Goal: Transaction & Acquisition: Purchase product/service

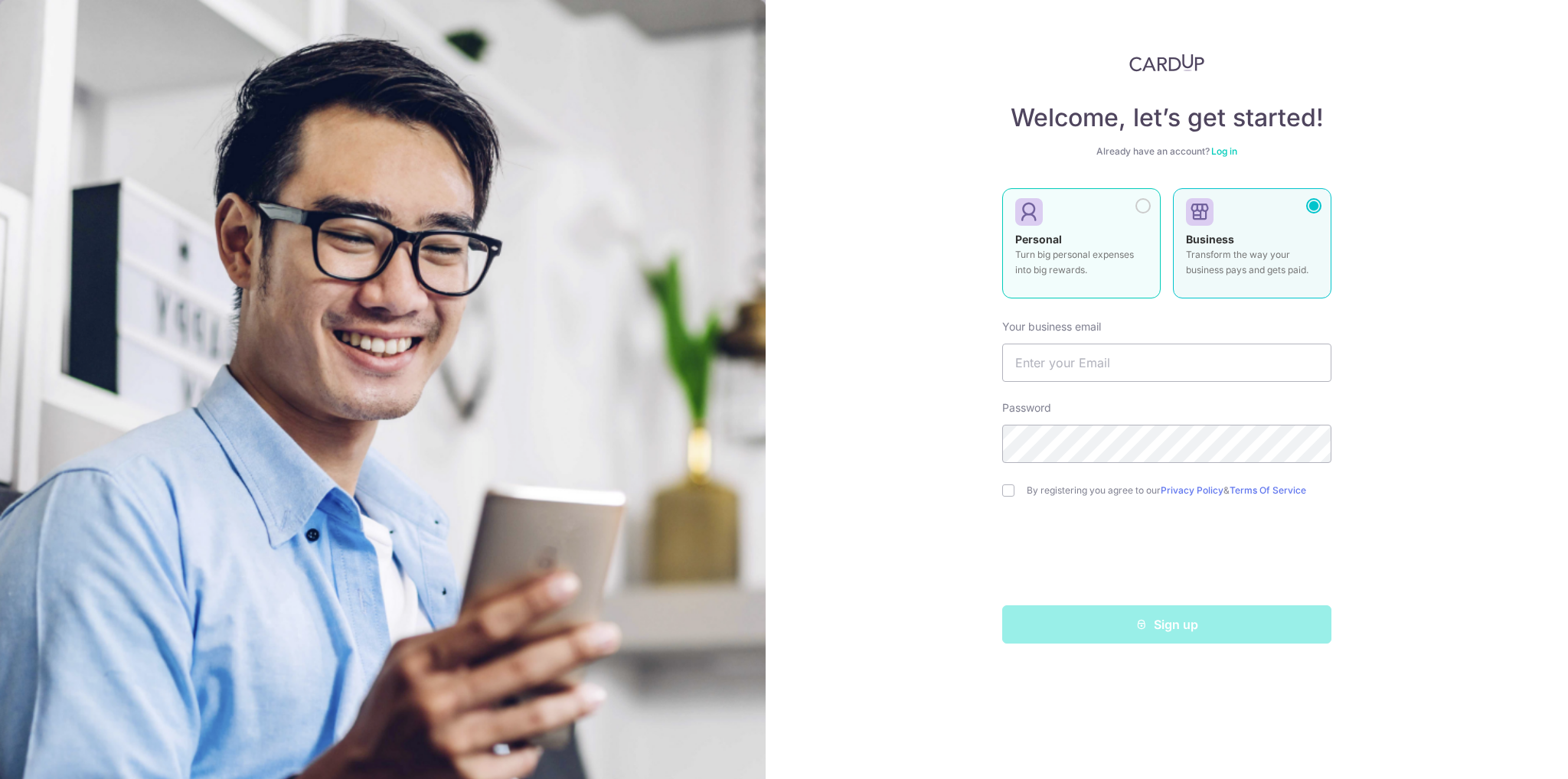
click at [1084, 225] on label "Personal Turn big personal expenses into big rewards." at bounding box center [1081, 243] width 159 height 110
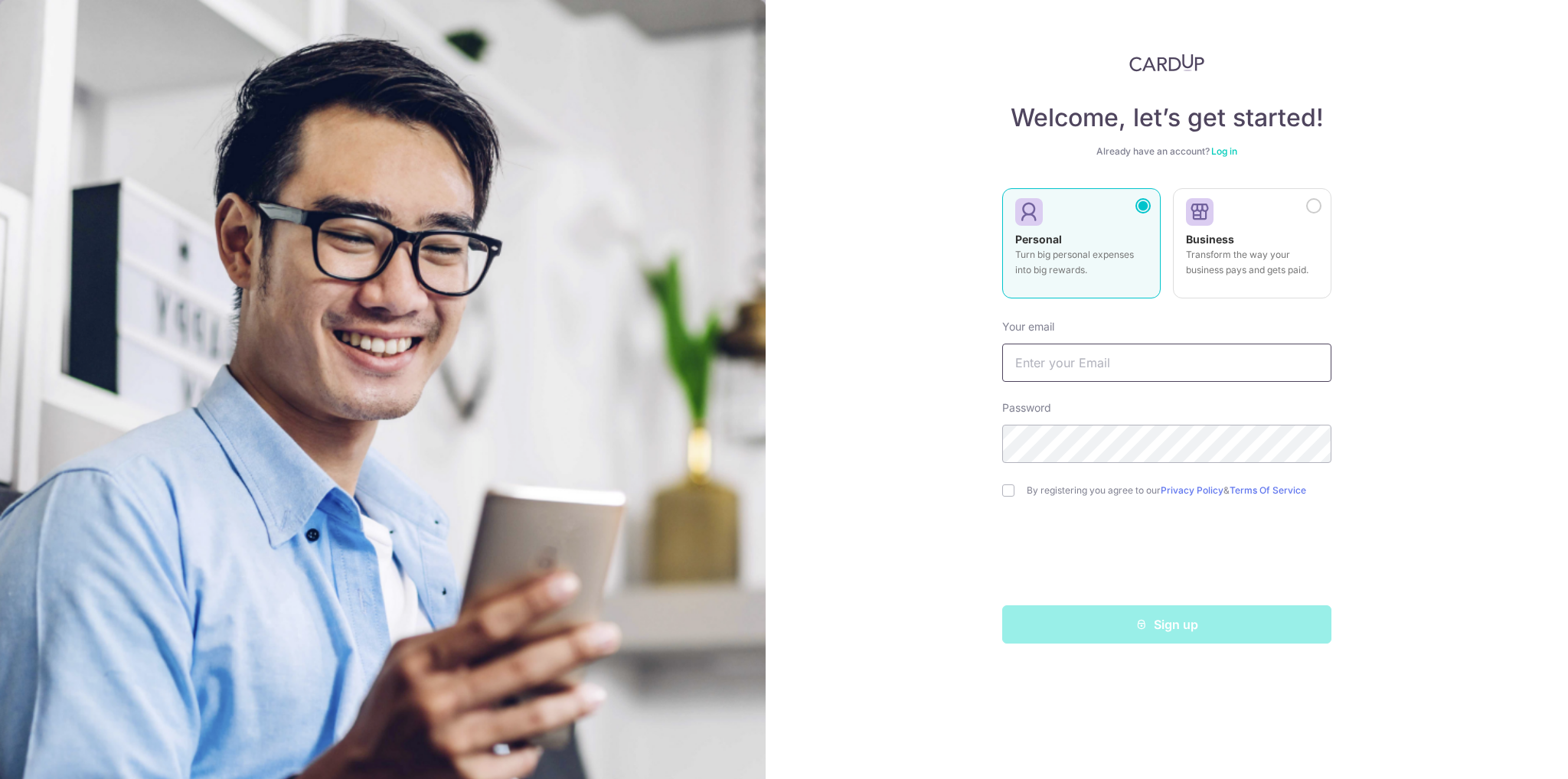
click at [1059, 359] on input "text" at bounding box center [1166, 363] width 329 height 38
type input "dlliux116@163.com"
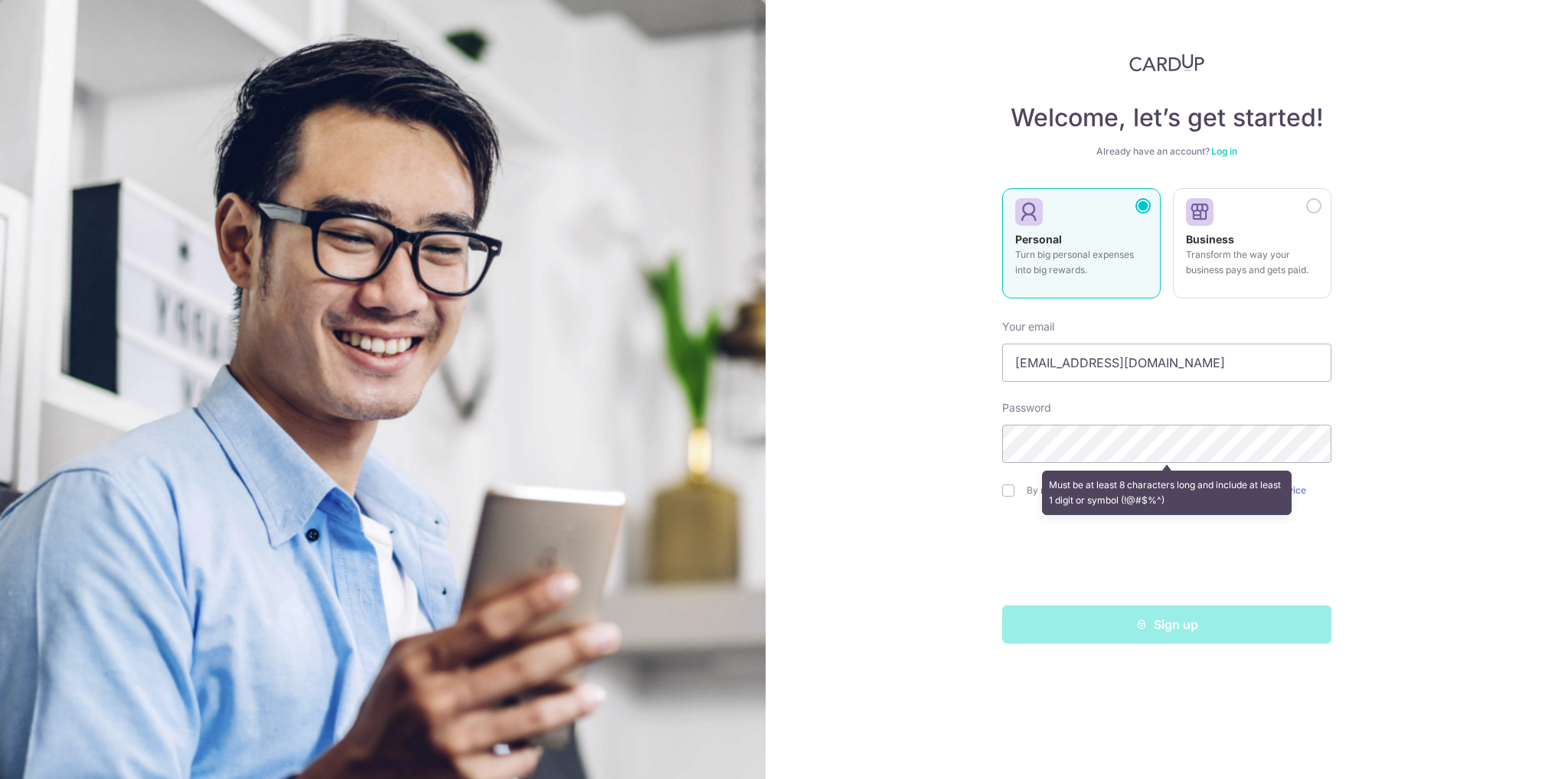
click at [1007, 491] on div "Must be at least 8 characters long and include at least 1 digit or symbol (!@#$…" at bounding box center [1166, 492] width 329 height 57
click at [1195, 488] on div "Must be at least 8 characters long and include at least 1 digit or symbol (!@#$…" at bounding box center [1166, 493] width 250 height 45
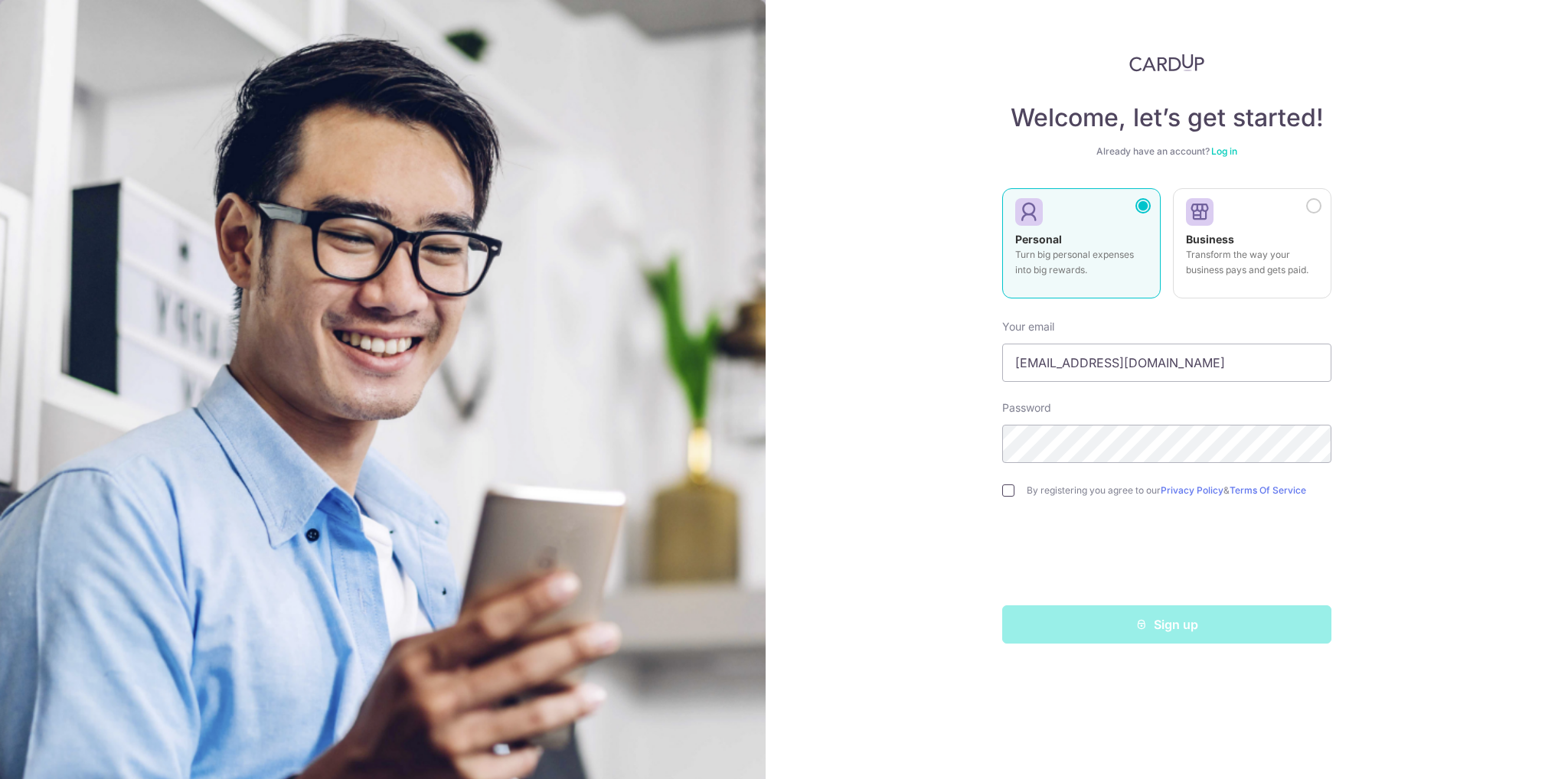
click at [1011, 491] on input "checkbox" at bounding box center [1008, 491] width 12 height 12
checkbox input "true"
click at [1187, 628] on button "Sign up" at bounding box center [1166, 625] width 329 height 38
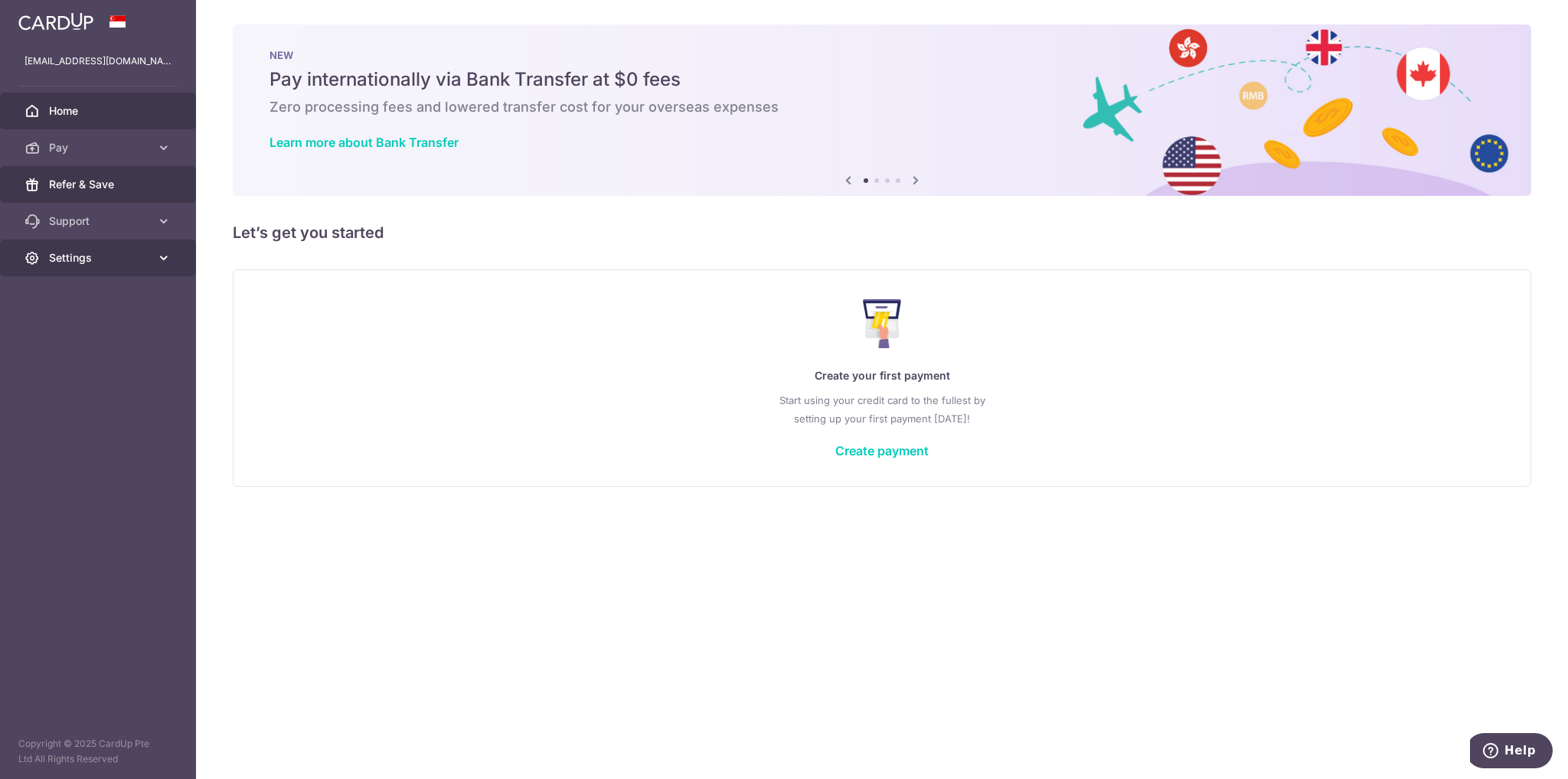
drag, startPoint x: 119, startPoint y: 197, endPoint x: 134, endPoint y: 251, distance: 56.0
click at [131, 315] on aside "dlliux116@163.com Home Pay Payments Recipients Cards Refer & Save Support FAQ C…" at bounding box center [97, 389] width 196 height 779
click at [118, 268] on link "Settings" at bounding box center [97, 258] width 196 height 36
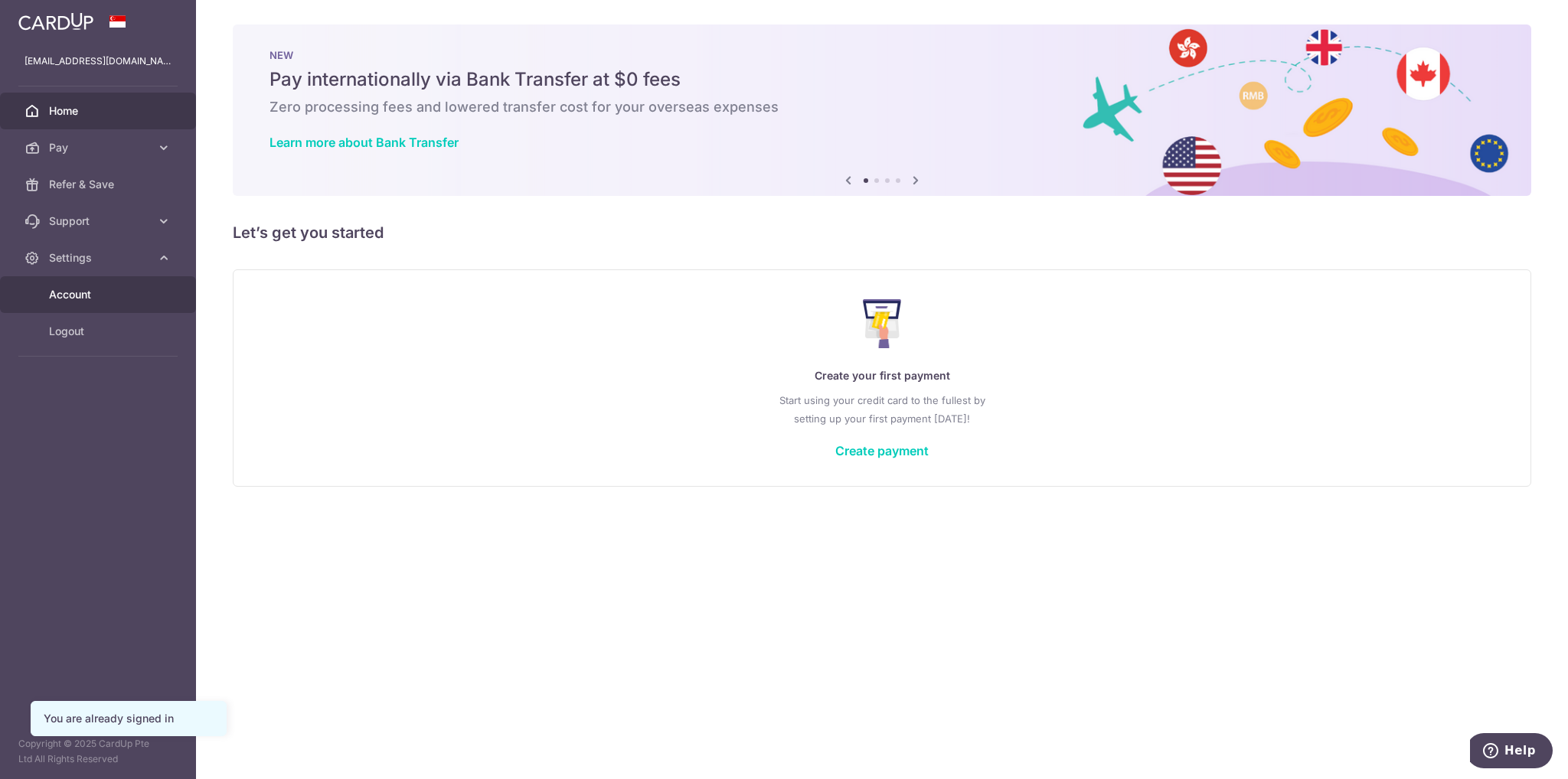
click at [92, 290] on span "Account" at bounding box center [99, 294] width 101 height 16
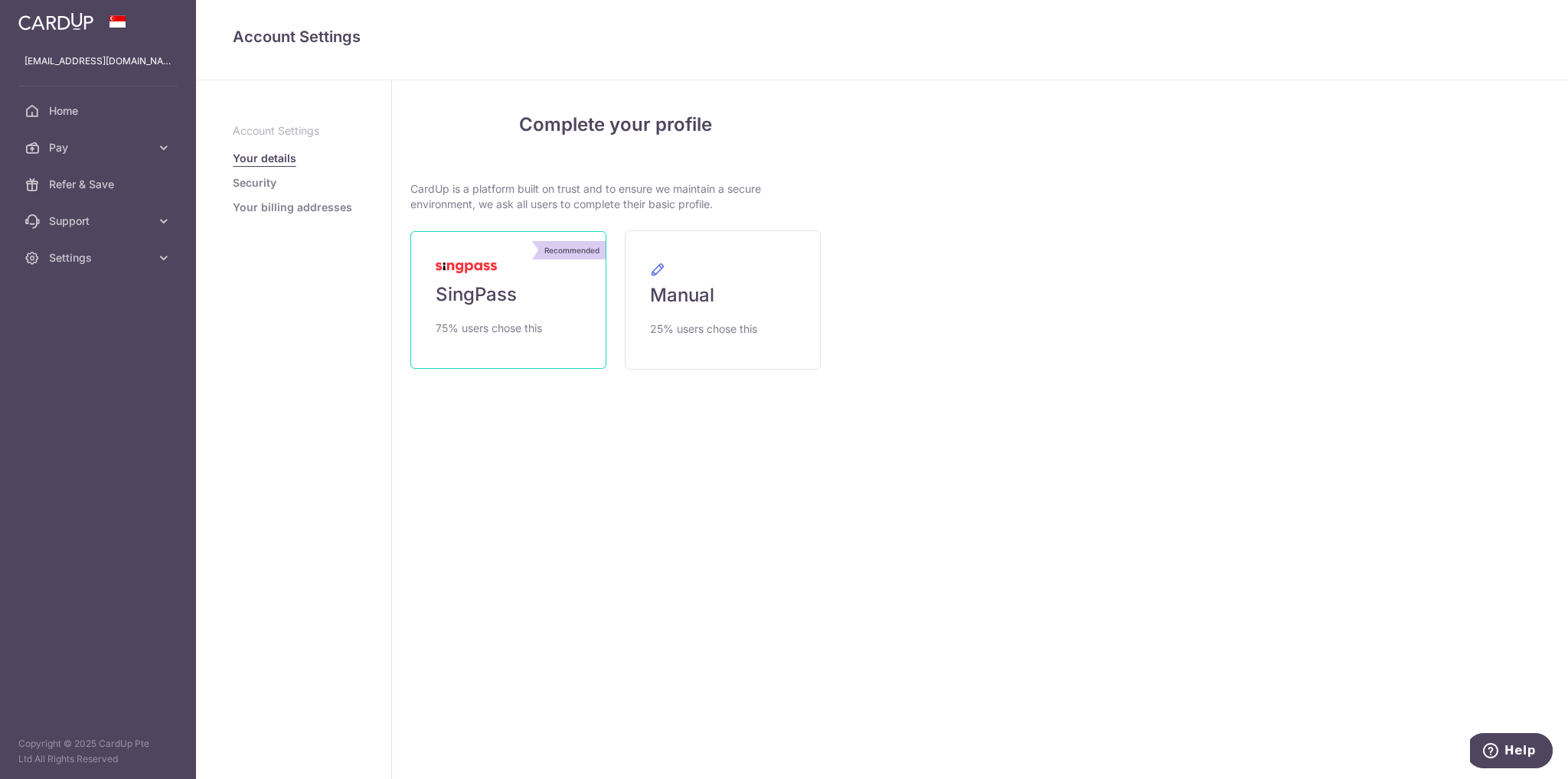
click at [516, 287] on span "SingPass" at bounding box center [476, 295] width 81 height 25
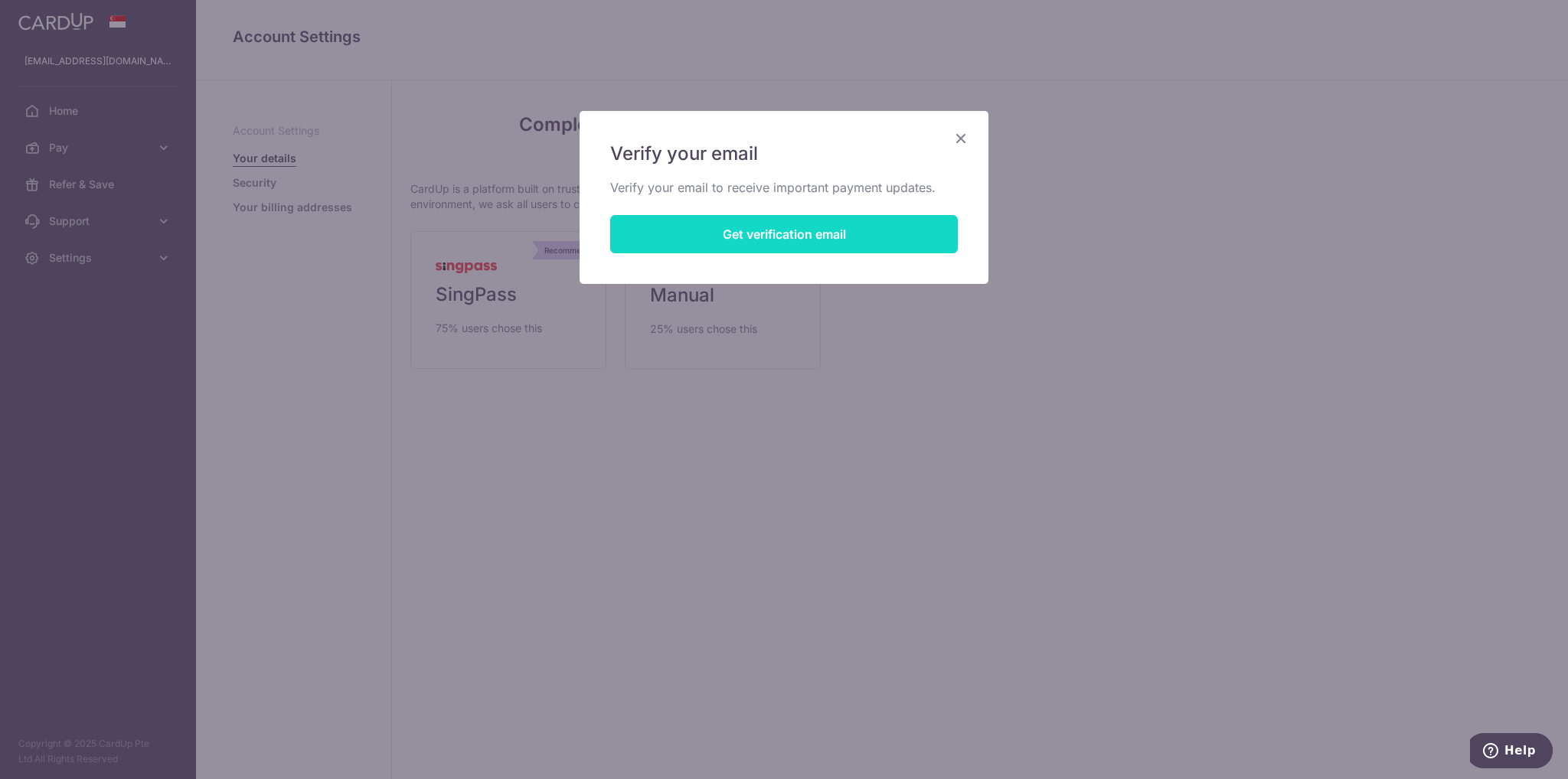
click at [784, 231] on button "Get verification email" at bounding box center [784, 234] width 348 height 38
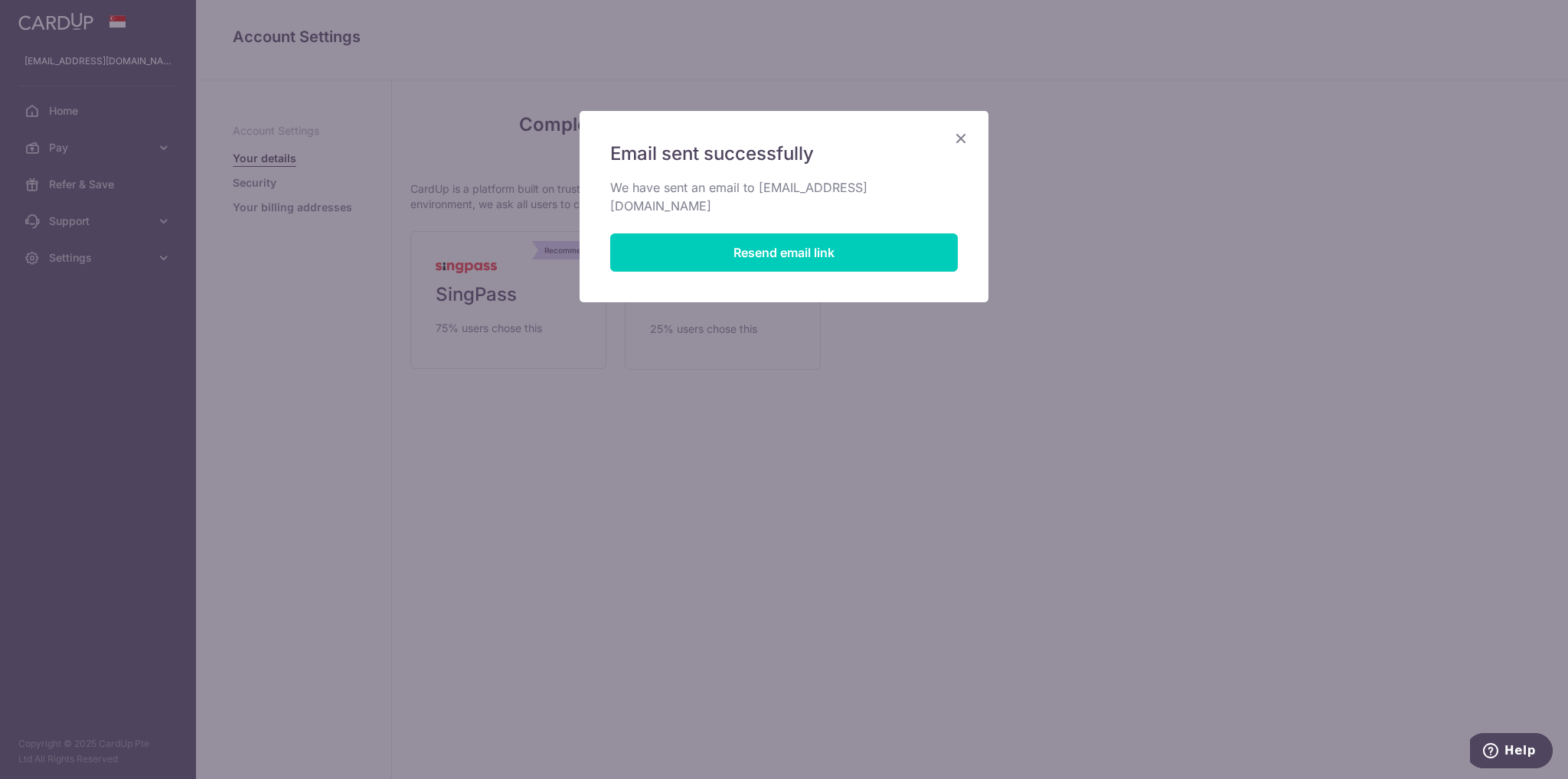
click at [965, 136] on icon "Close" at bounding box center [961, 138] width 18 height 19
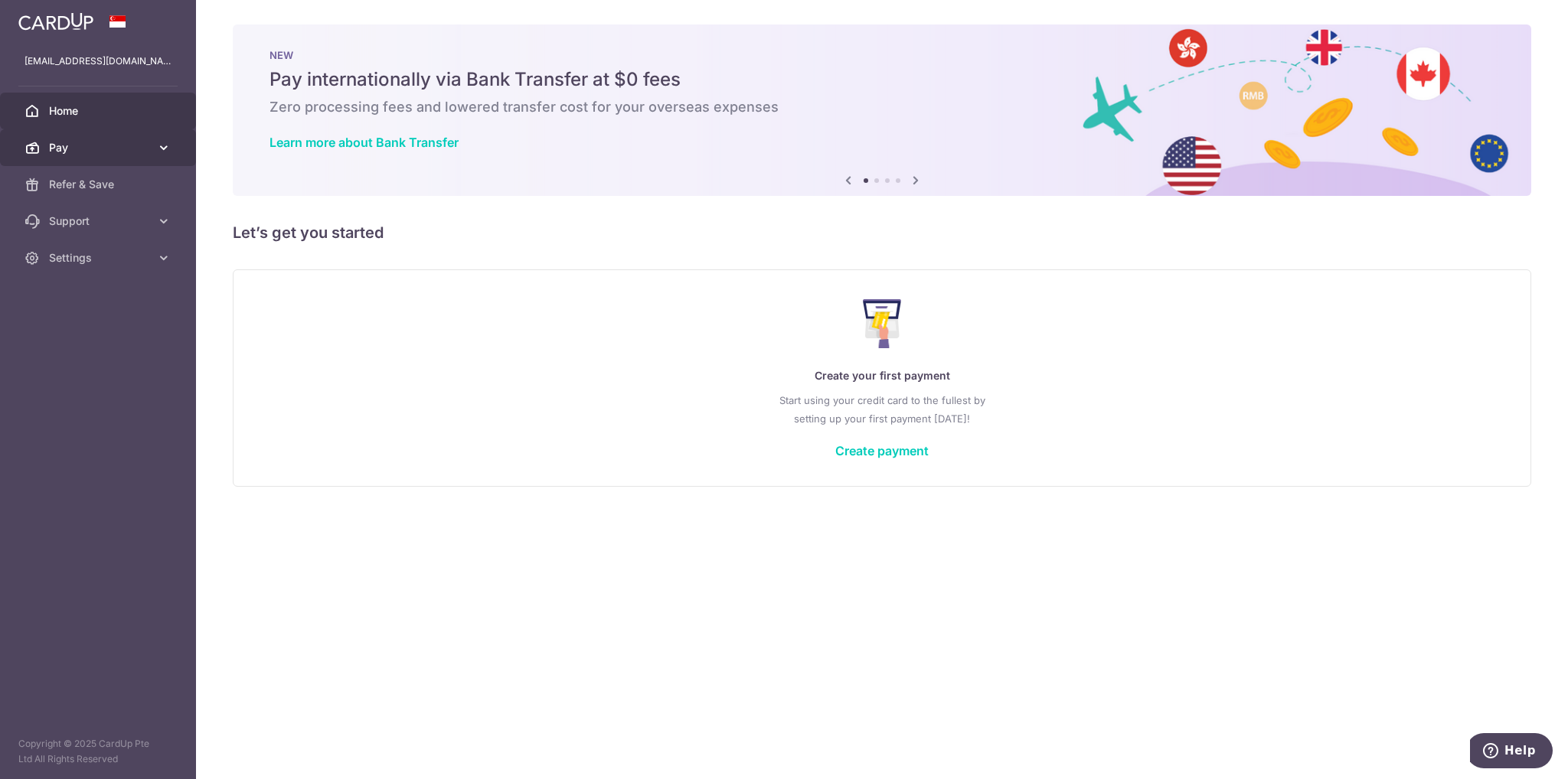
click at [164, 148] on icon at bounding box center [164, 148] width 16 height 16
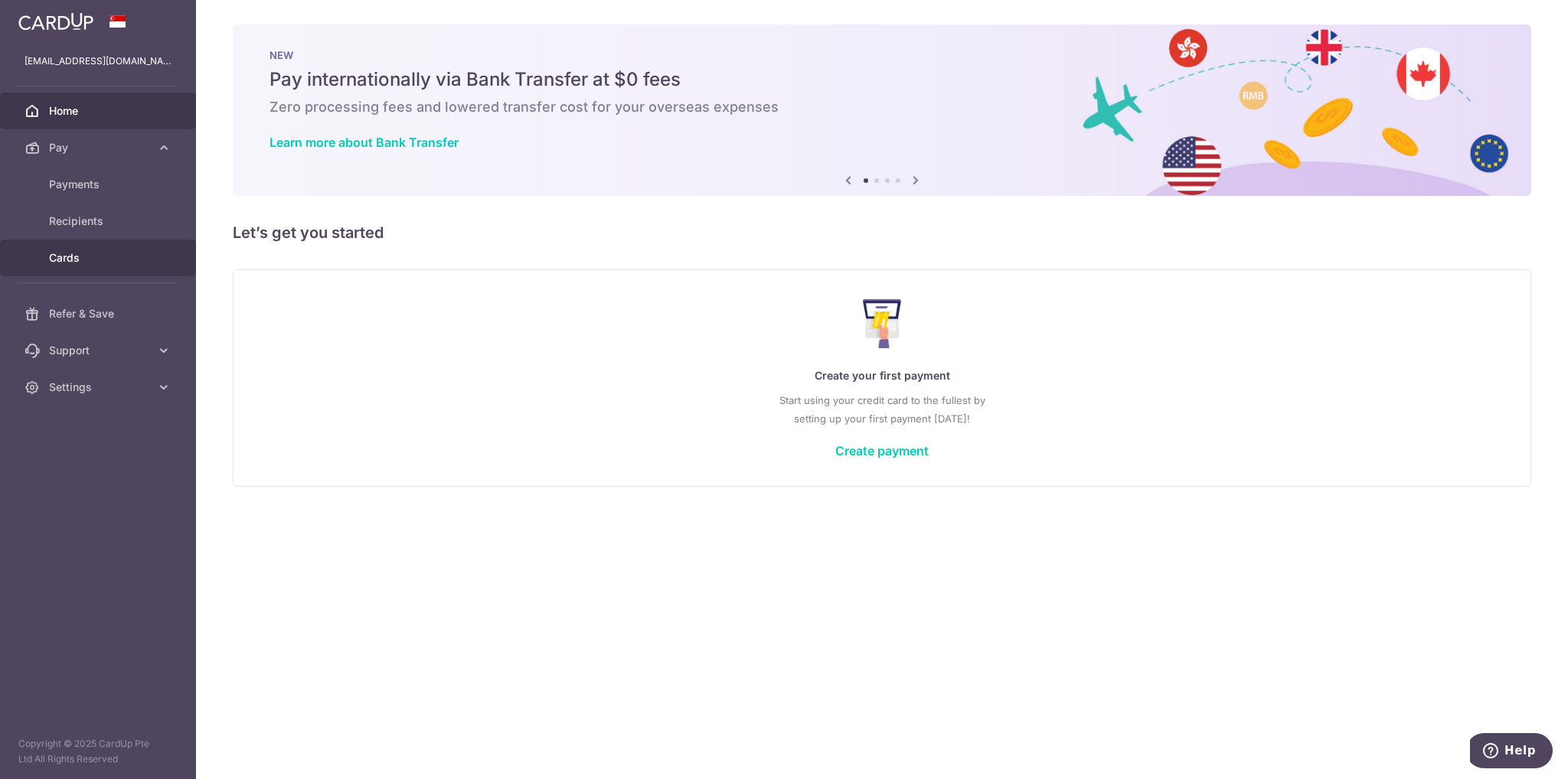
click at [80, 260] on span "Cards" at bounding box center [99, 258] width 101 height 16
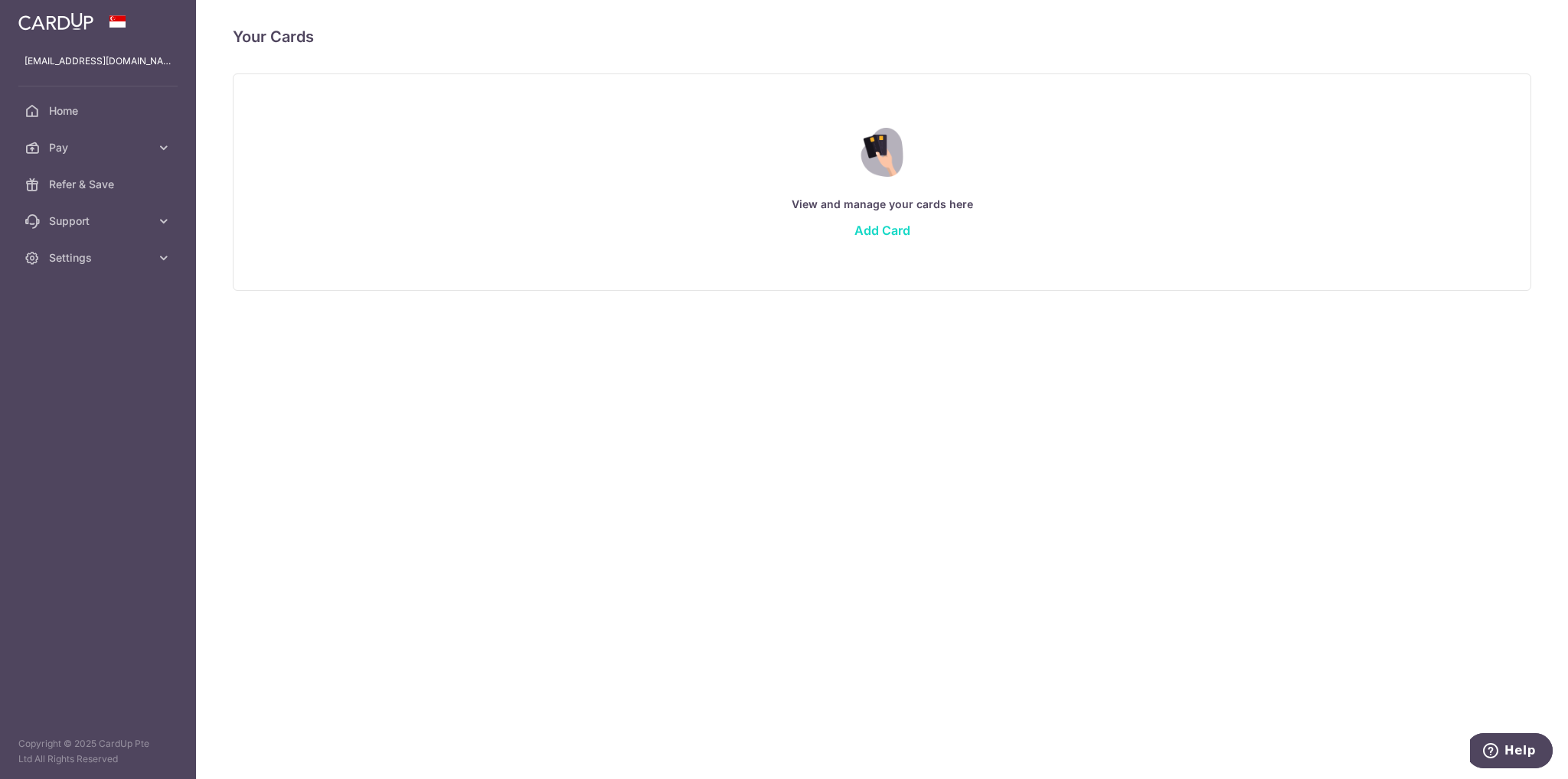
click at [888, 230] on link "Add Card" at bounding box center [882, 230] width 56 height 16
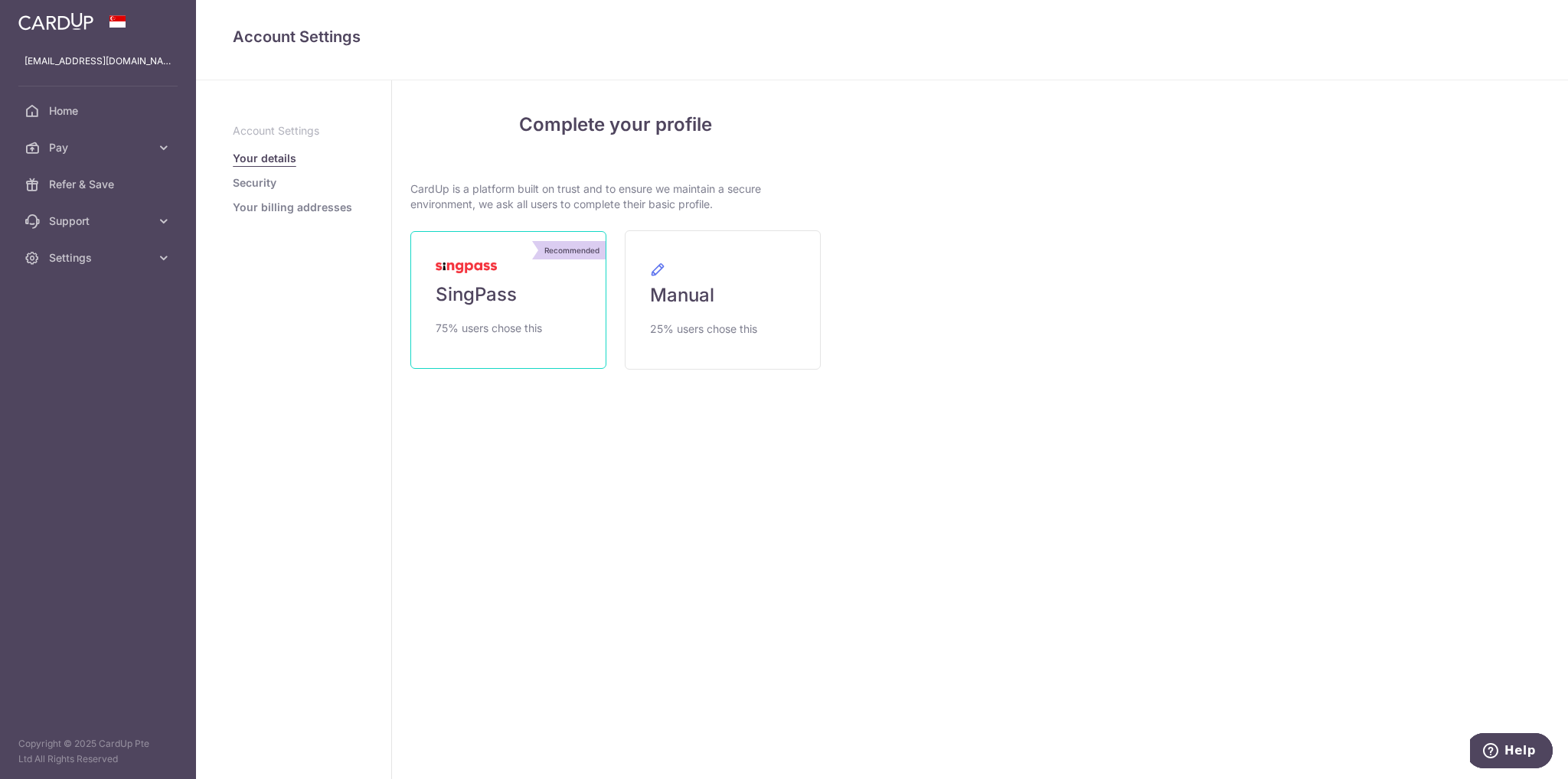
click at [493, 293] on span "SingPass" at bounding box center [476, 295] width 81 height 25
click at [488, 273] on img at bounding box center [466, 268] width 61 height 11
click at [563, 245] on div "Recommended" at bounding box center [572, 250] width 68 height 18
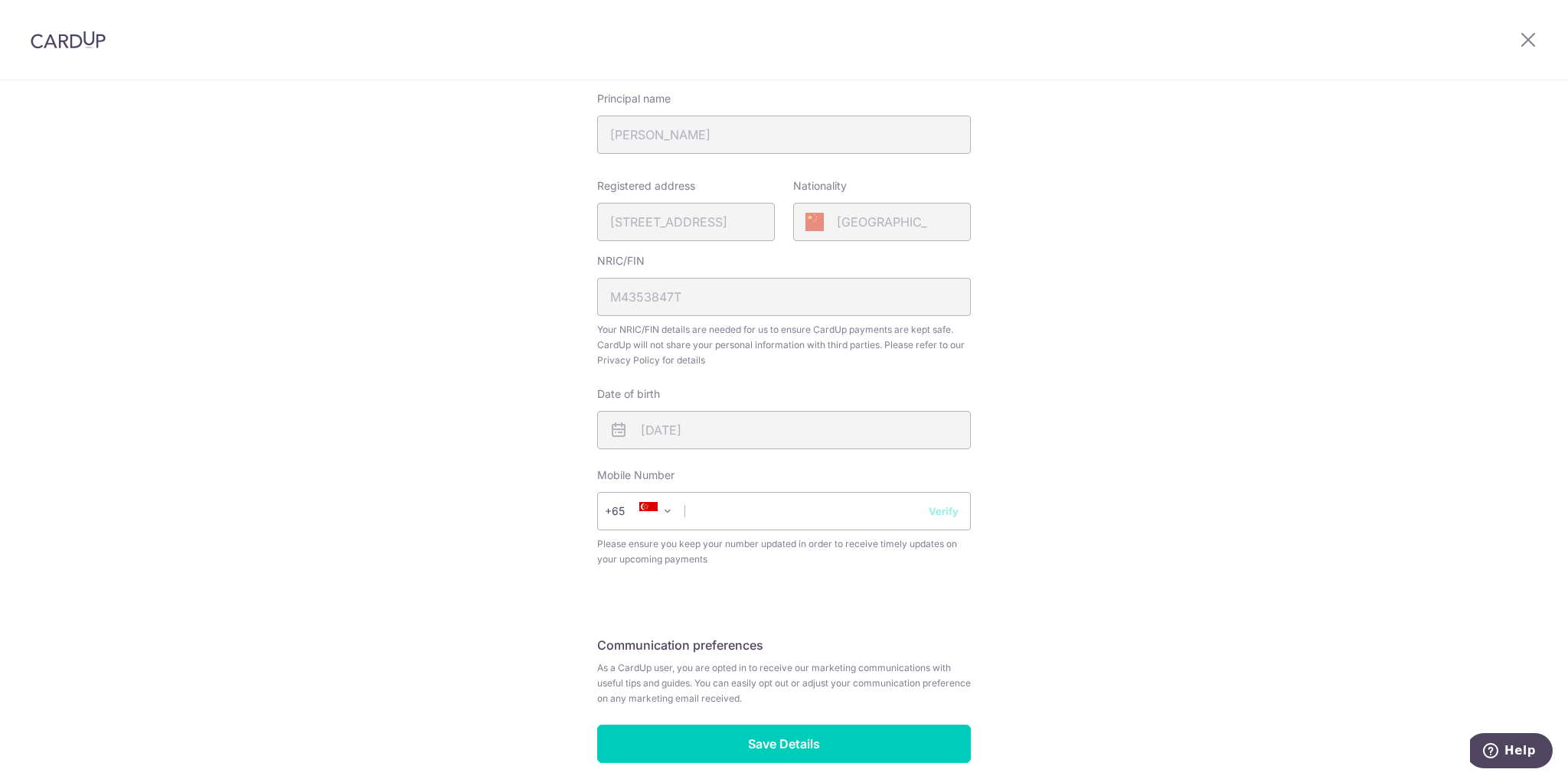
scroll to position [354, 0]
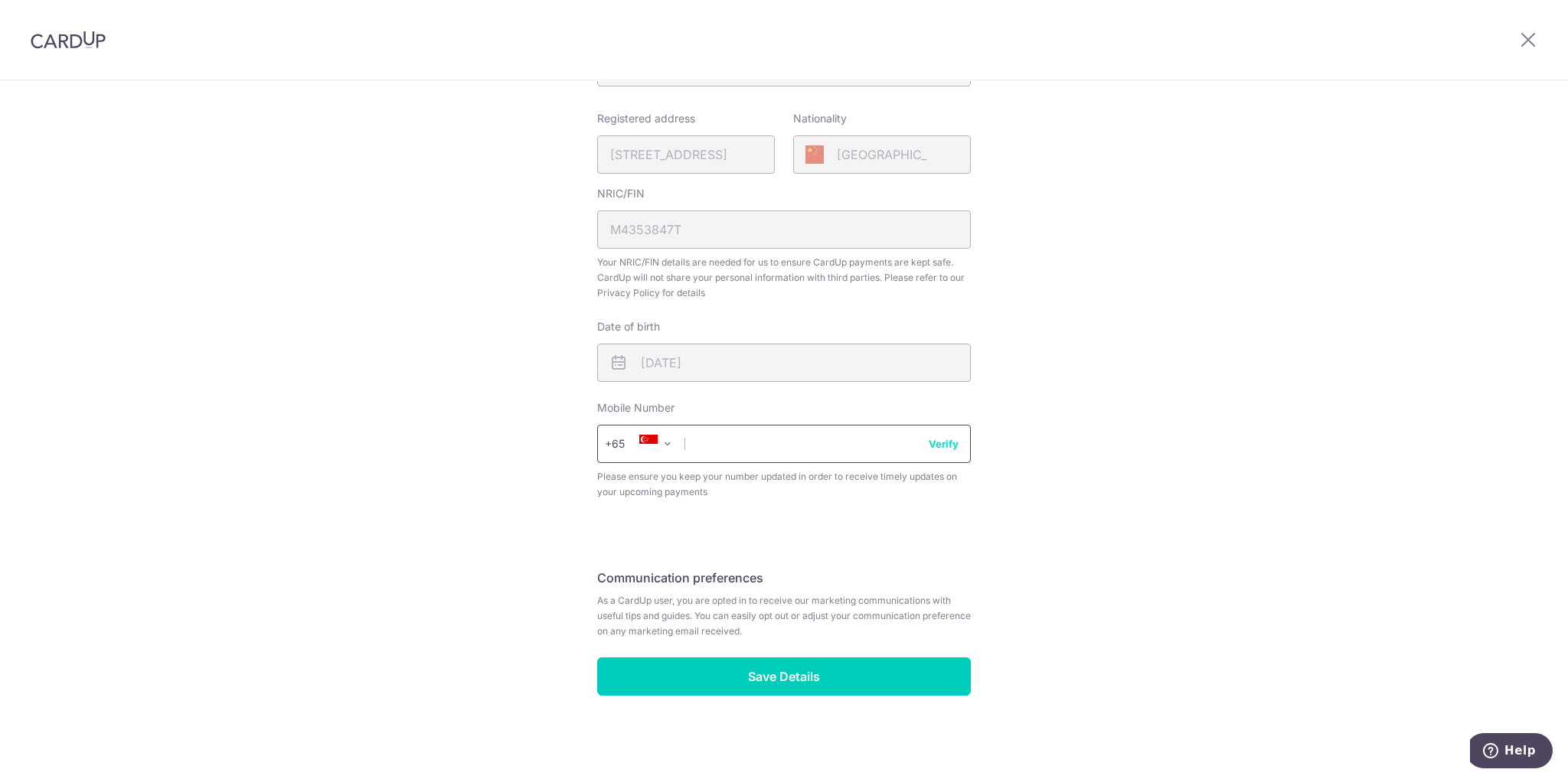
click at [734, 442] on input "text" at bounding box center [784, 444] width 373 height 38
type input "84347920"
click at [946, 445] on button "Verify" at bounding box center [943, 444] width 30 height 16
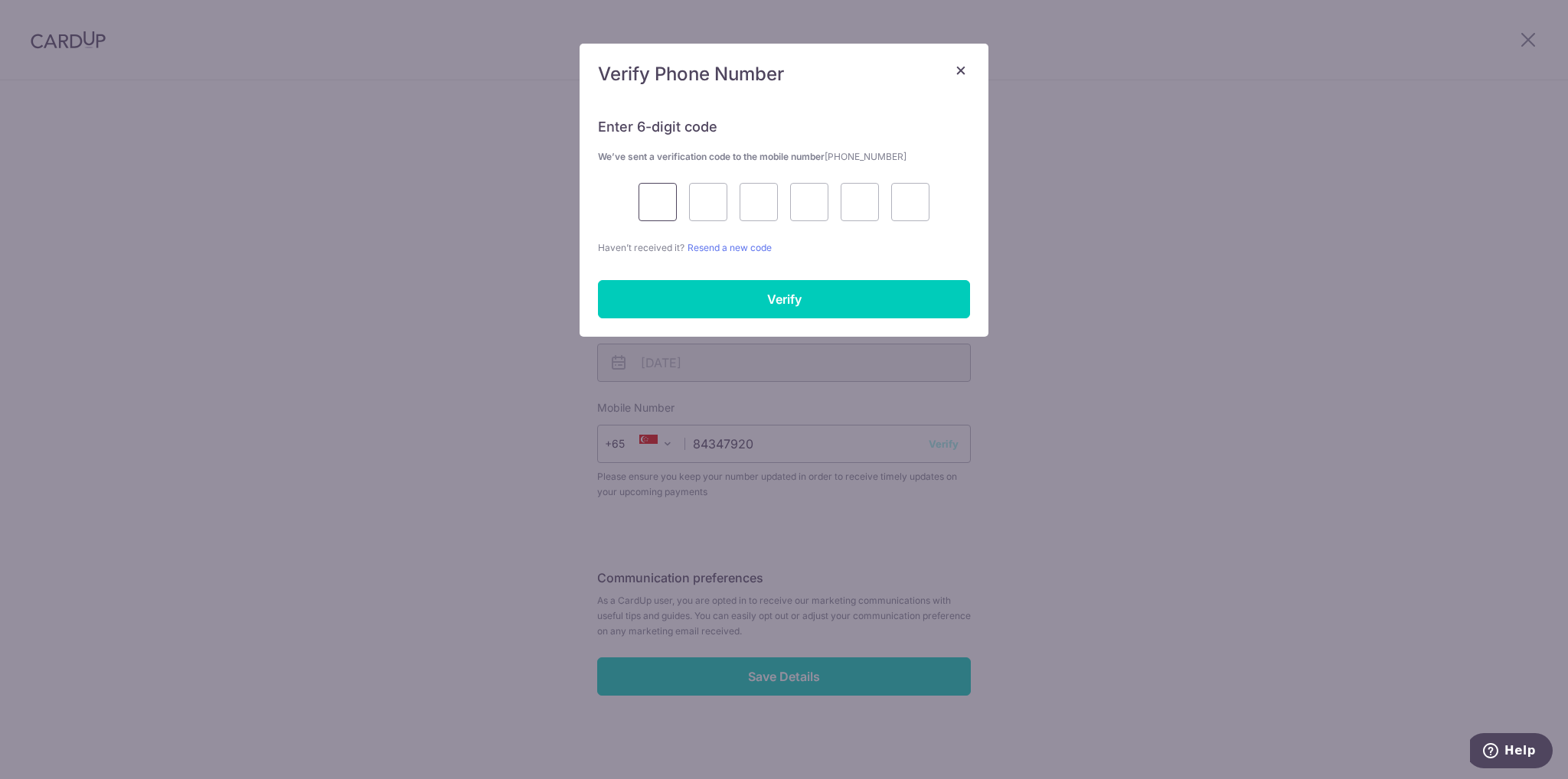
click at [656, 200] on input "text" at bounding box center [658, 202] width 38 height 38
type input "1"
type input "5"
type input "3"
type input "6"
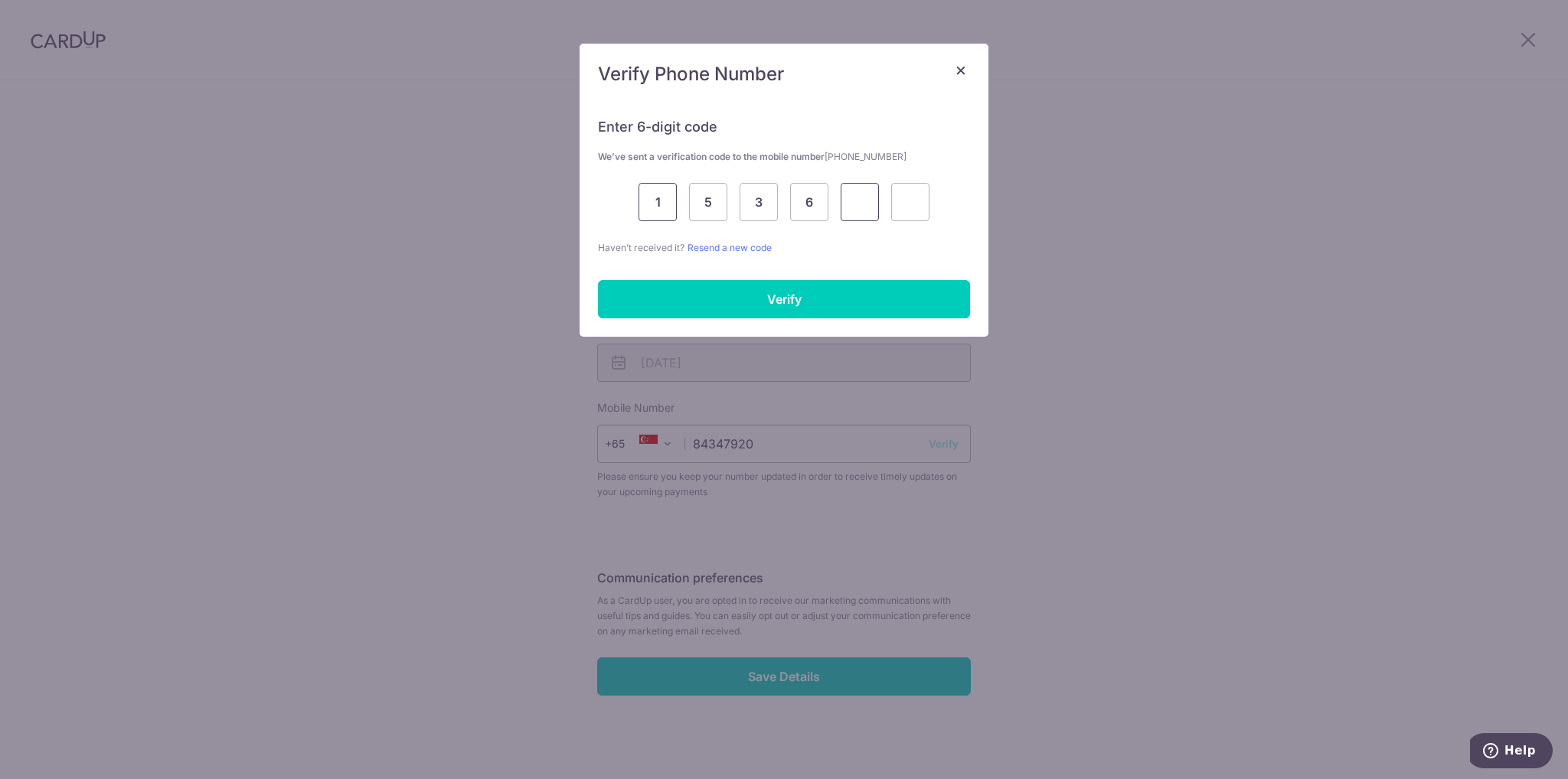
type input "6"
type input "0"
click at [741, 304] on input "Verify" at bounding box center [784, 299] width 372 height 38
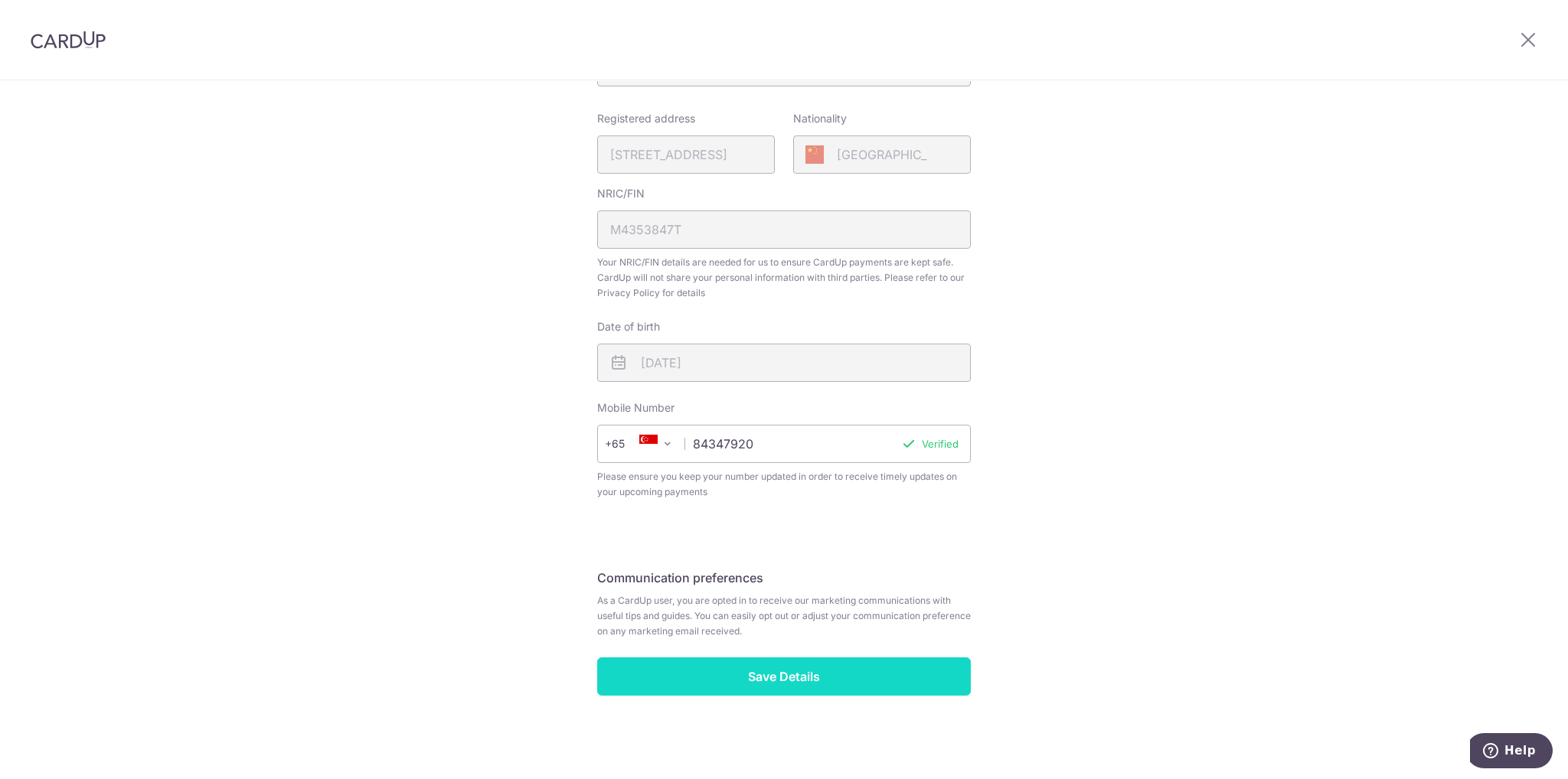
click at [809, 677] on input "Save Details" at bounding box center [784, 677] width 373 height 38
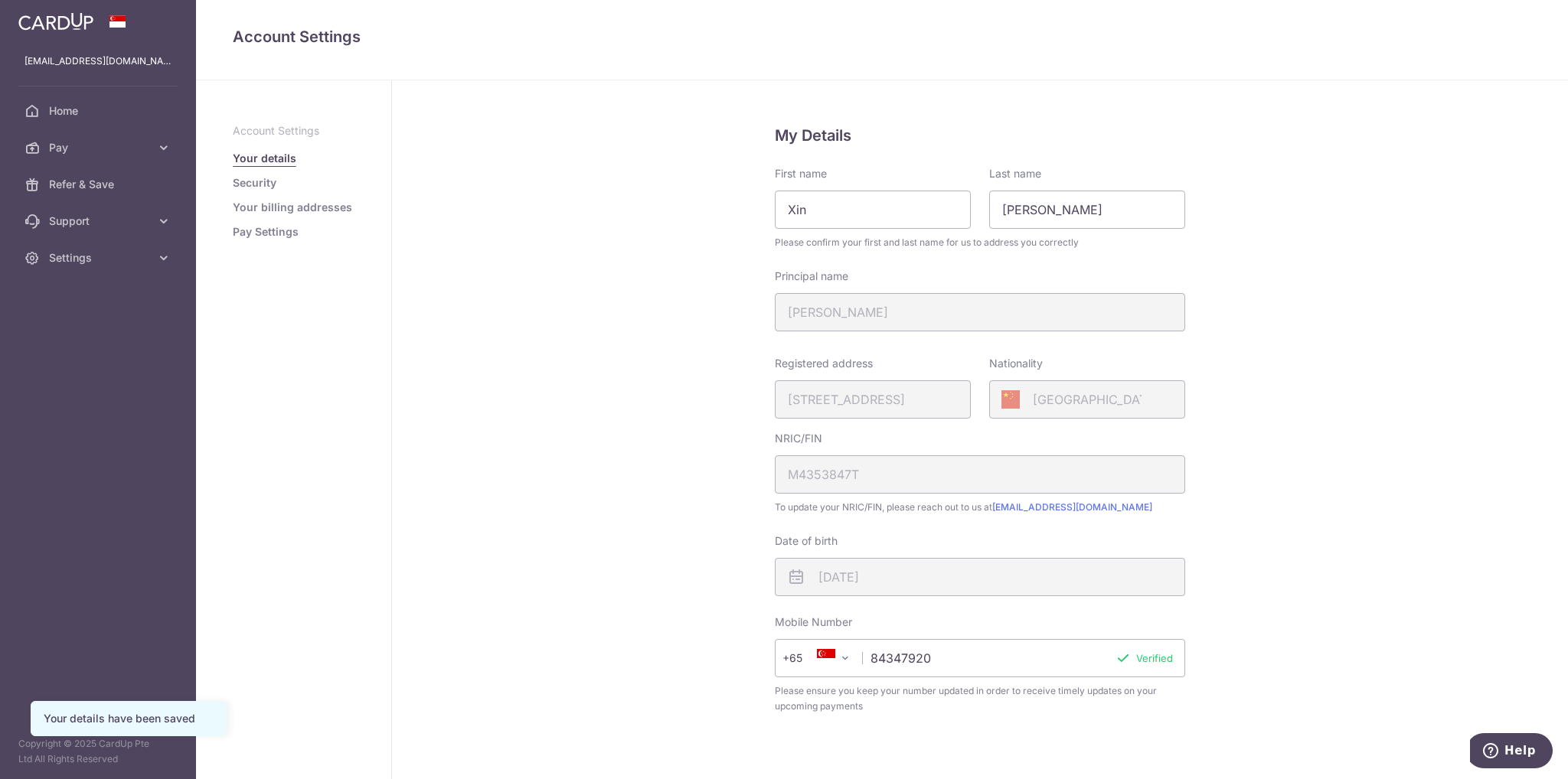
click at [318, 206] on link "Your billing addresses" at bounding box center [292, 207] width 120 height 16
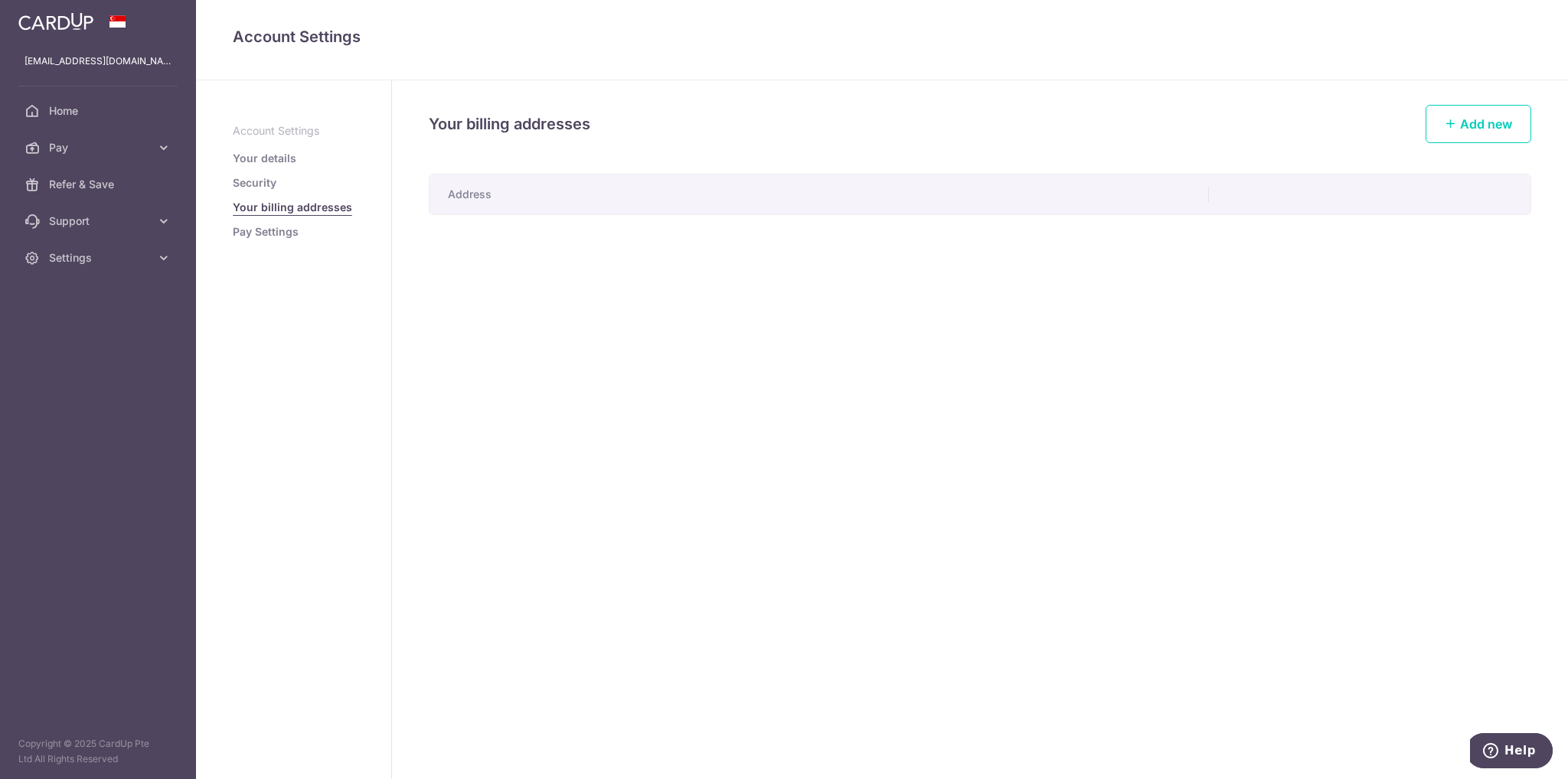
click at [256, 230] on link "Pay Settings" at bounding box center [266, 232] width 66 height 16
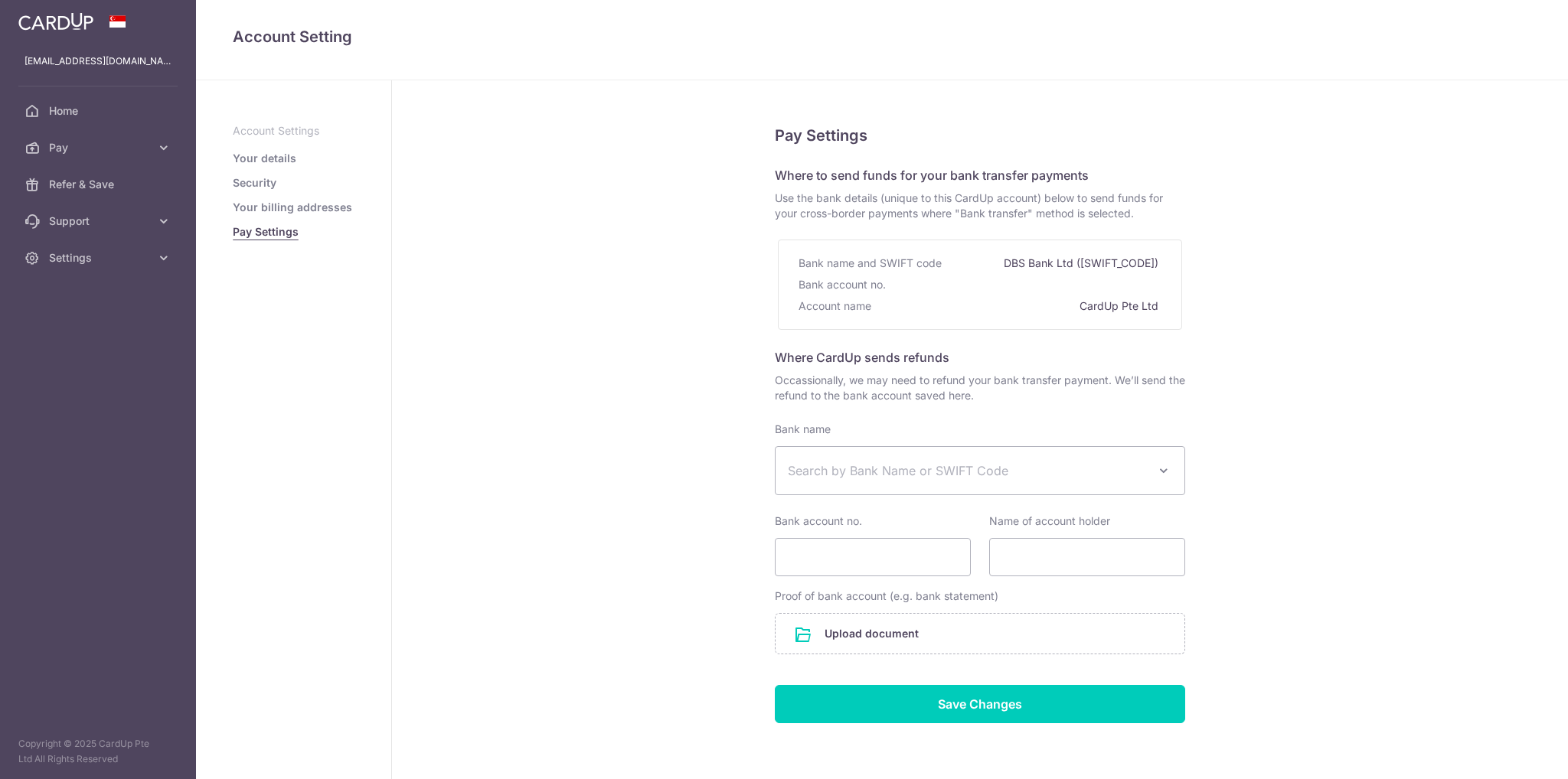
select select
click at [64, 103] on span "Home" at bounding box center [99, 111] width 101 height 16
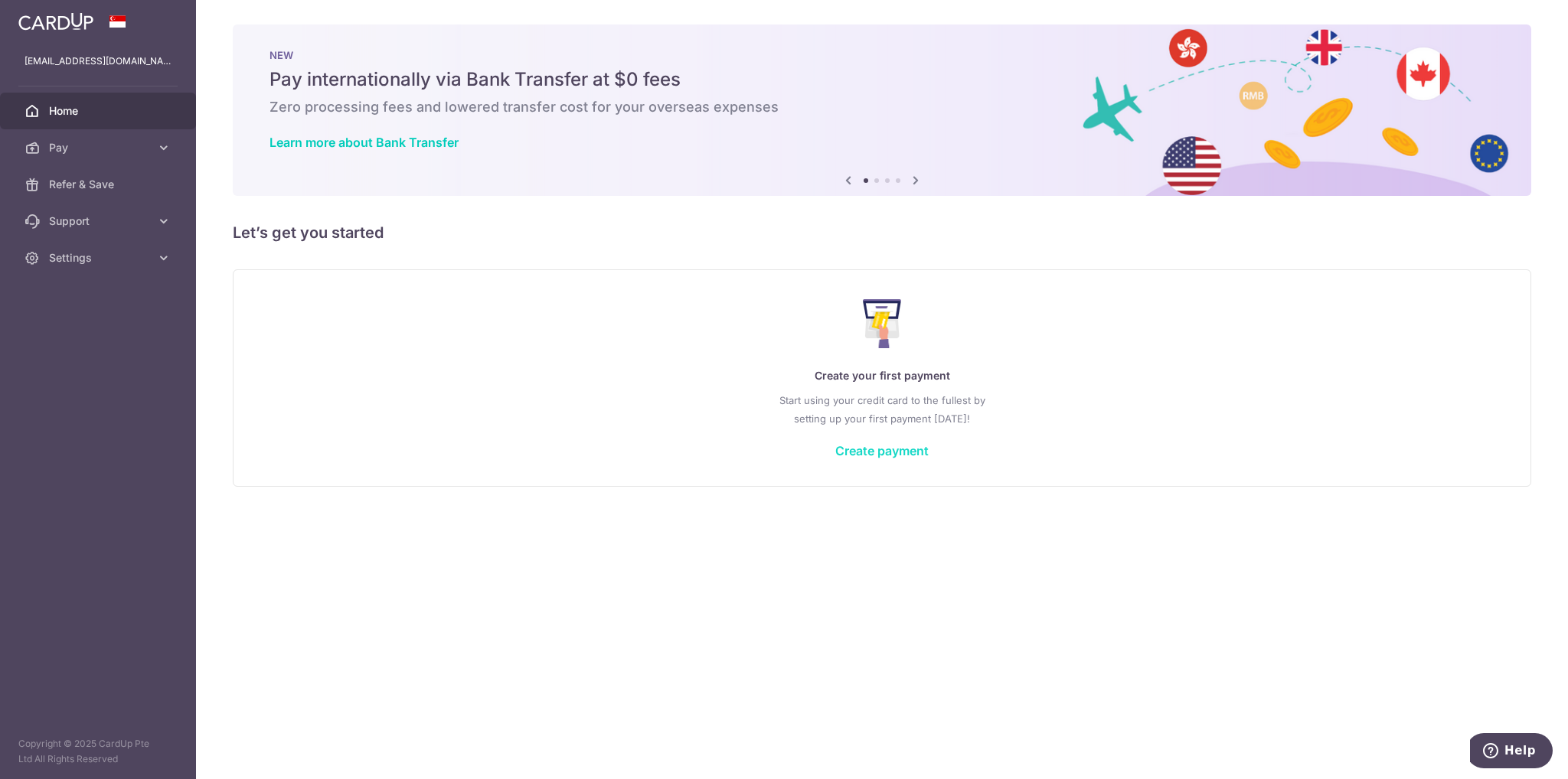
click at [885, 447] on link "Create payment" at bounding box center [881, 451] width 93 height 16
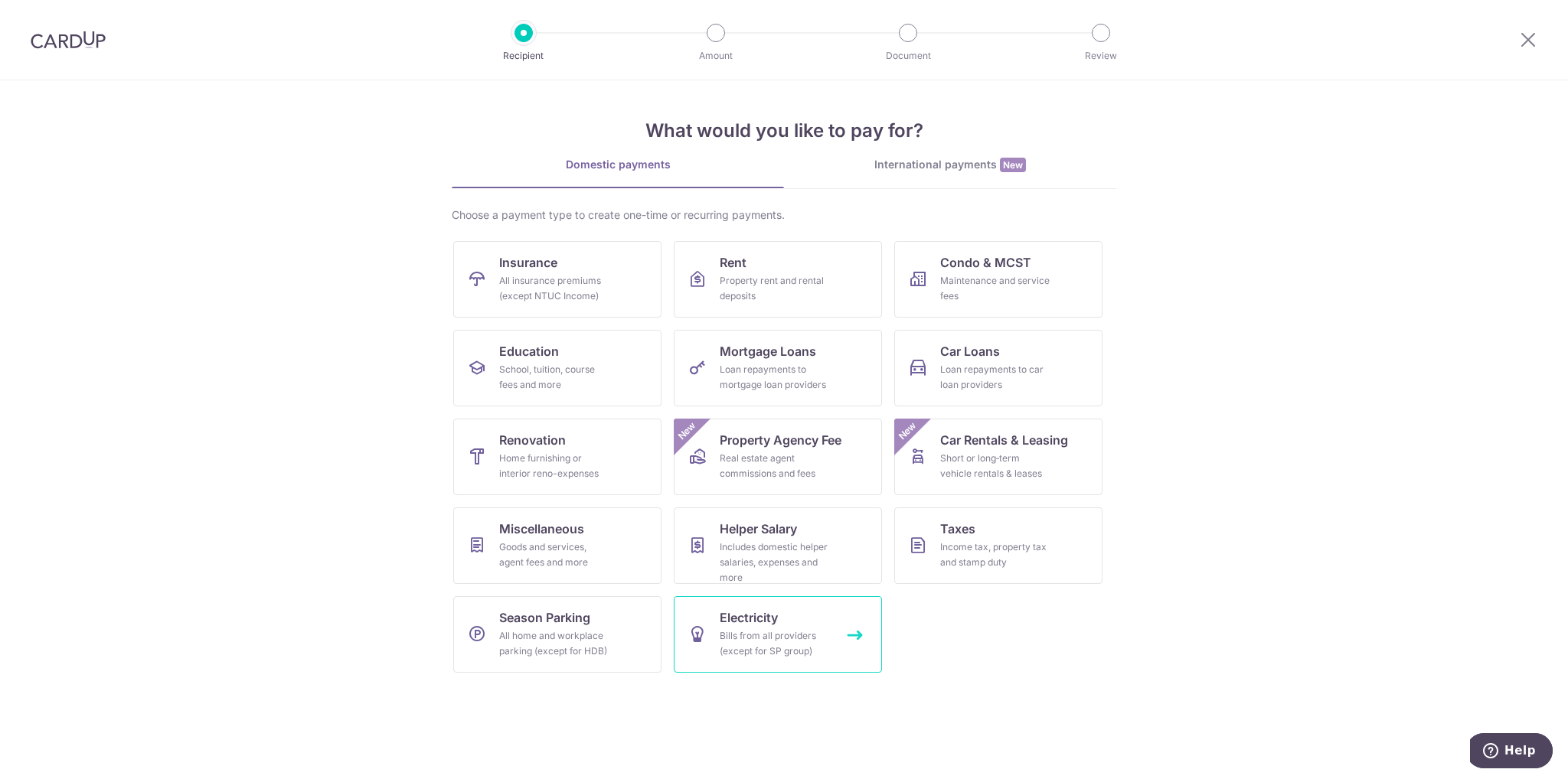
click at [769, 621] on span "Electricity" at bounding box center [748, 618] width 58 height 18
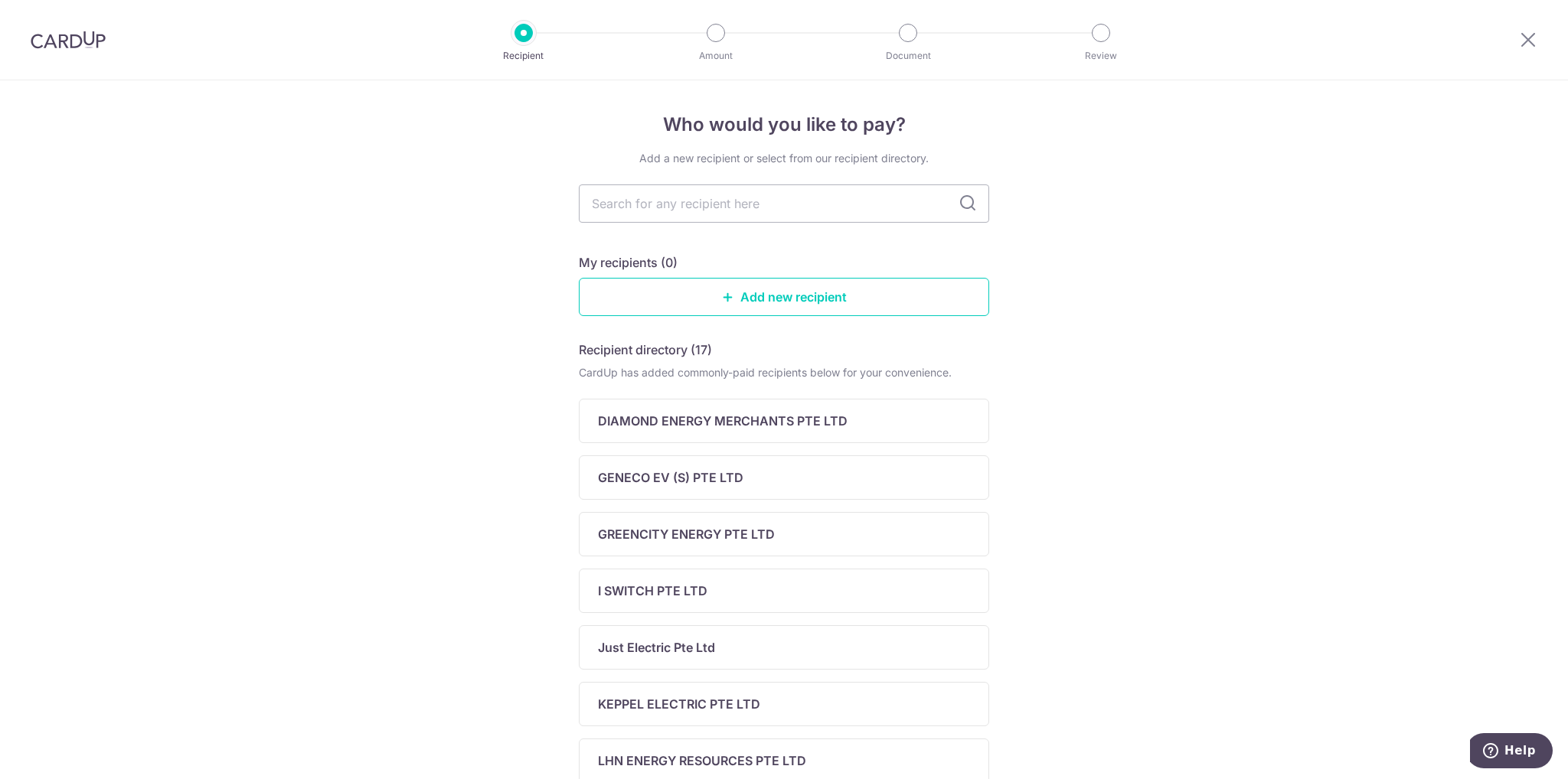
click at [1167, 283] on div "Who would you like to pay? Add a new recipient or select from our recipient dir…" at bounding box center [784, 648] width 1568 height 1135
drag, startPoint x: 187, startPoint y: 0, endPoint x: 1066, endPoint y: 305, distance: 930.4
click at [1066, 305] on div "Who would you like to pay? Add a new recipient or select from our recipient dir…" at bounding box center [784, 648] width 1568 height 1135
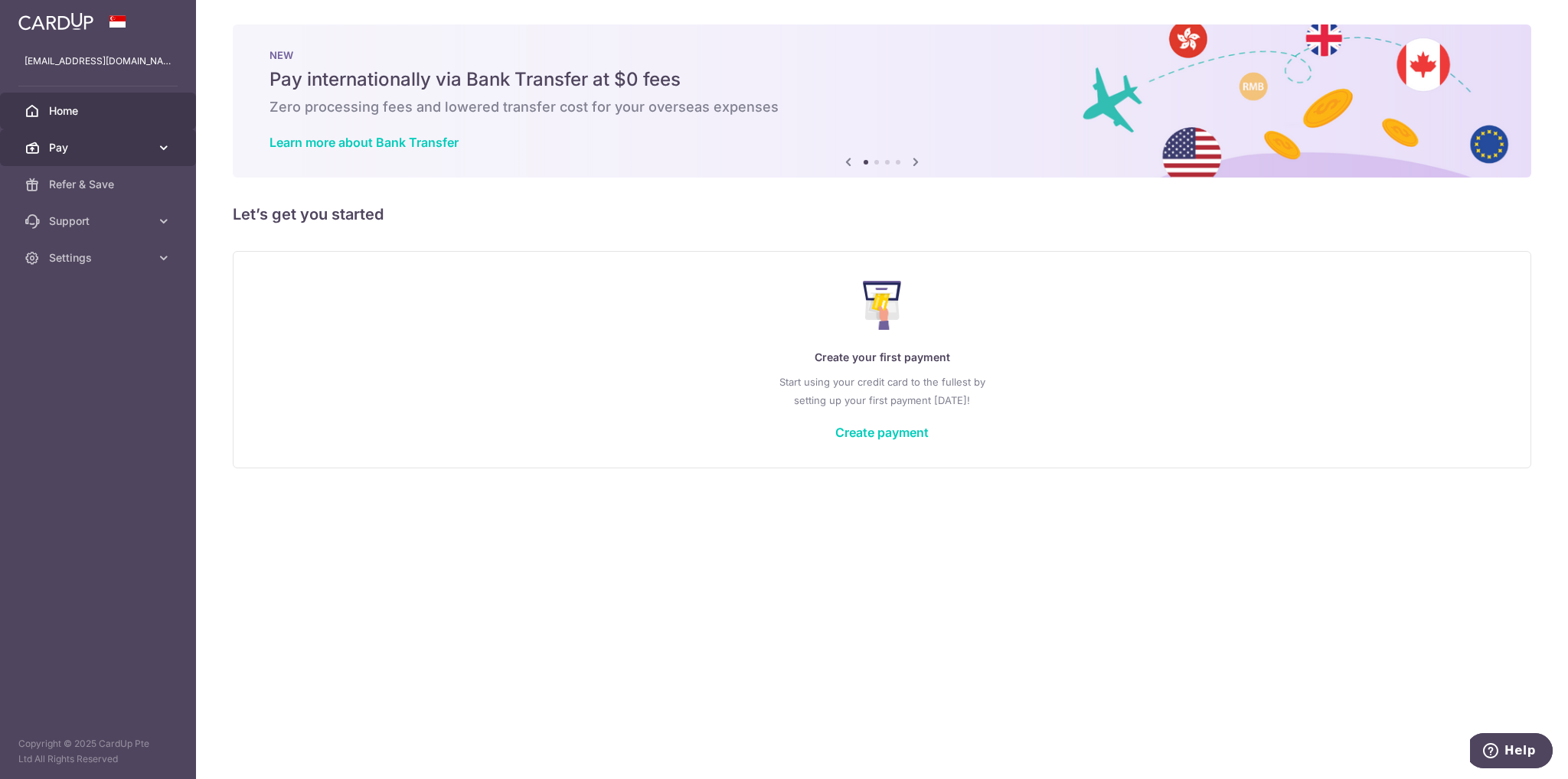
click at [92, 145] on span "Pay" at bounding box center [99, 148] width 101 height 16
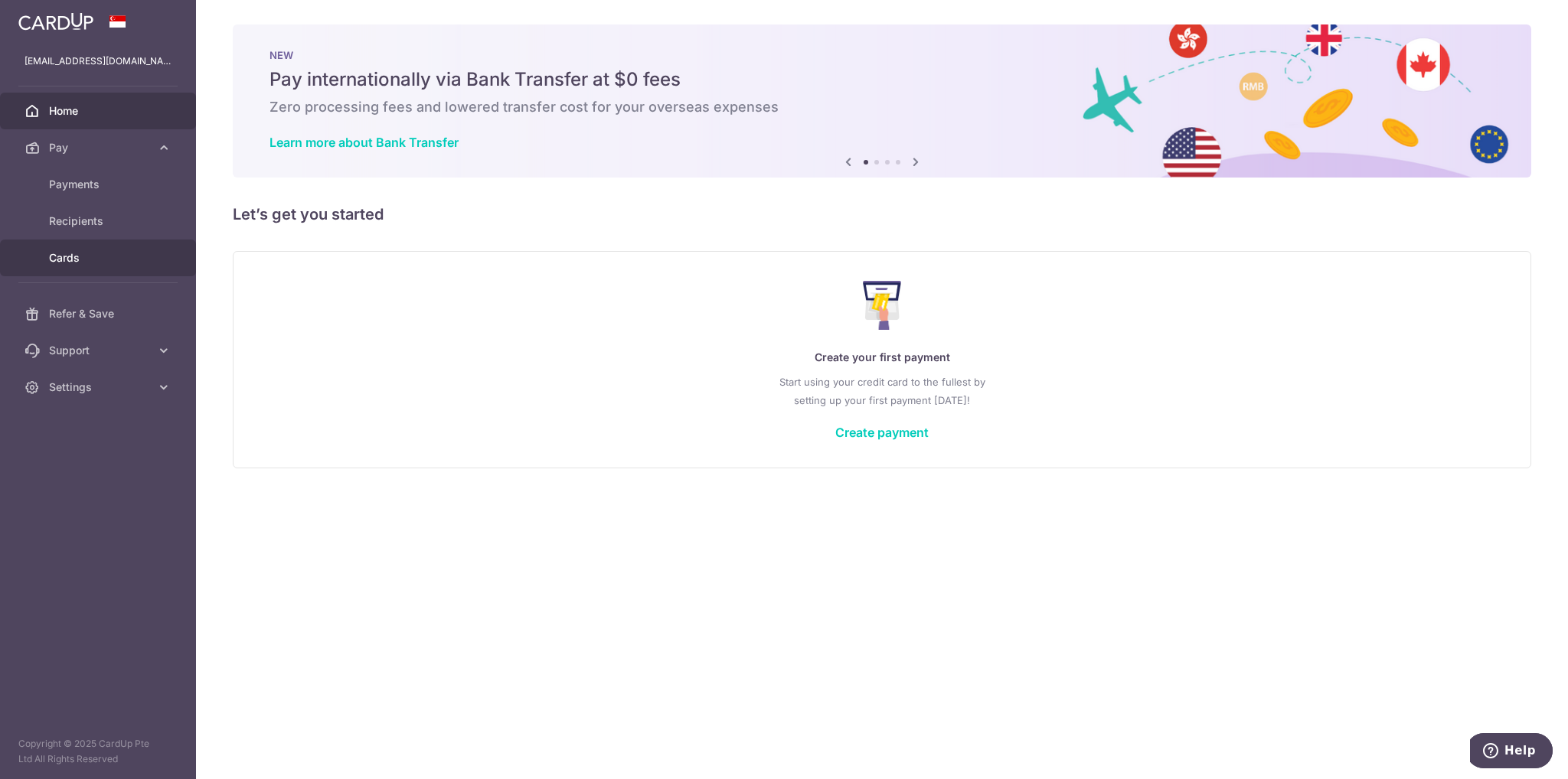
click at [88, 253] on span "Cards" at bounding box center [99, 258] width 101 height 16
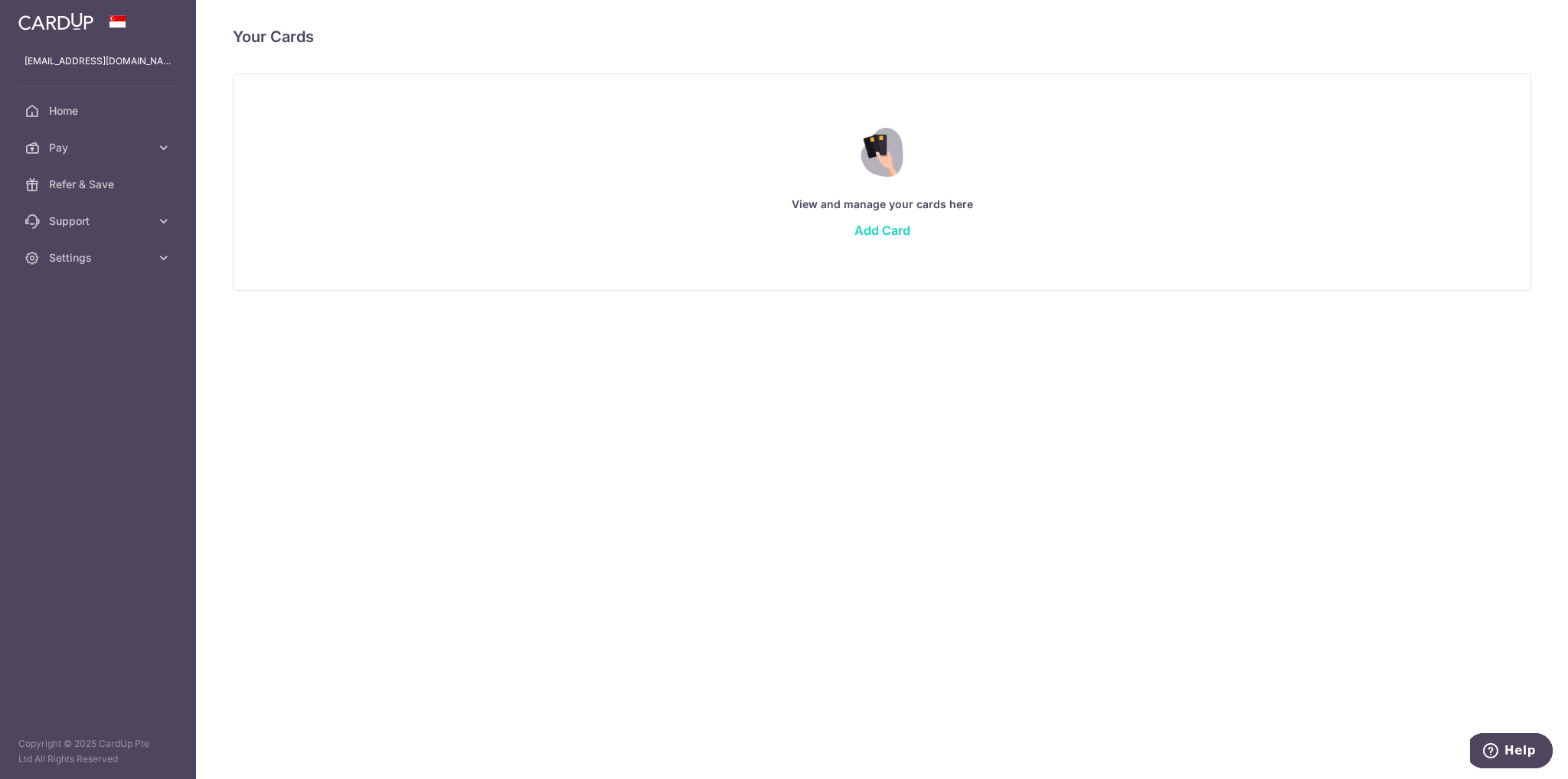
click at [891, 230] on link "Add Card" at bounding box center [882, 230] width 56 height 16
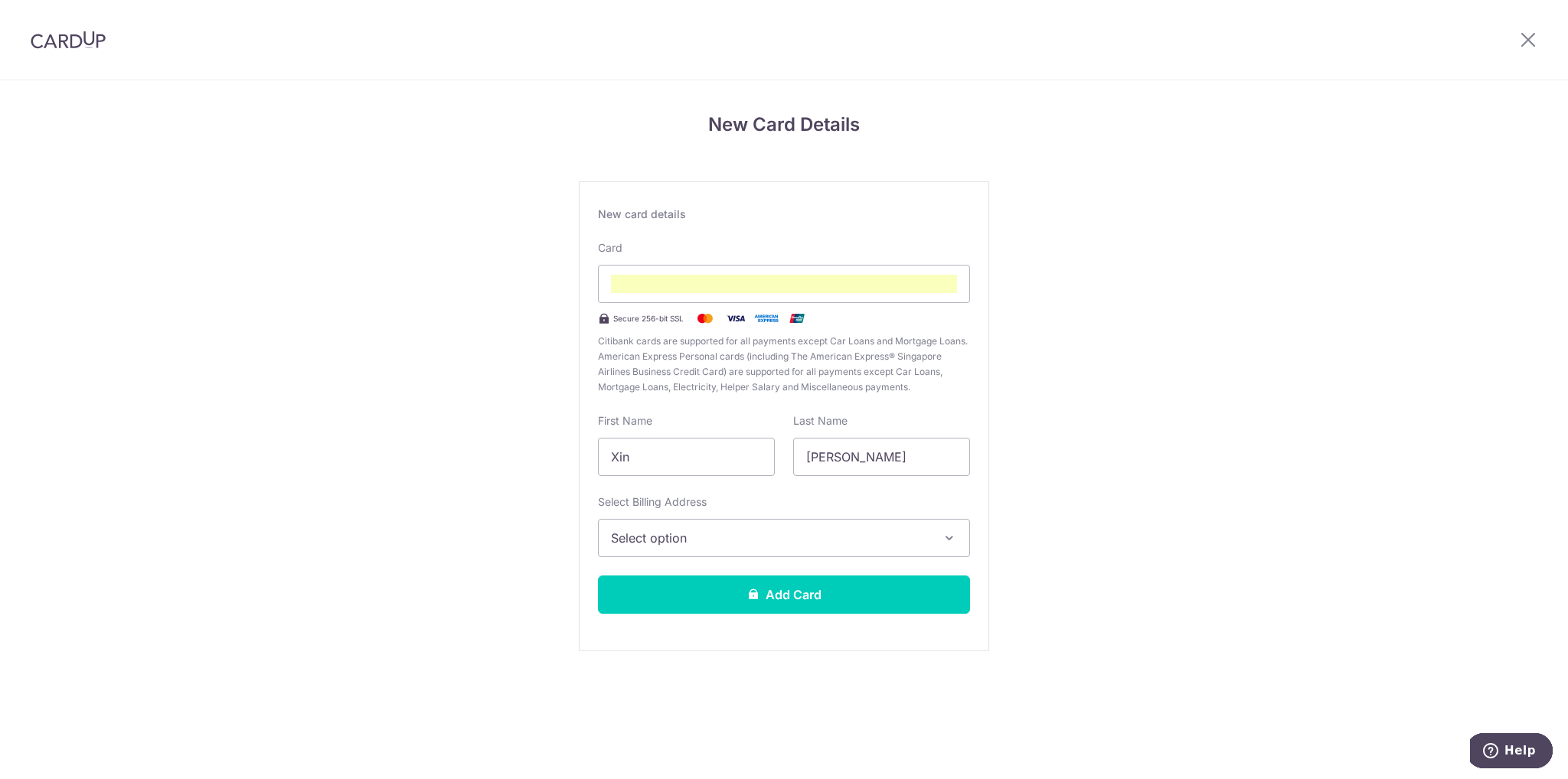
click at [943, 537] on icon "button" at bounding box center [949, 538] width 16 height 16
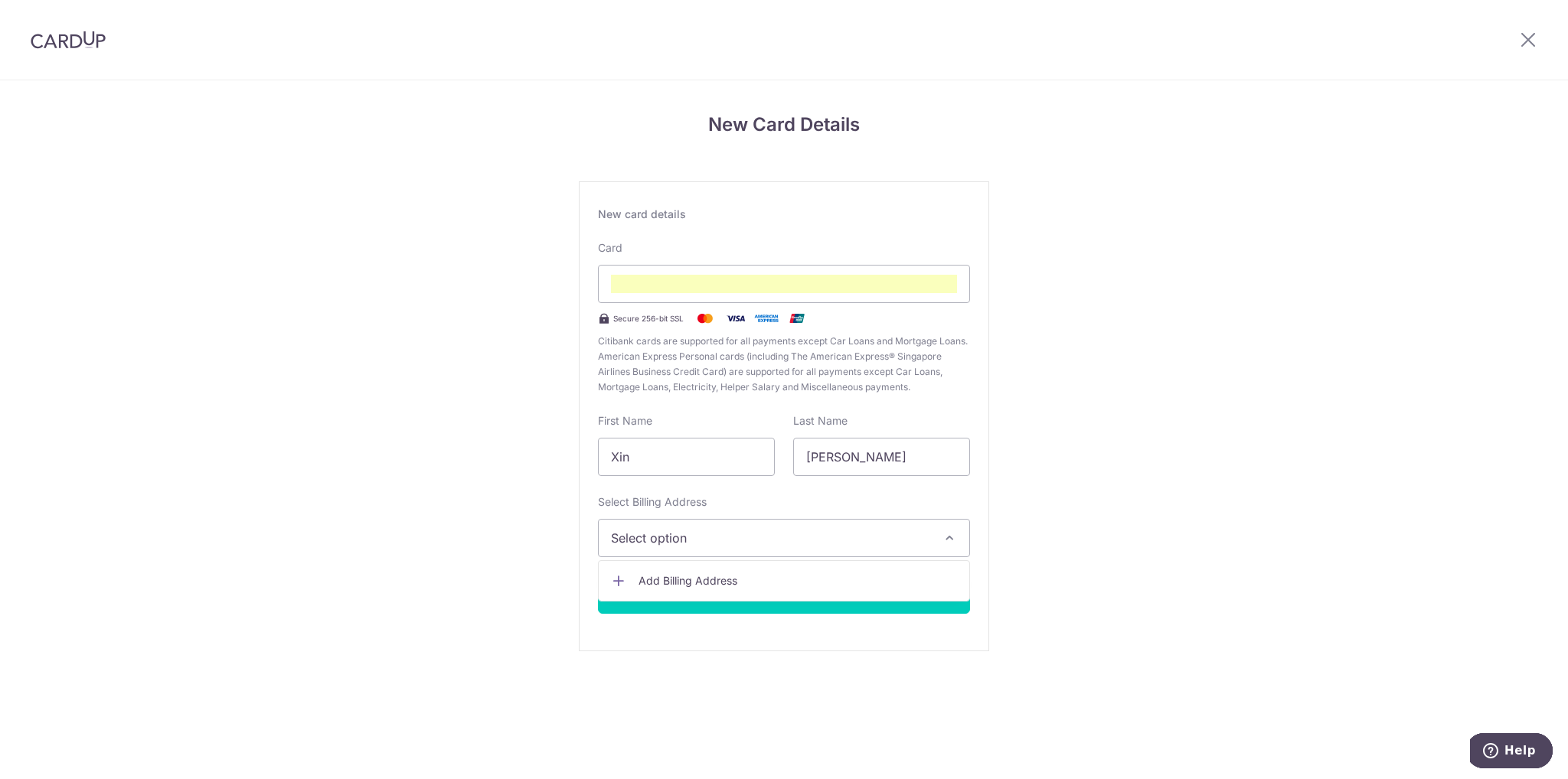
click at [680, 582] on span "Add Billing Address" at bounding box center [797, 581] width 318 height 16
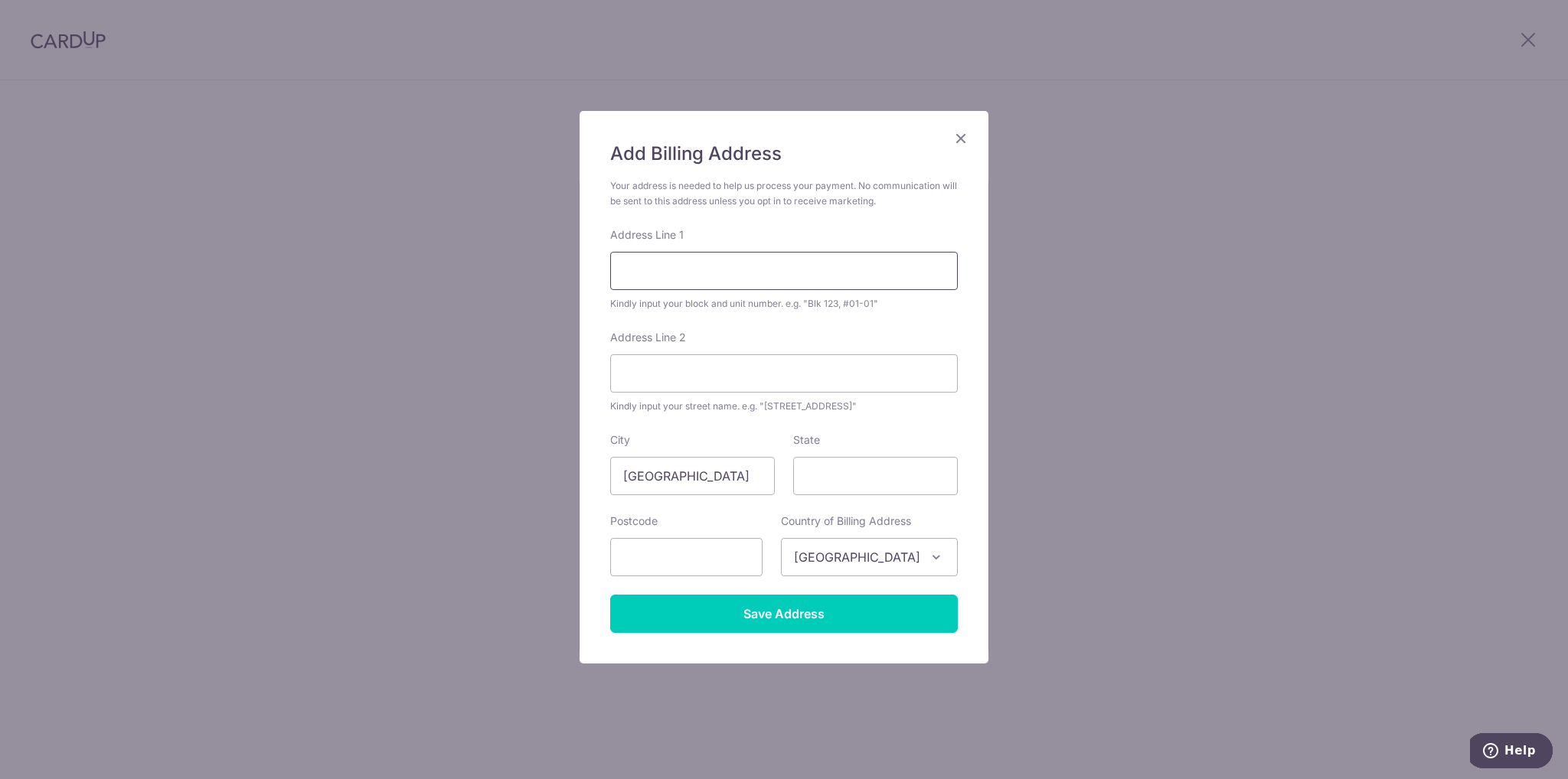
click at [689, 253] on input "Address Line 1" at bounding box center [784, 271] width 348 height 38
click at [686, 262] on input "Address Line 1" at bounding box center [784, 271] width 348 height 38
click at [673, 277] on input "Address Line 1" at bounding box center [784, 271] width 348 height 38
type input "89 Ragoon road"
click at [628, 375] on input "Address Line 2" at bounding box center [784, 373] width 348 height 38
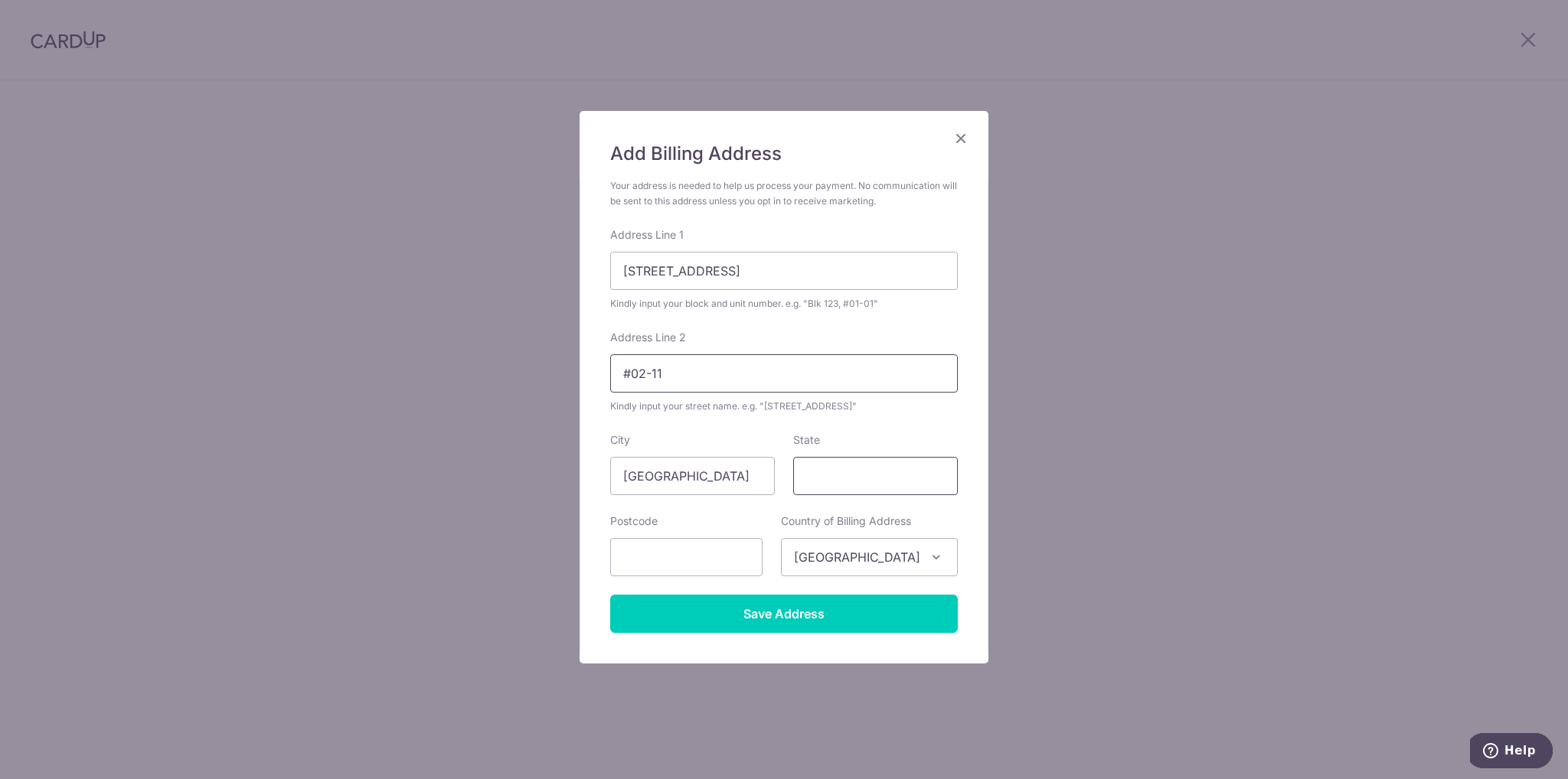
type input "#02-11"
click at [842, 479] on input "State" at bounding box center [875, 476] width 164 height 38
click at [816, 473] on input "Sigapore" at bounding box center [875, 476] width 164 height 38
type input "Singapore"
click at [706, 559] on input "text" at bounding box center [687, 557] width 152 height 38
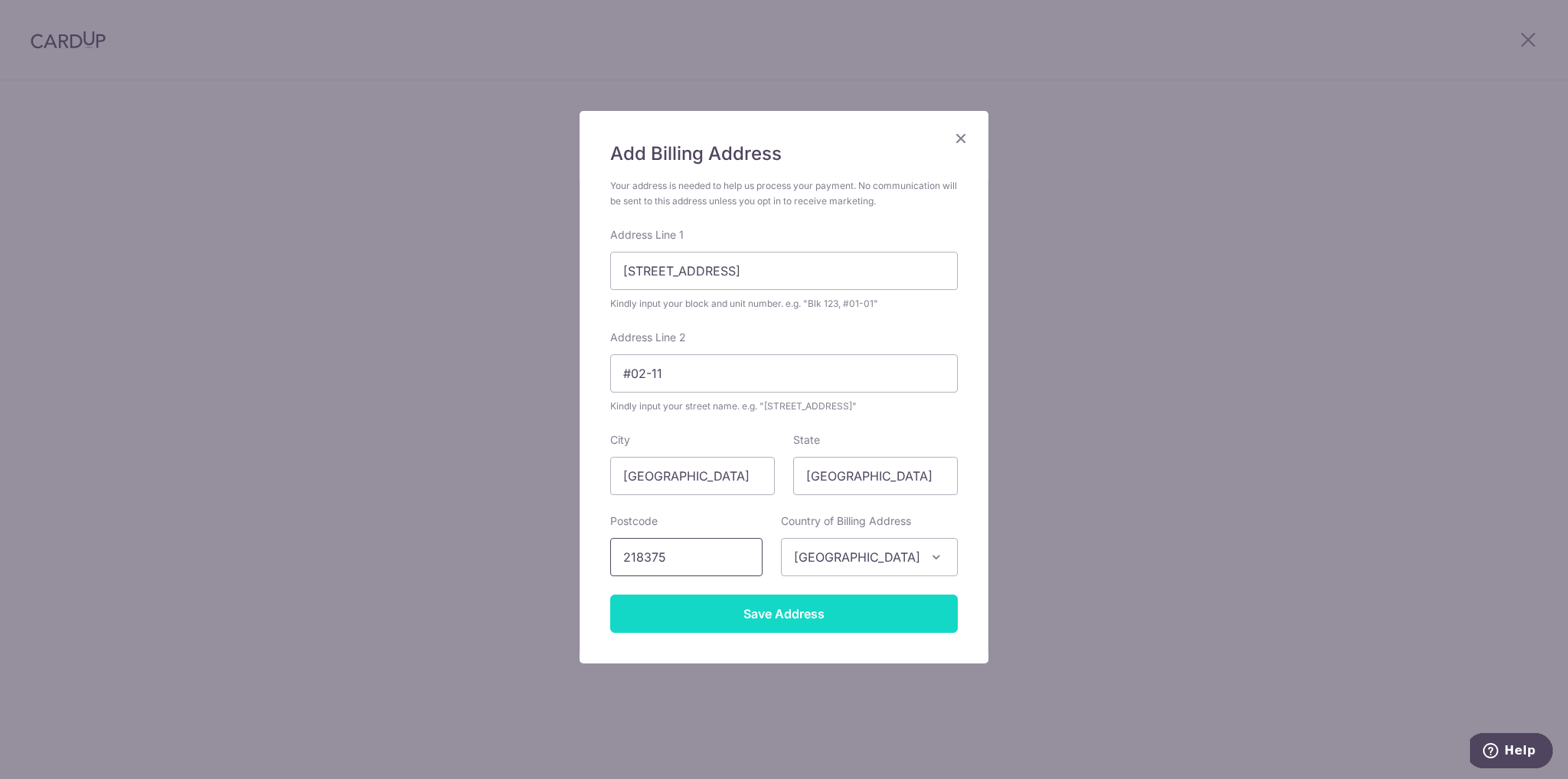
type input "218375"
click at [846, 613] on input "Save Address" at bounding box center [784, 614] width 348 height 38
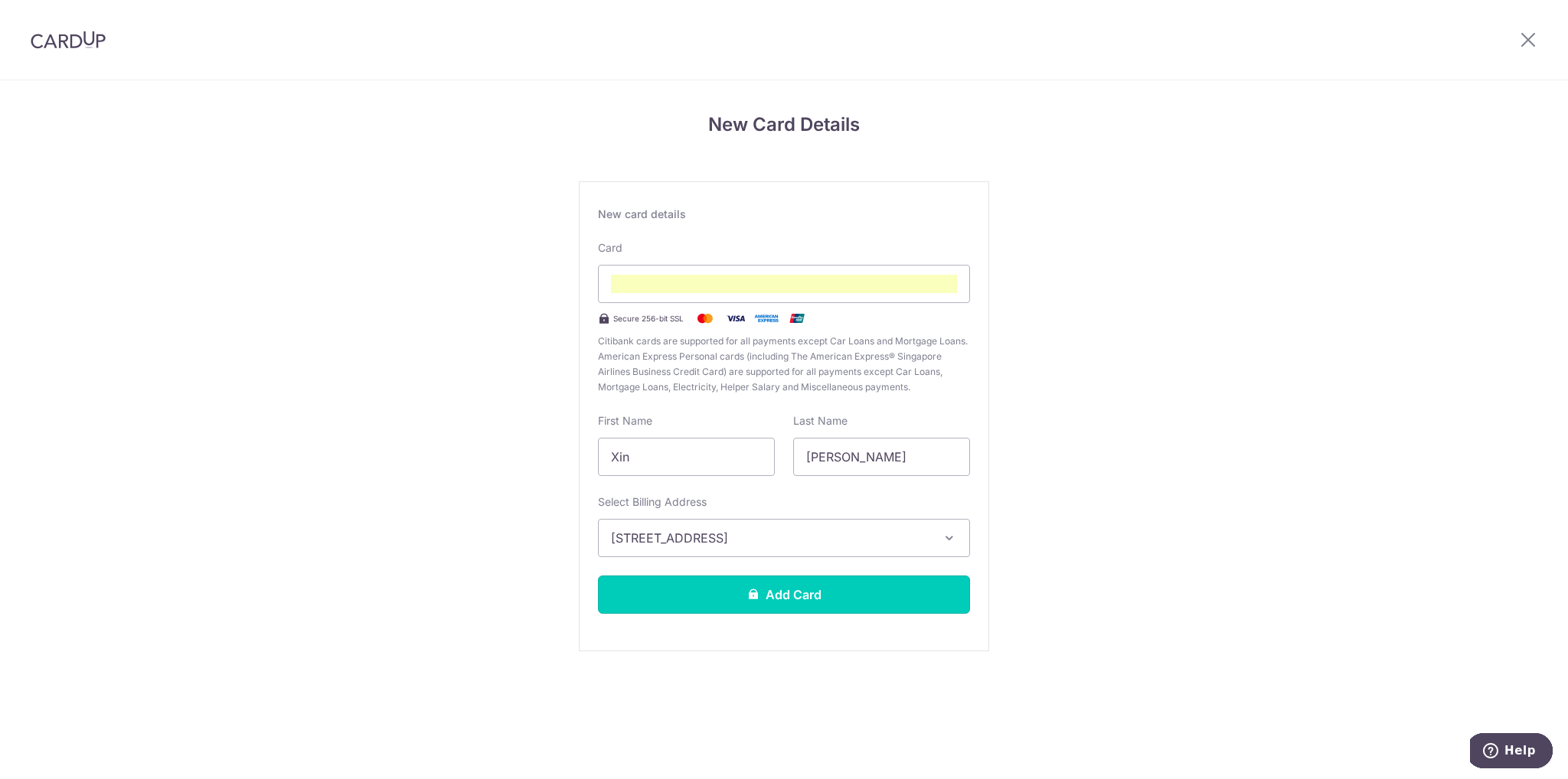
click at [798, 589] on button "Add Card" at bounding box center [784, 595] width 372 height 38
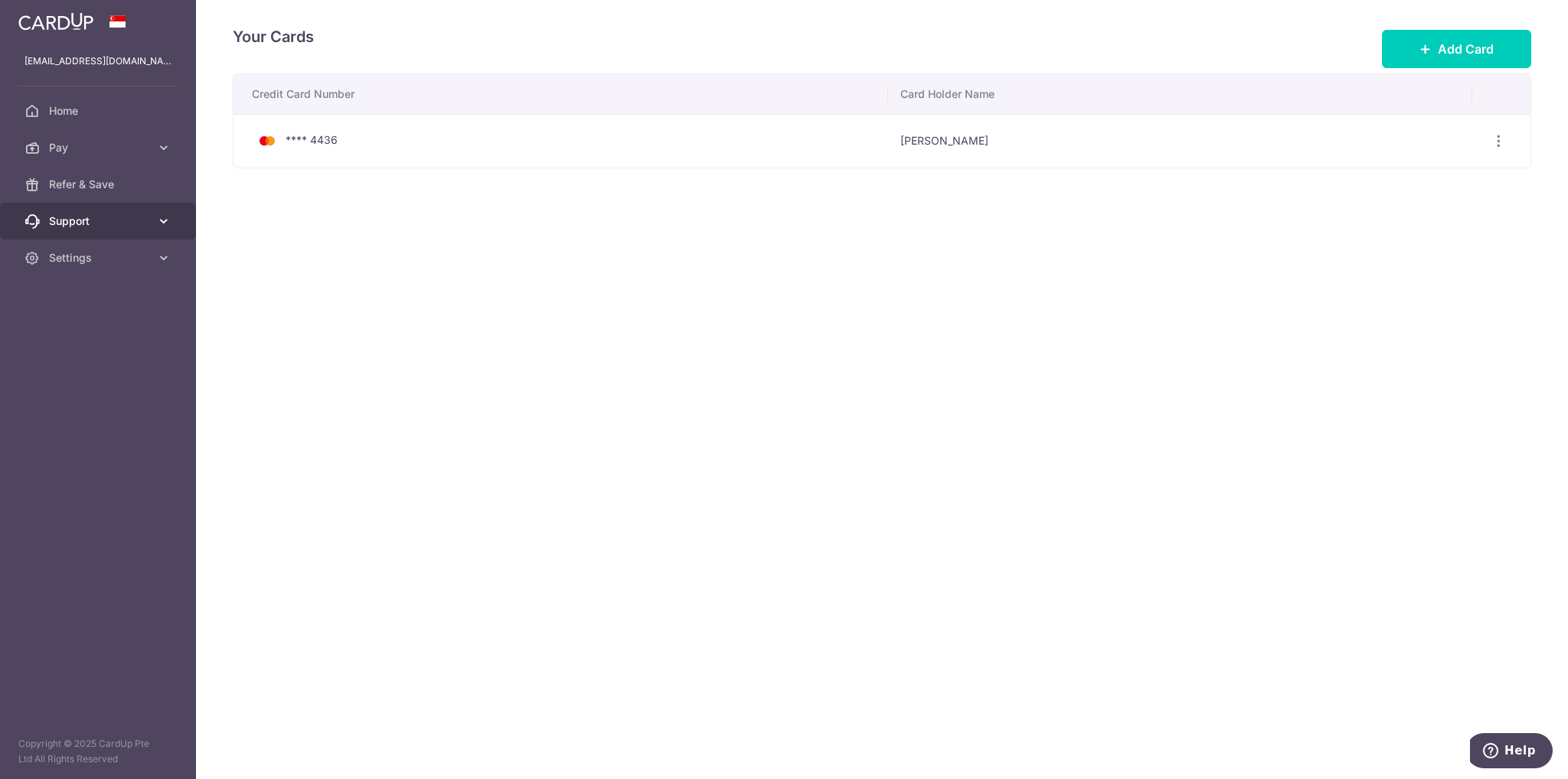
click at [165, 221] on icon at bounding box center [164, 221] width 16 height 16
click at [164, 149] on icon at bounding box center [164, 148] width 16 height 16
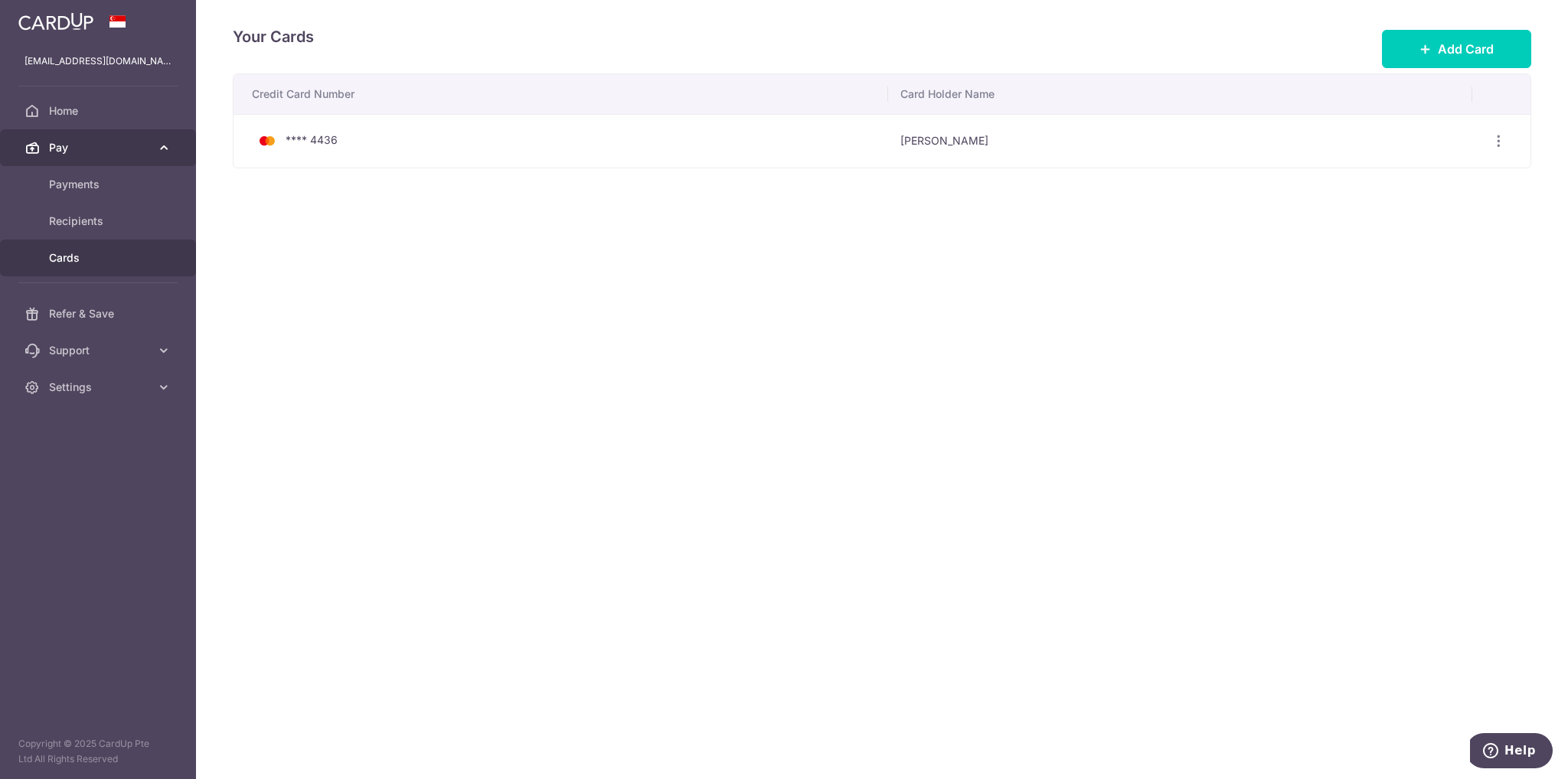
click at [164, 149] on icon at bounding box center [164, 148] width 16 height 16
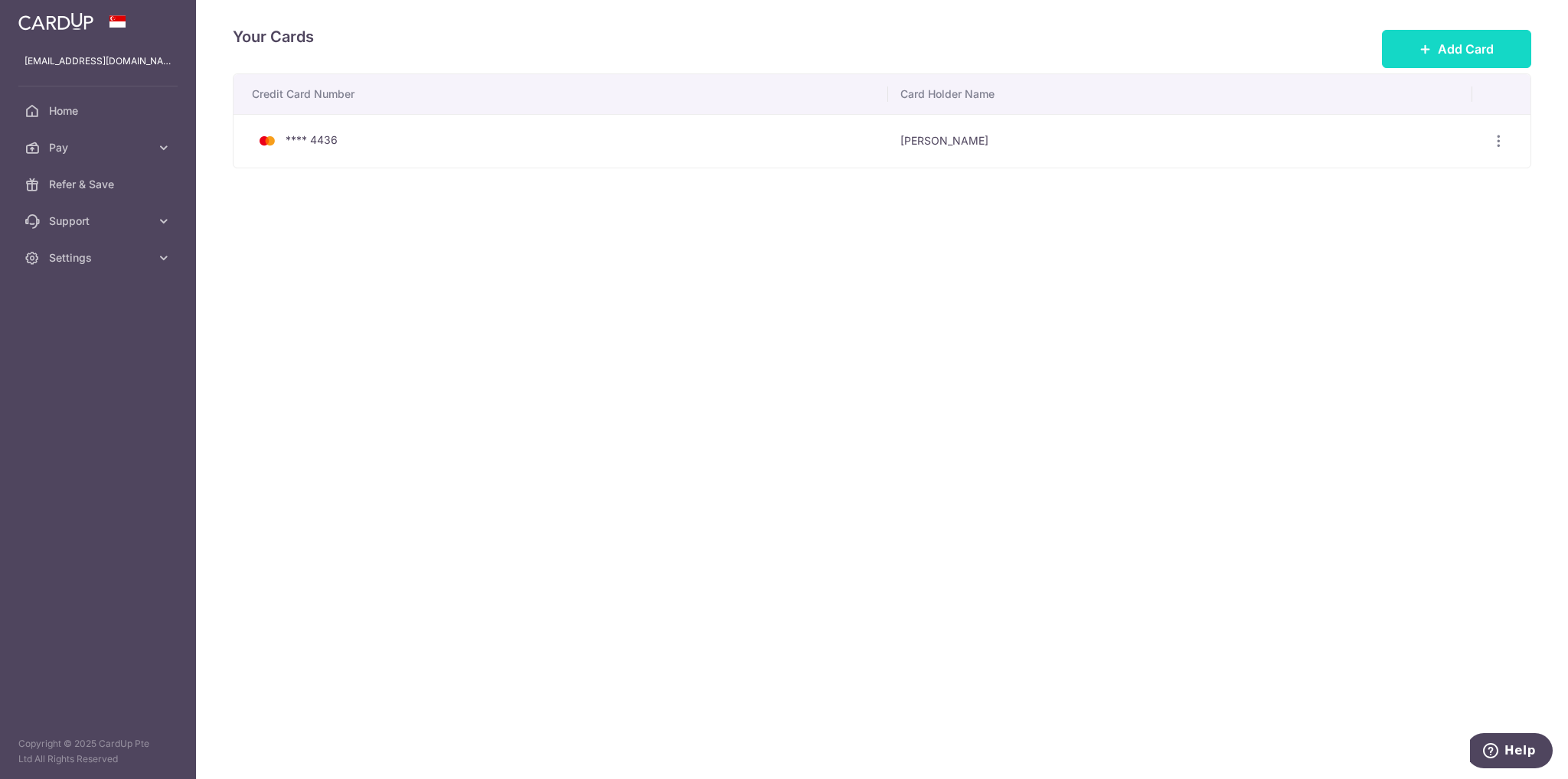
click at [1454, 47] on span "Add Card" at bounding box center [1466, 49] width 56 height 18
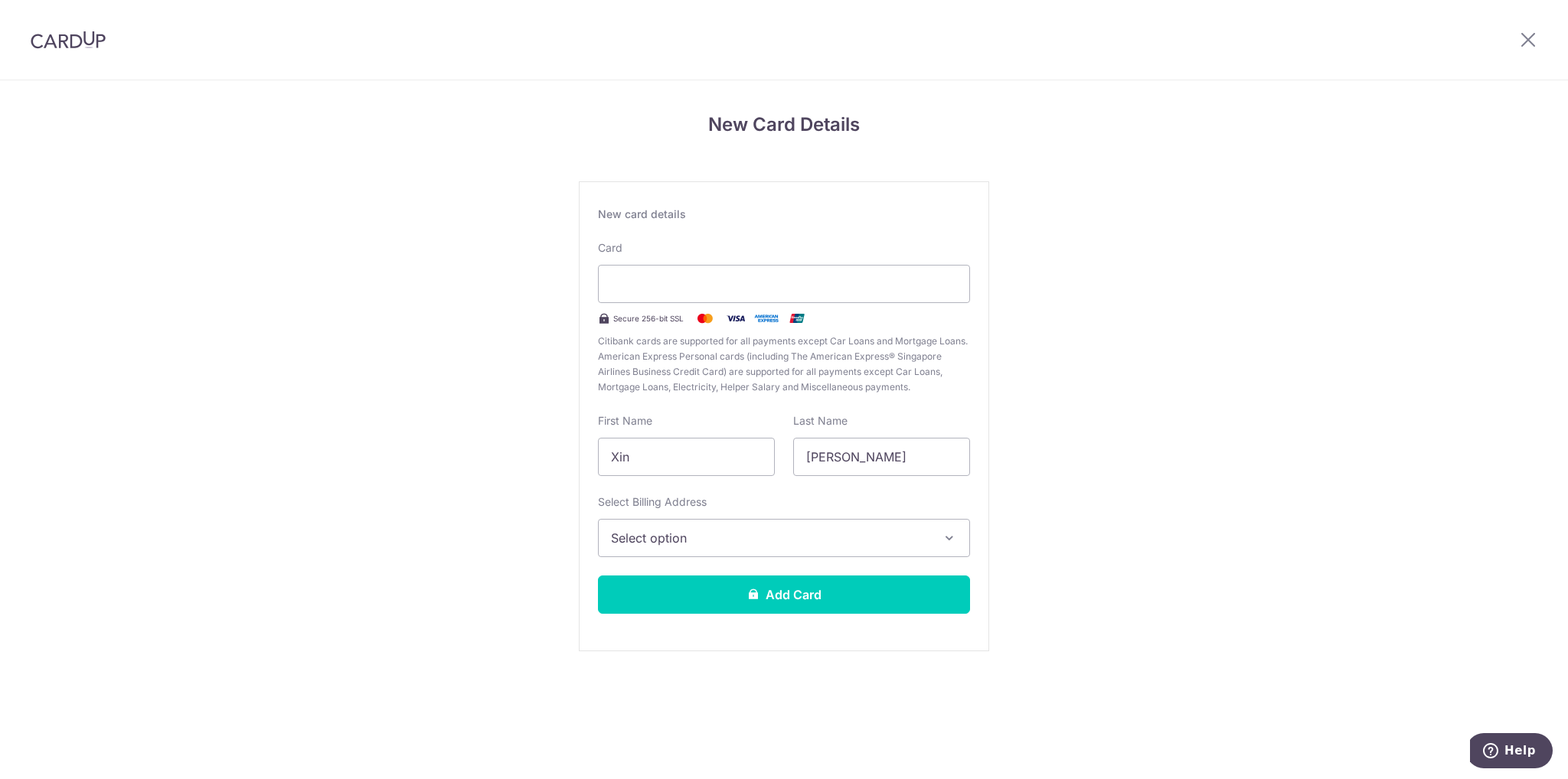
click at [1088, 279] on div "New Card Details New card details Card Secure 256-bit SSL Citibank cards are su…" at bounding box center [784, 401] width 1568 height 643
click at [850, 539] on span "Select option" at bounding box center [769, 538] width 318 height 18
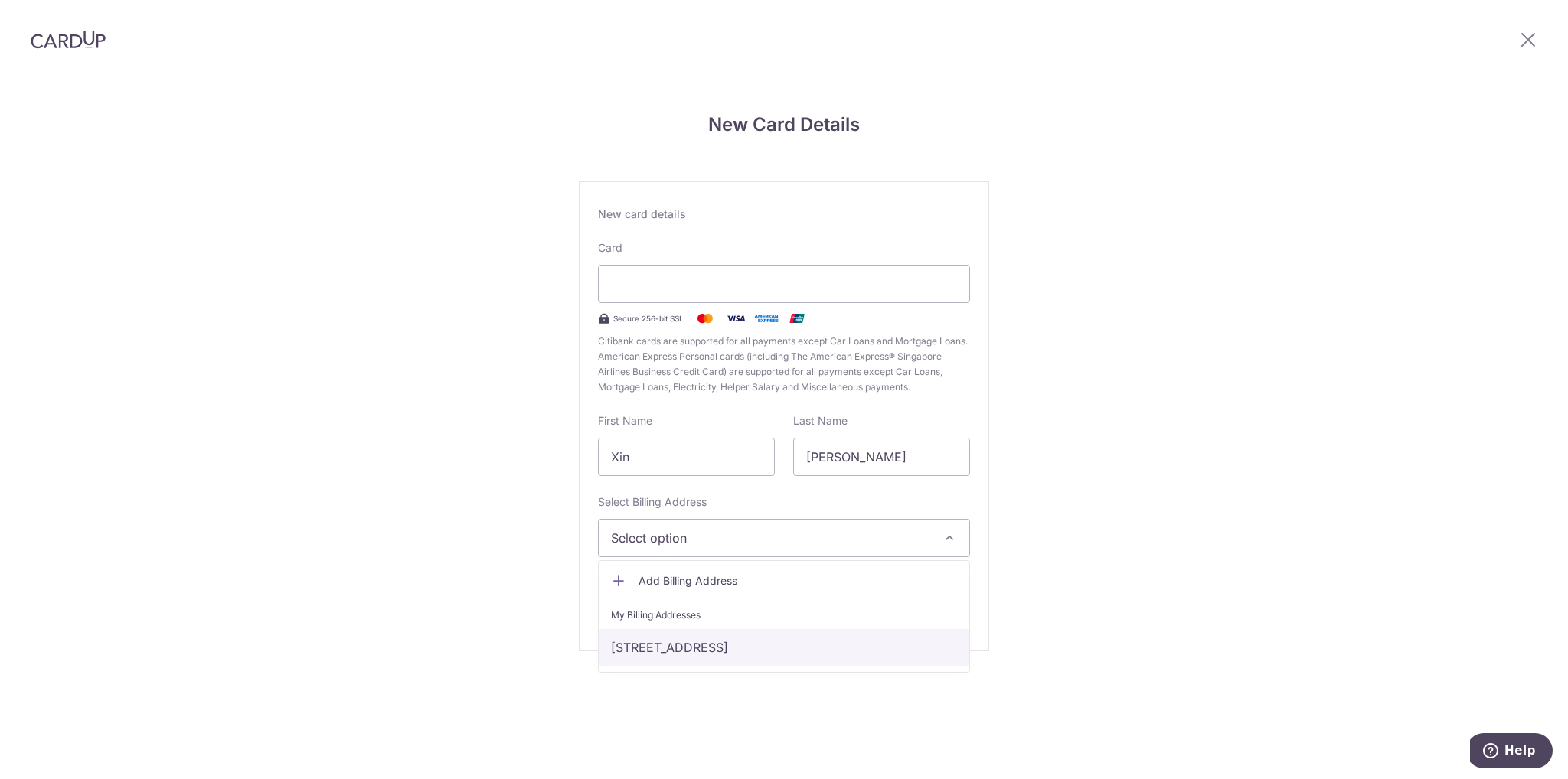
click at [777, 647] on link "[STREET_ADDRESS]" at bounding box center [784, 648] width 370 height 36
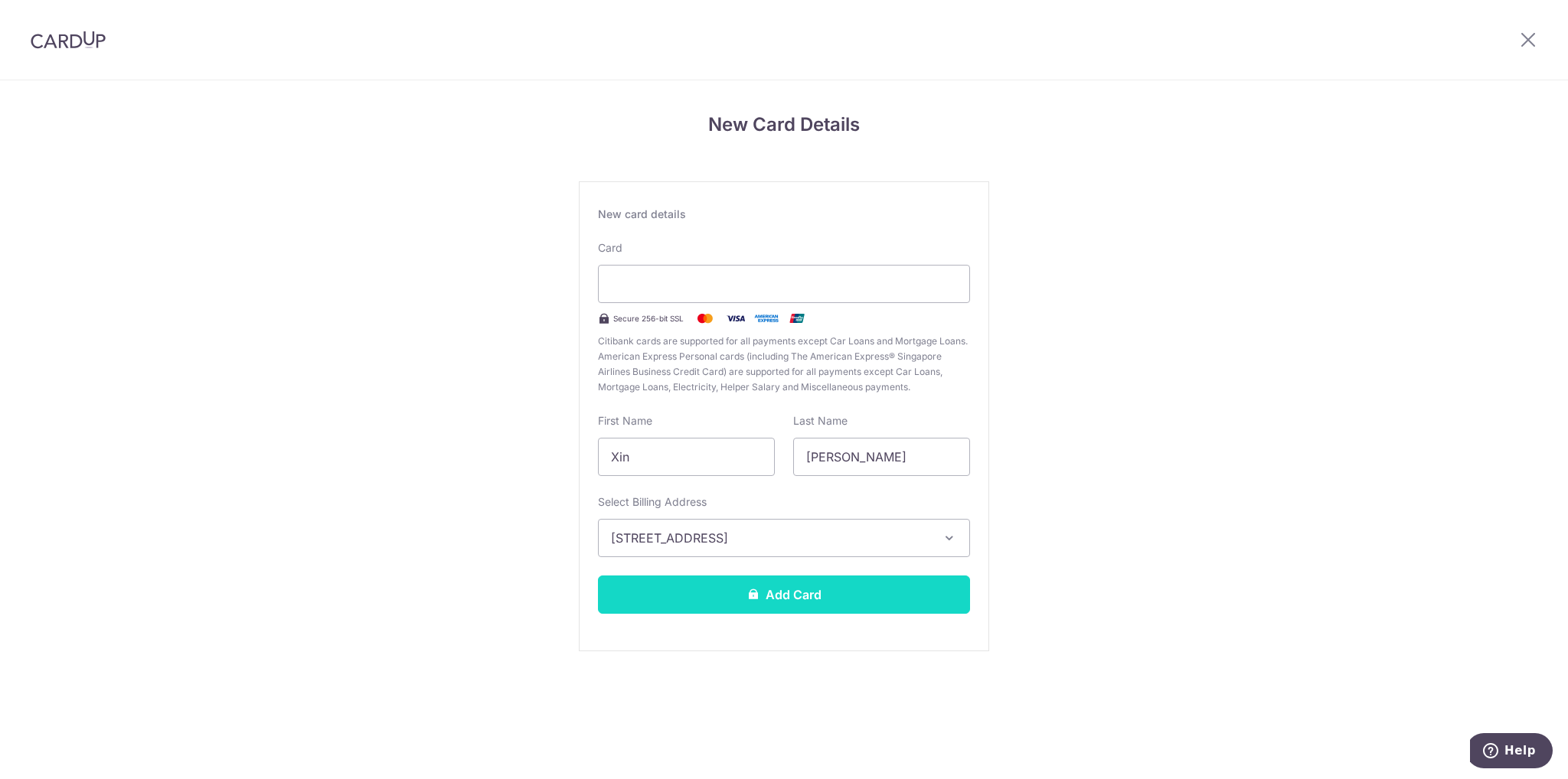
click at [810, 591] on button "Add Card" at bounding box center [784, 595] width 372 height 38
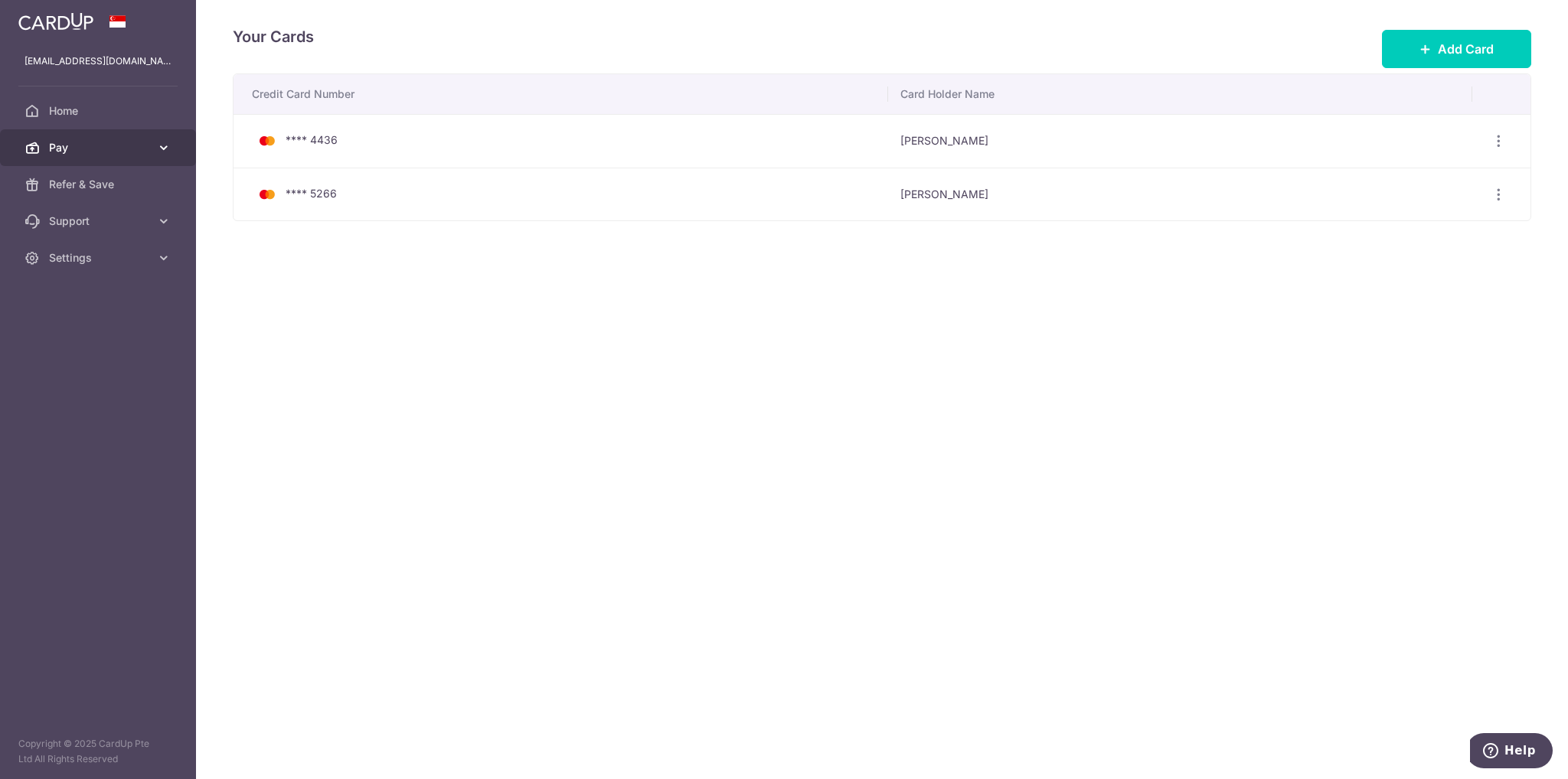
click at [135, 148] on span "Pay" at bounding box center [99, 148] width 101 height 16
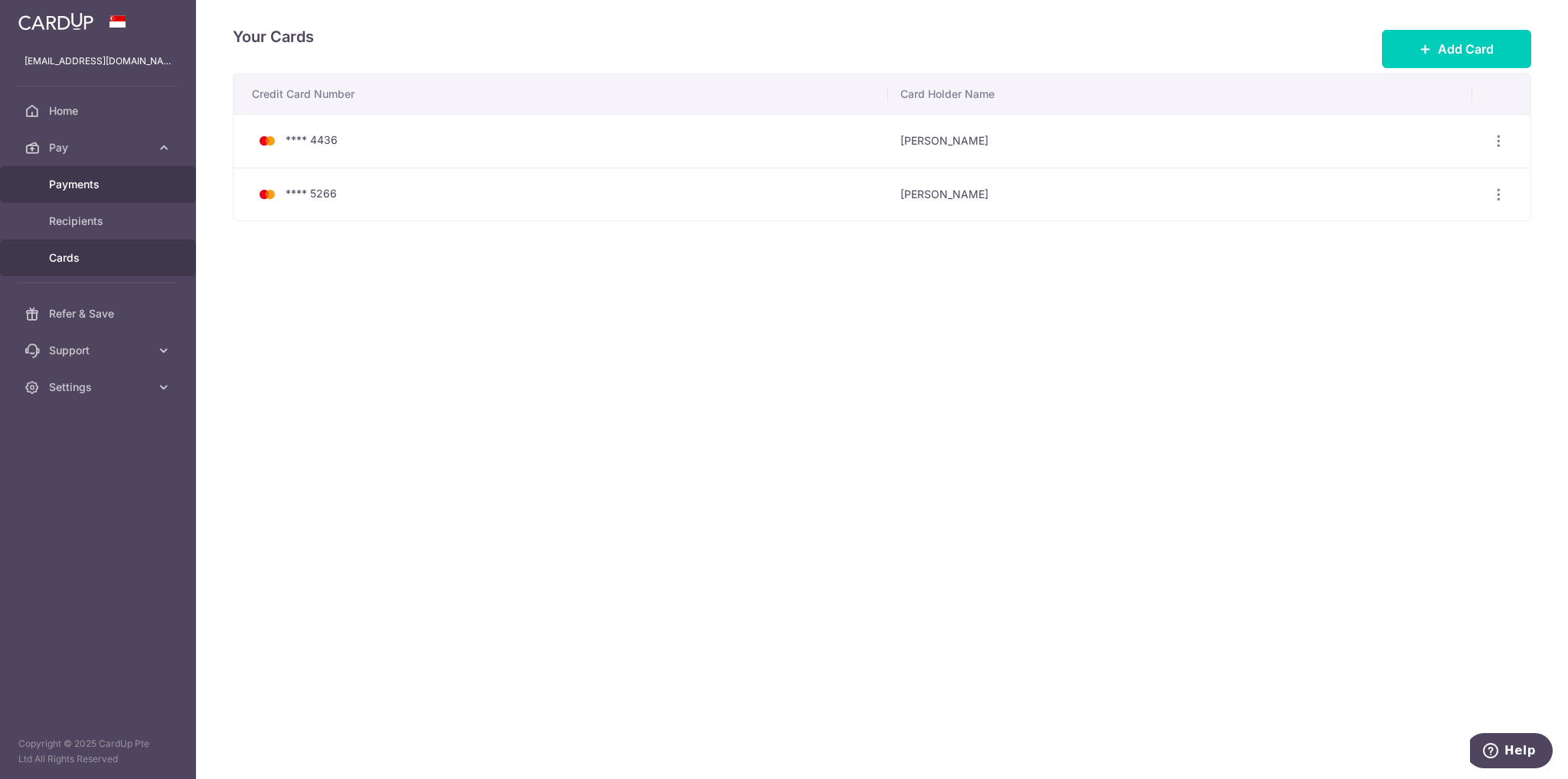
click at [79, 183] on span "Payments" at bounding box center [99, 184] width 101 height 16
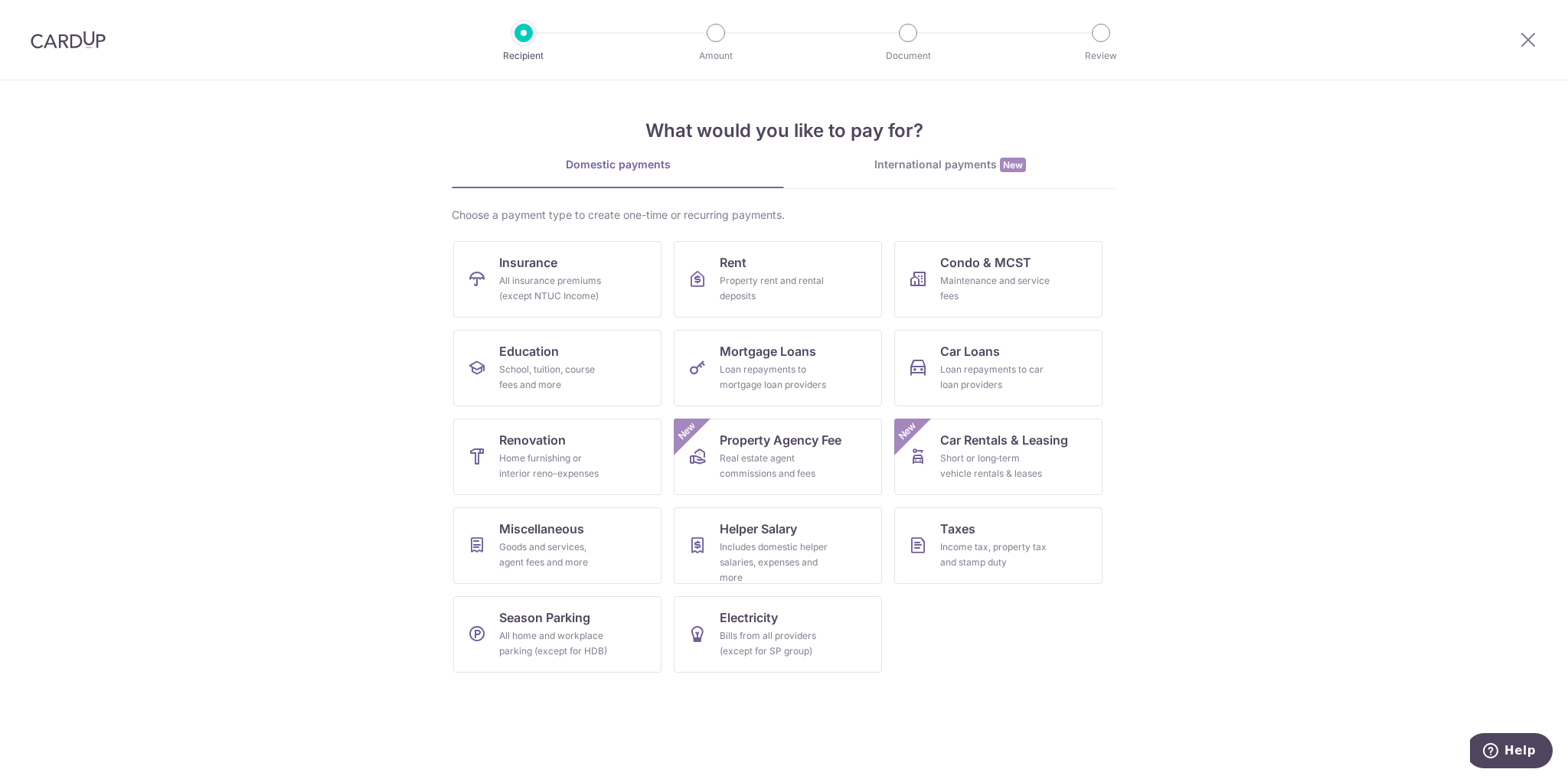
click at [64, 42] on img at bounding box center [68, 40] width 75 height 18
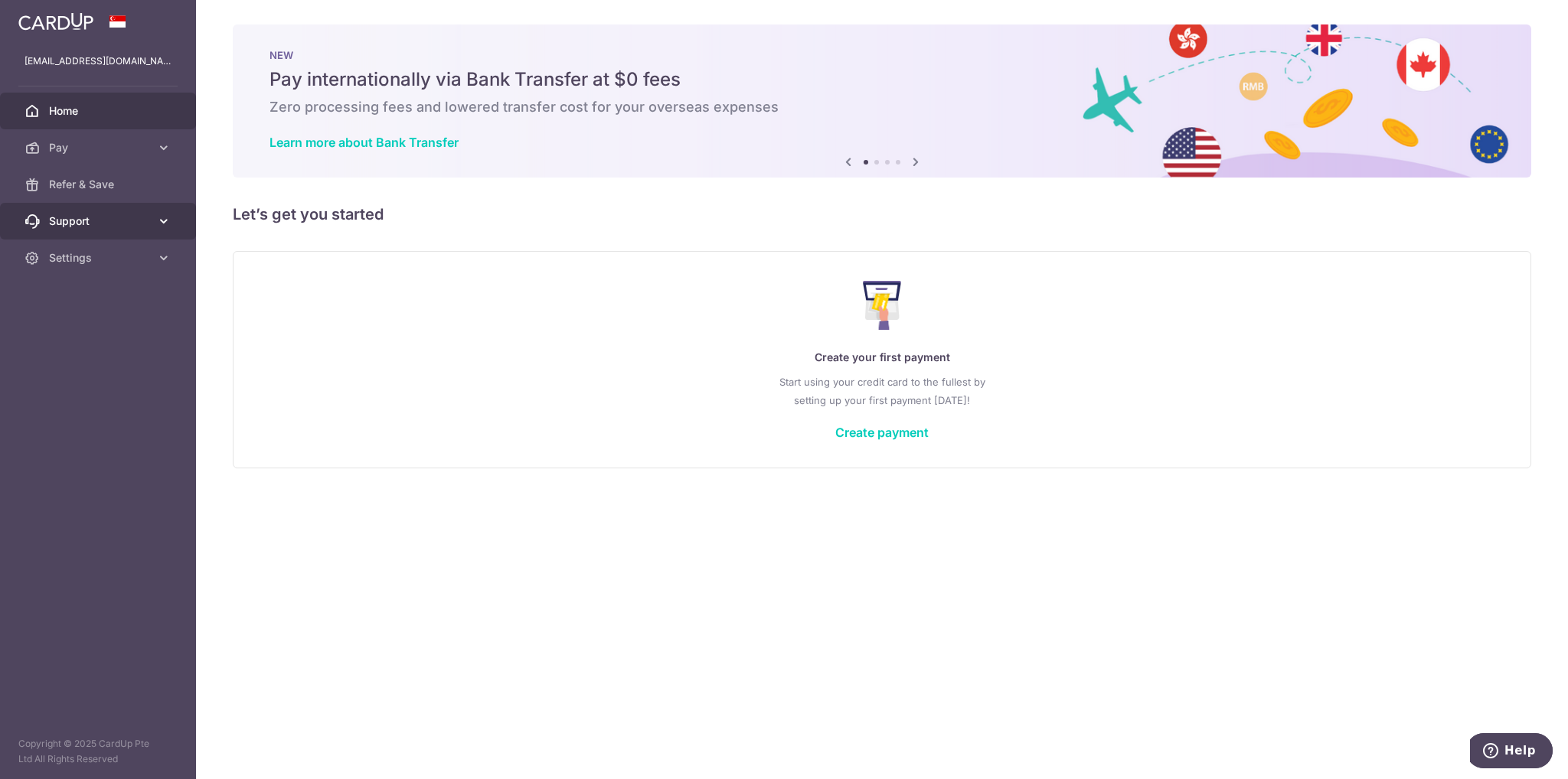
click at [156, 216] on icon at bounding box center [164, 221] width 16 height 16
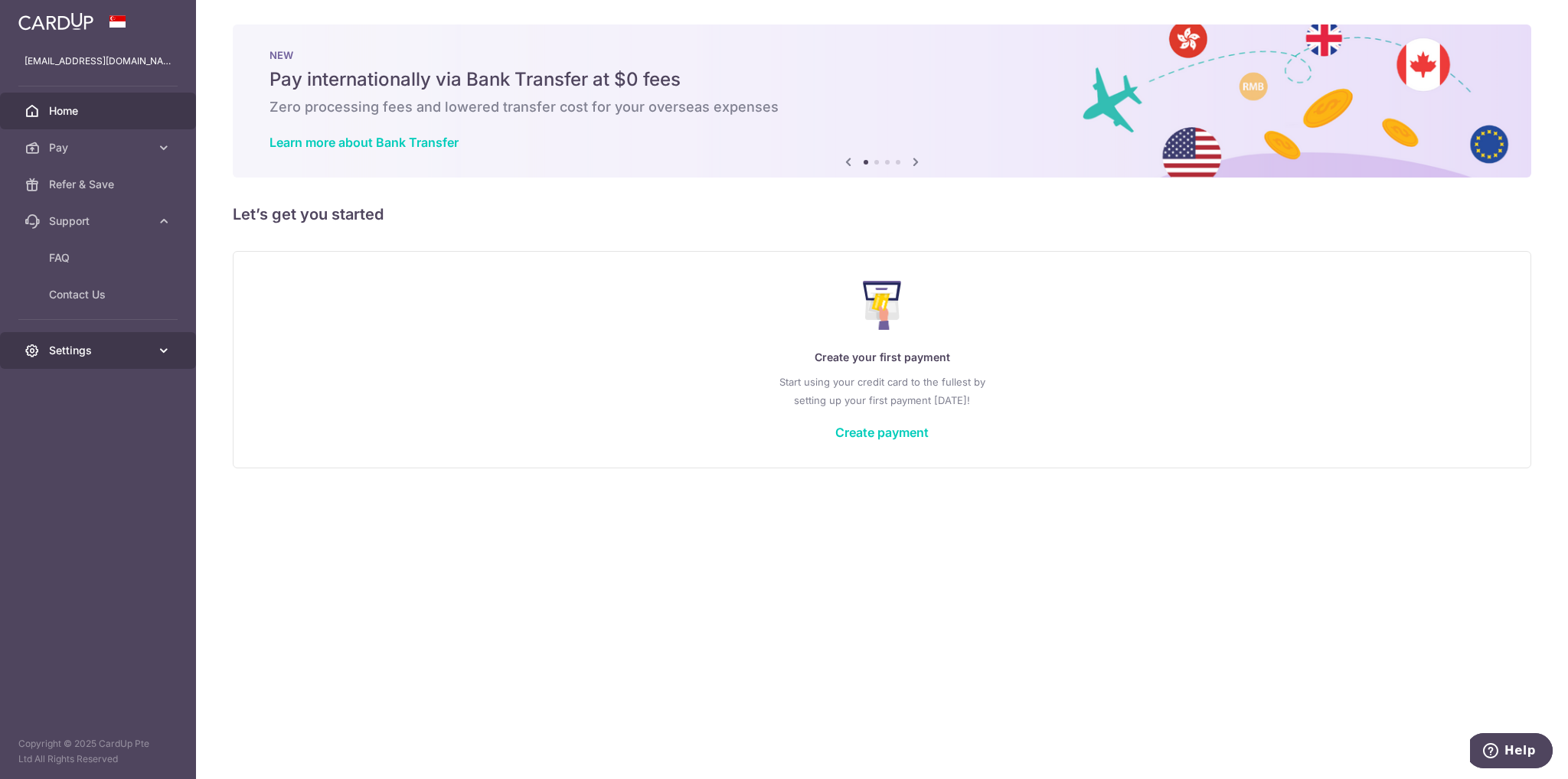
click at [148, 355] on span "Settings" at bounding box center [99, 350] width 101 height 16
click at [82, 387] on span "Account" at bounding box center [99, 387] width 101 height 16
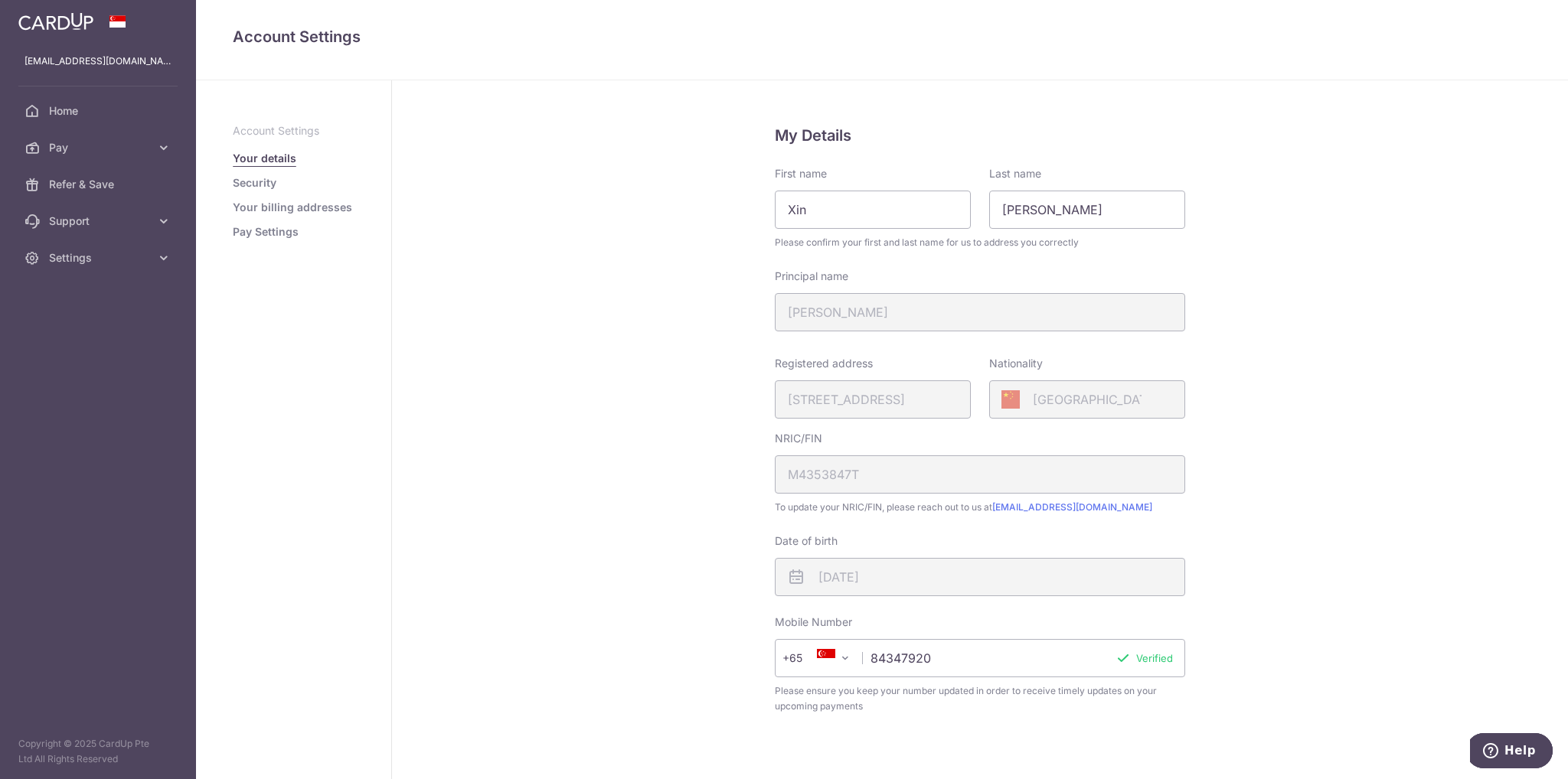
click at [258, 177] on link "Security" at bounding box center [254, 183] width 44 height 16
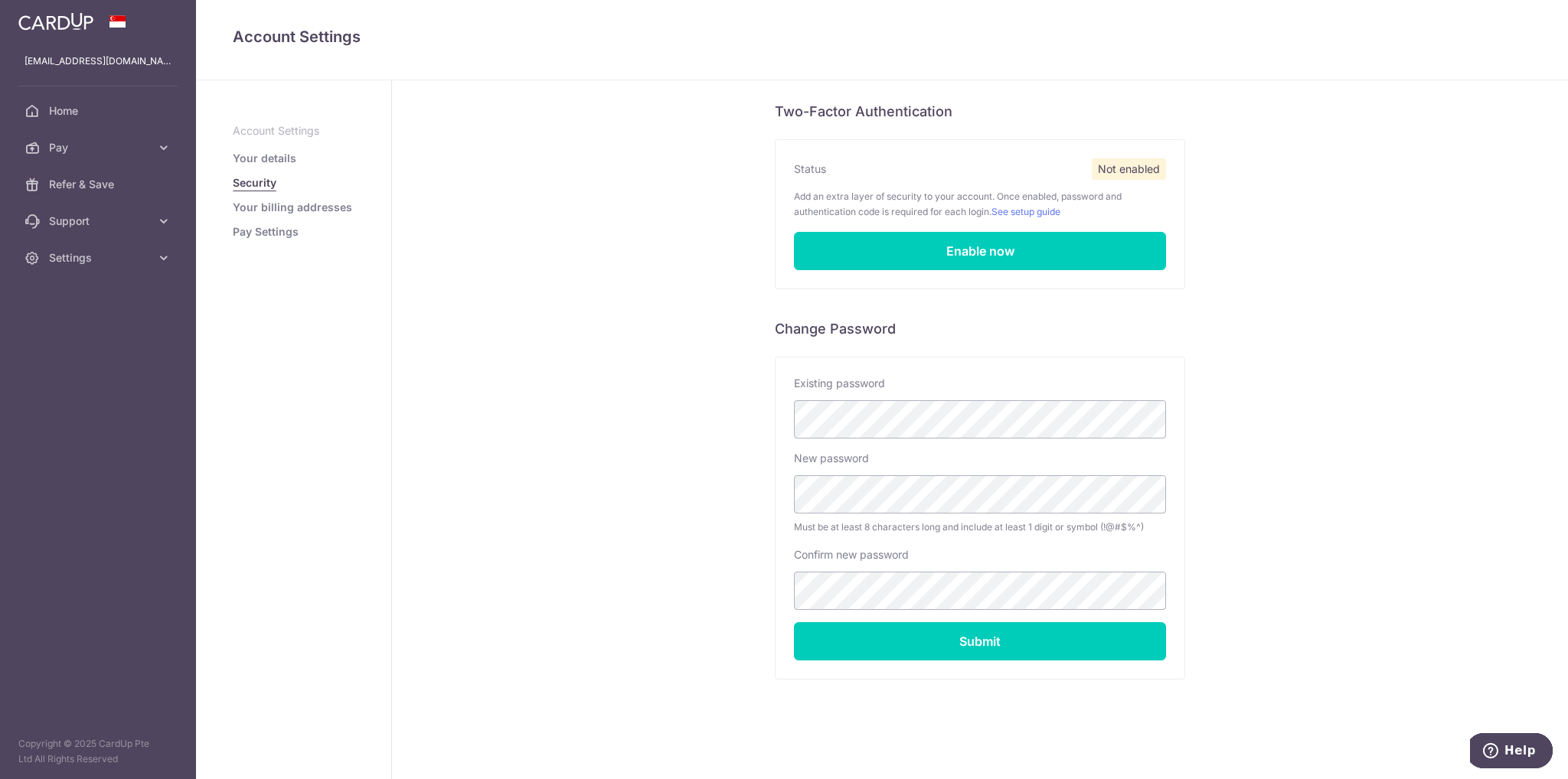
scroll to position [83, 0]
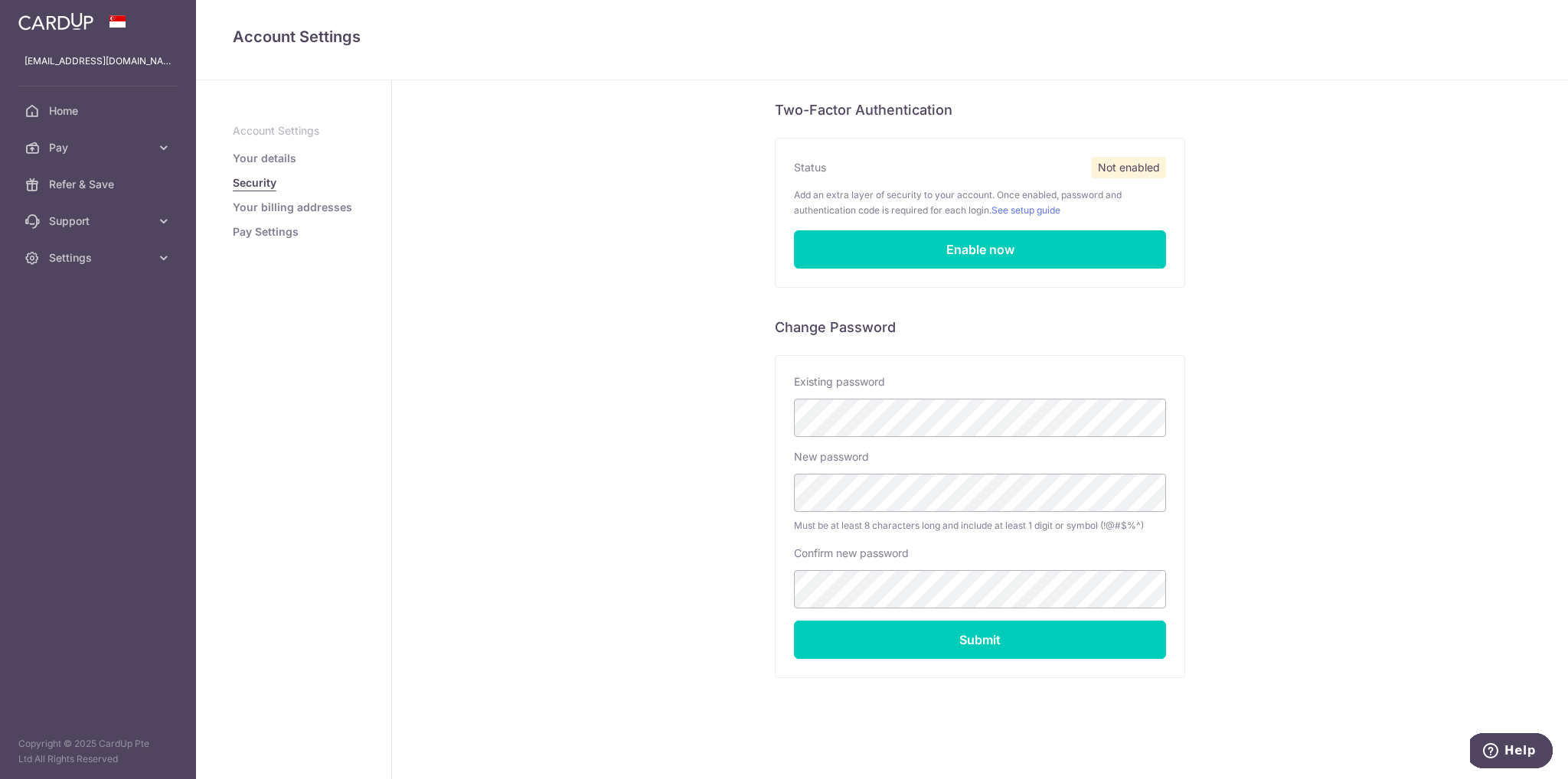
click at [282, 207] on link "Your billing addresses" at bounding box center [292, 207] width 120 height 16
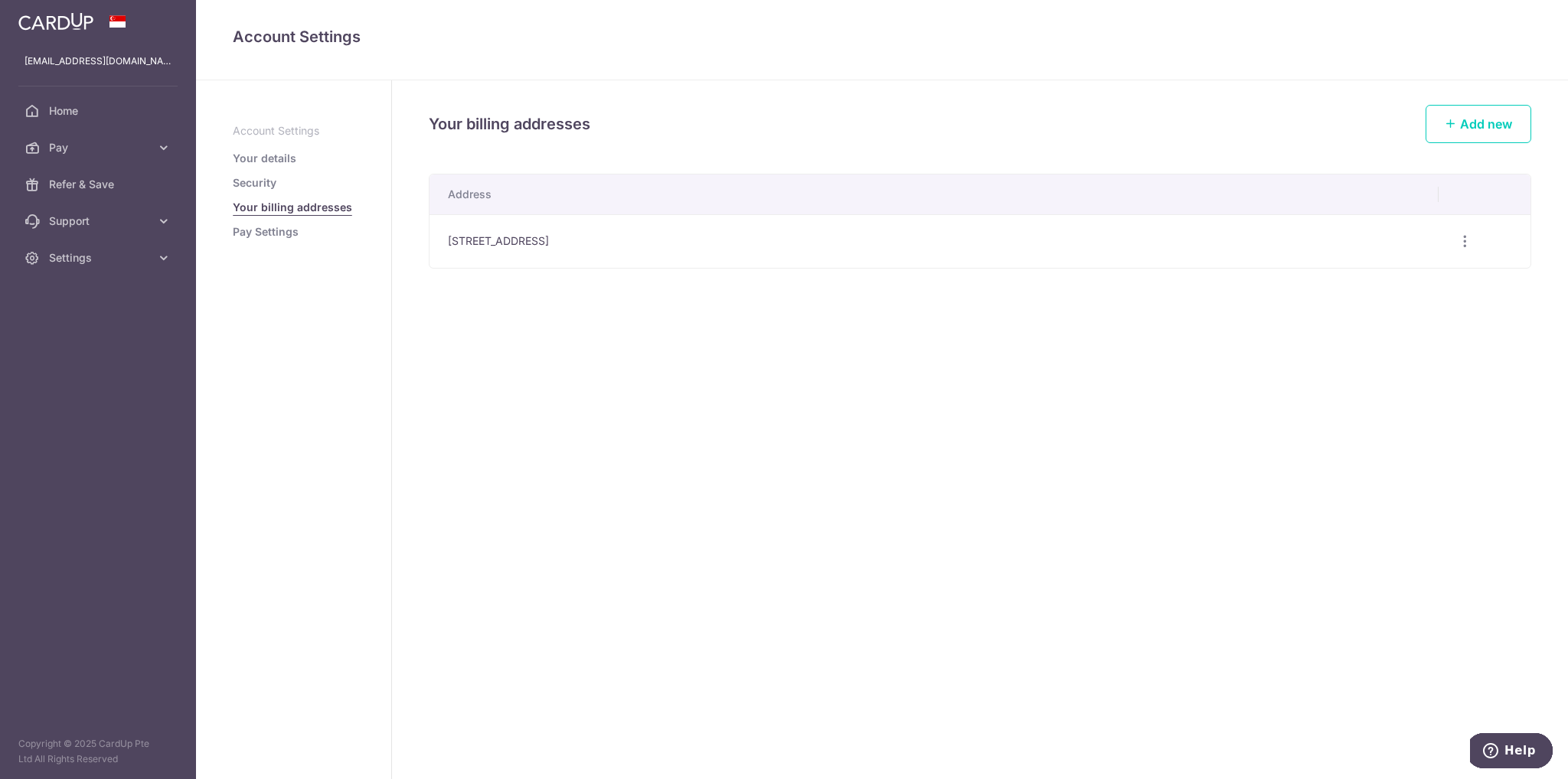
click at [263, 240] on aside "Account Settings Your details Security Your billing addresses Pay Settings" at bounding box center [293, 430] width 196 height 699
click at [261, 236] on link "Pay Settings" at bounding box center [266, 232] width 66 height 16
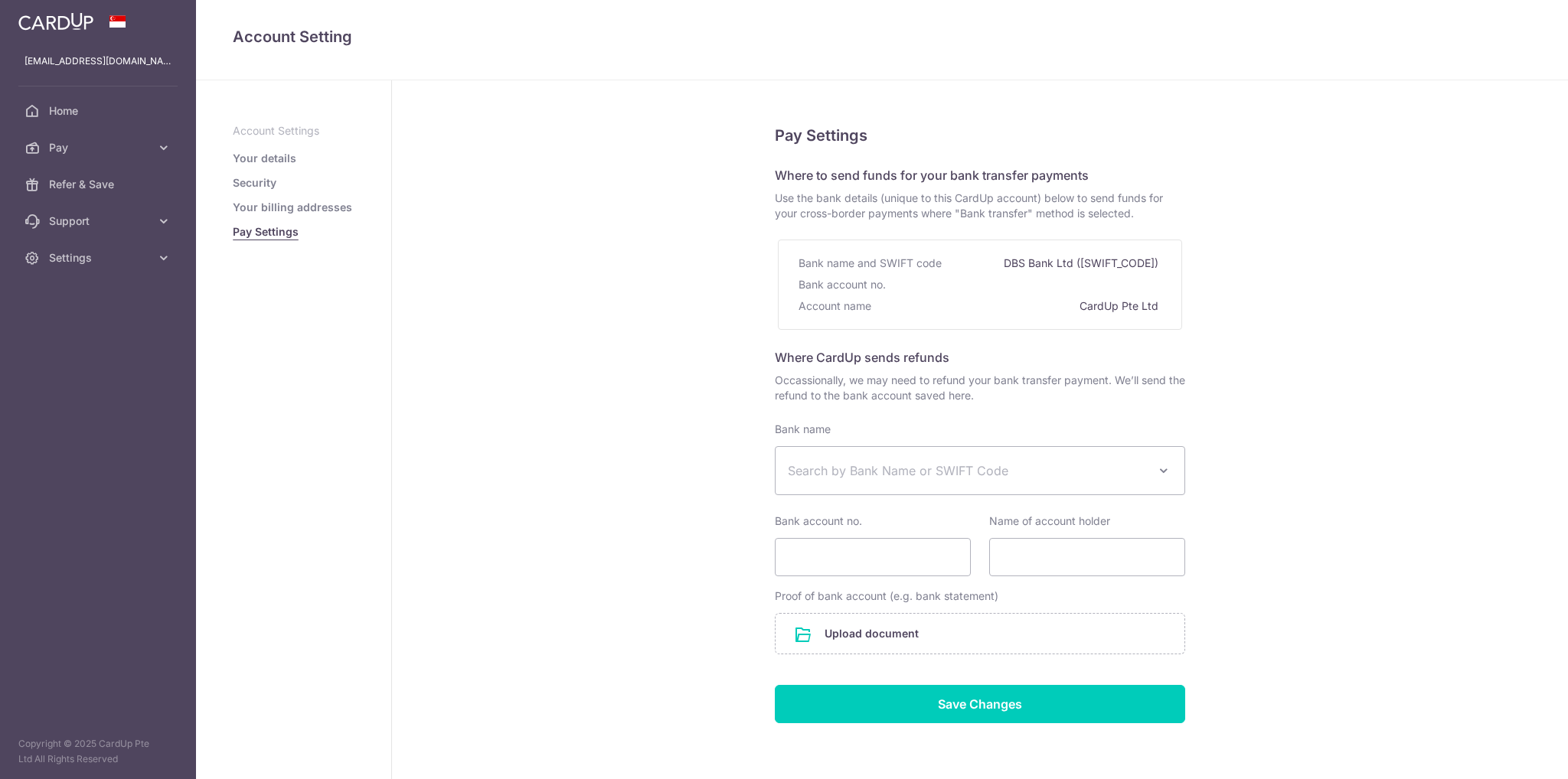
select select
click at [74, 110] on span "Home" at bounding box center [99, 111] width 101 height 16
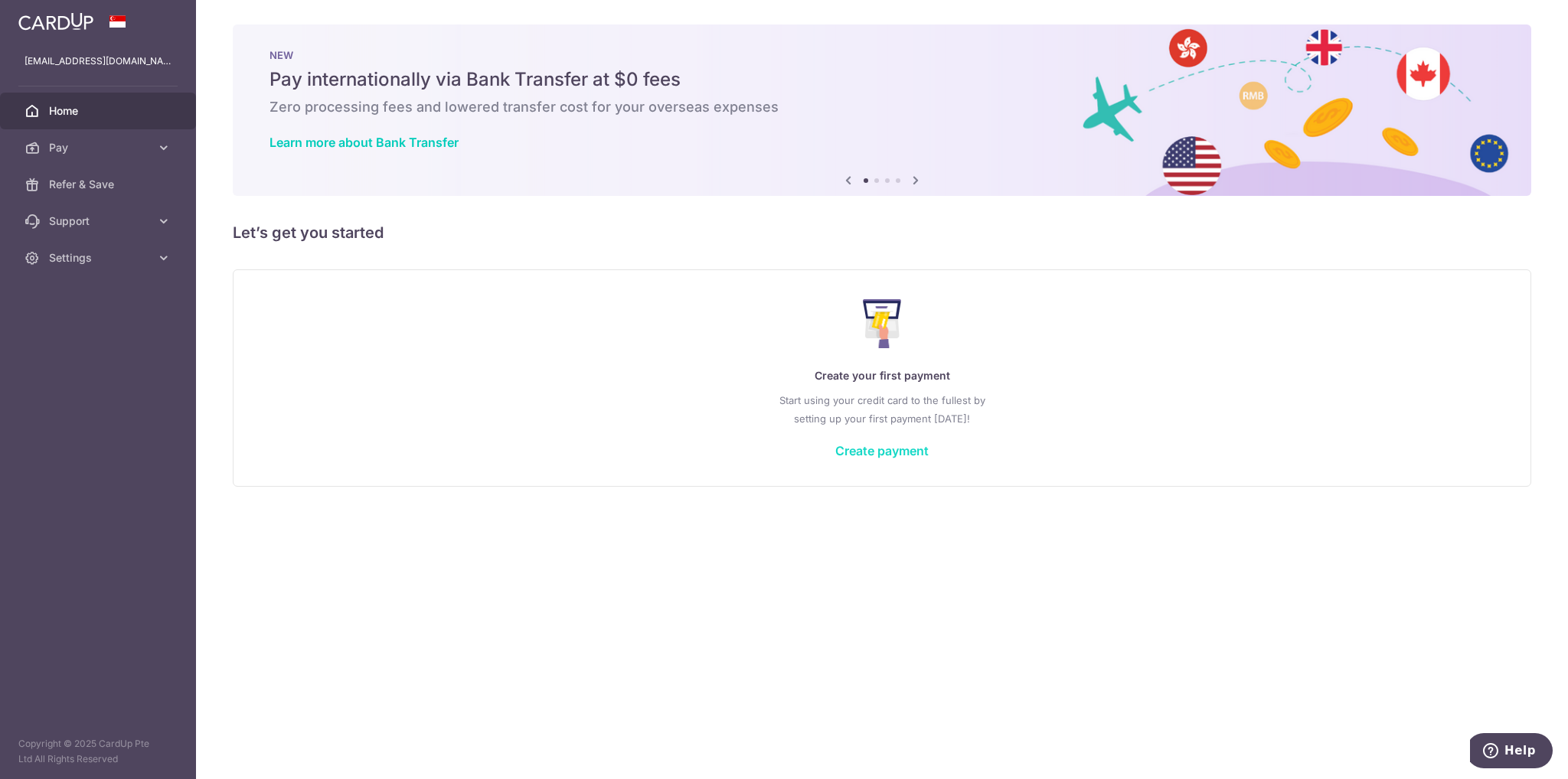
click at [891, 451] on link "Create payment" at bounding box center [881, 451] width 93 height 16
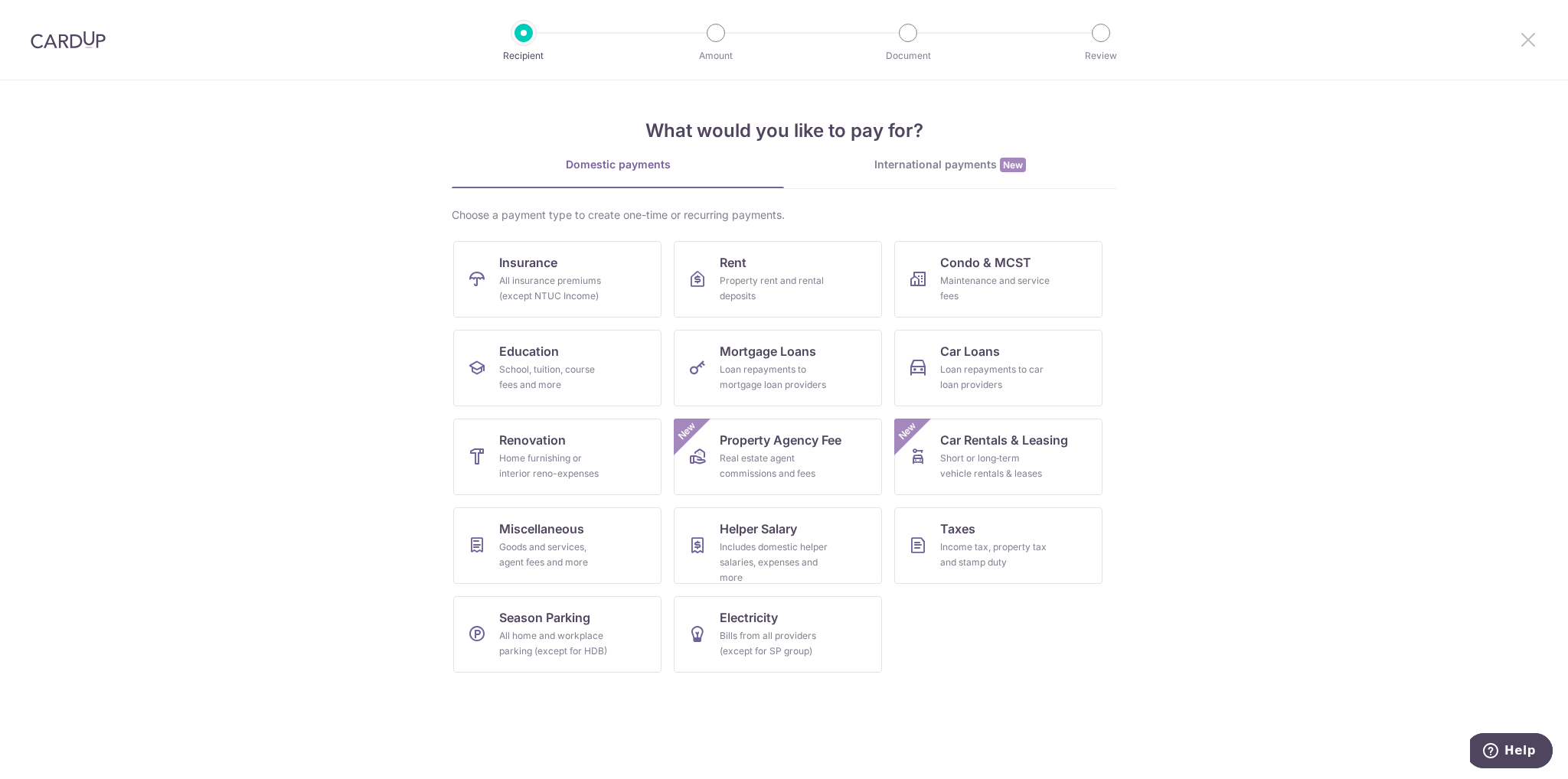
click at [1528, 37] on icon at bounding box center [1528, 39] width 18 height 19
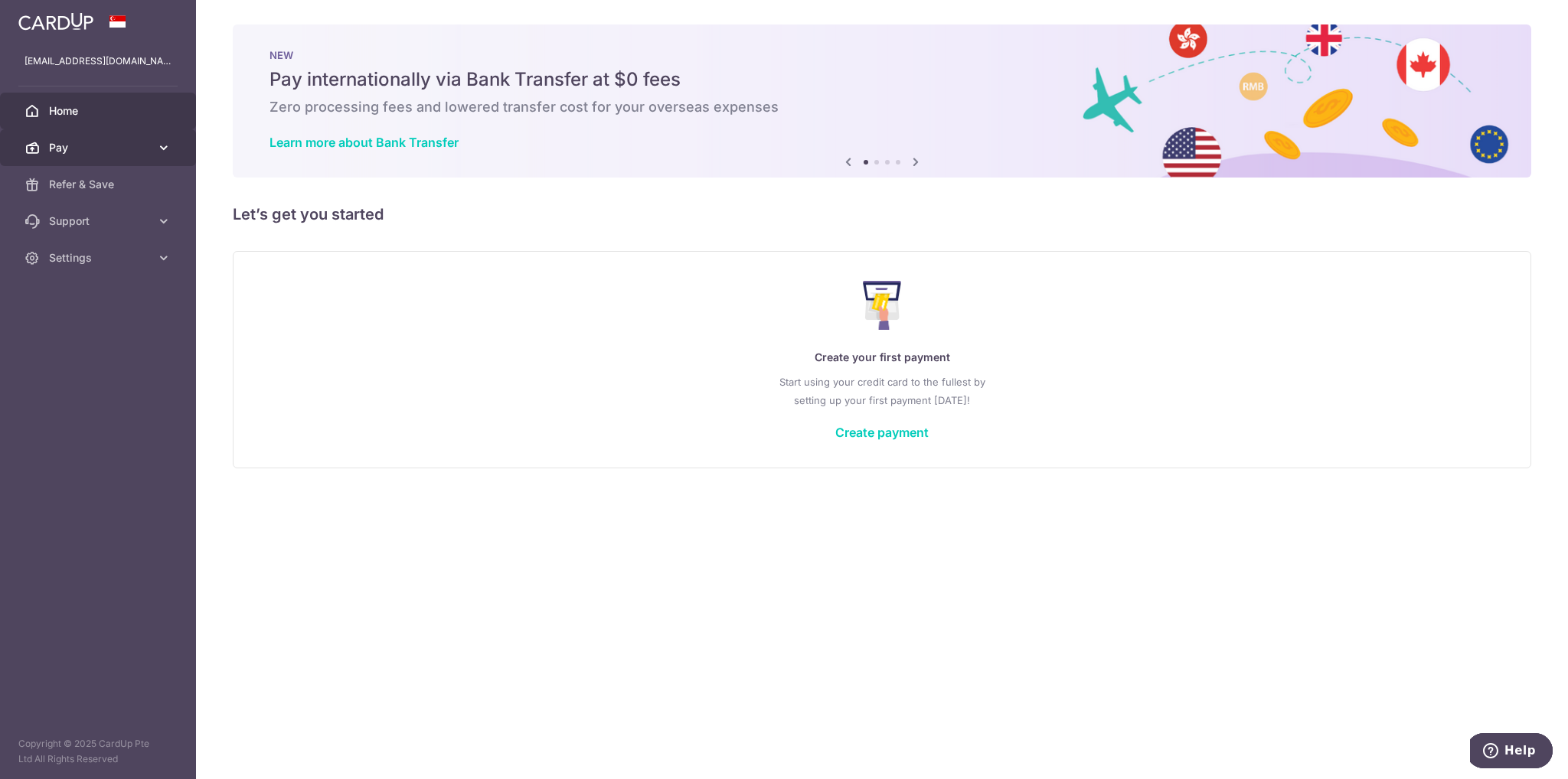
click at [119, 151] on span "Pay" at bounding box center [99, 148] width 101 height 16
click at [85, 315] on span "Refer & Save" at bounding box center [99, 314] width 101 height 16
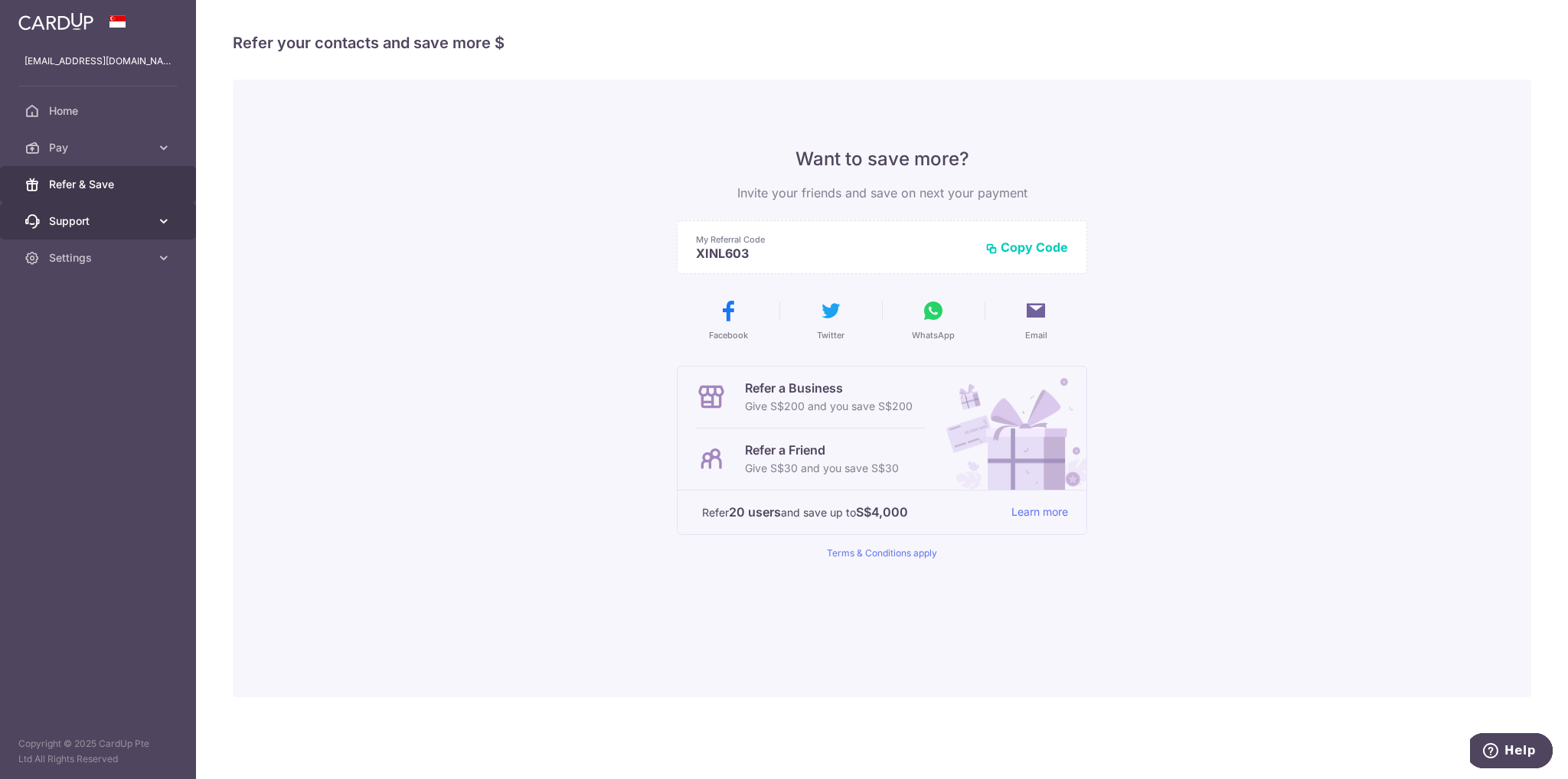
click at [131, 222] on span "Support" at bounding box center [99, 221] width 101 height 16
click at [78, 255] on span "FAQ" at bounding box center [99, 258] width 101 height 16
click at [88, 141] on span "Pay" at bounding box center [99, 148] width 101 height 16
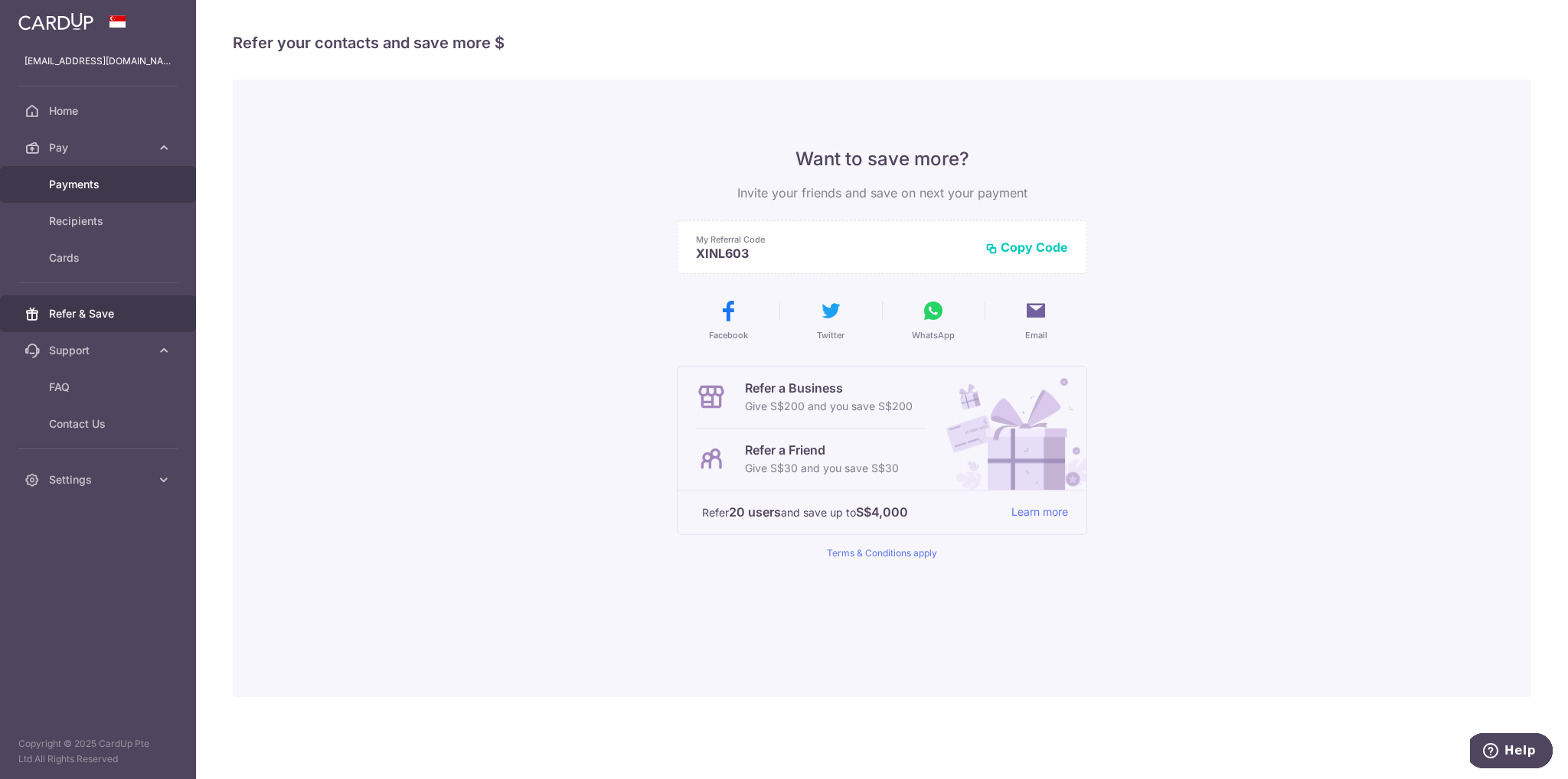
click at [99, 187] on span "Payments" at bounding box center [99, 184] width 101 height 16
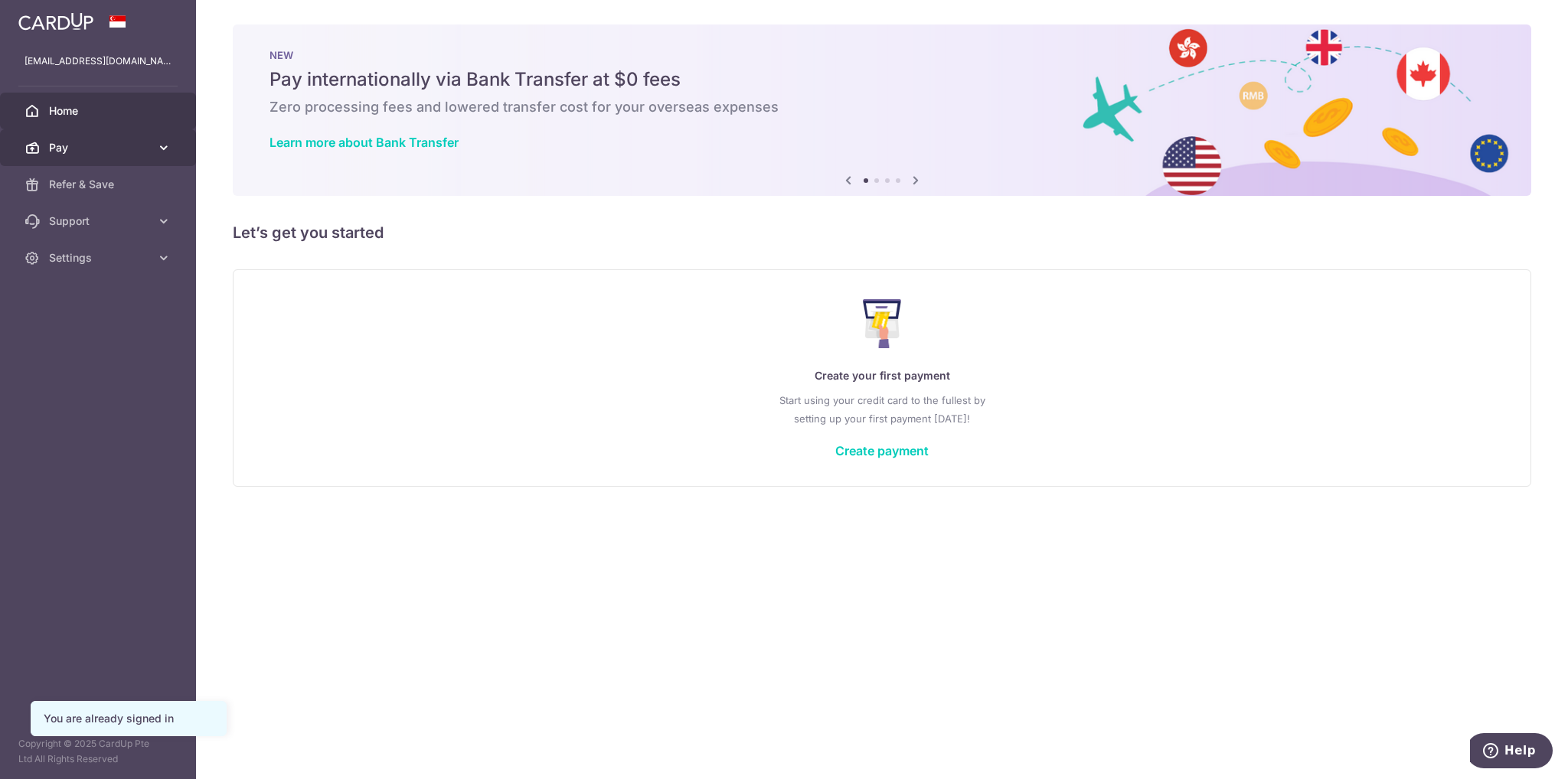
click at [148, 148] on span "Pay" at bounding box center [99, 148] width 101 height 16
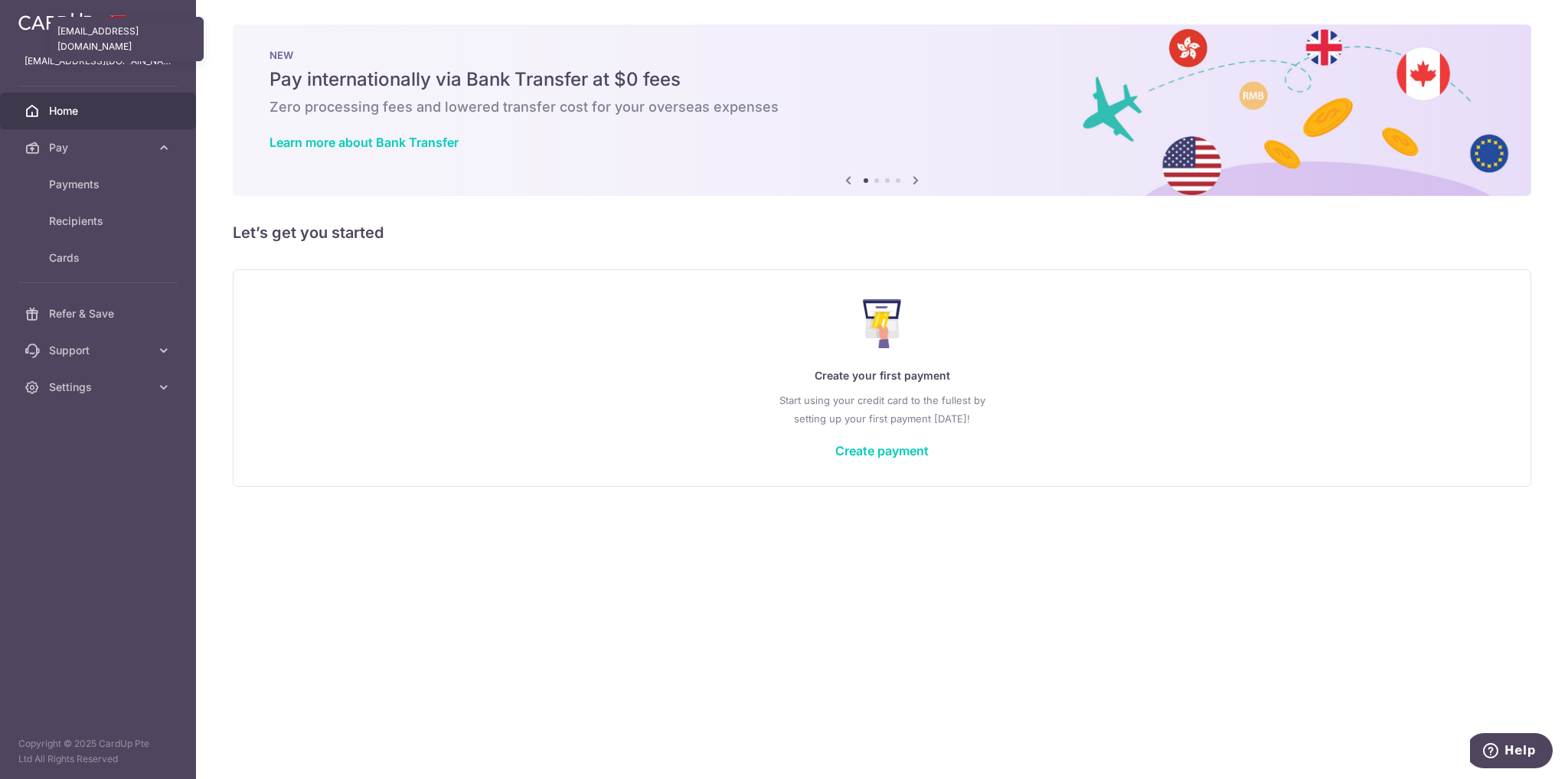
click at [64, 59] on p "[EMAIL_ADDRESS][DOMAIN_NAME]" at bounding box center [98, 61] width 147 height 16
click at [119, 17] on span at bounding box center [118, 21] width 18 height 12
click at [110, 218] on span "Recipients" at bounding box center [99, 221] width 101 height 16
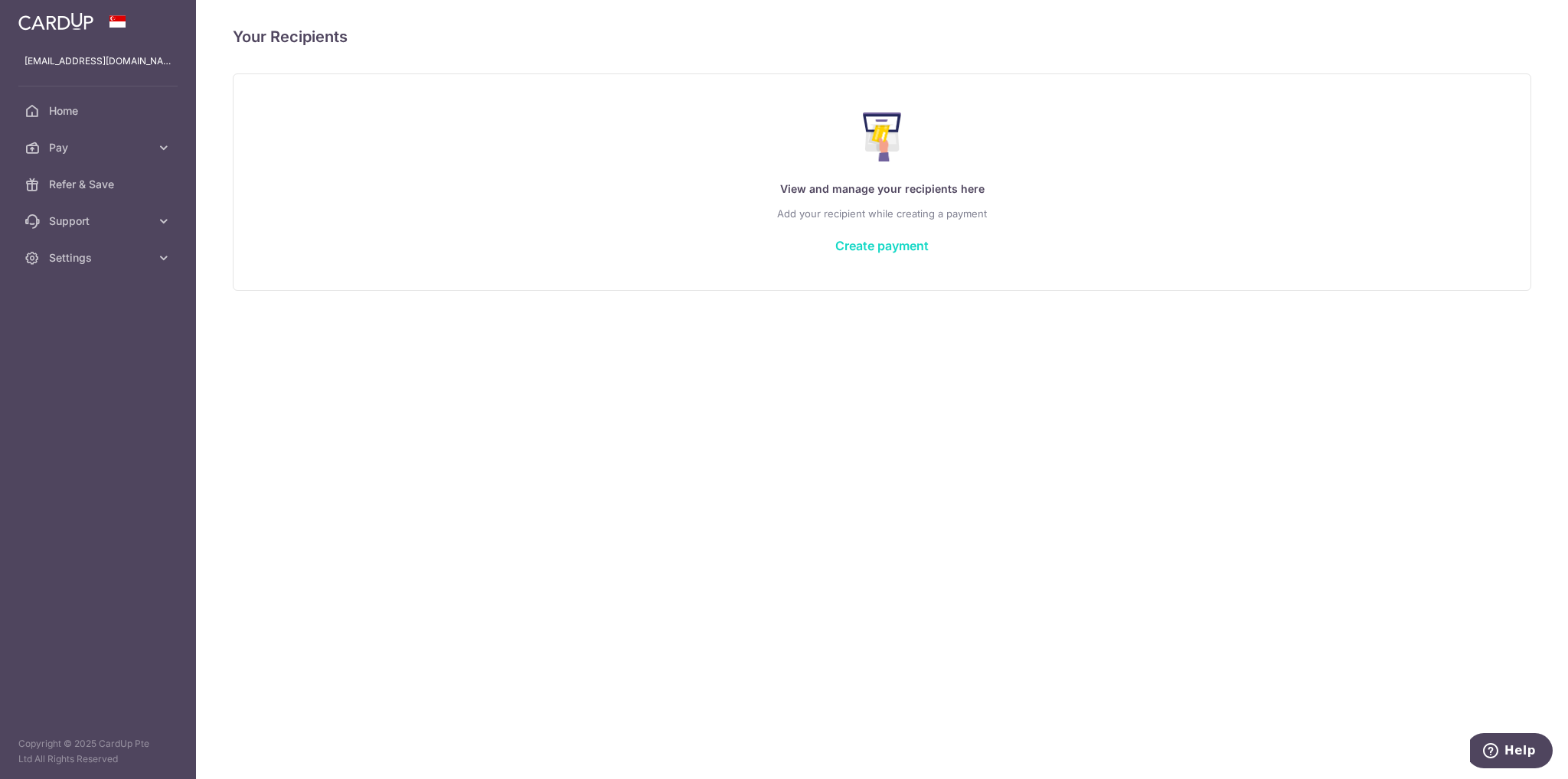
click at [910, 243] on link "Create payment" at bounding box center [881, 245] width 93 height 16
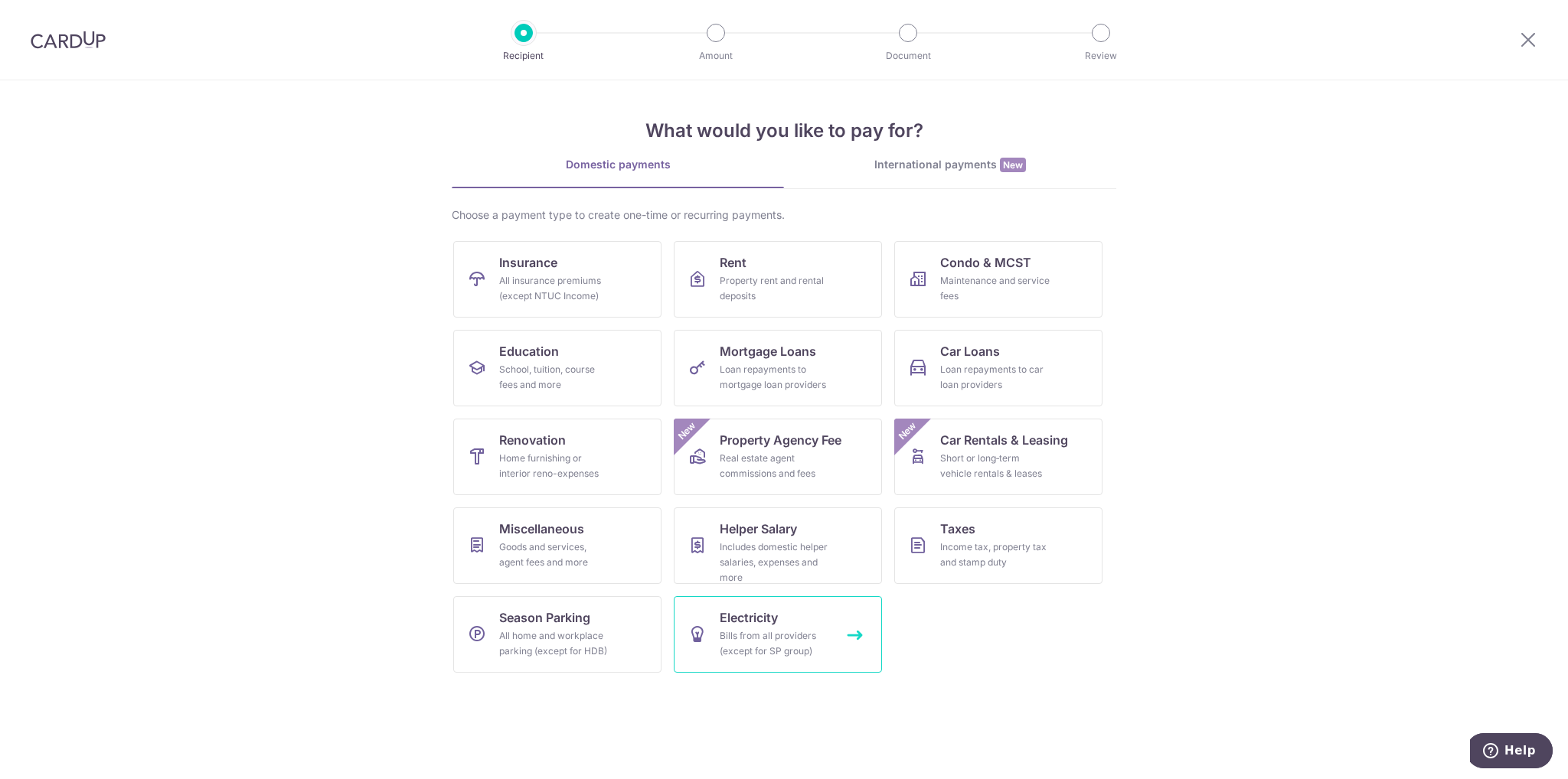
click at [785, 627] on link "Electricity Bills from all providers (except for SP group)" at bounding box center [777, 634] width 208 height 77
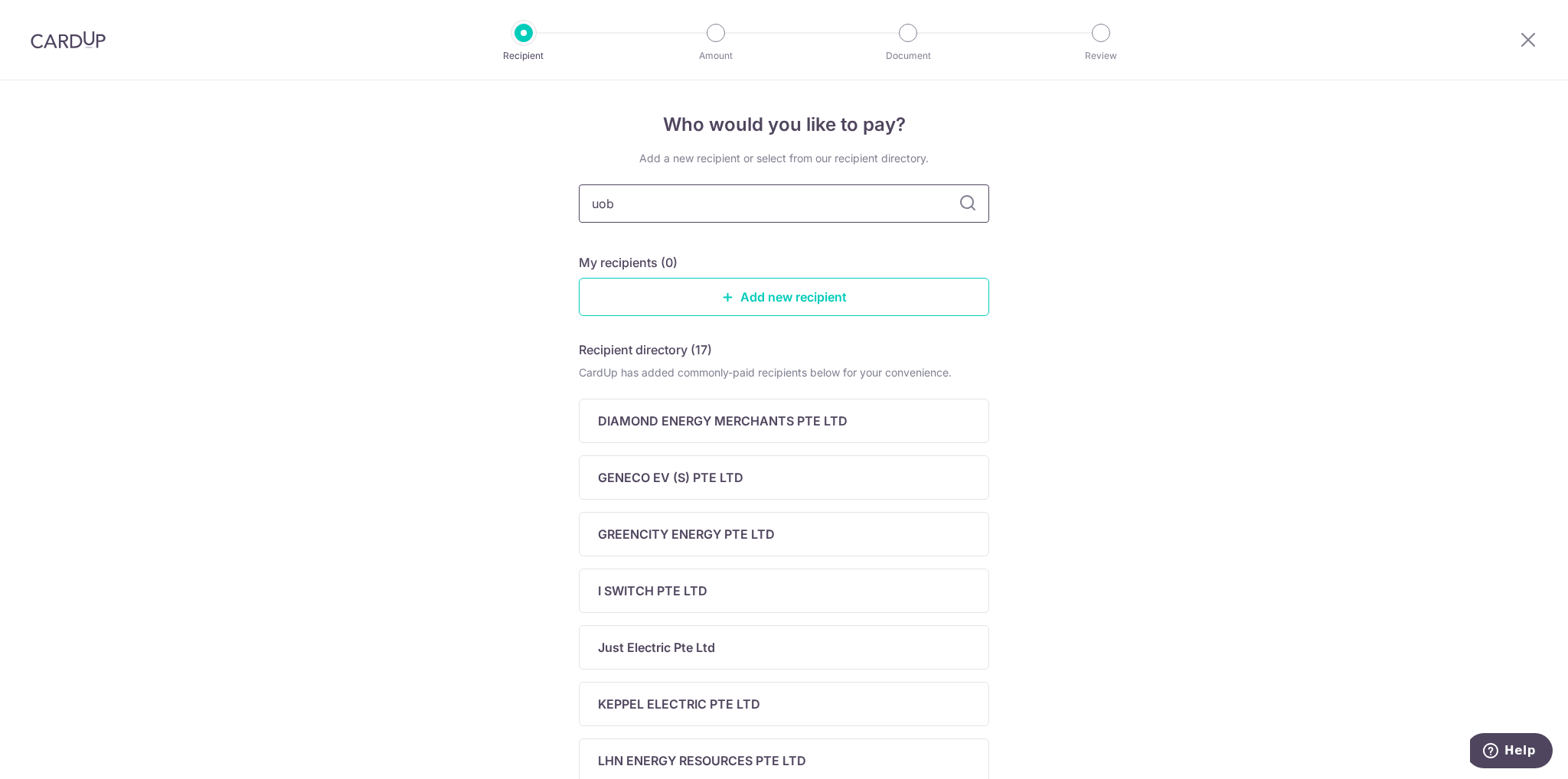
type input "uob"
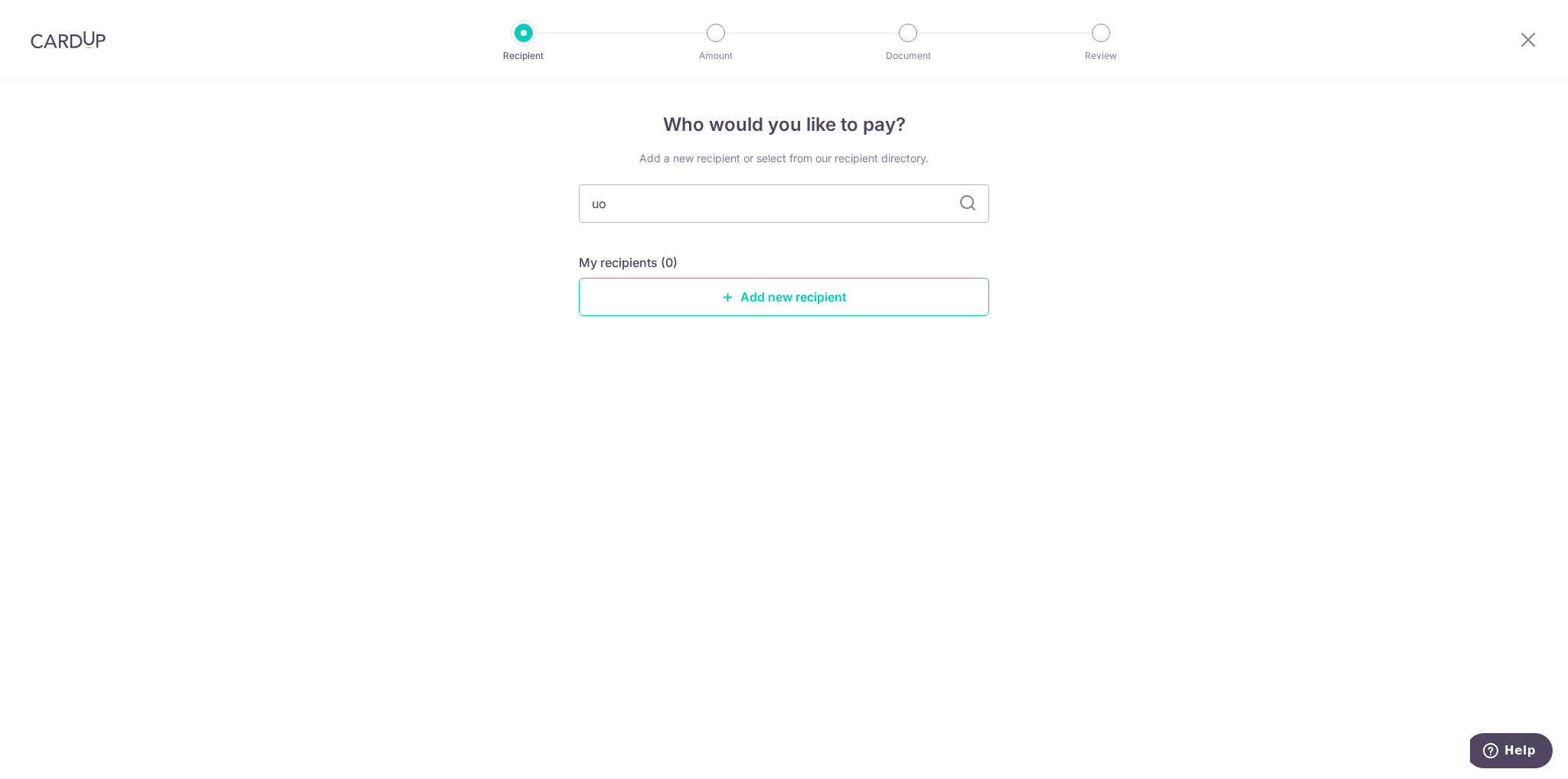
type input "u"
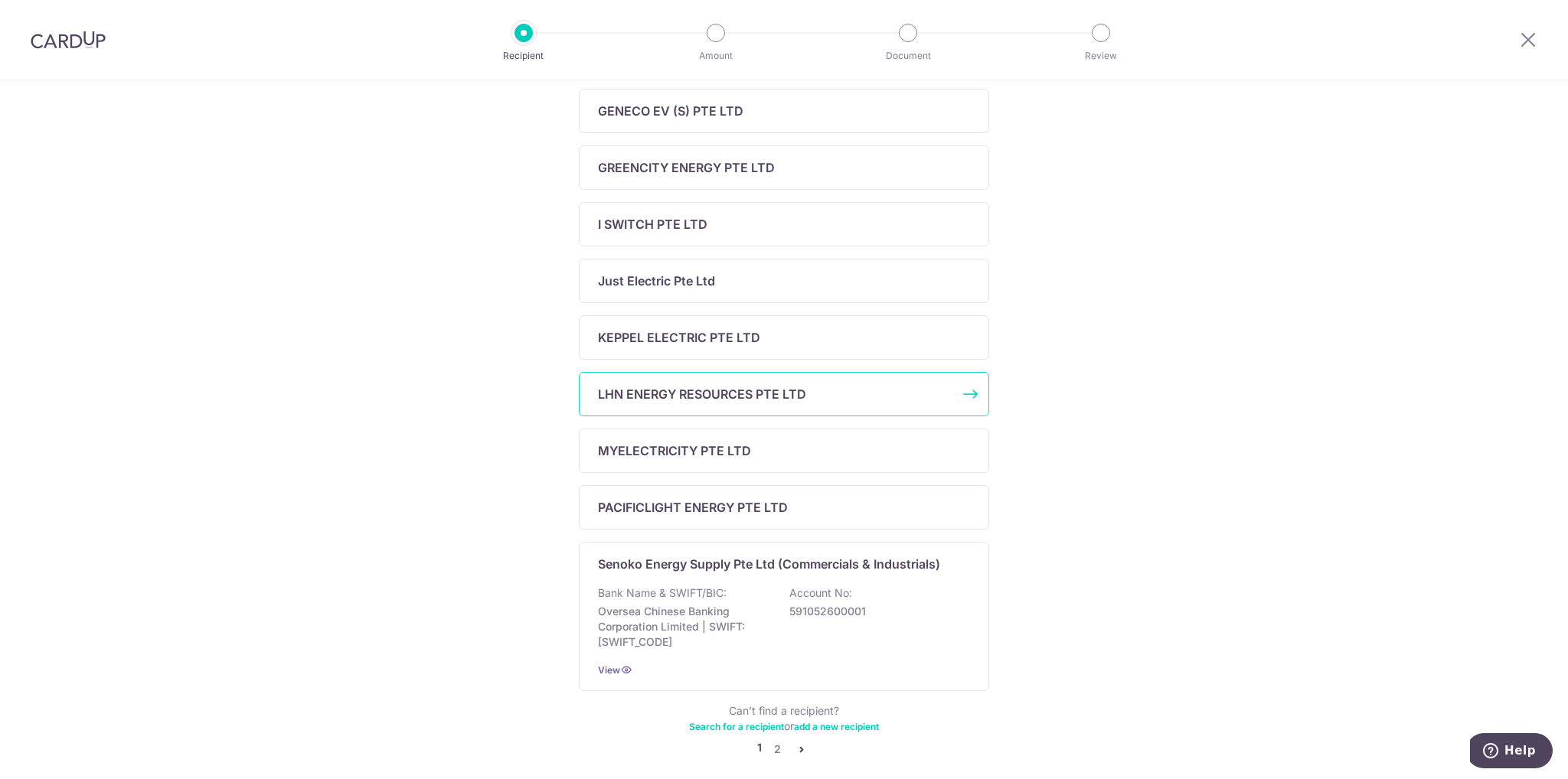
scroll to position [433, 0]
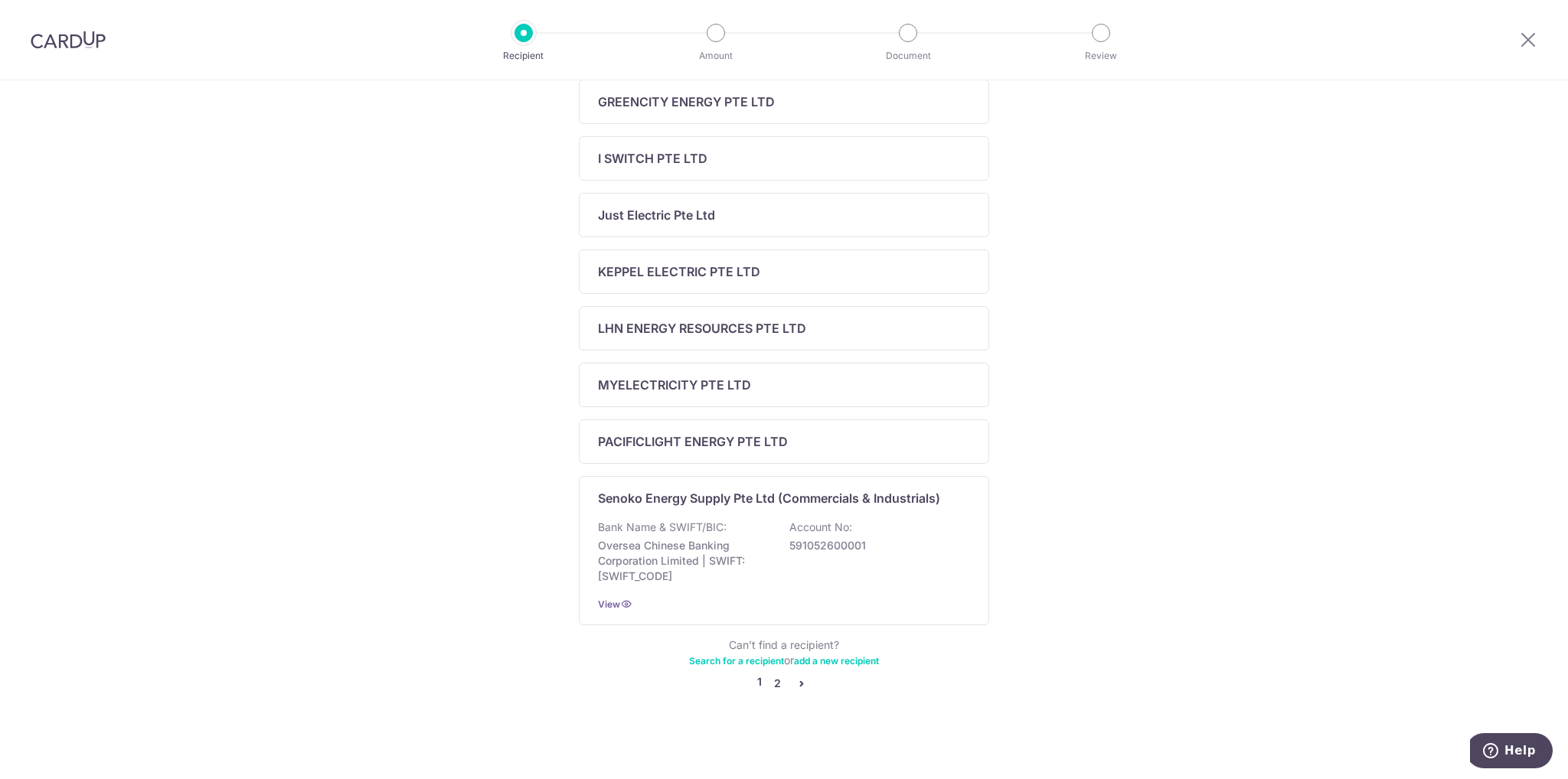
click at [777, 677] on link "2" at bounding box center [777, 683] width 18 height 18
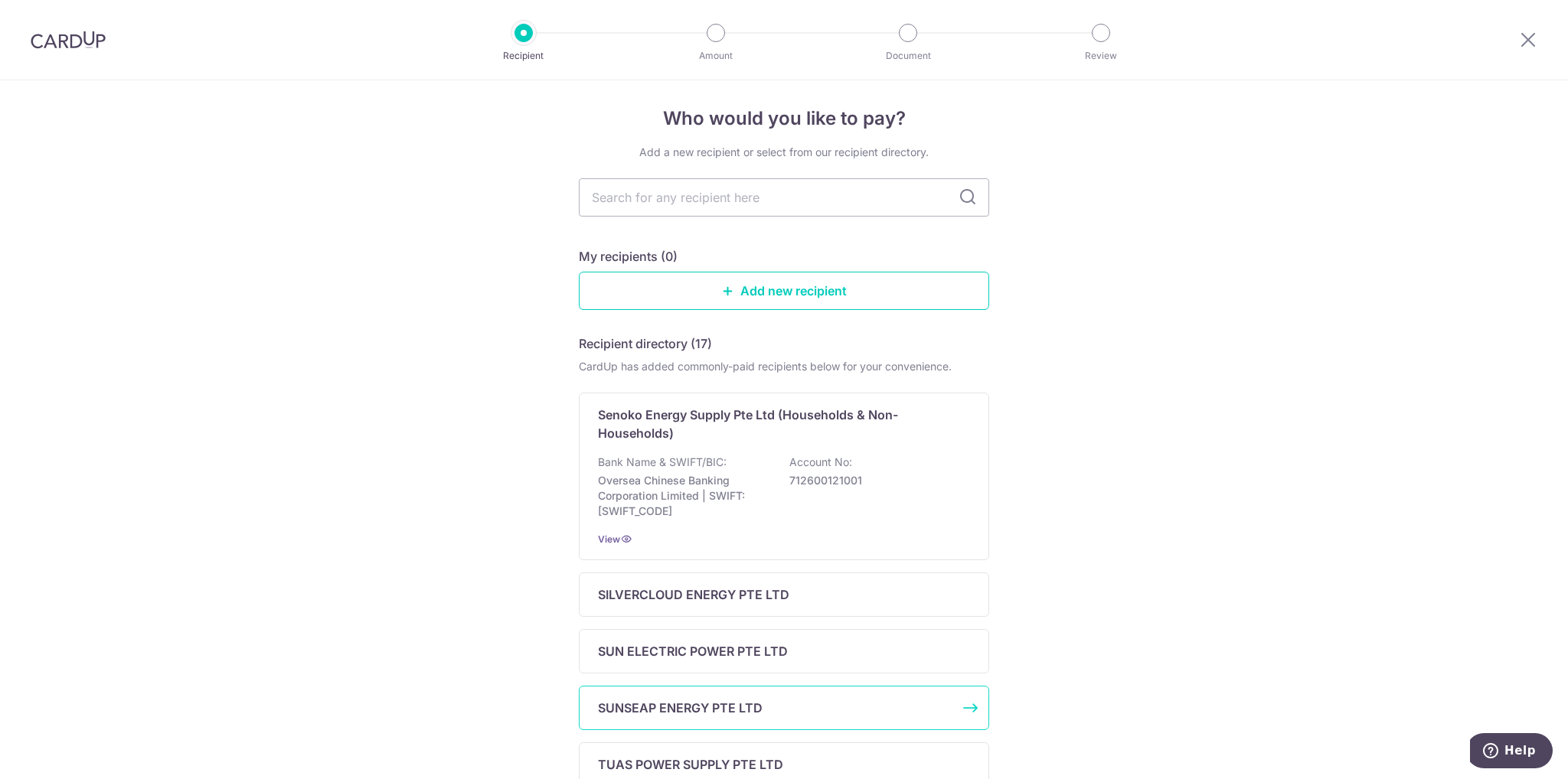
scroll to position [0, 0]
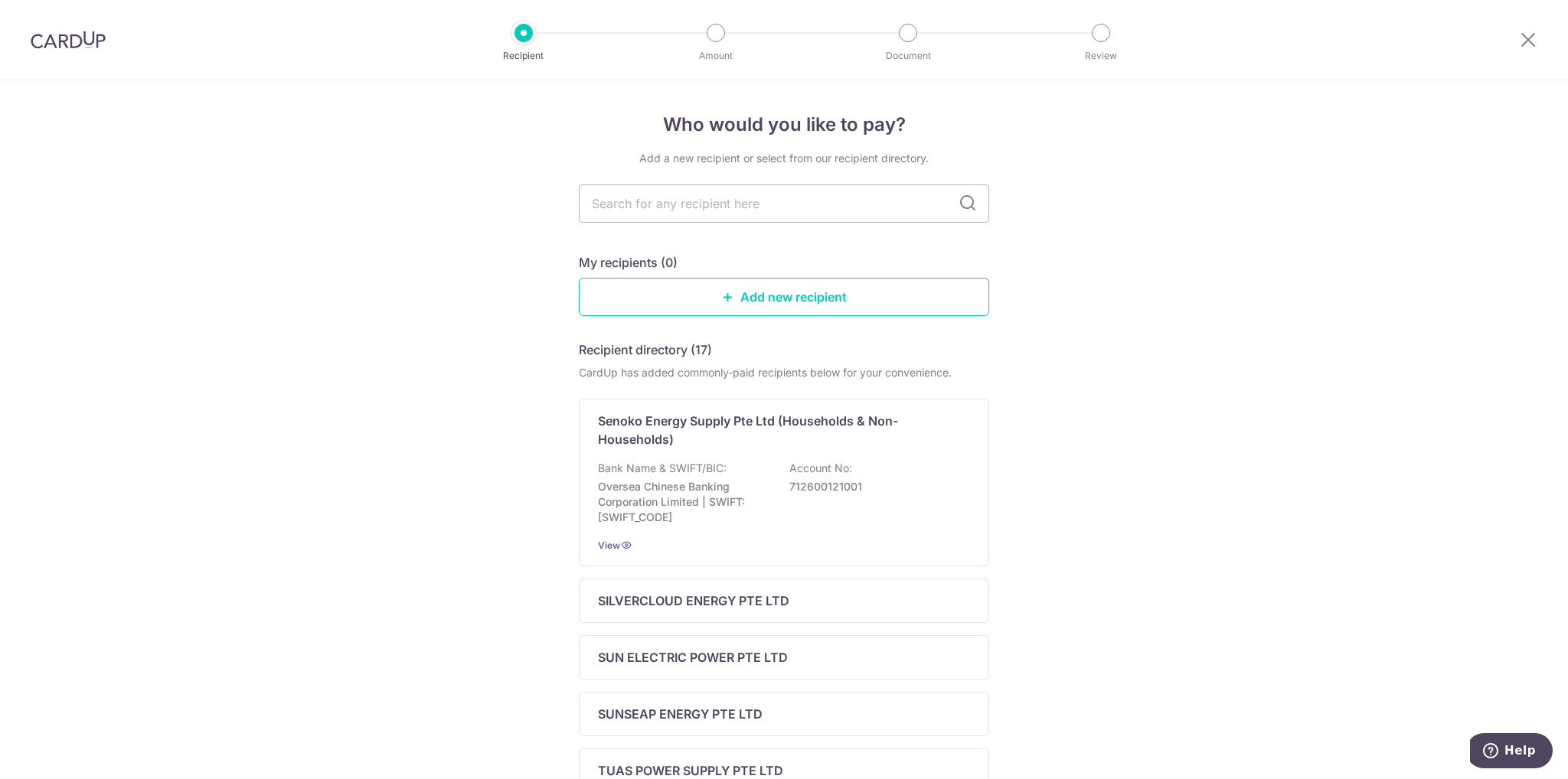
drag, startPoint x: 123, startPoint y: 112, endPoint x: 121, endPoint y: 65, distance: 47.0
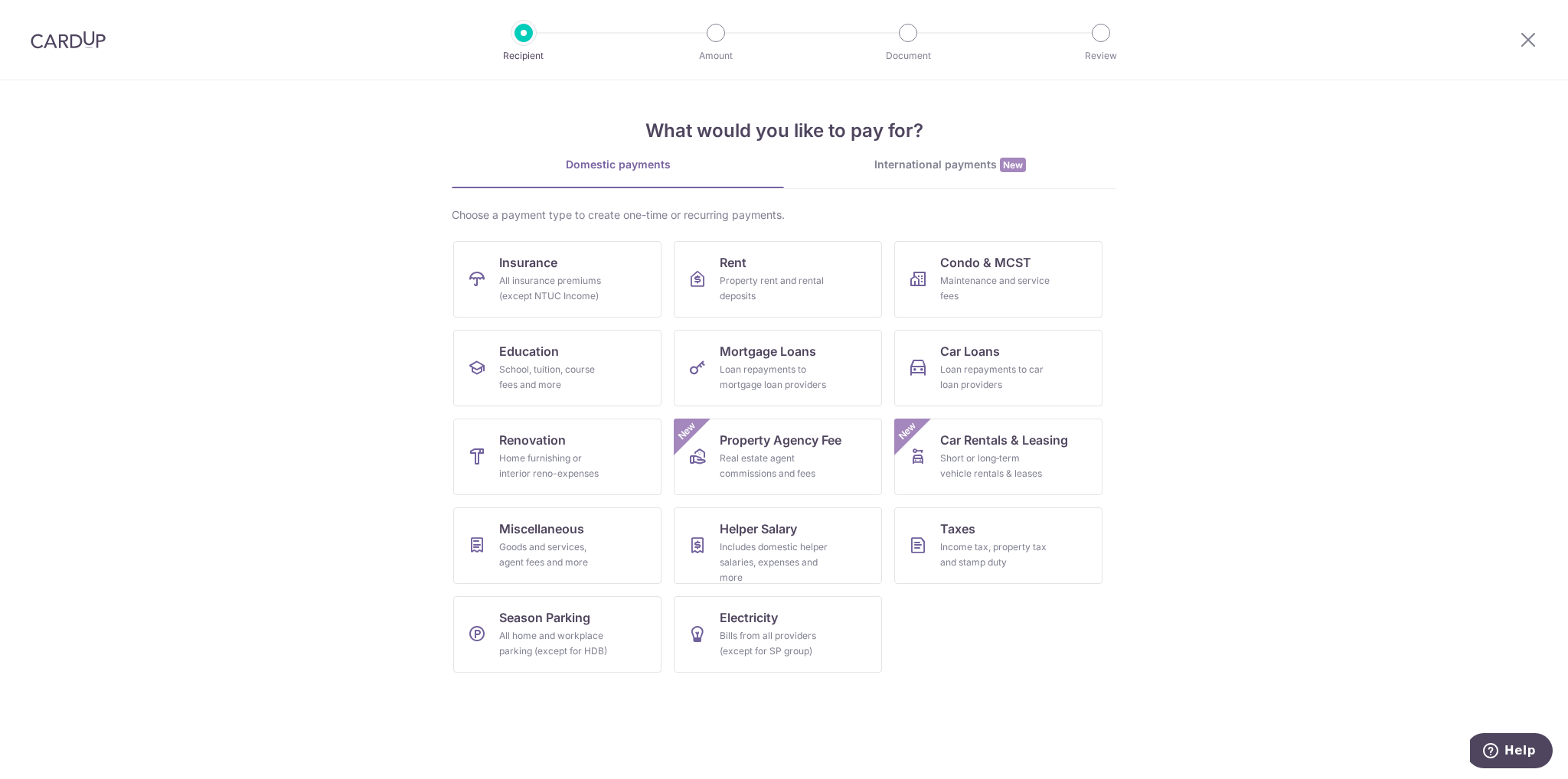
click at [77, 35] on img at bounding box center [68, 40] width 75 height 18
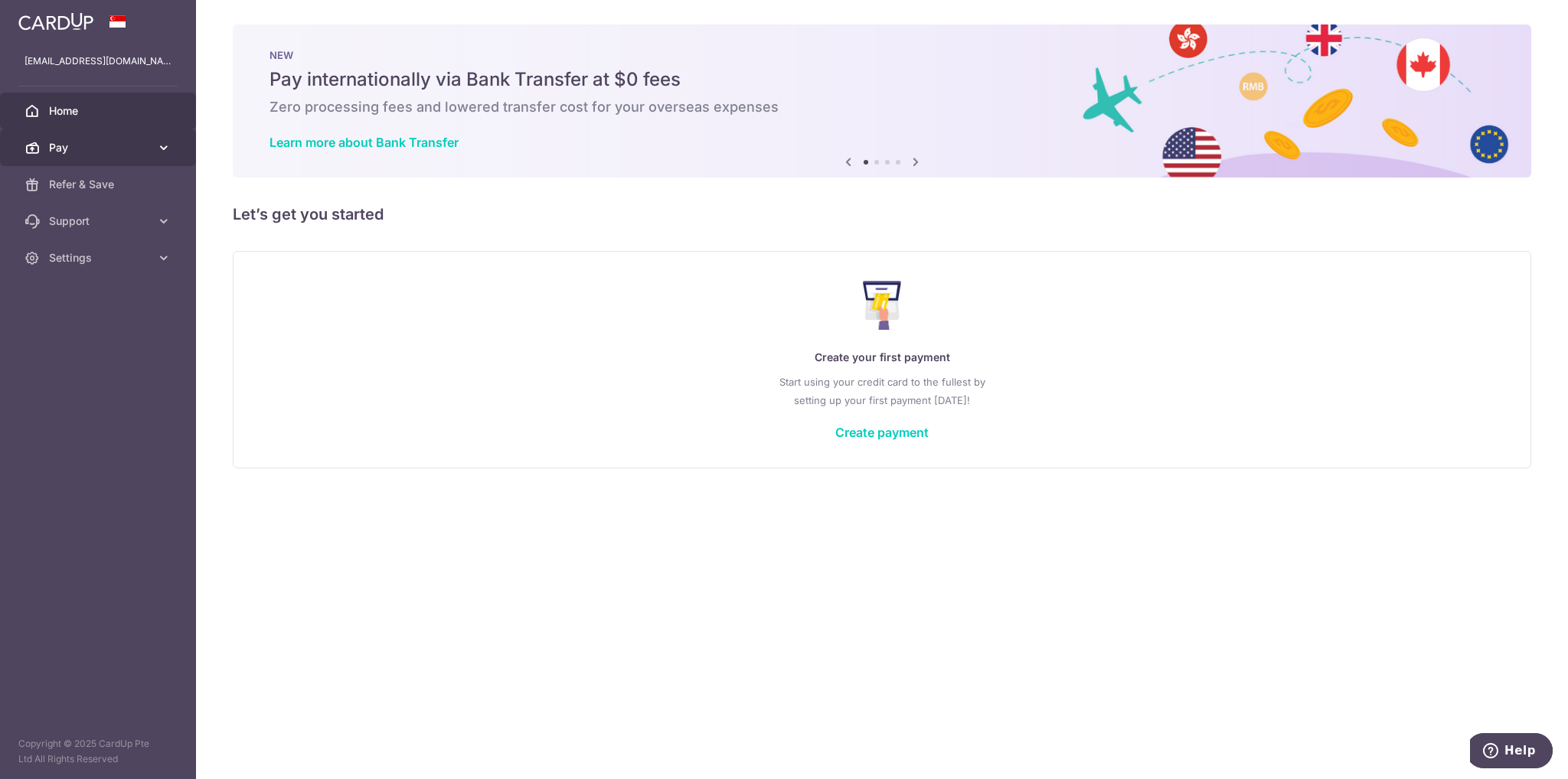
click at [98, 149] on span "Pay" at bounding box center [99, 148] width 101 height 16
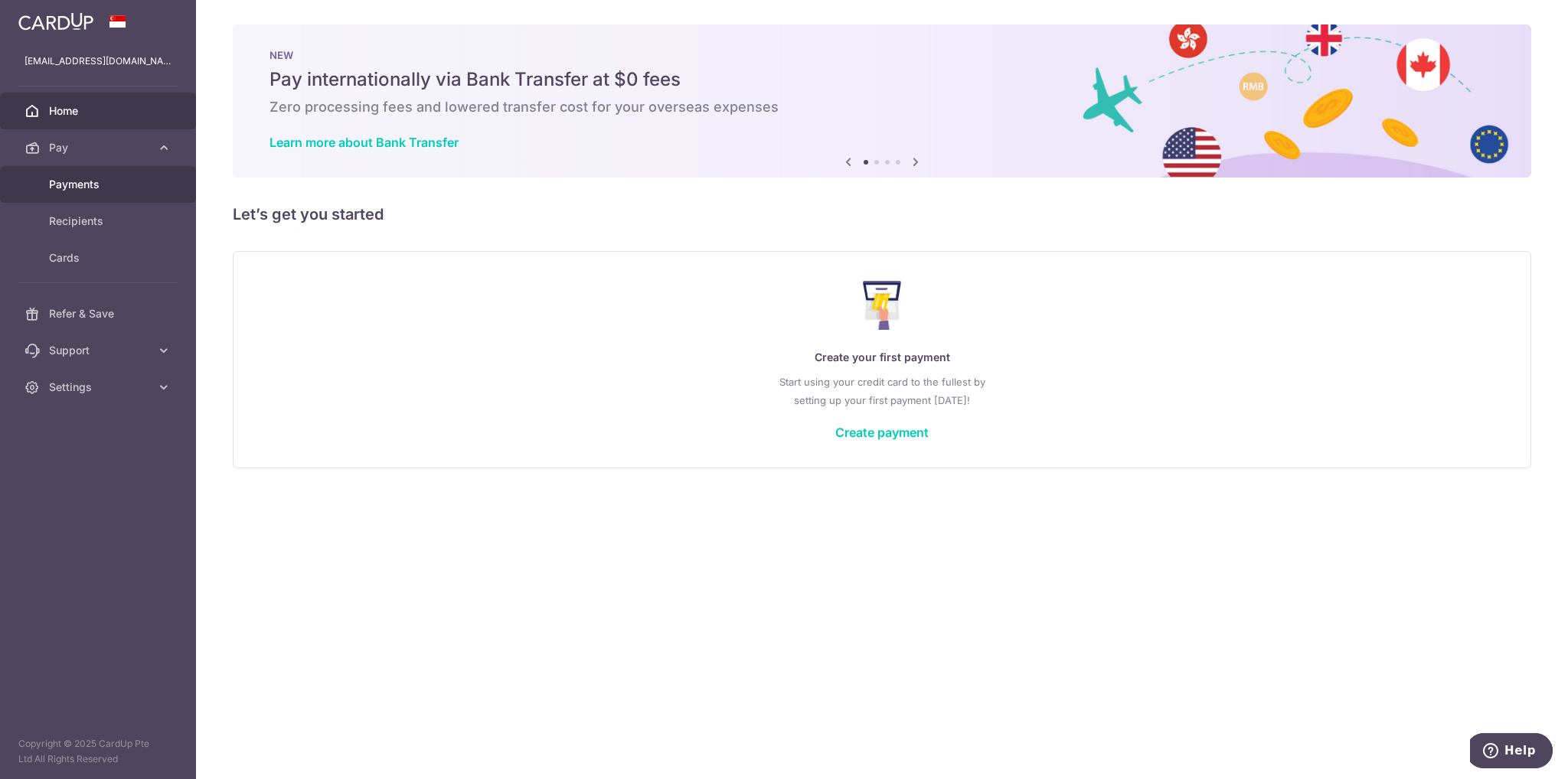
click at [83, 186] on span "Payments" at bounding box center [99, 184] width 101 height 16
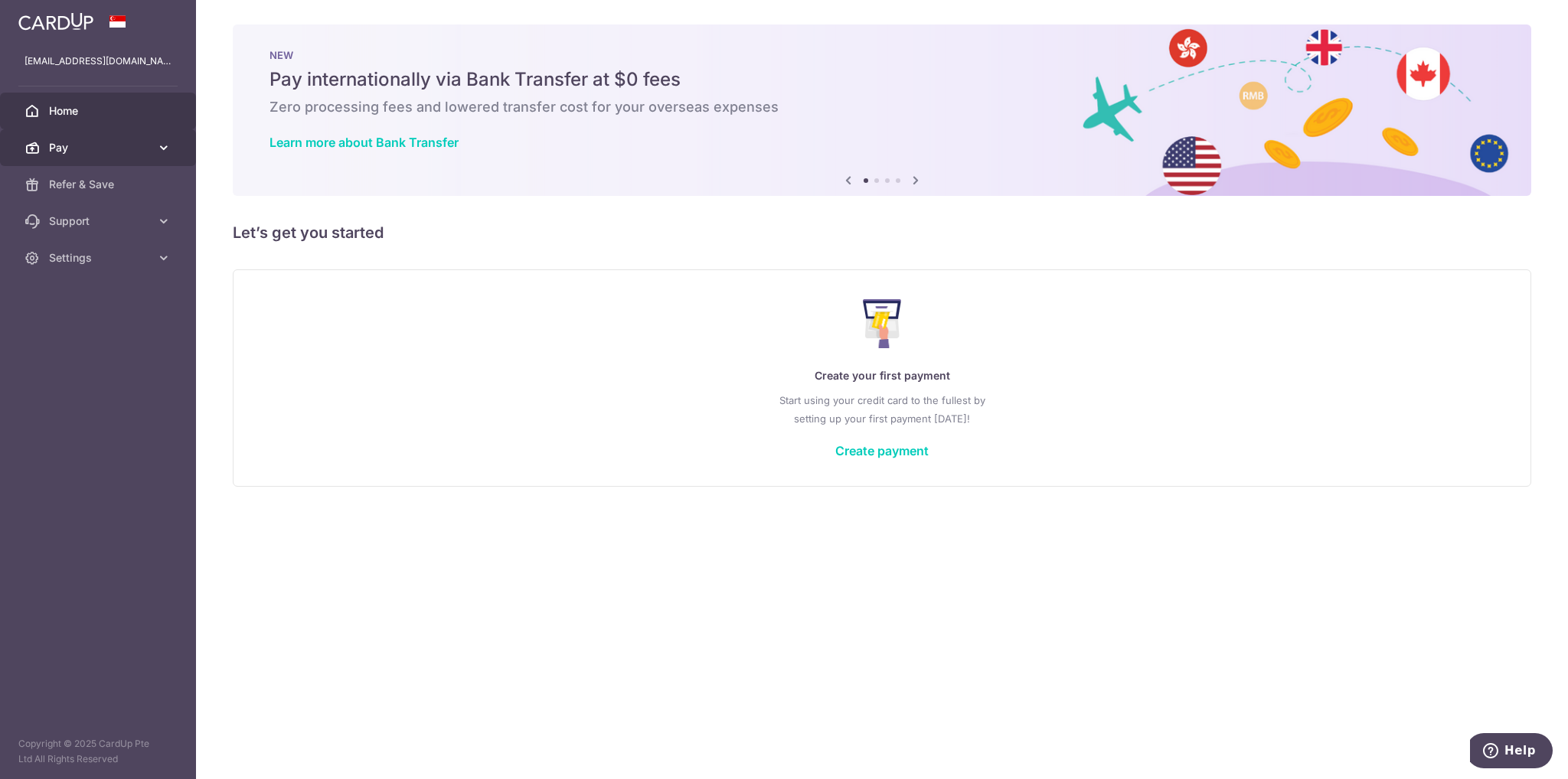
click at [99, 150] on span "Pay" at bounding box center [99, 148] width 101 height 16
click at [88, 315] on span "Refer & Save" at bounding box center [99, 314] width 101 height 16
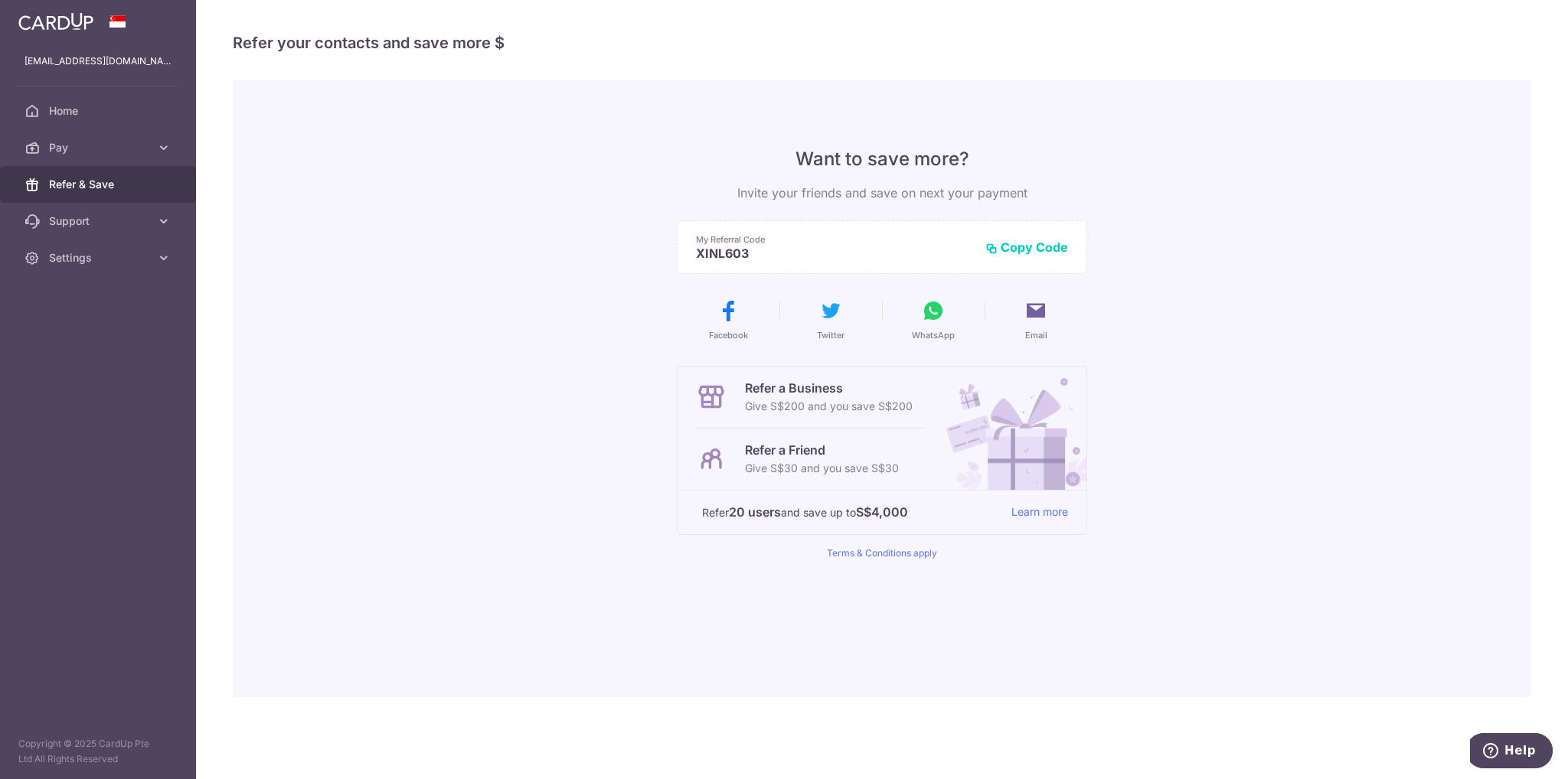
click at [1019, 245] on button "Copy Code" at bounding box center [1027, 247] width 83 height 16
click at [150, 221] on link "Support" at bounding box center [97, 221] width 196 height 36
click at [78, 151] on span "Pay" at bounding box center [99, 148] width 101 height 16
click at [97, 187] on span "Payments" at bounding box center [99, 184] width 101 height 16
click at [120, 183] on span "Refer & Save" at bounding box center [99, 184] width 101 height 16
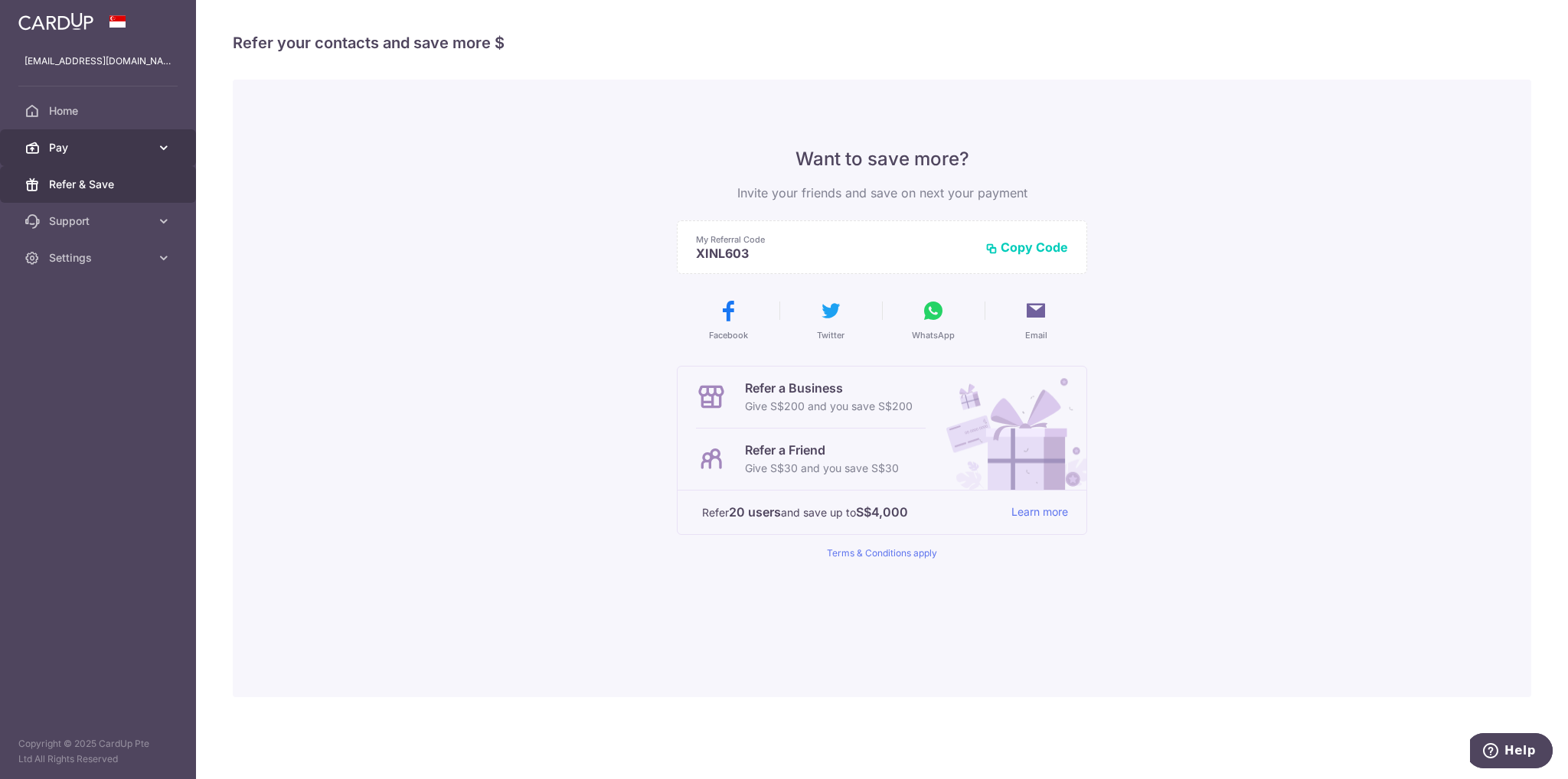
click at [87, 150] on span "Pay" at bounding box center [99, 148] width 101 height 16
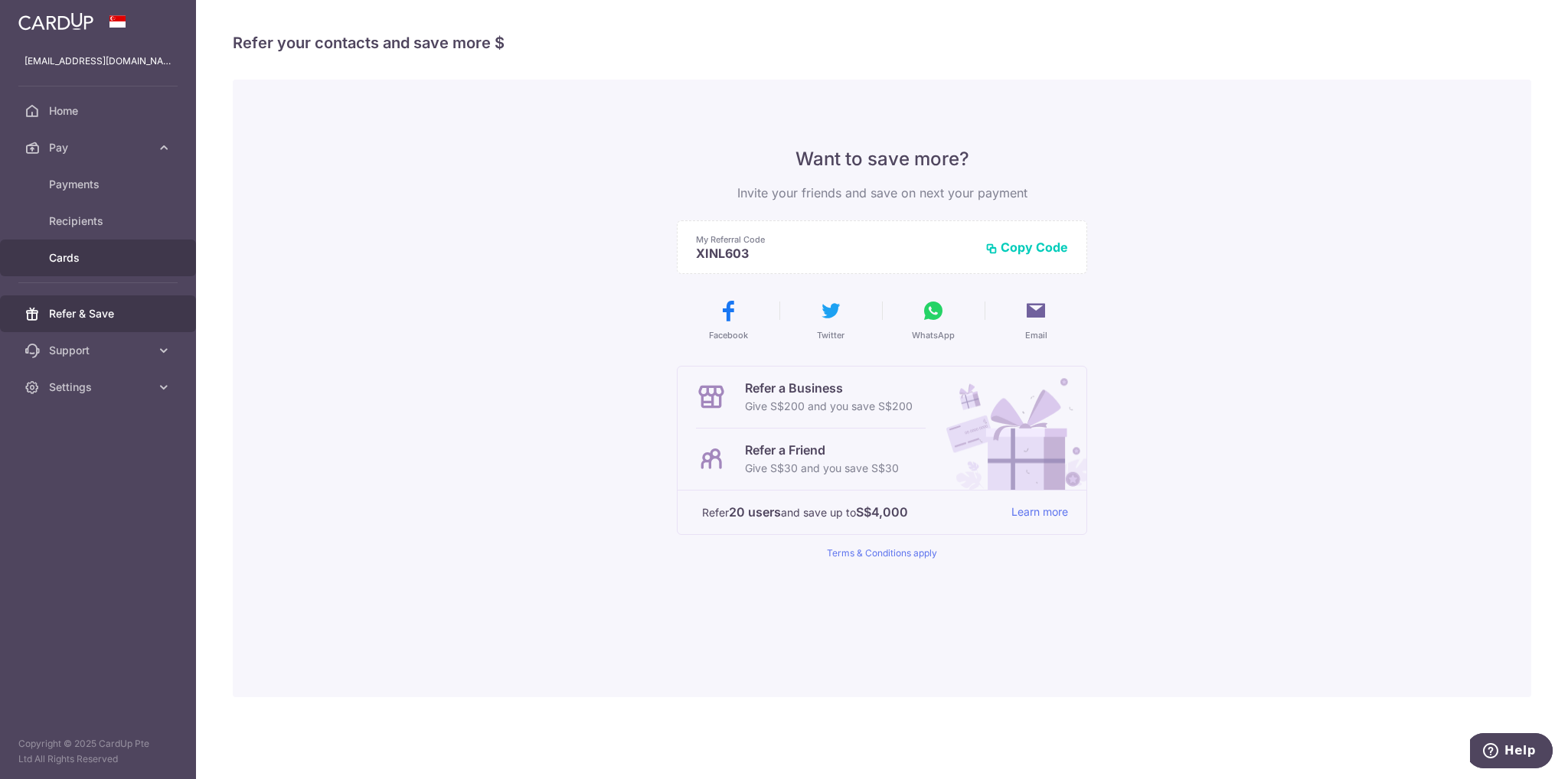
click at [69, 253] on span "Cards" at bounding box center [99, 258] width 101 height 16
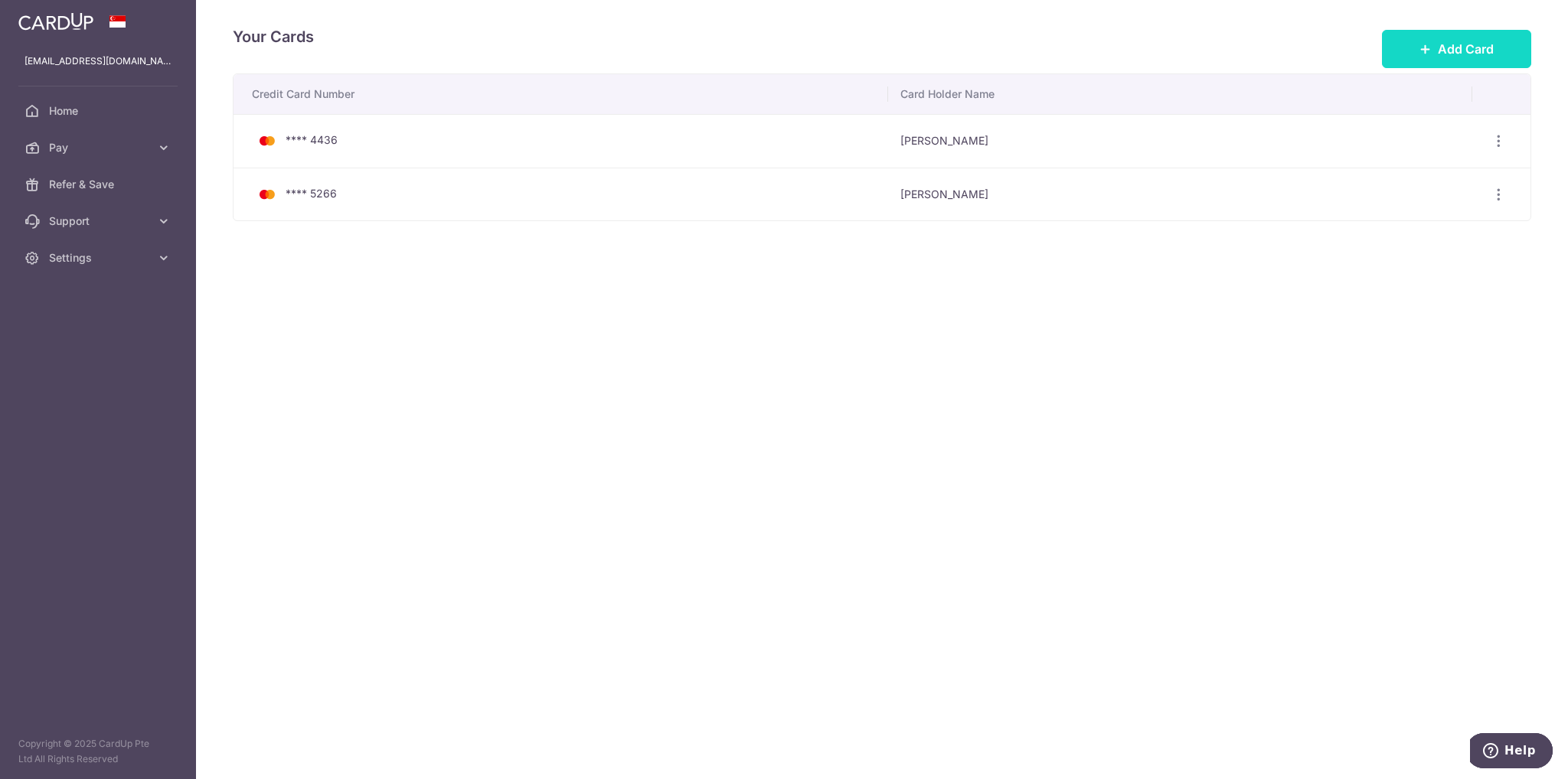
click at [1478, 56] on span "Add Card" at bounding box center [1466, 49] width 56 height 18
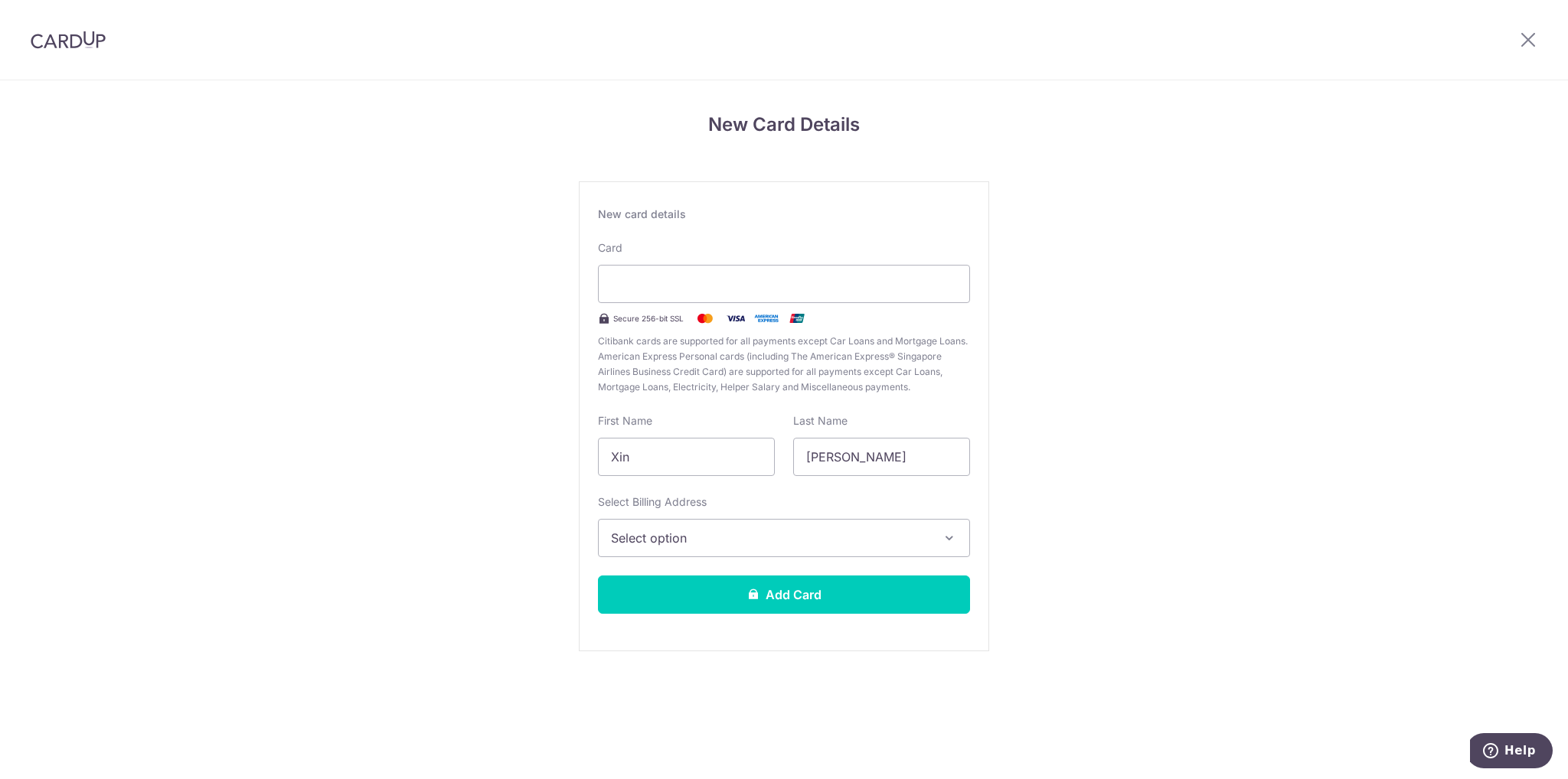
drag, startPoint x: 485, startPoint y: 86, endPoint x: 462, endPoint y: 64, distance: 31.8
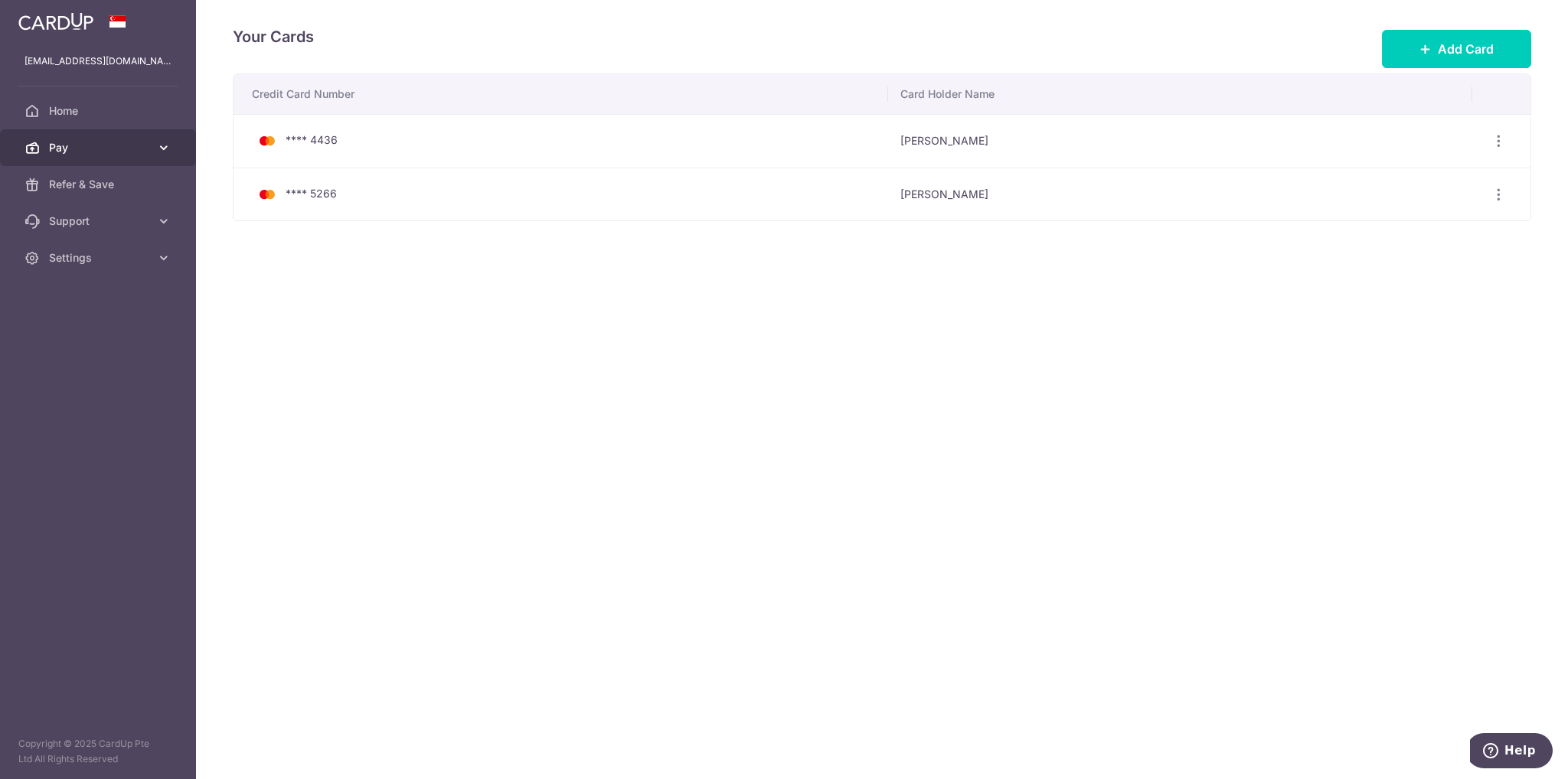
click at [84, 150] on span "Pay" at bounding box center [99, 148] width 101 height 16
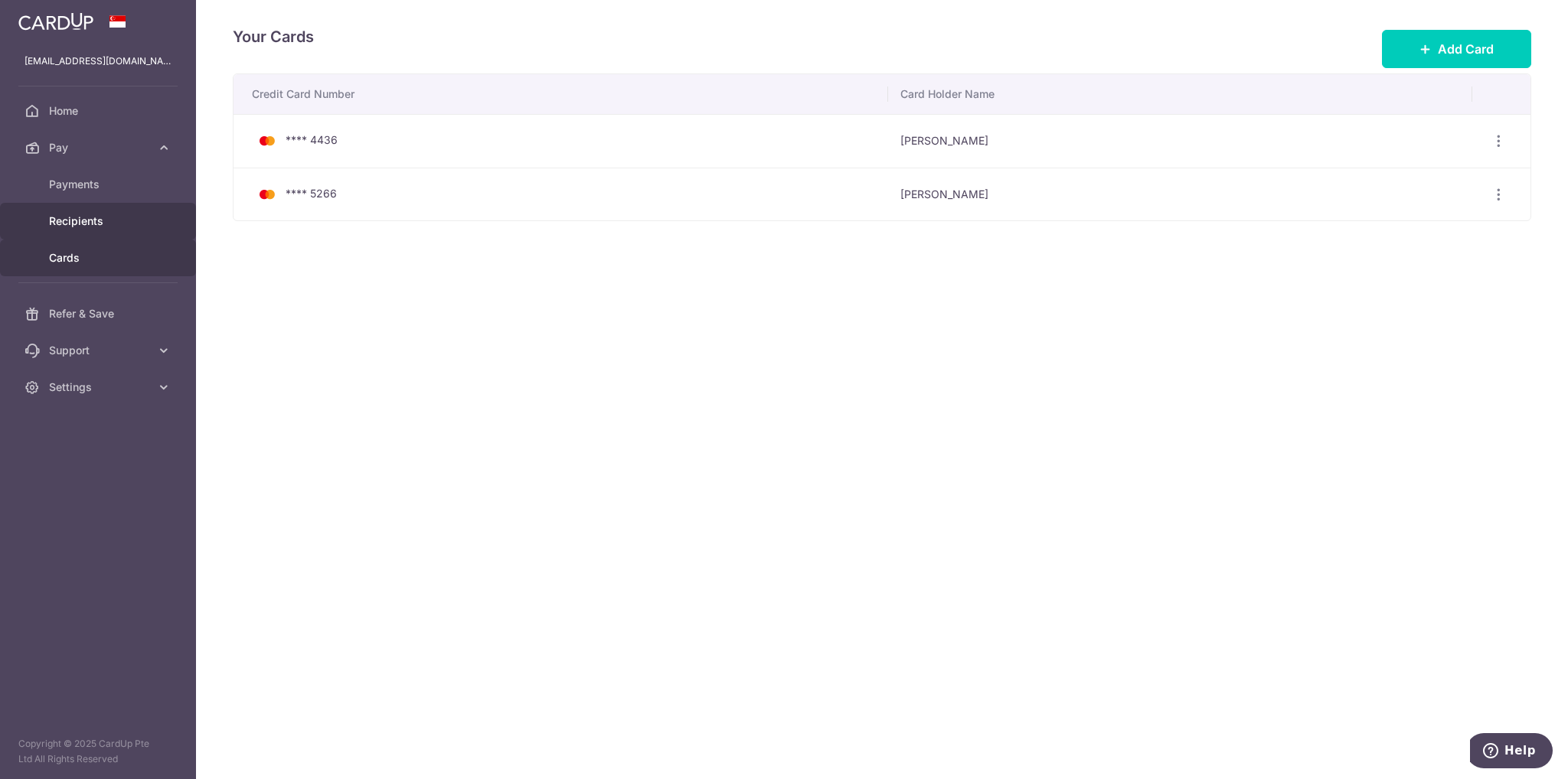
click at [90, 218] on span "Recipients" at bounding box center [99, 221] width 101 height 16
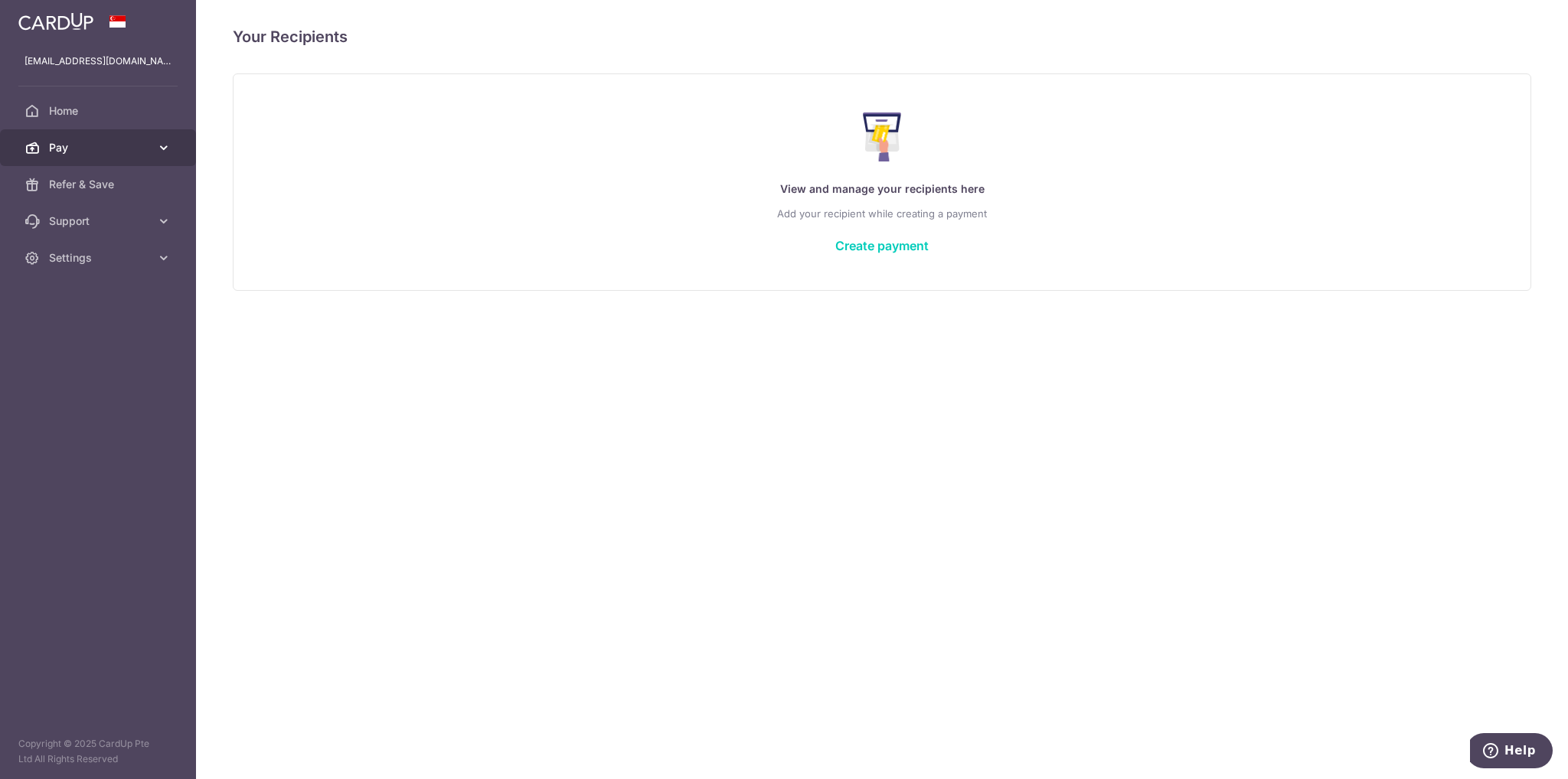
click at [113, 140] on span "Pay" at bounding box center [99, 148] width 101 height 16
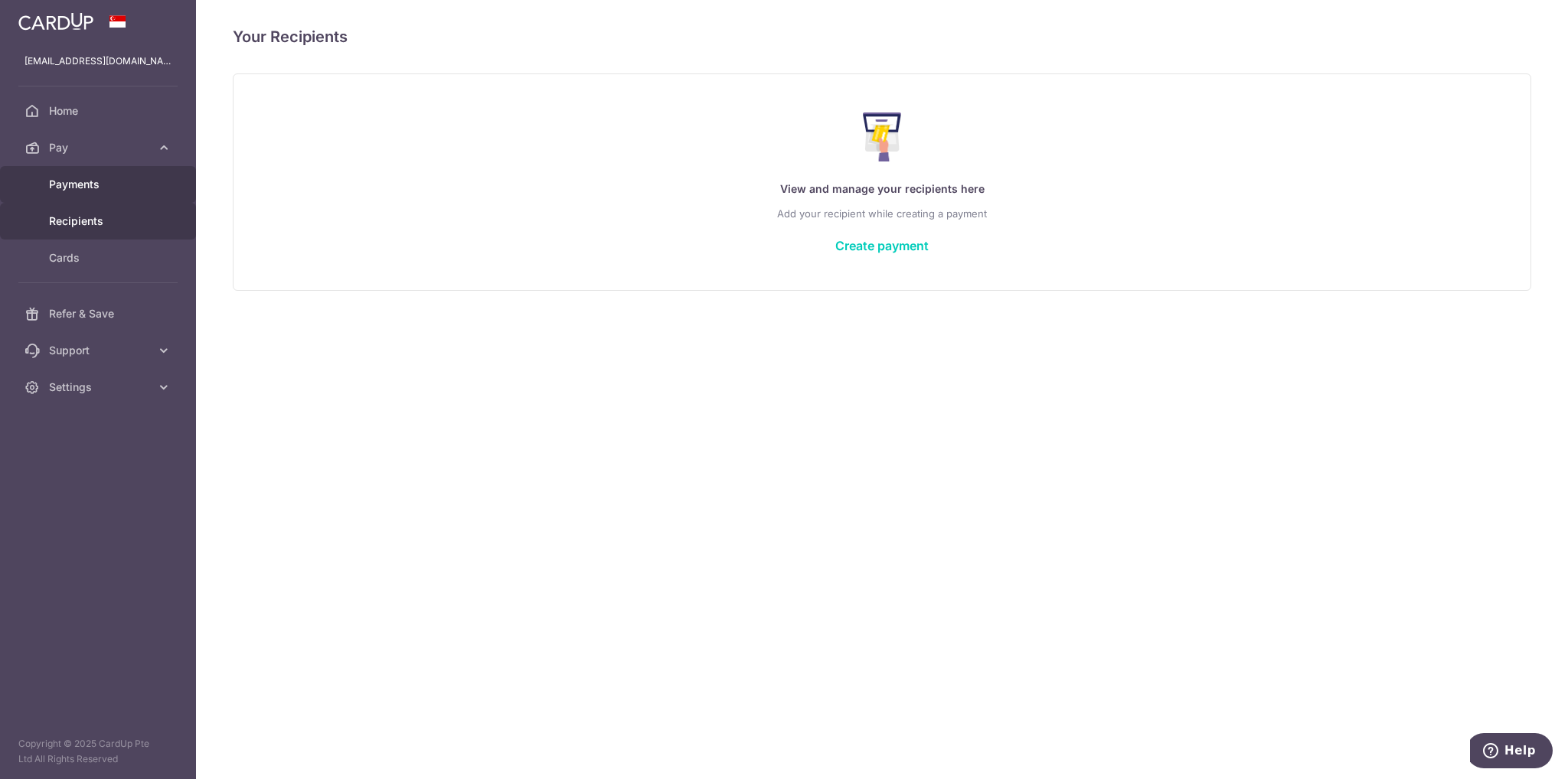
click at [99, 191] on span "Payments" at bounding box center [99, 184] width 101 height 16
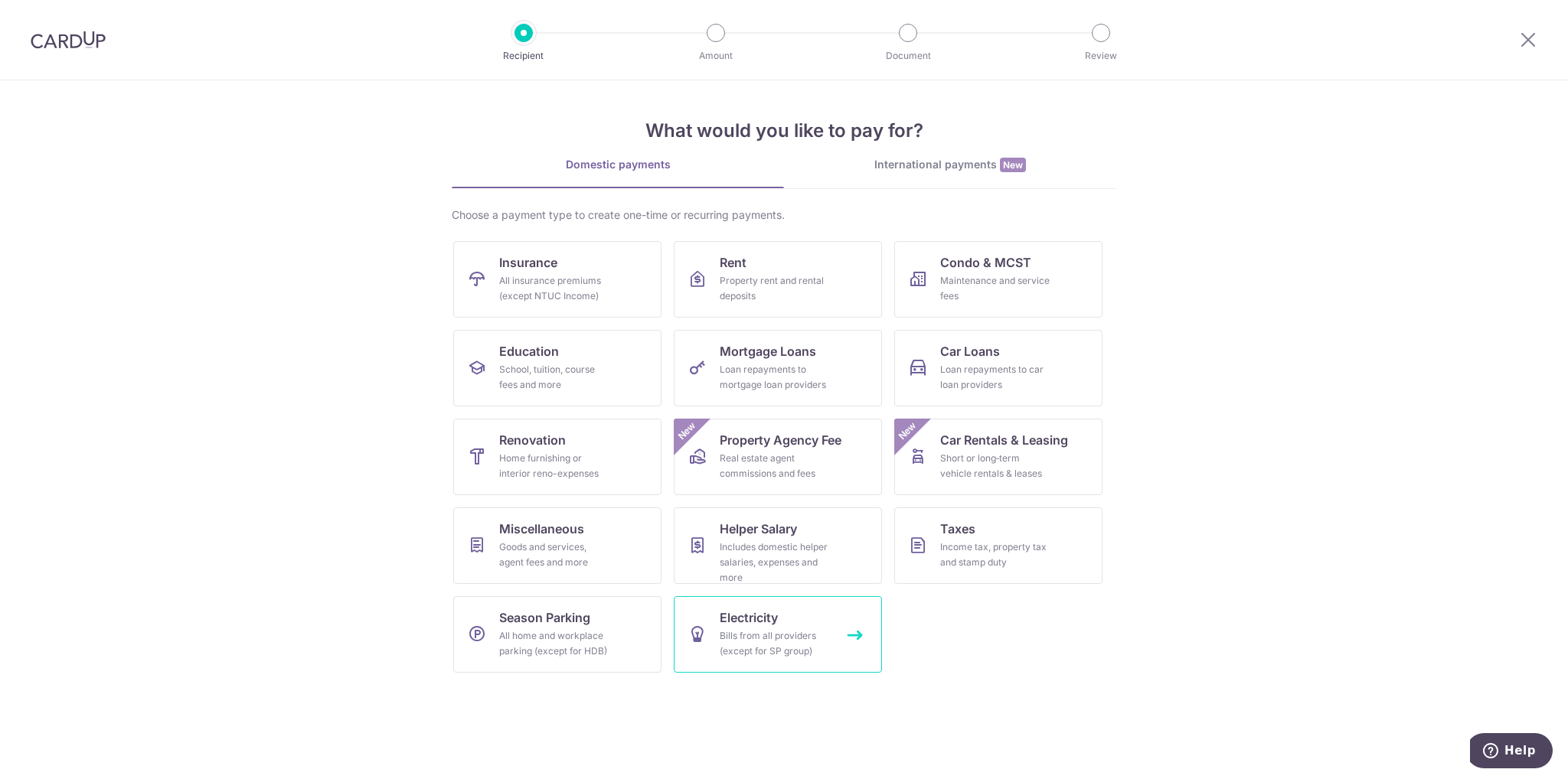
click at [768, 626] on link "Electricity Bills from all providers (except for SP group)" at bounding box center [777, 634] width 208 height 77
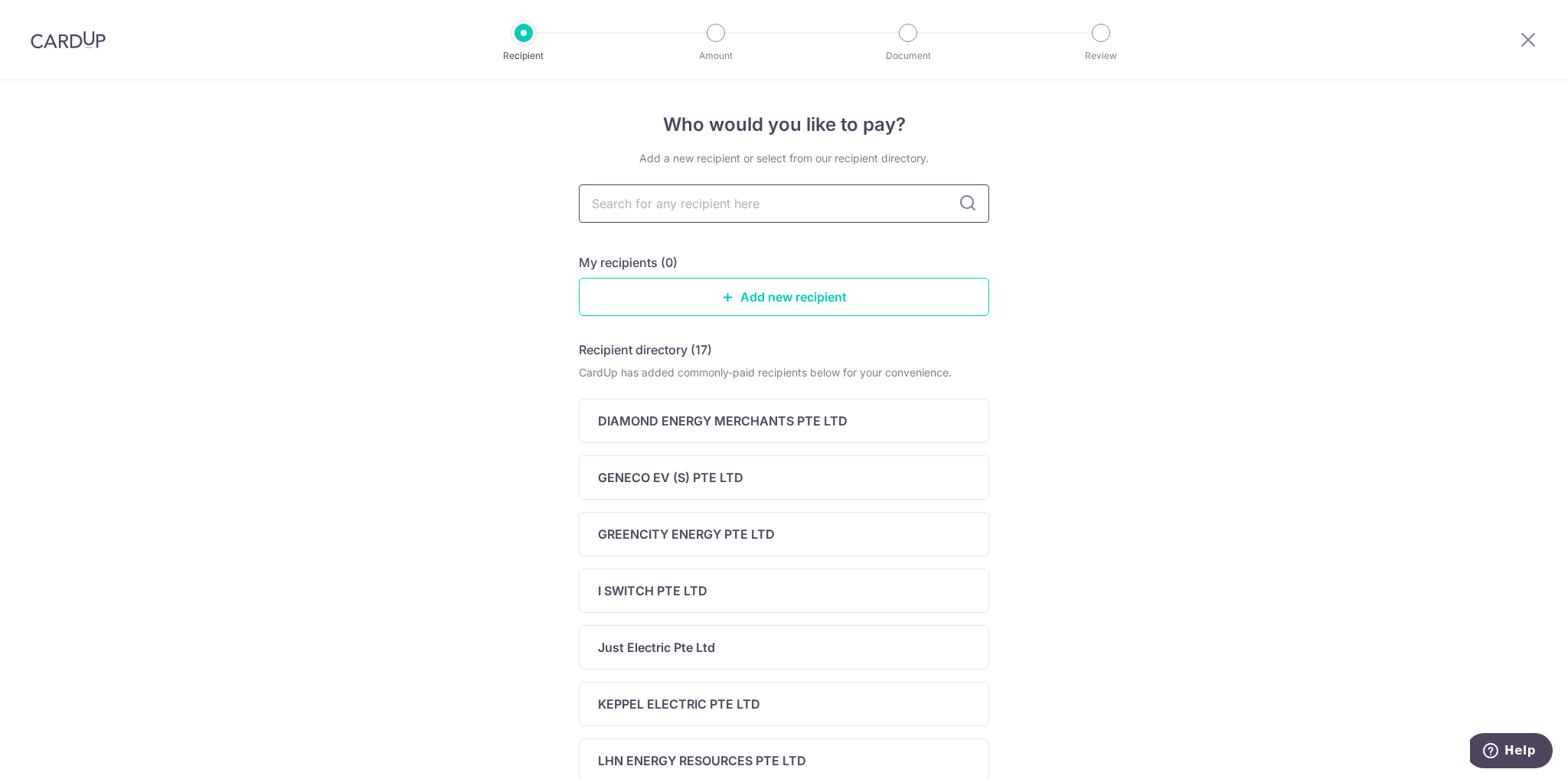
click at [633, 200] on input "text" at bounding box center [784, 203] width 411 height 38
type input "l"
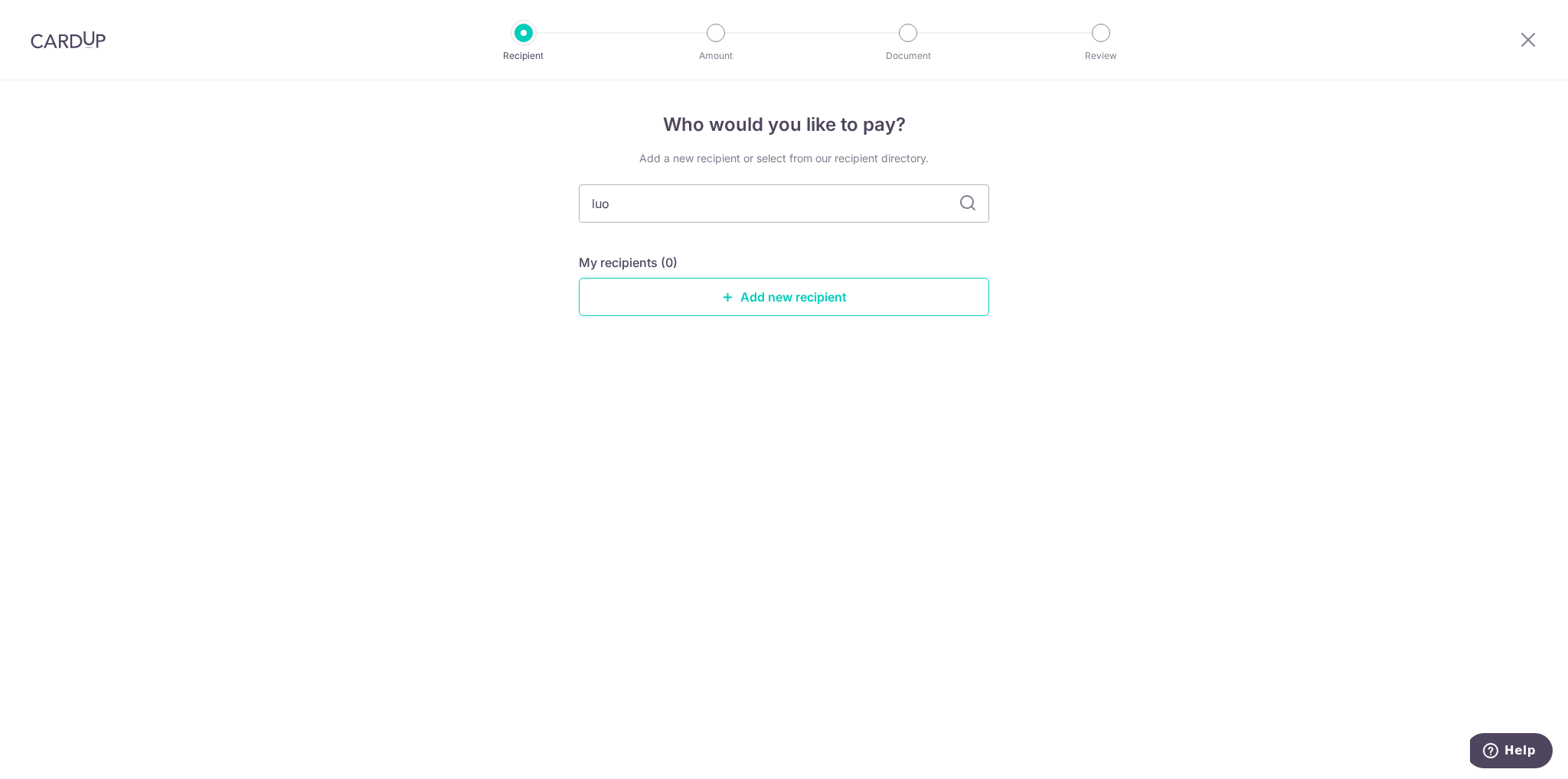
type input "luob"
drag, startPoint x: 642, startPoint y: 197, endPoint x: 511, endPoint y: 202, distance: 131.1
click at [507, 197] on div "Who would you like to pay? Add a new recipient or select from our recipient dir…" at bounding box center [784, 430] width 1568 height 699
drag, startPoint x: 622, startPoint y: 205, endPoint x: 652, endPoint y: 203, distance: 30.1
click at [621, 205] on input "luob" at bounding box center [784, 203] width 411 height 38
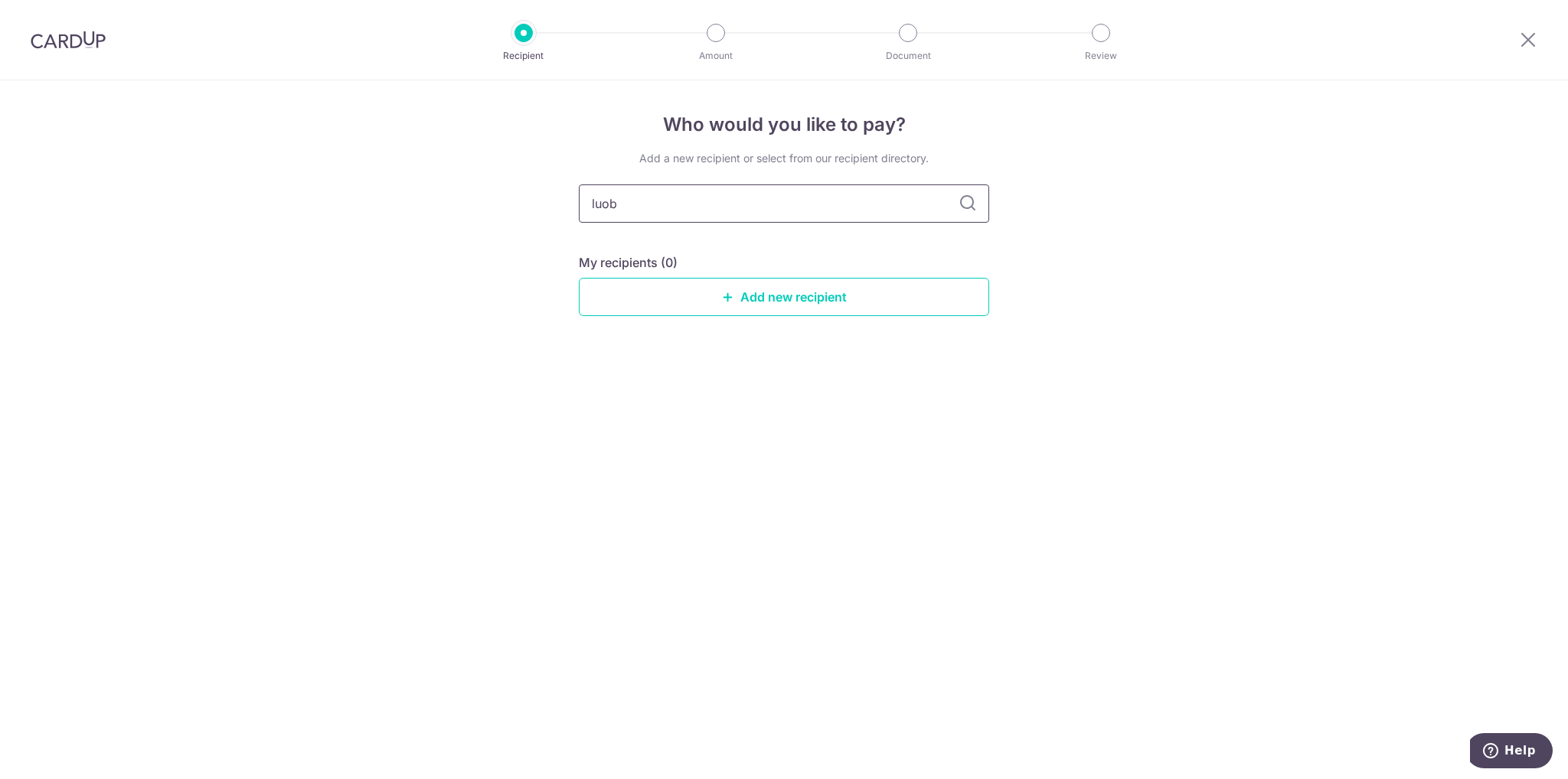
click at [639, 202] on input "luob" at bounding box center [784, 203] width 411 height 38
paste input "United Overseas Bank"
type input "United Overseas Bank"
click at [785, 299] on link "Add new recipient" at bounding box center [784, 297] width 411 height 38
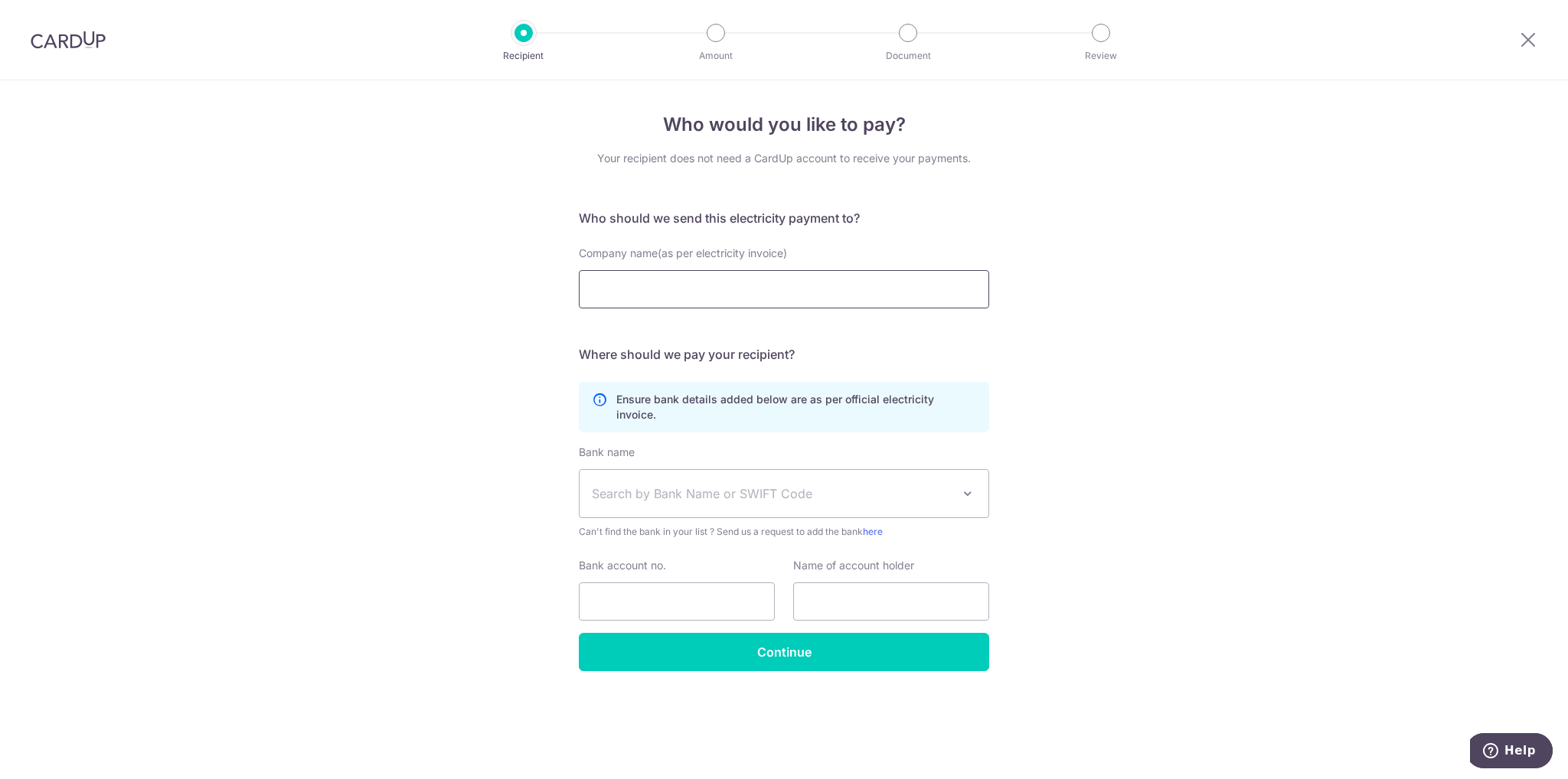
click at [766, 291] on input "Company name(as per electricity invoice)" at bounding box center [784, 289] width 411 height 38
paste input "United Overseas Bank"
type input "United Overseas Bank ladys card"
drag, startPoint x: 806, startPoint y: 293, endPoint x: 591, endPoint y: 292, distance: 215.0
click at [591, 292] on input "United Overseas Bank ladys card" at bounding box center [784, 289] width 411 height 38
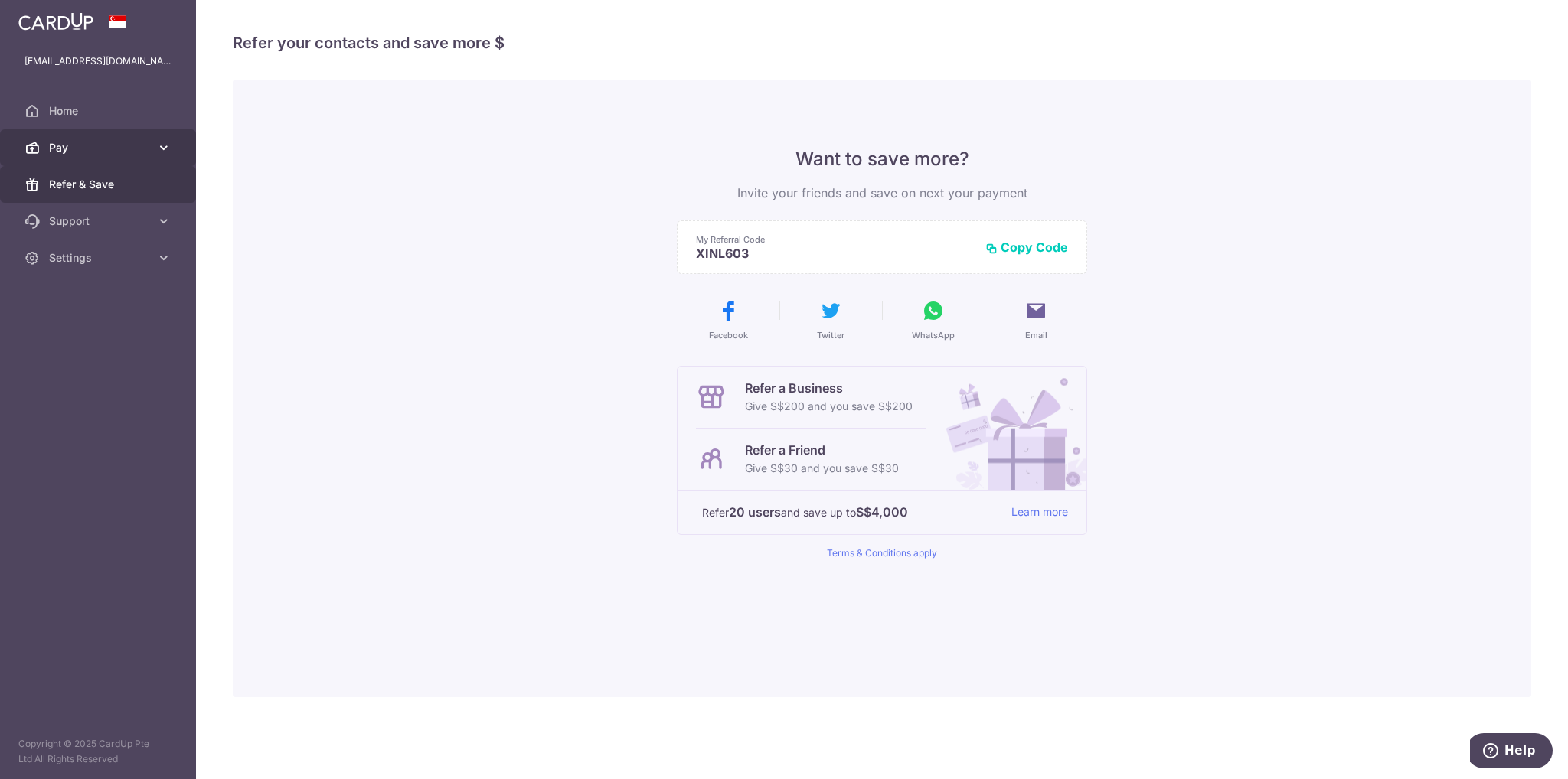
click at [104, 155] on link "Pay" at bounding box center [97, 148] width 196 height 36
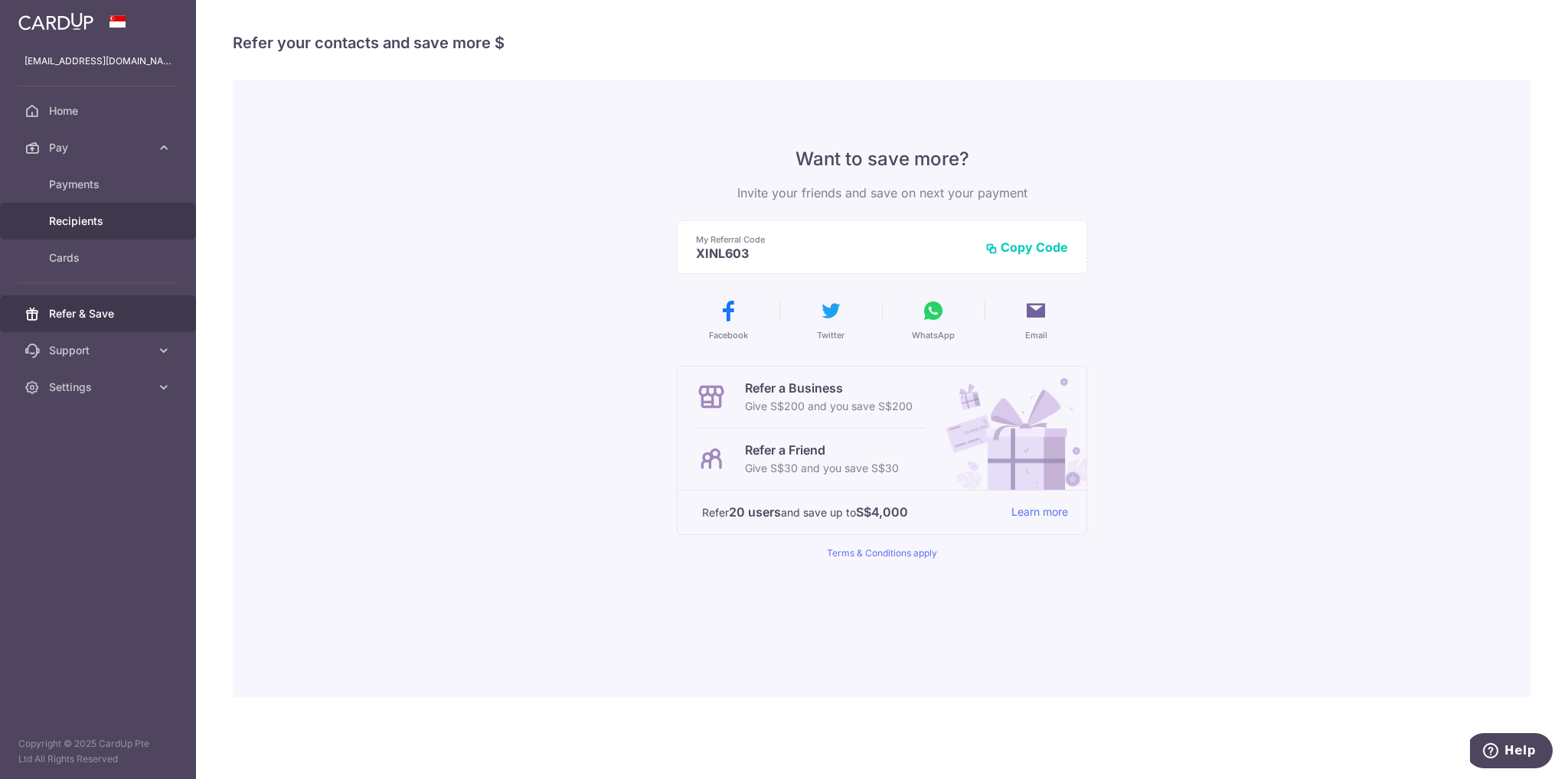
click at [82, 224] on span "Recipients" at bounding box center [99, 221] width 101 height 16
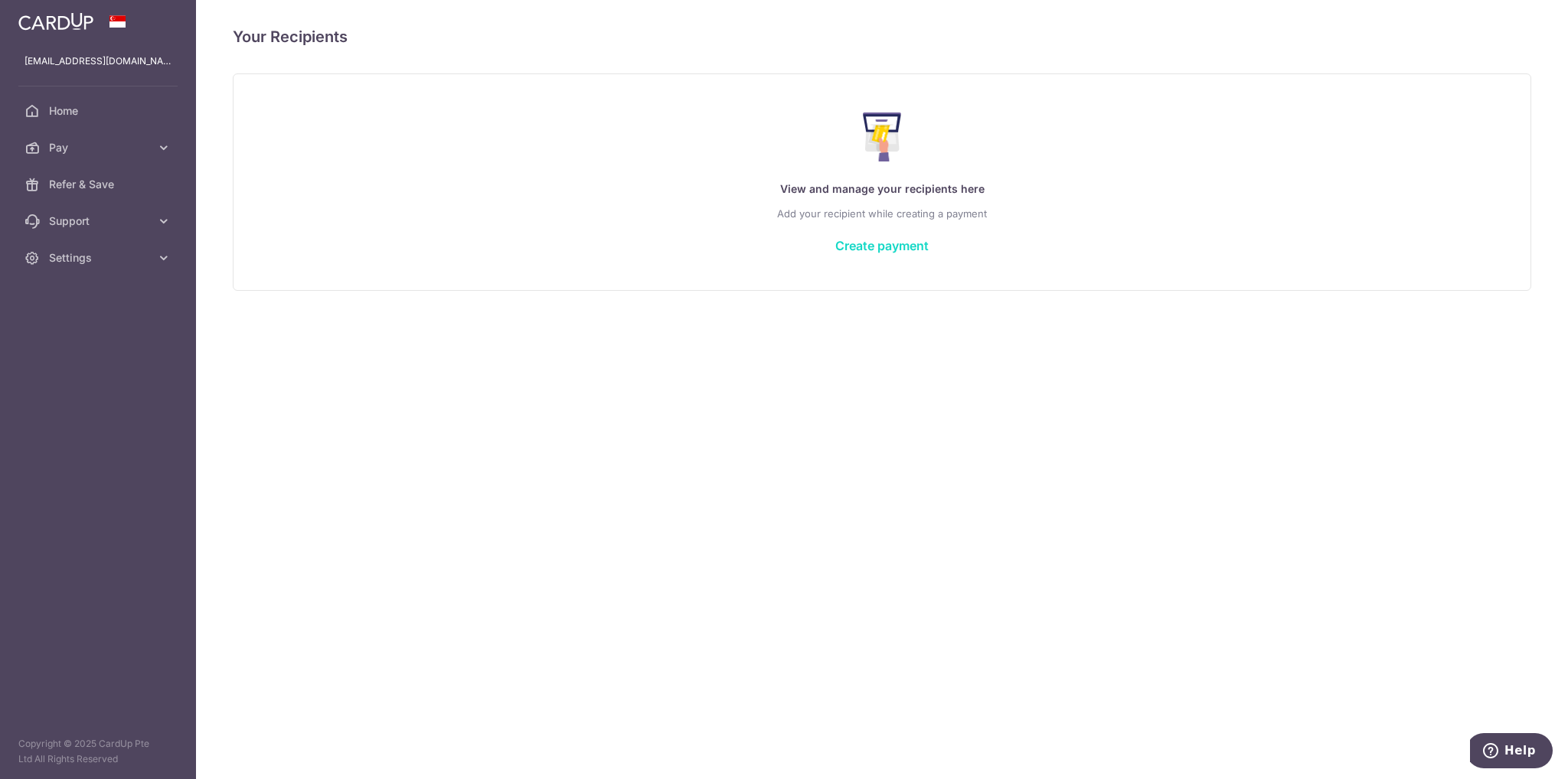
click at [877, 243] on link "Create payment" at bounding box center [881, 245] width 93 height 16
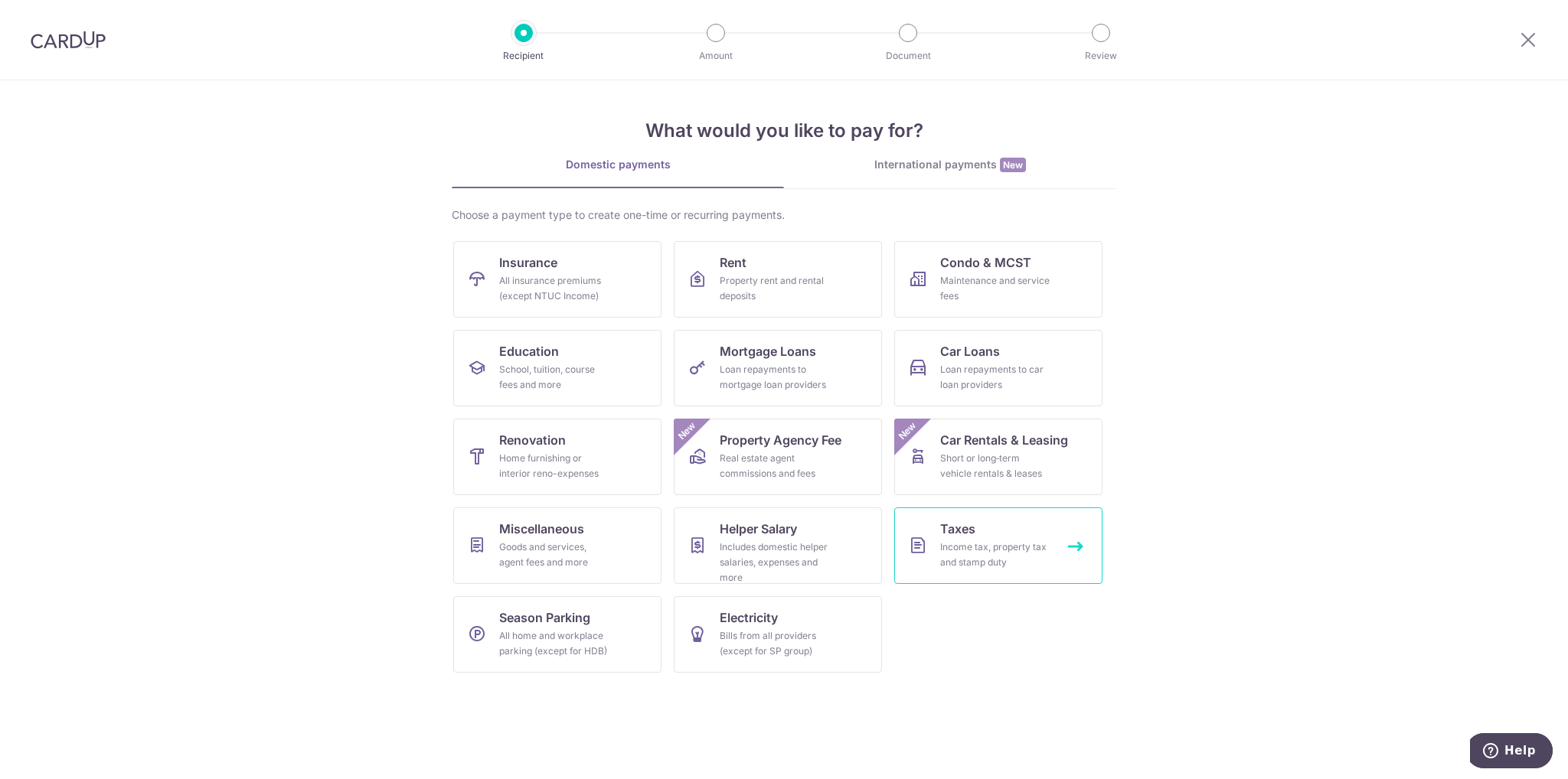
click at [962, 535] on span "Taxes" at bounding box center [957, 529] width 36 height 18
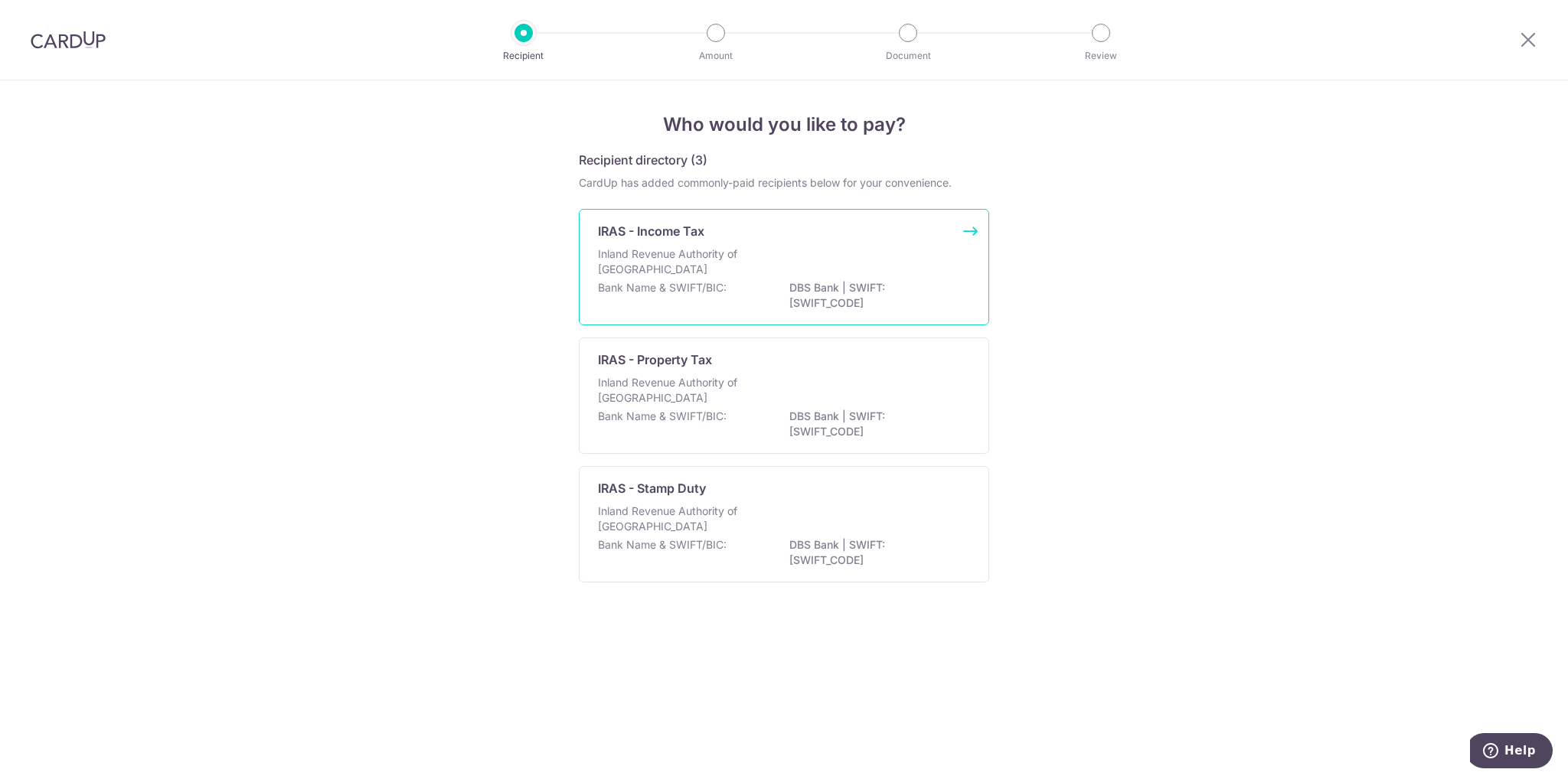
click at [759, 257] on div "Inland Revenue Authority of Singapore" at bounding box center [784, 263] width 372 height 34
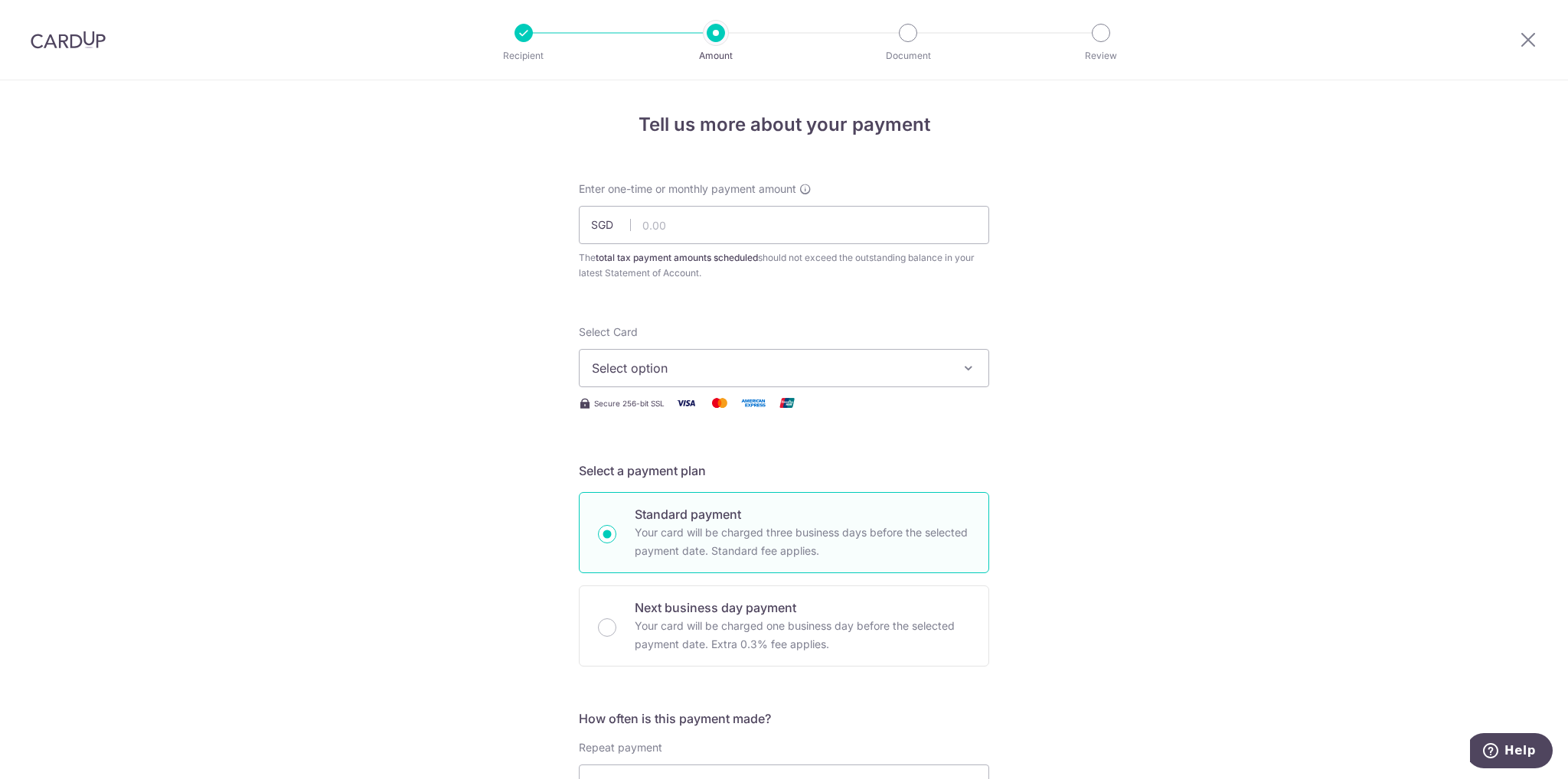
click at [961, 370] on icon "button" at bounding box center [968, 368] width 16 height 16
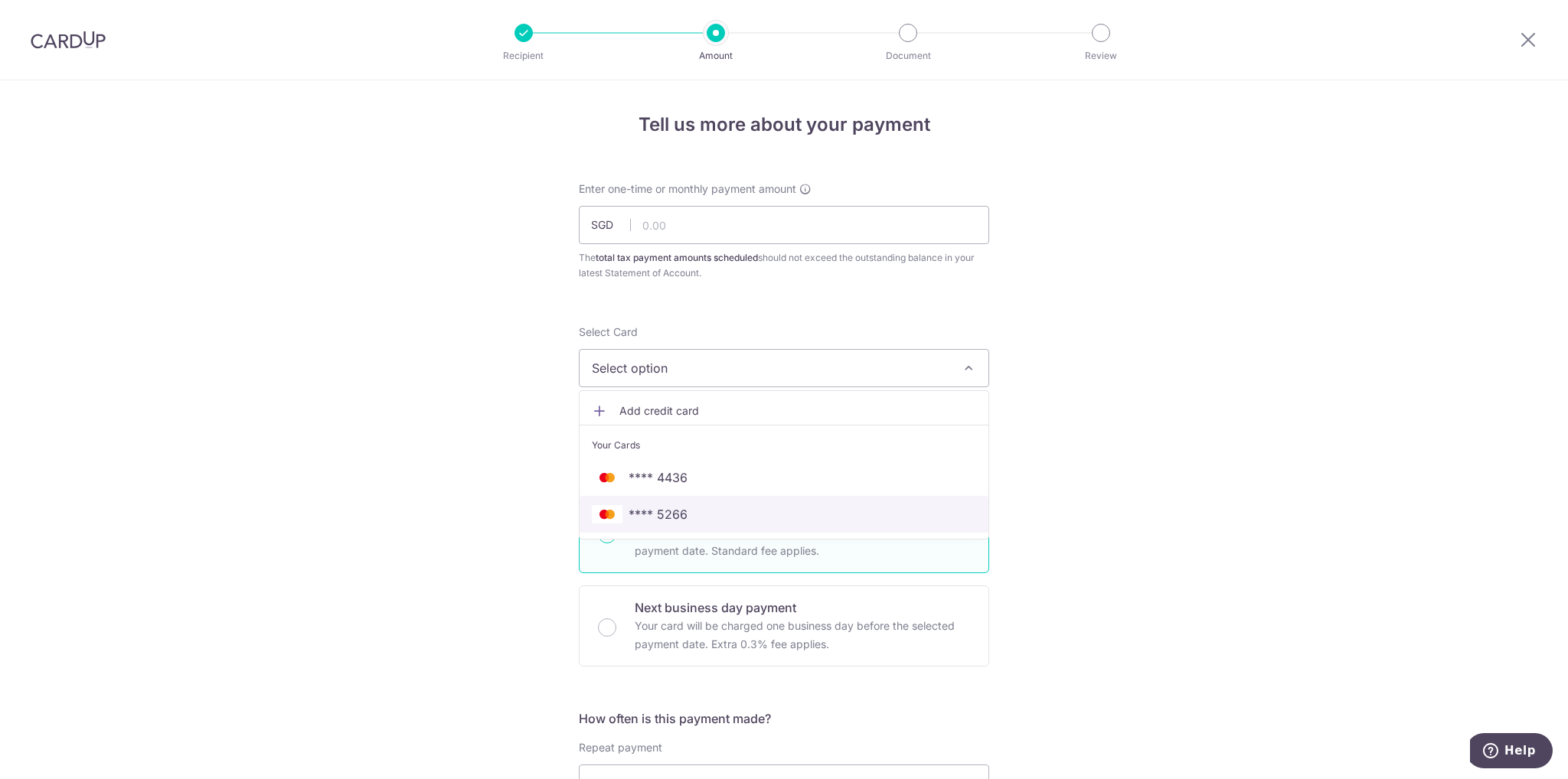
click at [685, 510] on span "**** 5266" at bounding box center [783, 515] width 384 height 18
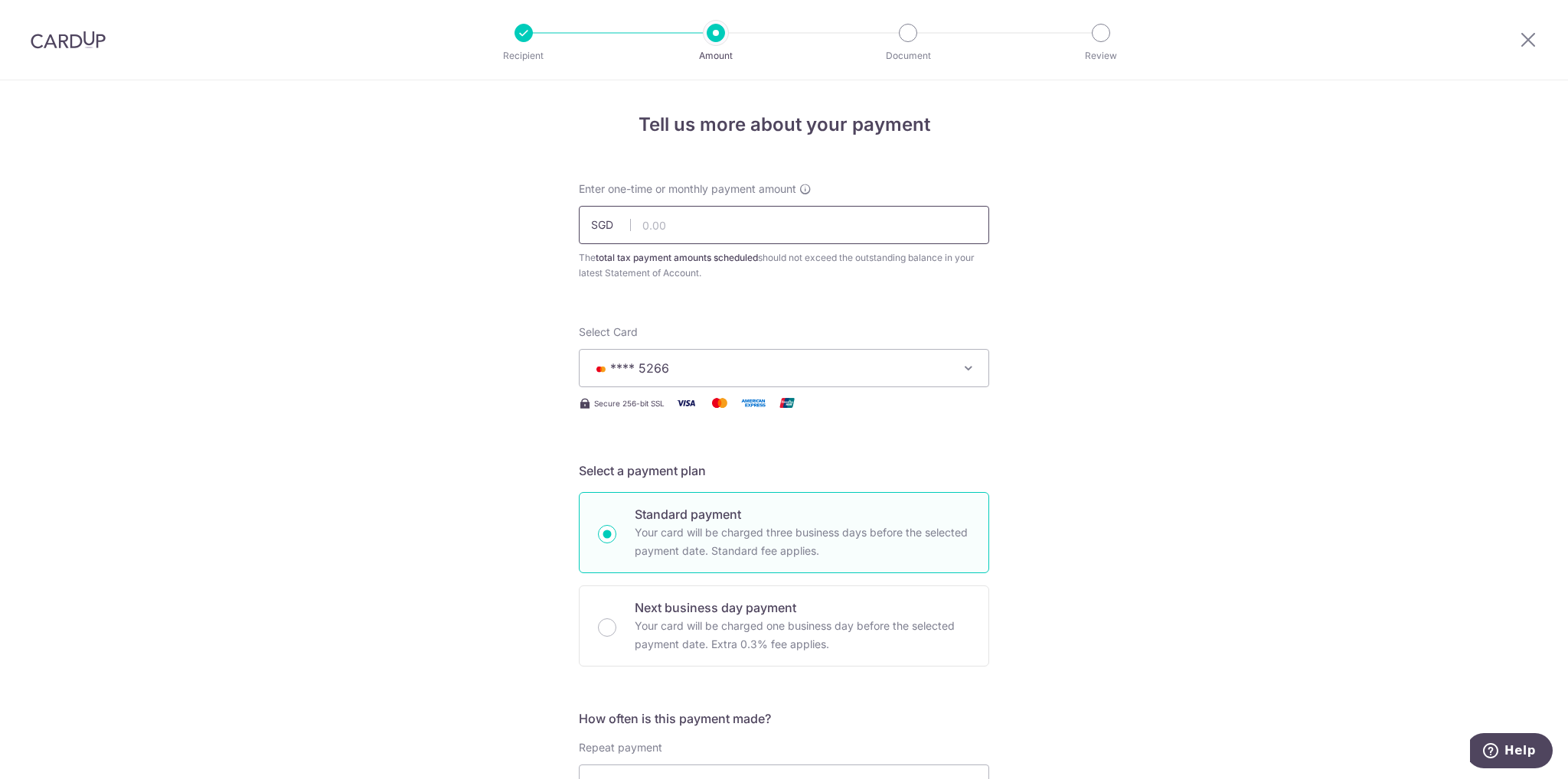
click at [652, 225] on input "text" at bounding box center [784, 225] width 411 height 38
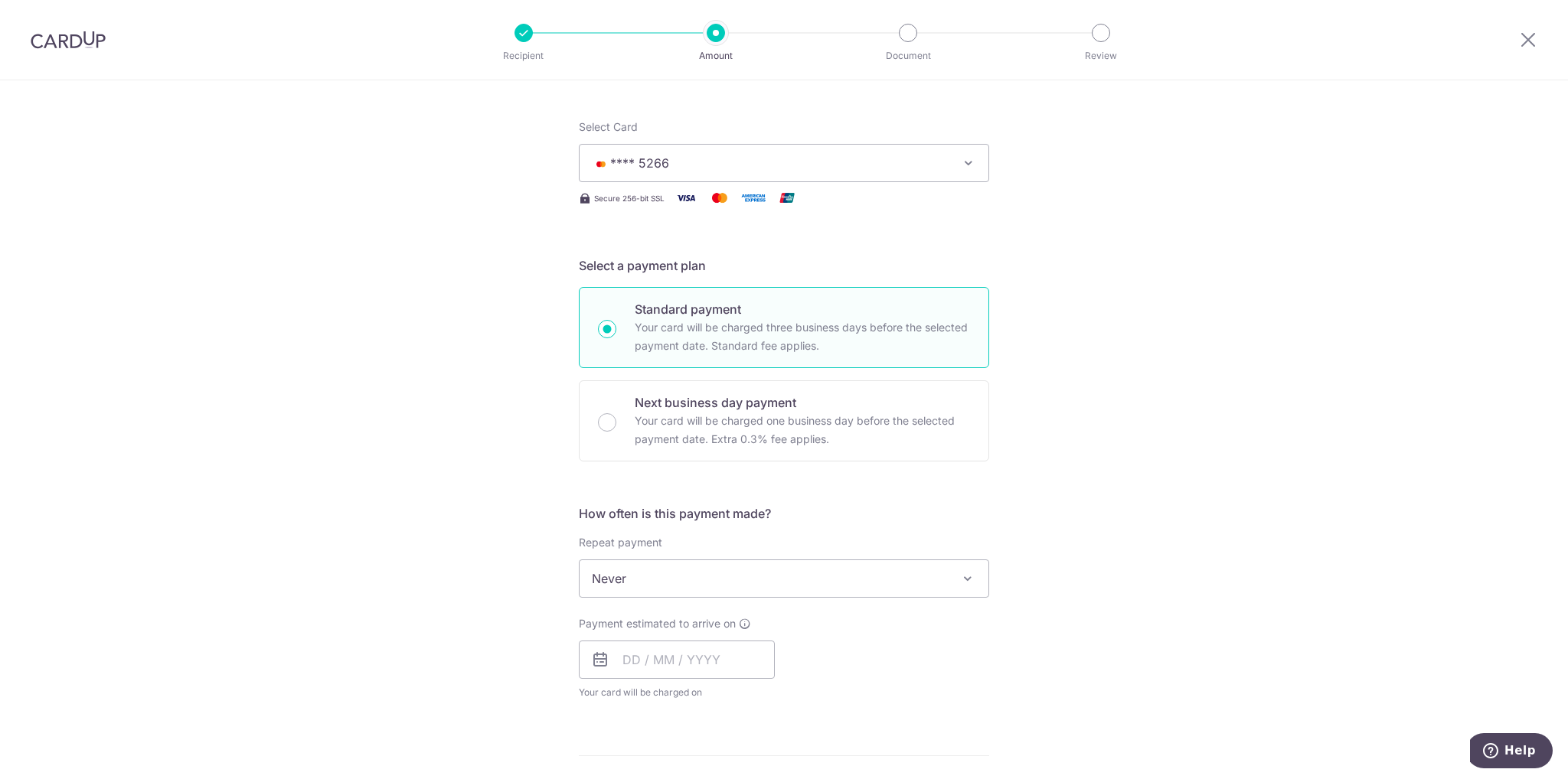
scroll to position [306, 0]
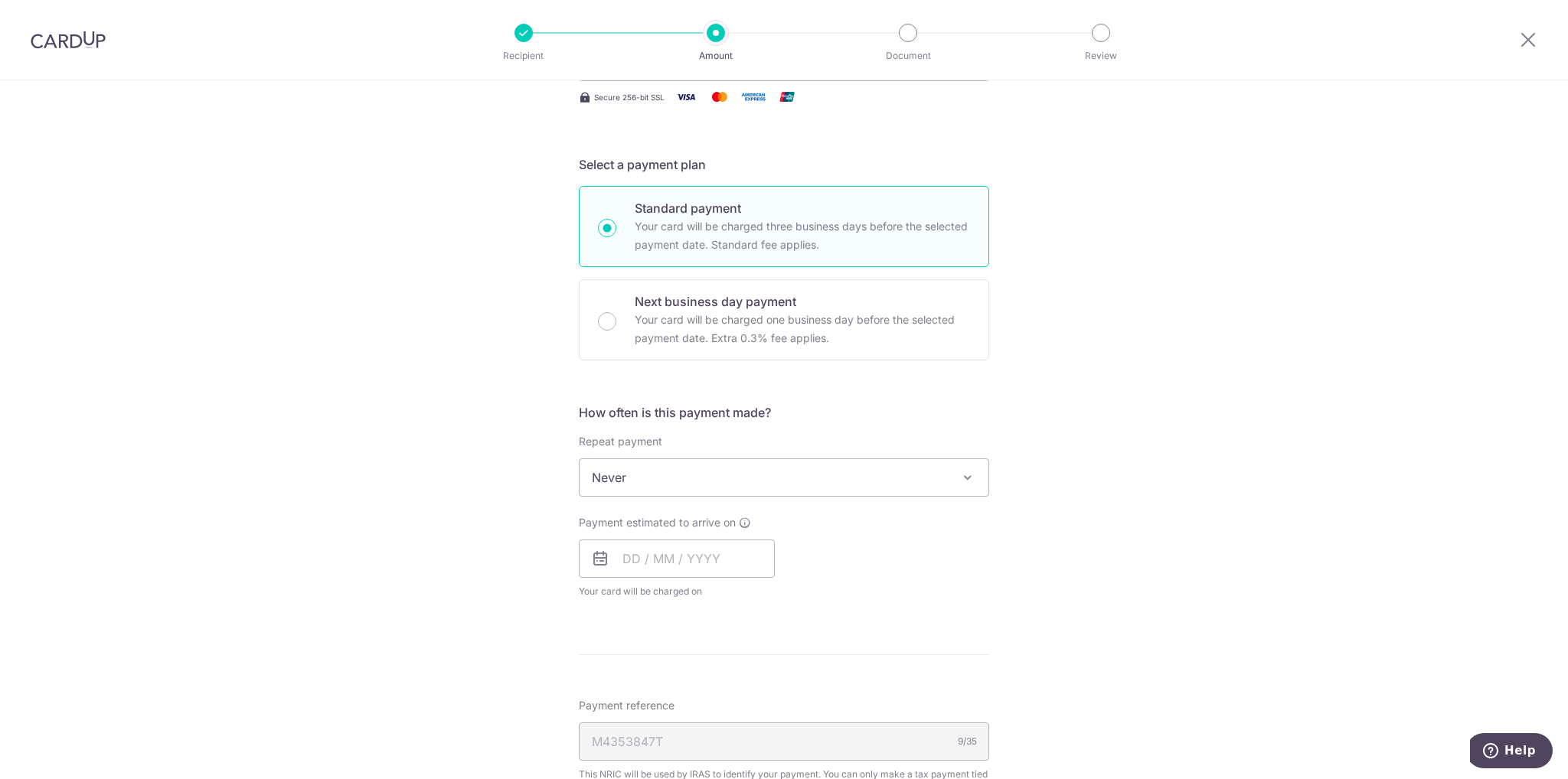
click at [938, 478] on span "Never" at bounding box center [783, 477] width 409 height 36
type input "1,000.00"
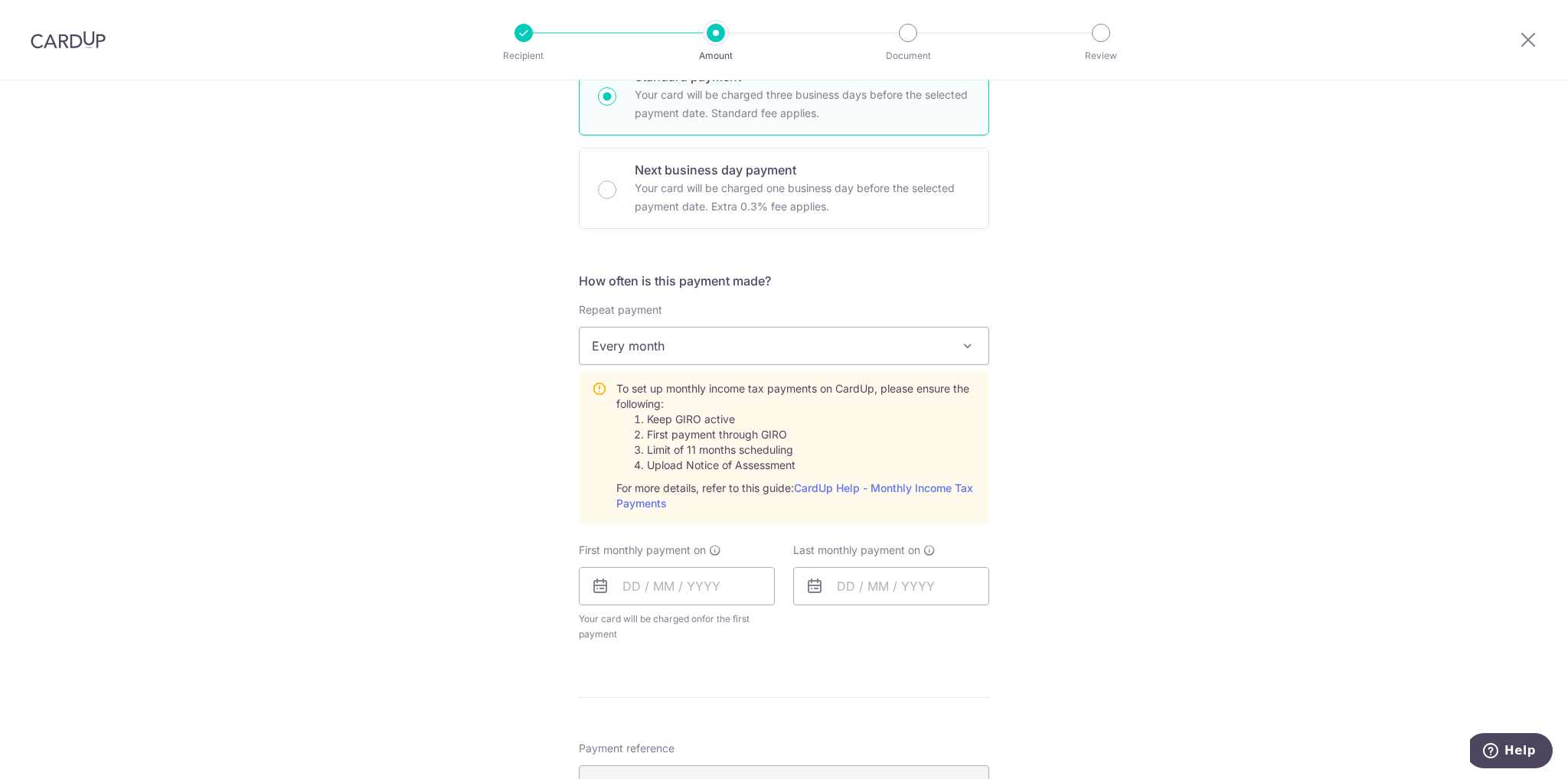
scroll to position [459, 0]
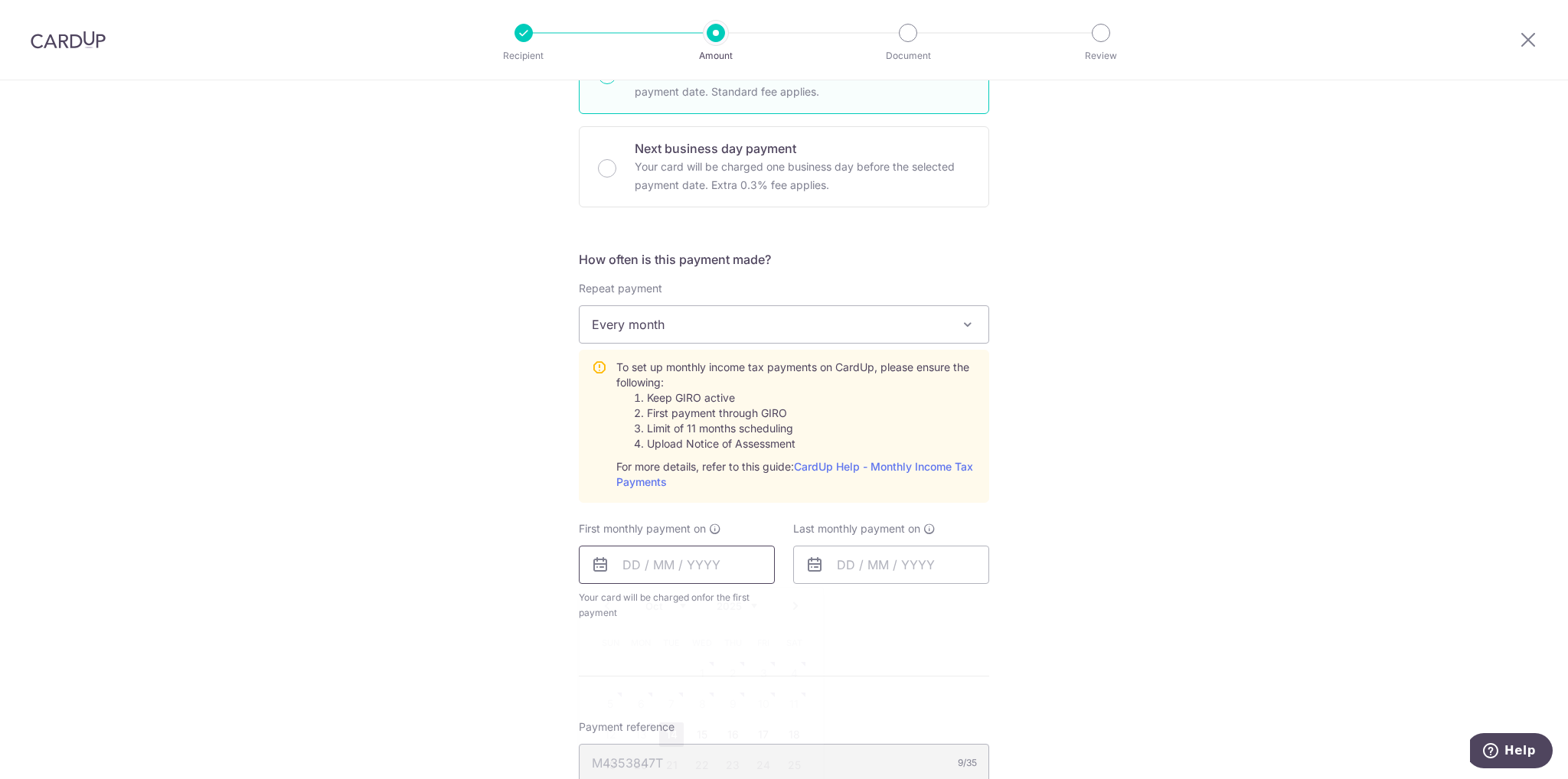
click at [630, 558] on input "text" at bounding box center [677, 565] width 196 height 38
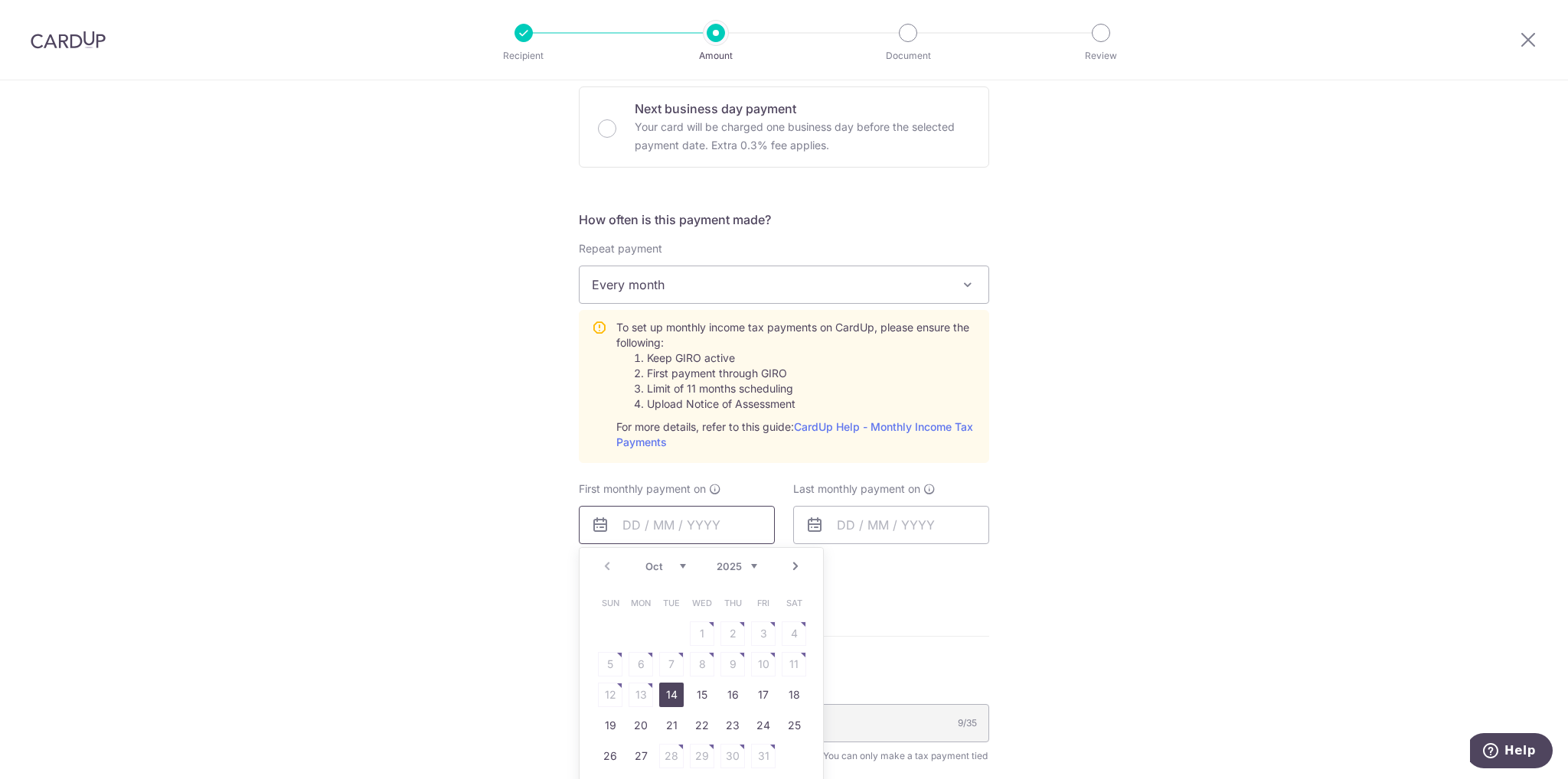
scroll to position [536, 0]
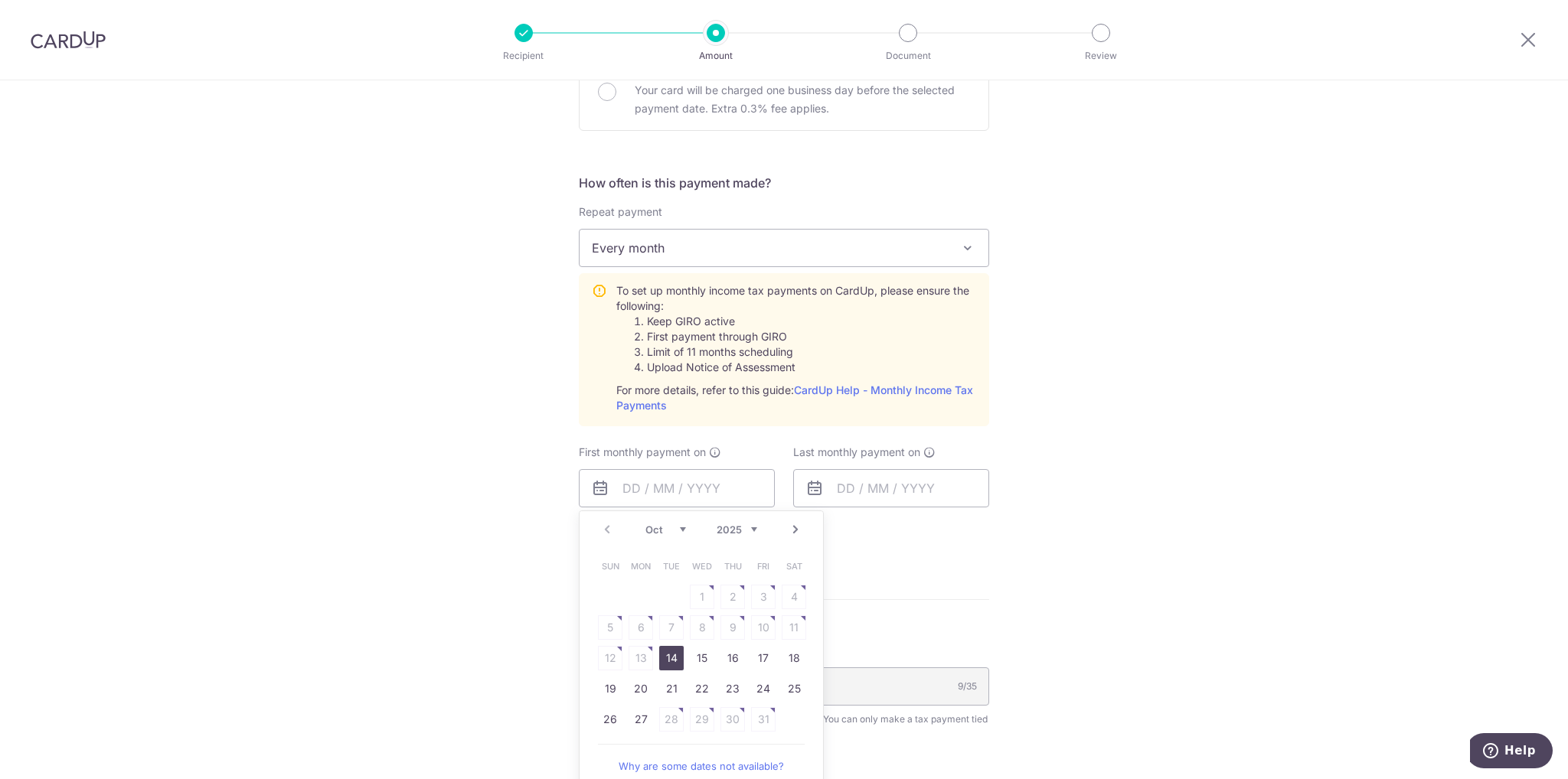
click at [991, 545] on div "Tell us more about your payment Enter one-time or monthly payment amount SGD 1,…" at bounding box center [784, 343] width 1568 height 1596
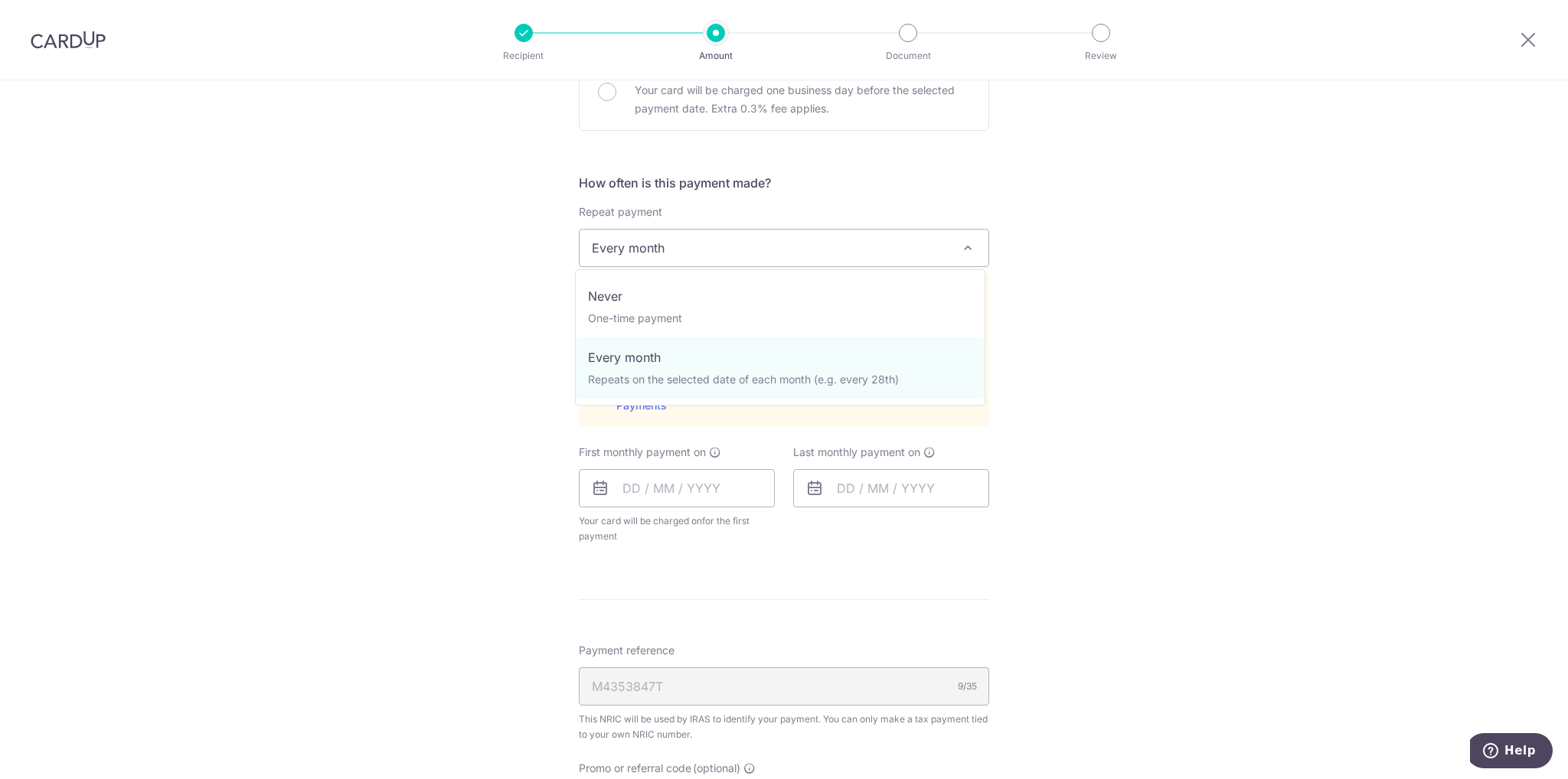
click at [959, 257] on span "Every month" at bounding box center [784, 248] width 411 height 38
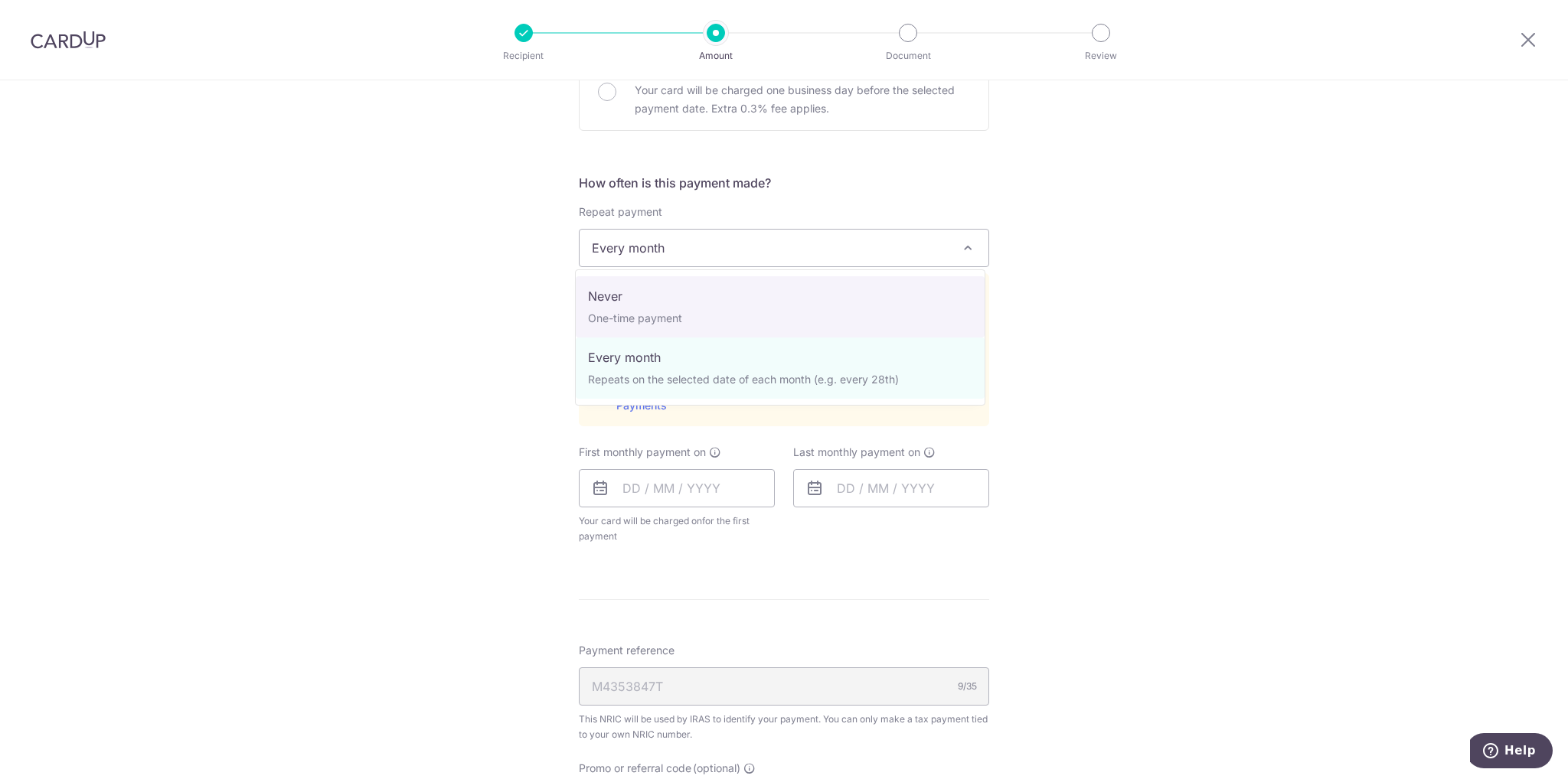
select select "1"
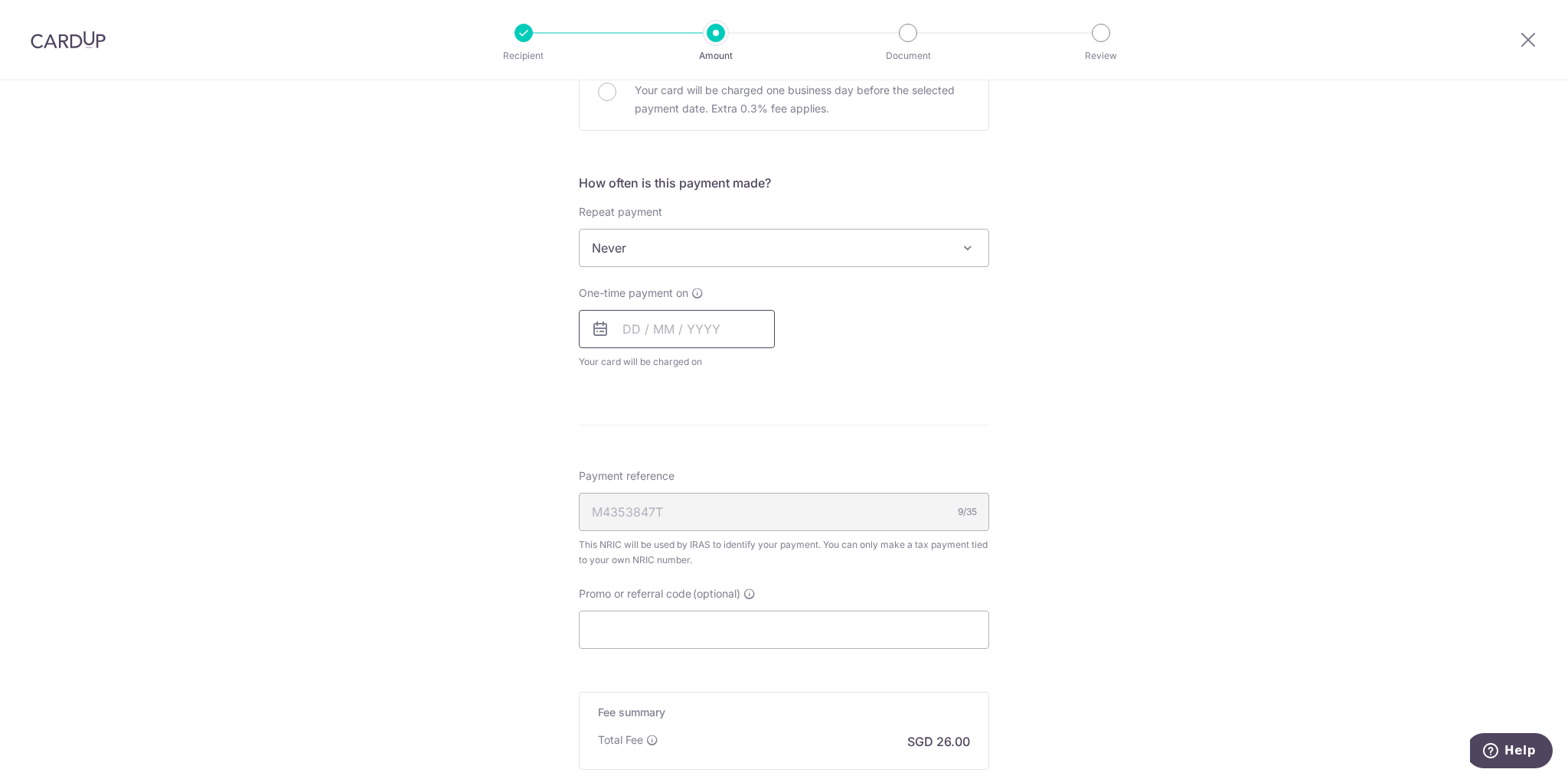
click at [628, 322] on input "text" at bounding box center [677, 329] width 196 height 38
click at [668, 496] on link "14" at bounding box center [672, 499] width 25 height 25
type input "[DATE]"
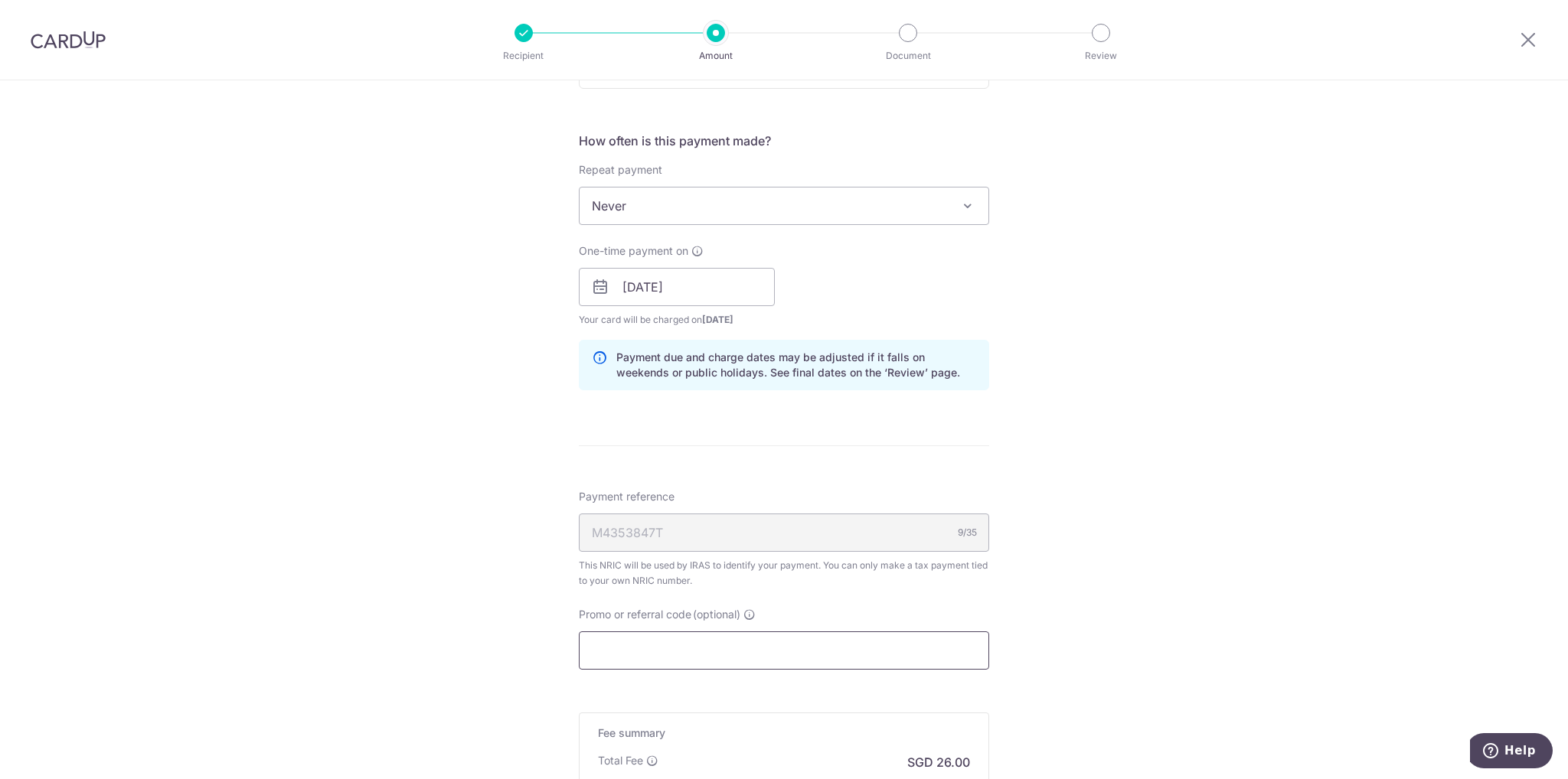
scroll to position [689, 0]
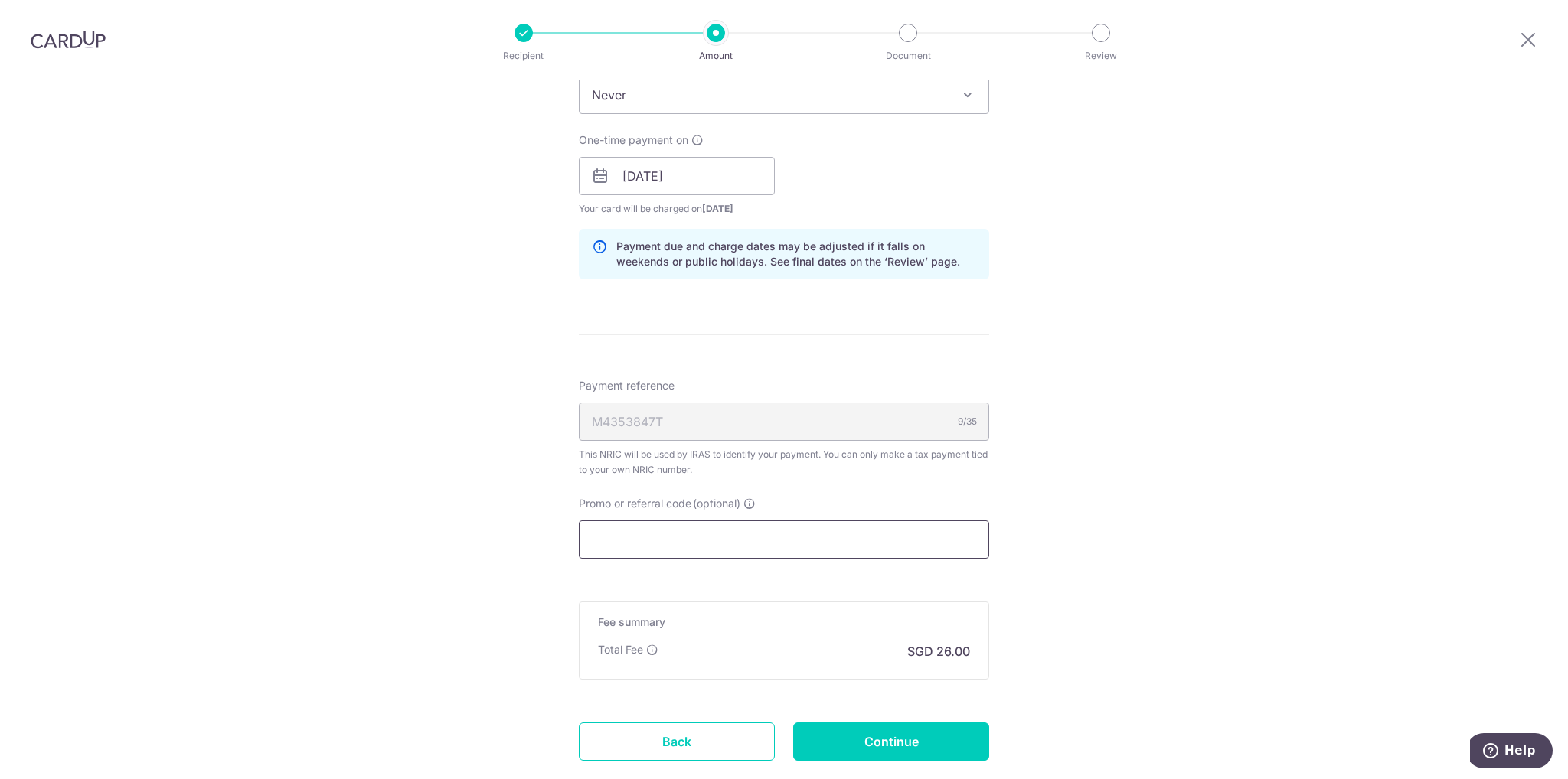
click at [689, 539] on input "Promo or referral code (optional)" at bounding box center [784, 539] width 411 height 38
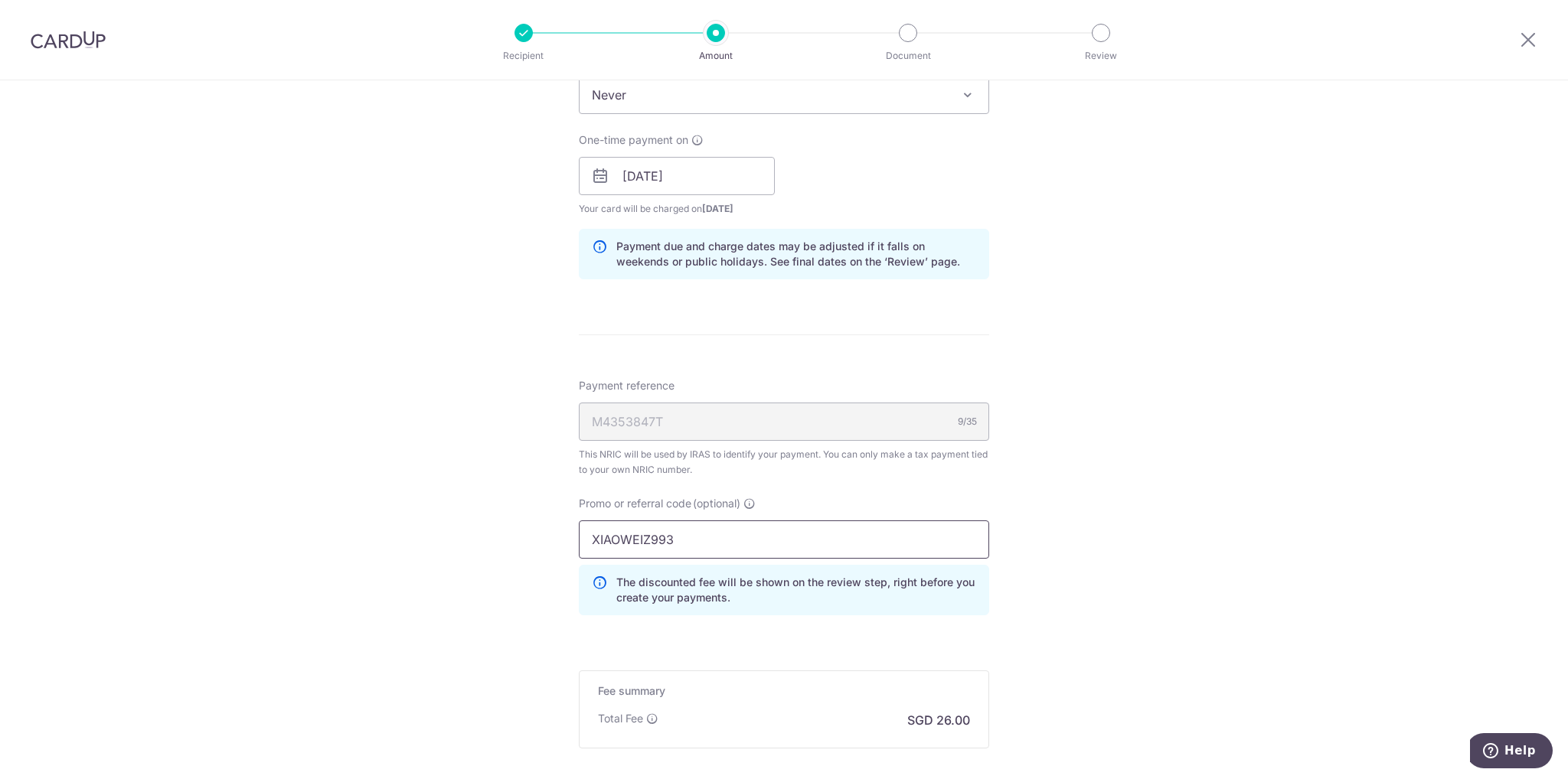
type input "XIAOWEIZ993"
click at [1129, 550] on div "Tell us more about your payment Enter one-time or monthly payment amount SGD 1,…" at bounding box center [784, 168] width 1568 height 1553
drag, startPoint x: 624, startPoint y: 582, endPoint x: 763, endPoint y: 591, distance: 139.3
click at [763, 591] on p "The discounted fee will be shown on the review step, right before you create yo…" at bounding box center [796, 590] width 360 height 31
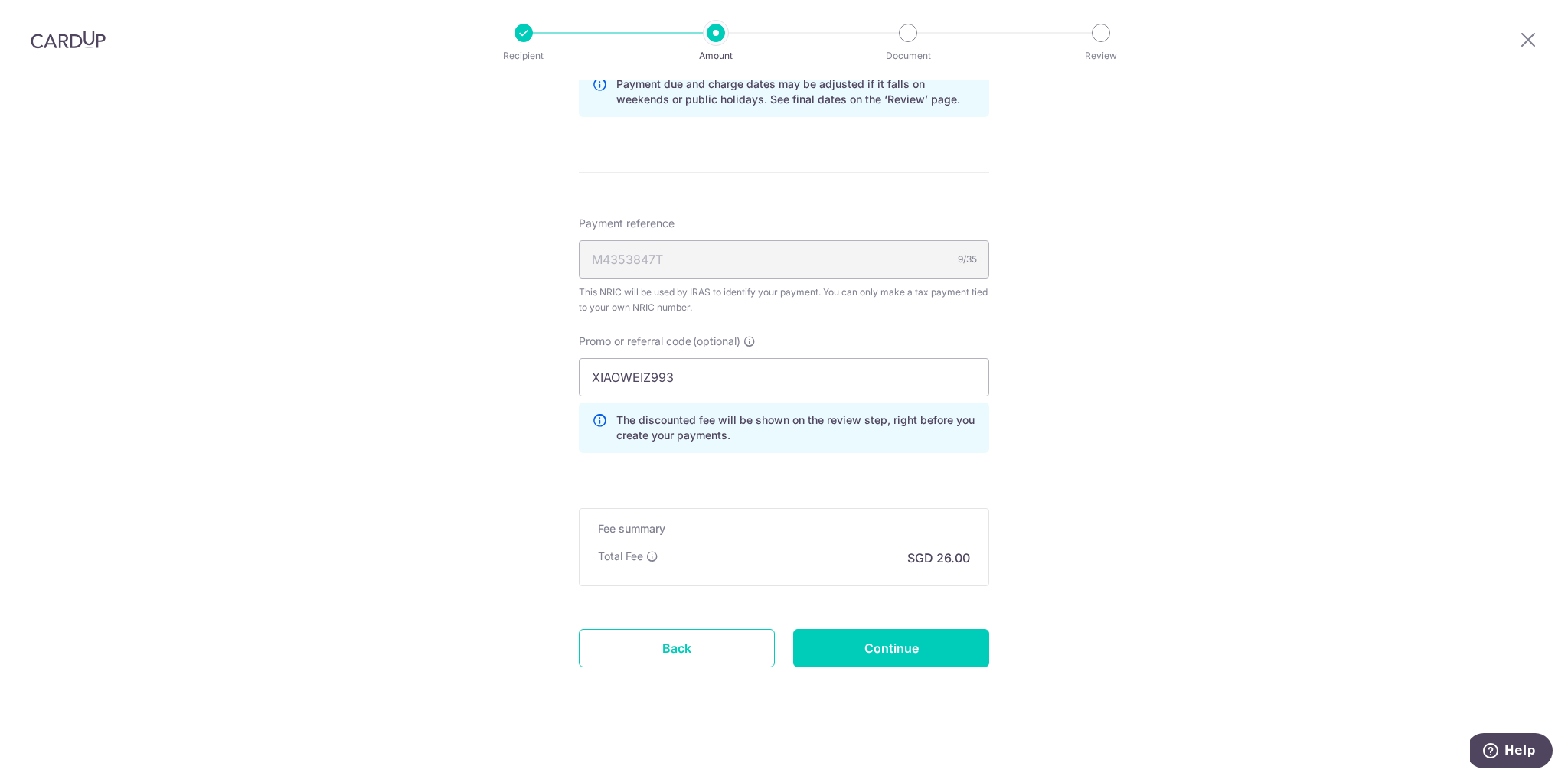
scroll to position [852, 0]
click at [746, 335] on icon at bounding box center [749, 340] width 12 height 12
click at [746, 358] on input "XIAOWEIZ993" at bounding box center [784, 377] width 411 height 38
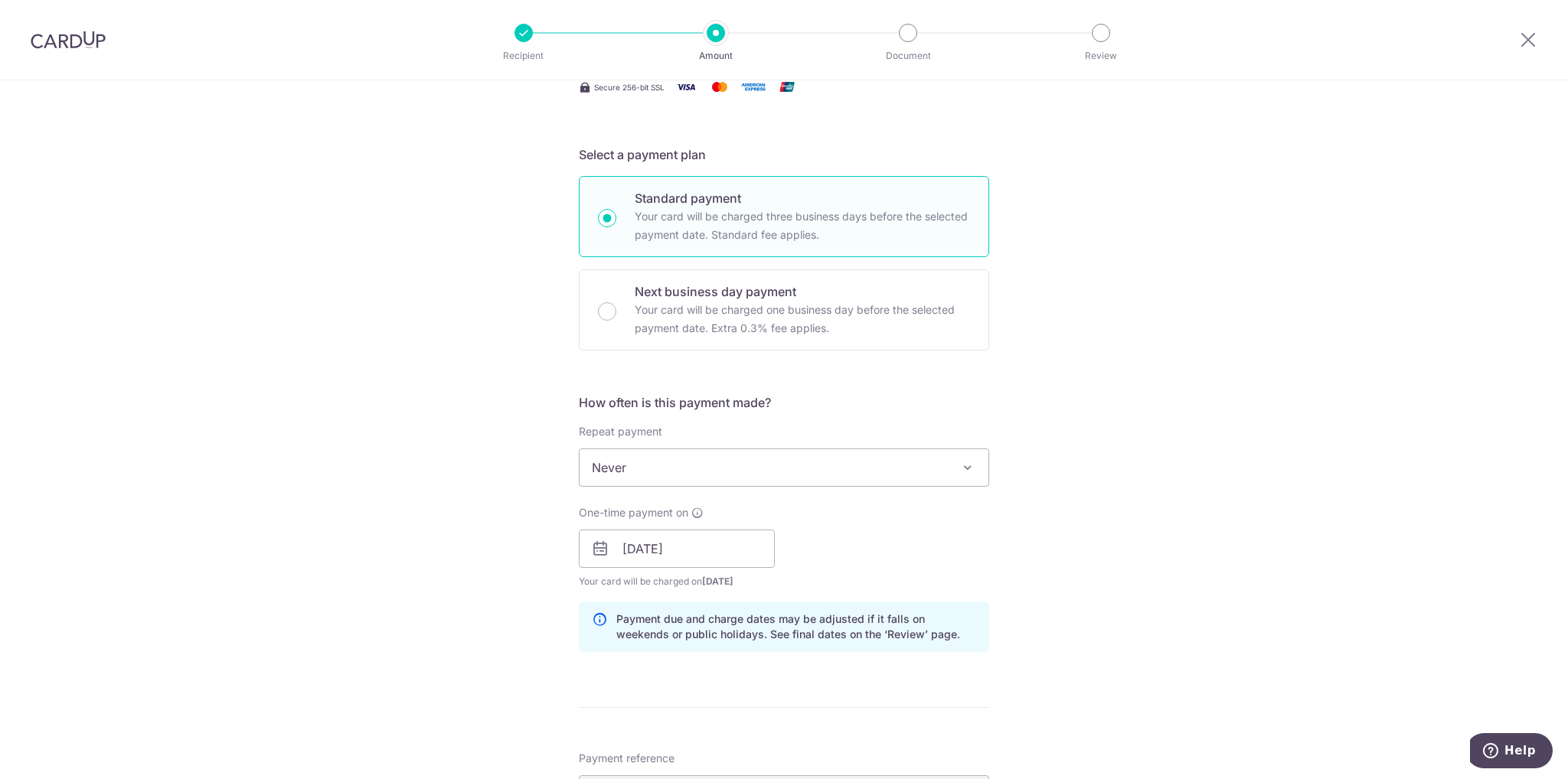
scroll to position [87, 0]
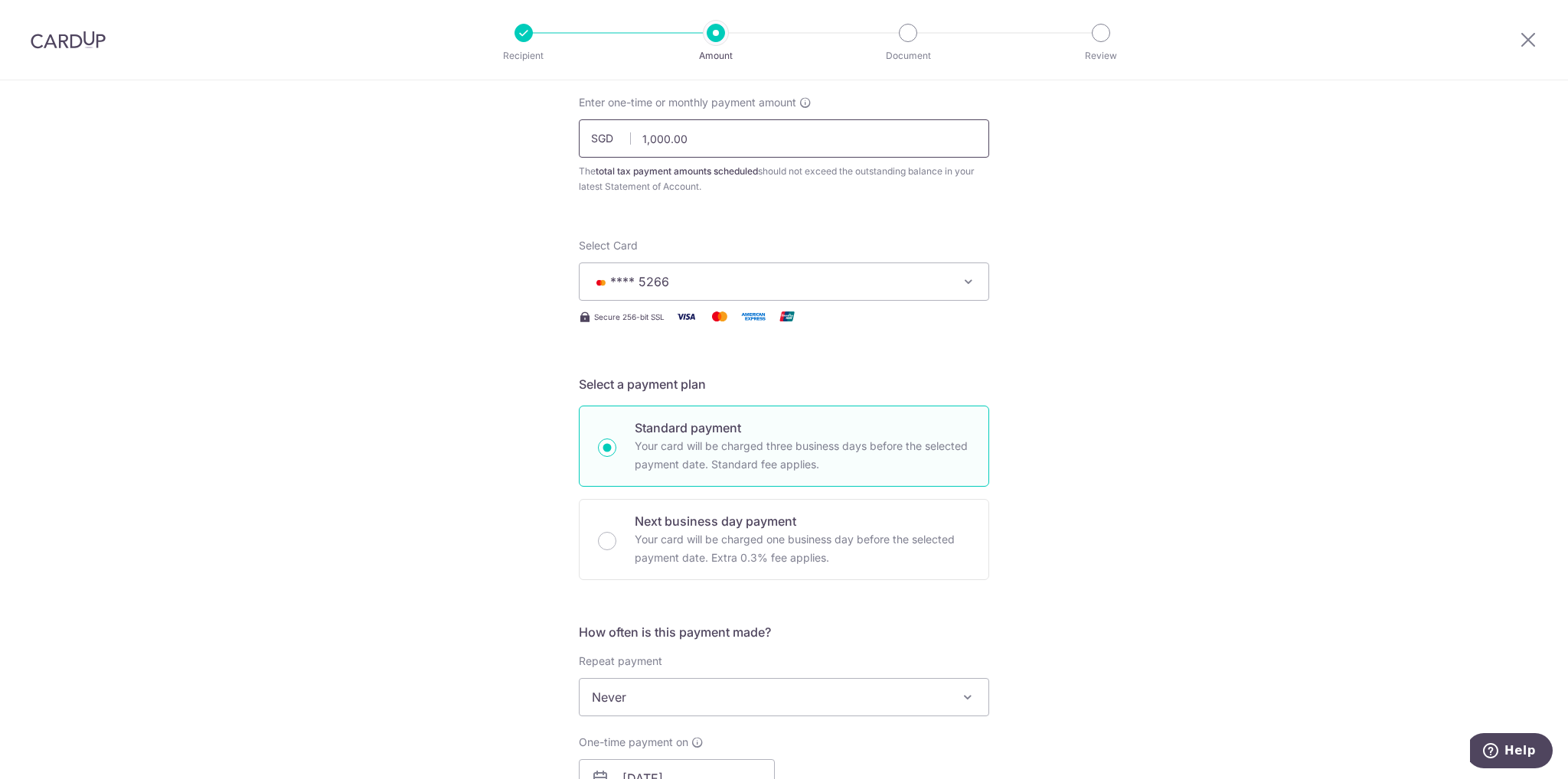
click at [662, 135] on input "1,000.00" at bounding box center [784, 139] width 411 height 38
click at [664, 136] on input "1,000.00" at bounding box center [784, 139] width 411 height 38
click at [1044, 272] on div "Tell us more about your payment Enter one-time or monthly payment amount SGD 10…" at bounding box center [784, 771] width 1568 height 1553
type input "1,001.00"
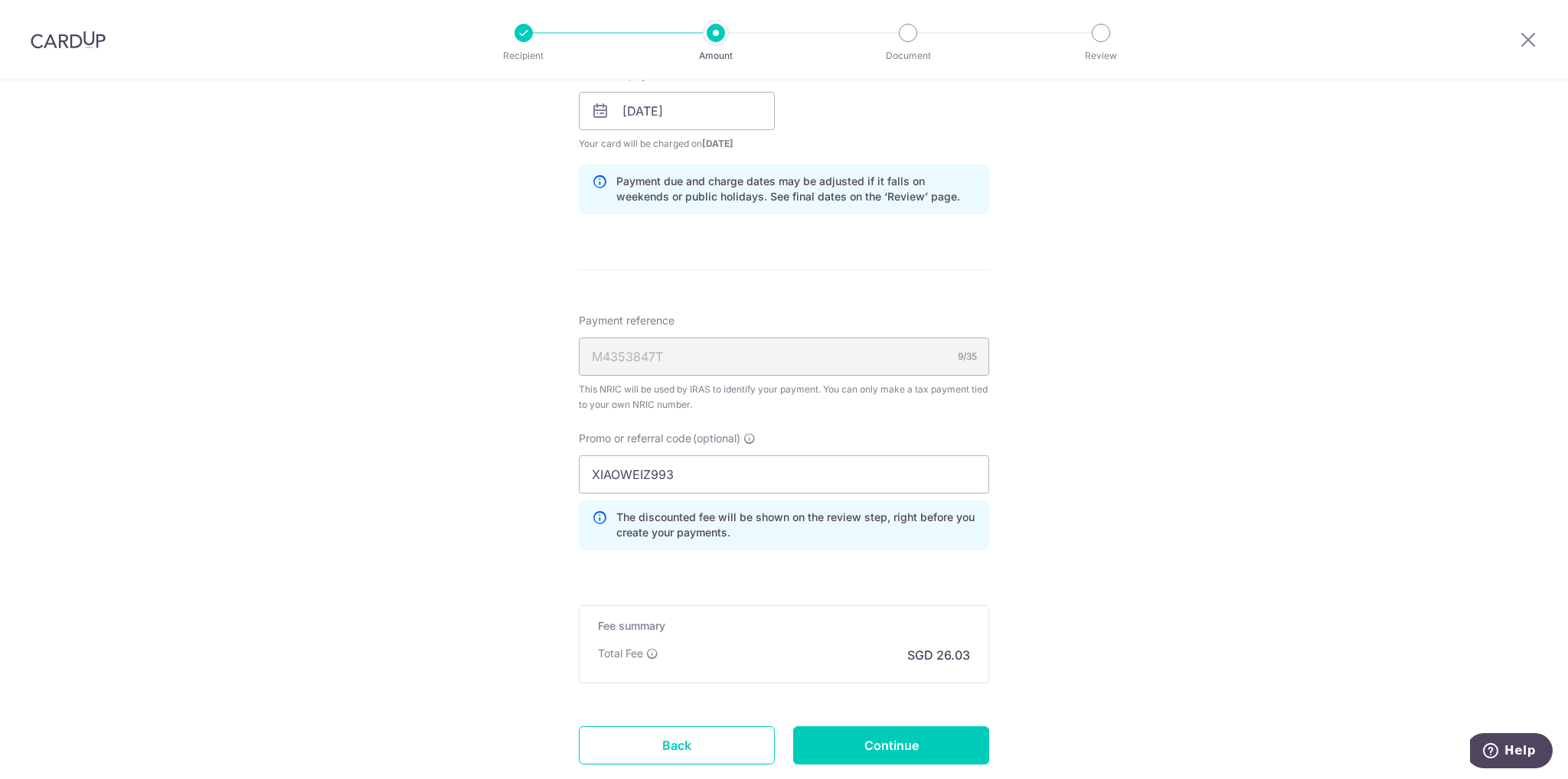
scroll to position [852, 0]
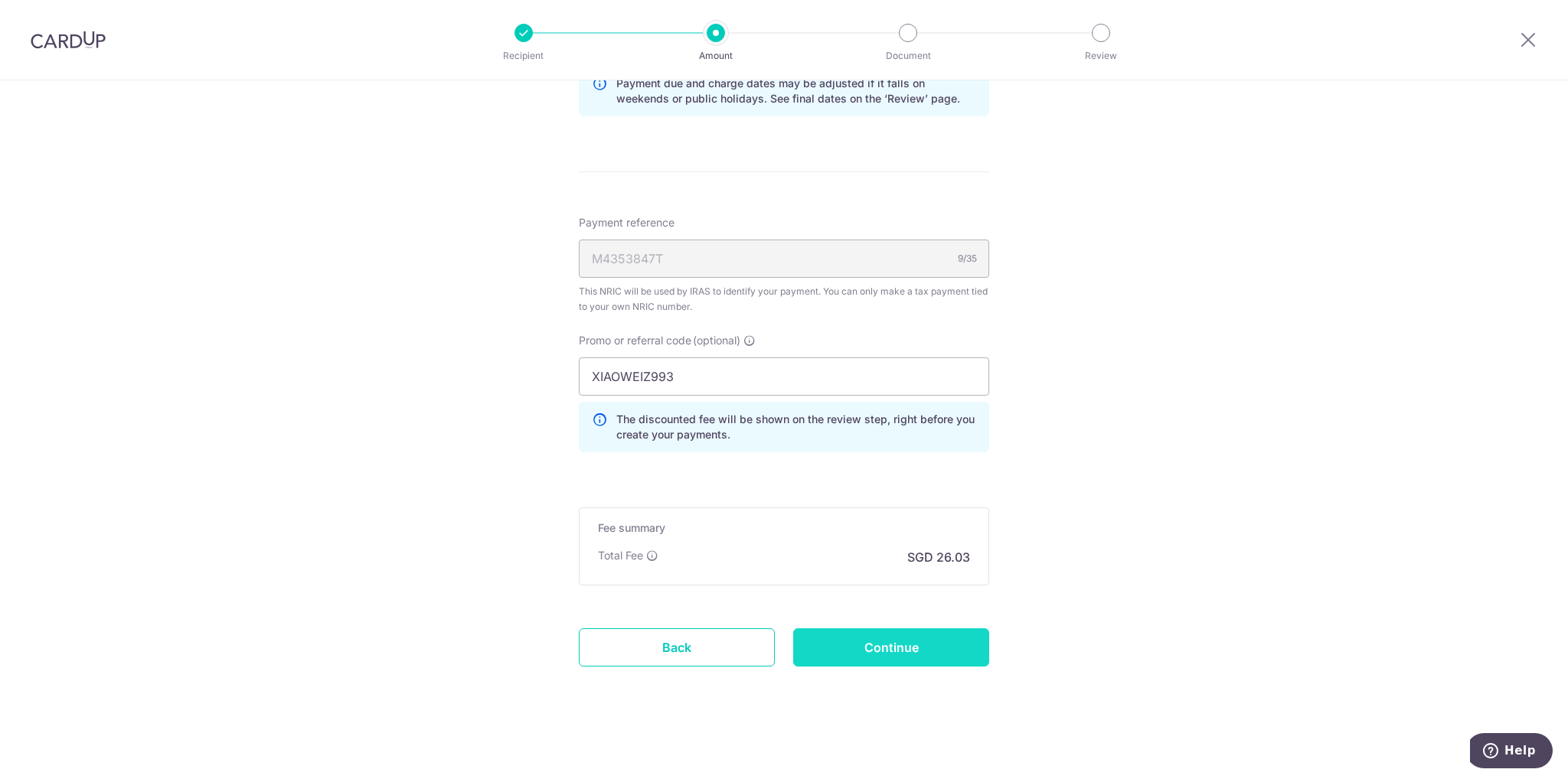
click at [913, 631] on input "Continue" at bounding box center [891, 648] width 196 height 38
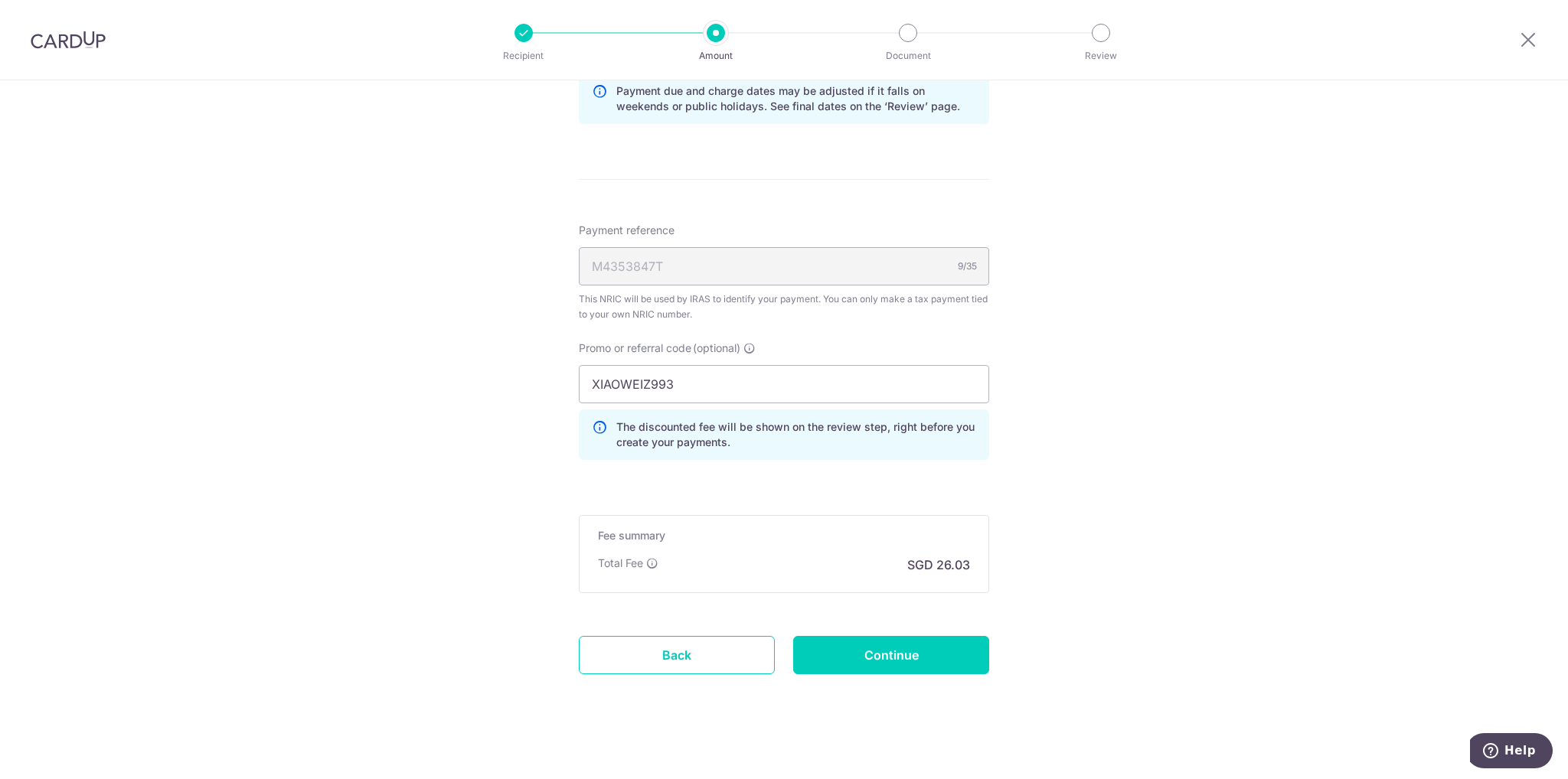
scroll to position [852, 0]
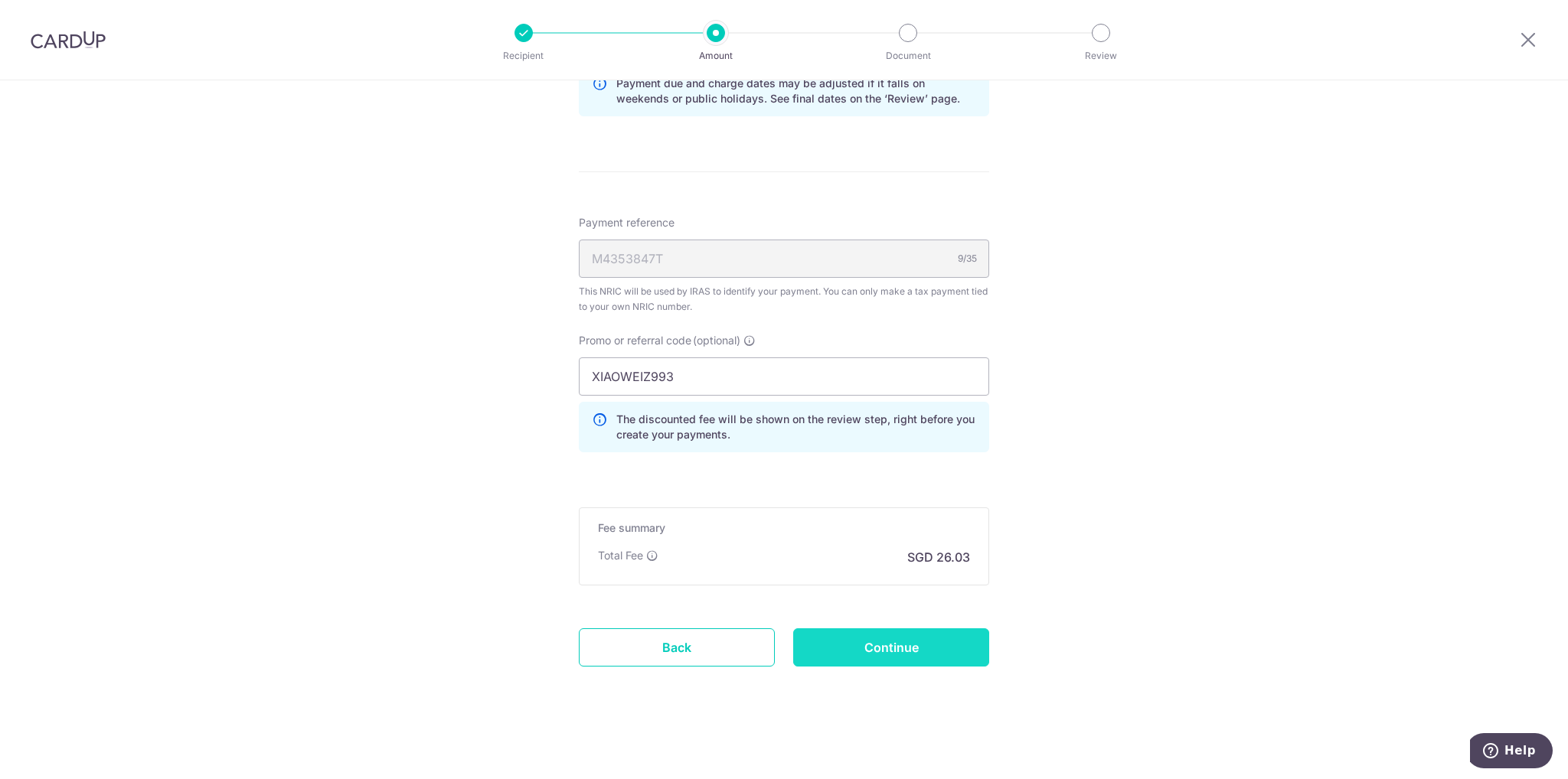
click at [923, 638] on input "Continue" at bounding box center [891, 648] width 196 height 38
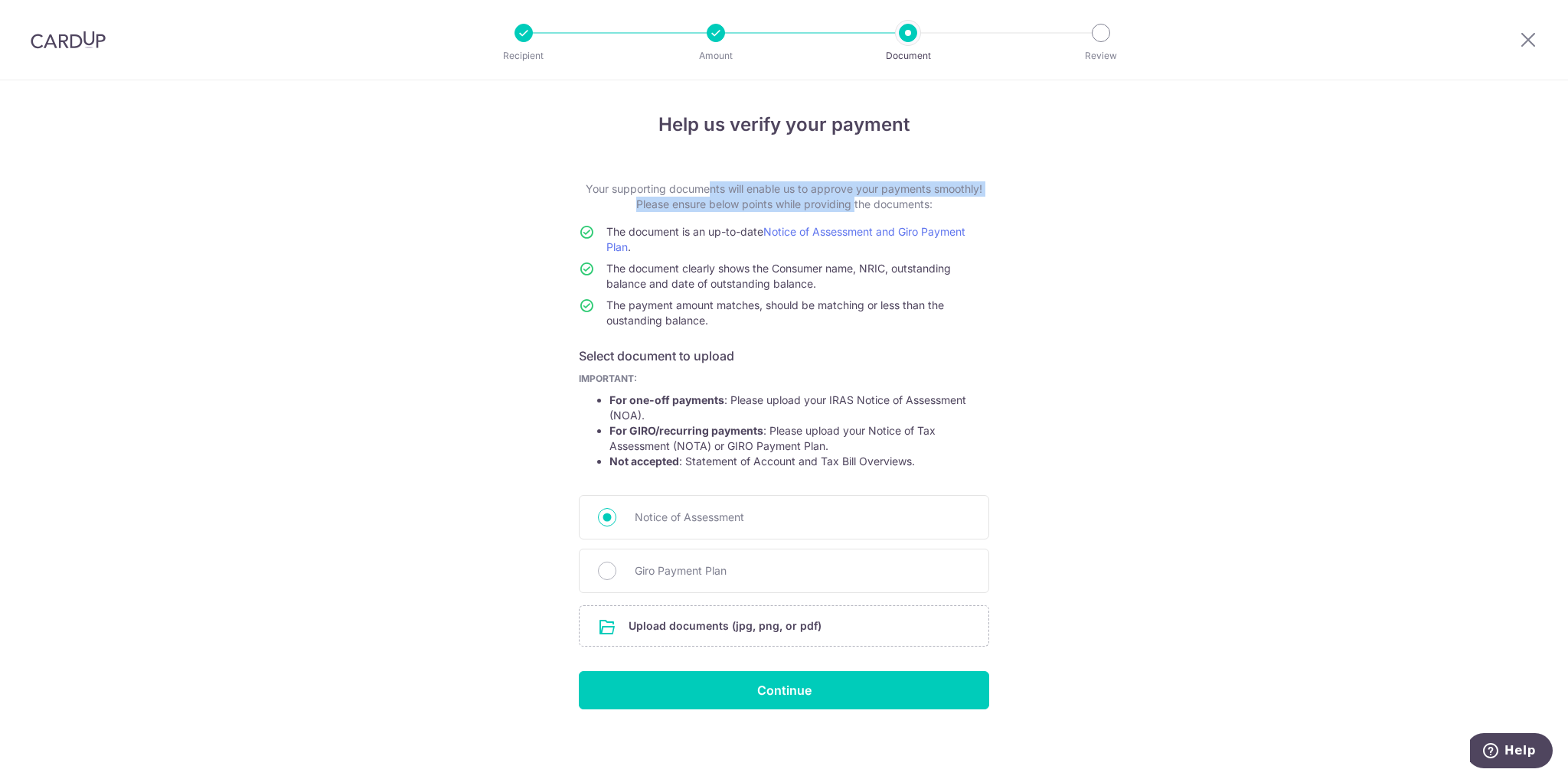
drag, startPoint x: 647, startPoint y: 184, endPoint x: 848, endPoint y: 203, distance: 201.9
click at [848, 203] on p "Your supporting documents will enable us to approve your payments smoothly! Ple…" at bounding box center [784, 197] width 411 height 31
click at [796, 185] on p "Your supporting documents will enable us to approve your payments smoothly! Ple…" at bounding box center [784, 197] width 411 height 31
drag, startPoint x: 805, startPoint y: 188, endPoint x: 928, endPoint y: 203, distance: 123.9
click at [928, 203] on p "Your supporting documents will enable us to approve your payments smoothly! Ple…" at bounding box center [784, 197] width 411 height 31
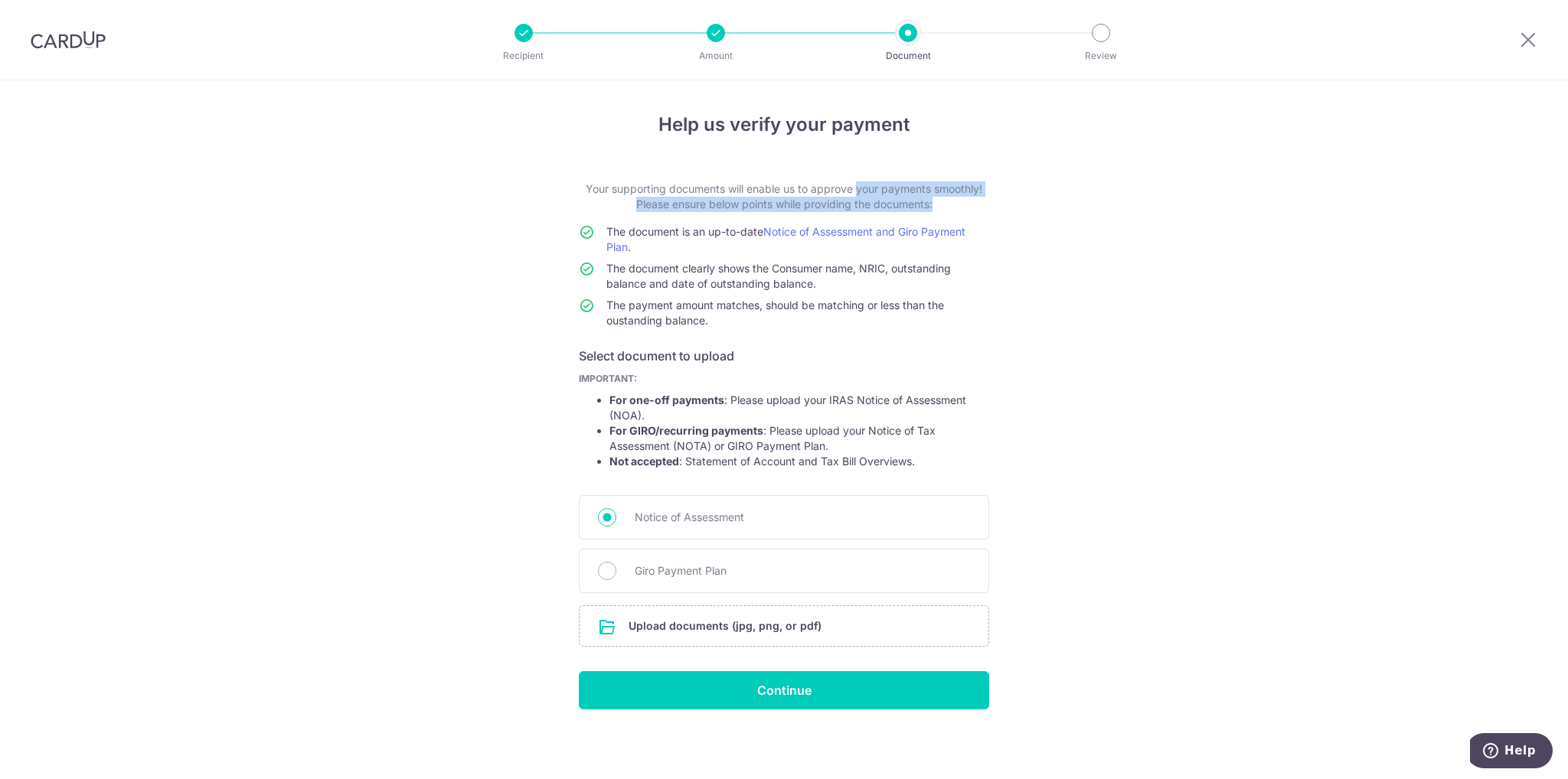
click at [657, 206] on p "Your supporting documents will enable us to approve your payments smoothly! Ple…" at bounding box center [784, 197] width 411 height 31
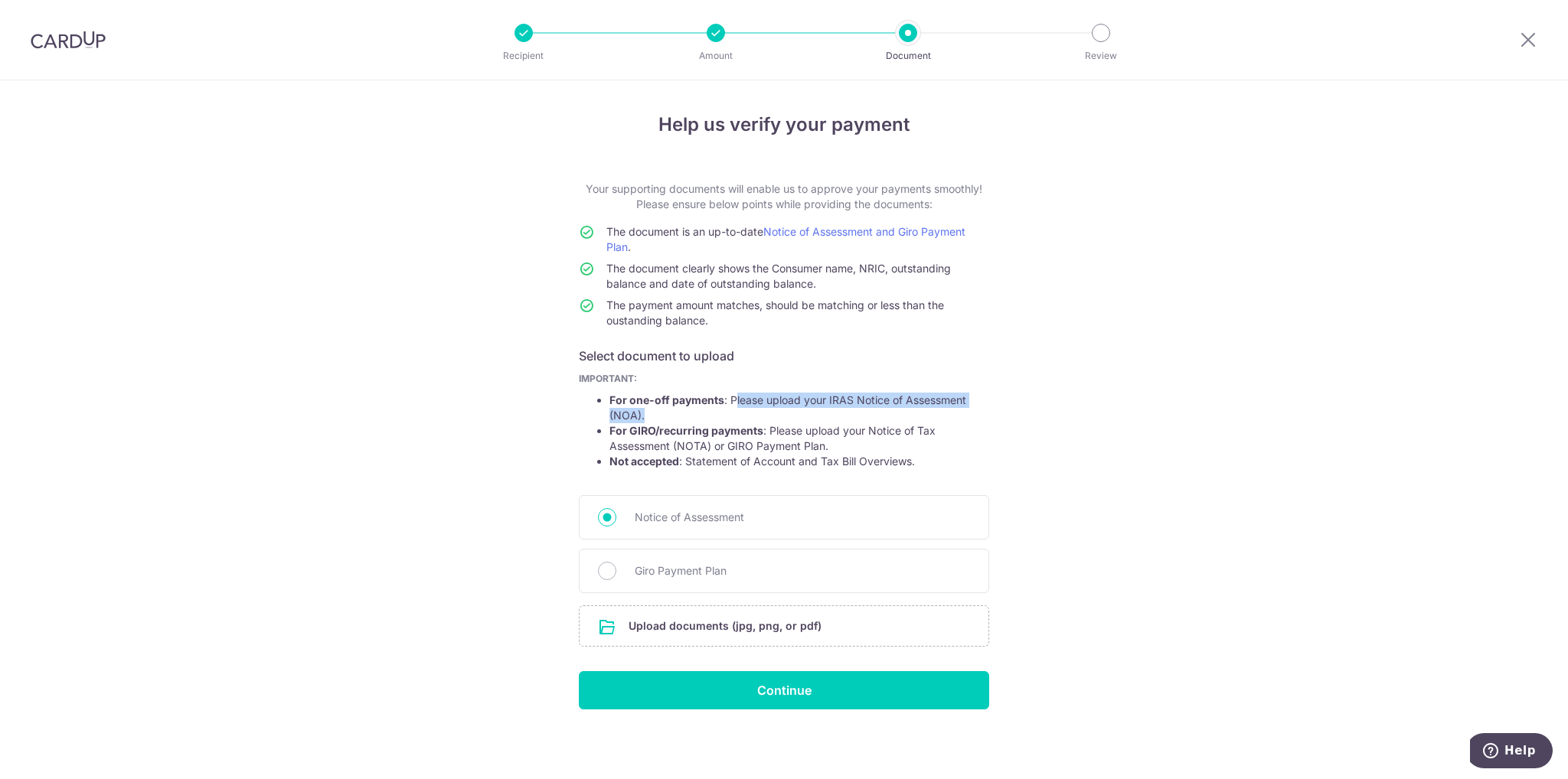
drag, startPoint x: 729, startPoint y: 401, endPoint x: 872, endPoint y: 414, distance: 143.6
click at [872, 414] on li "For one-off payments : Please upload your IRAS Notice of Assessment (NOA)." at bounding box center [800, 407] width 380 height 31
drag, startPoint x: 622, startPoint y: 435, endPoint x: 796, endPoint y: 451, distance: 174.7
click at [820, 448] on li "For GIRO/recurring payments : Please upload your Notice of Tax Assessment (NOTA…" at bounding box center [800, 438] width 380 height 31
drag, startPoint x: 683, startPoint y: 463, endPoint x: 756, endPoint y: 466, distance: 73.1
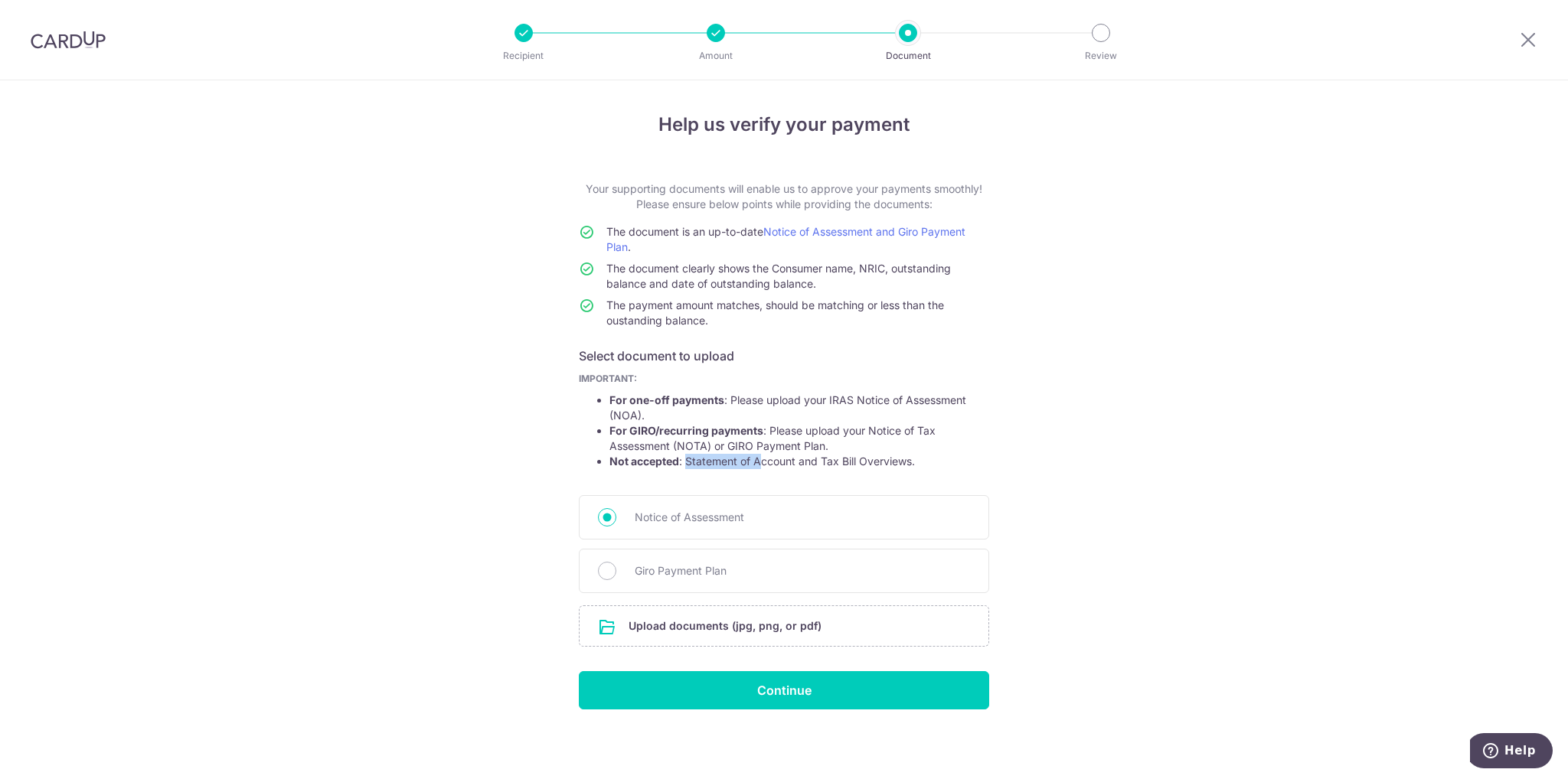
click at [756, 466] on li "Not accepted : Statement of Account and Tax Bill Overviews." at bounding box center [800, 461] width 380 height 16
click at [767, 482] on form "Your supporting documents will enable us to approve your payments smoothly! Ple…" at bounding box center [784, 445] width 411 height 528
click at [598, 572] on input "Giro Payment Plan" at bounding box center [607, 571] width 18 height 18
radio input "true"
click at [615, 514] on div "Notice of Assessment" at bounding box center [784, 518] width 411 height 45
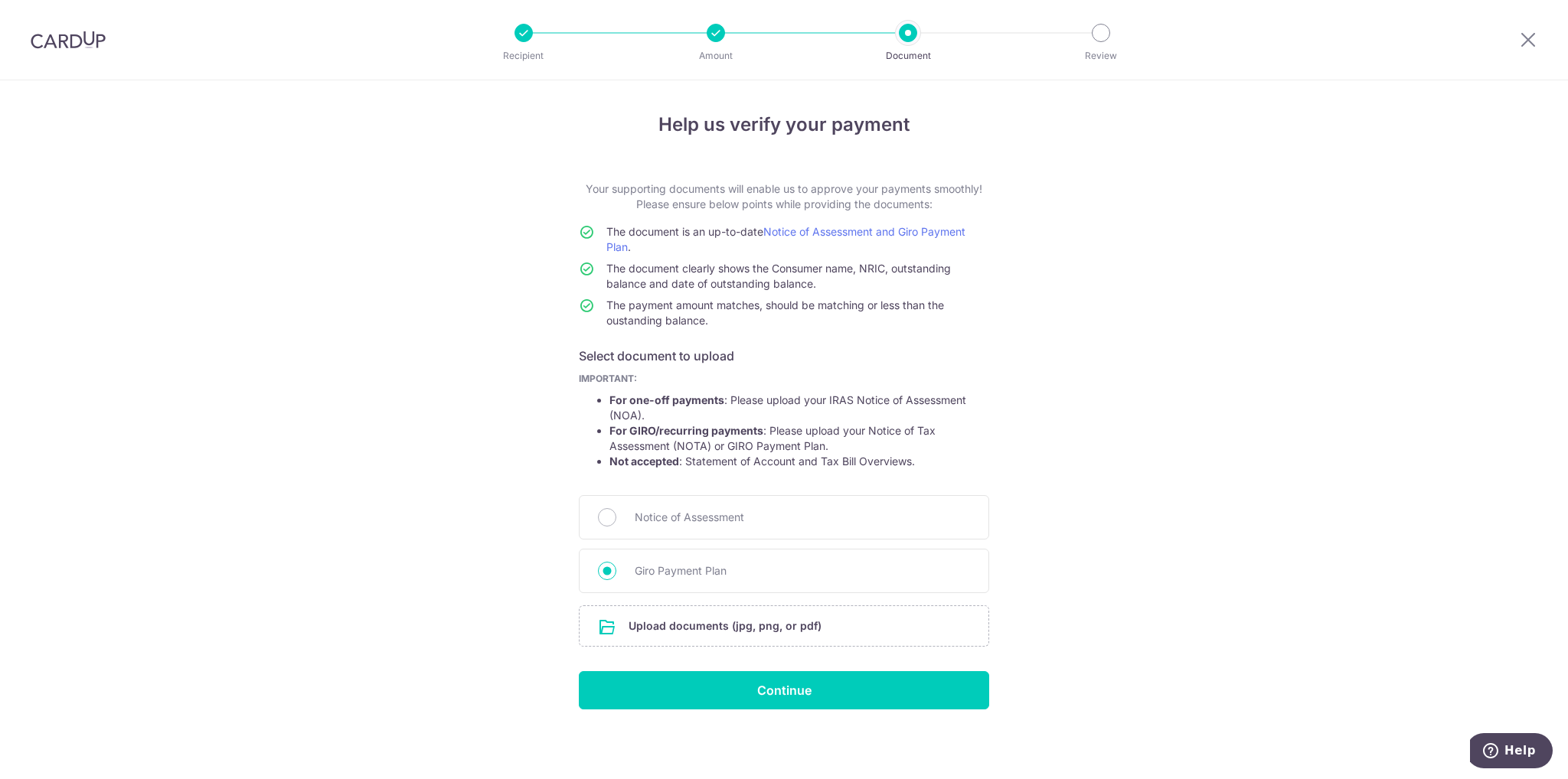
scroll to position [1, 0]
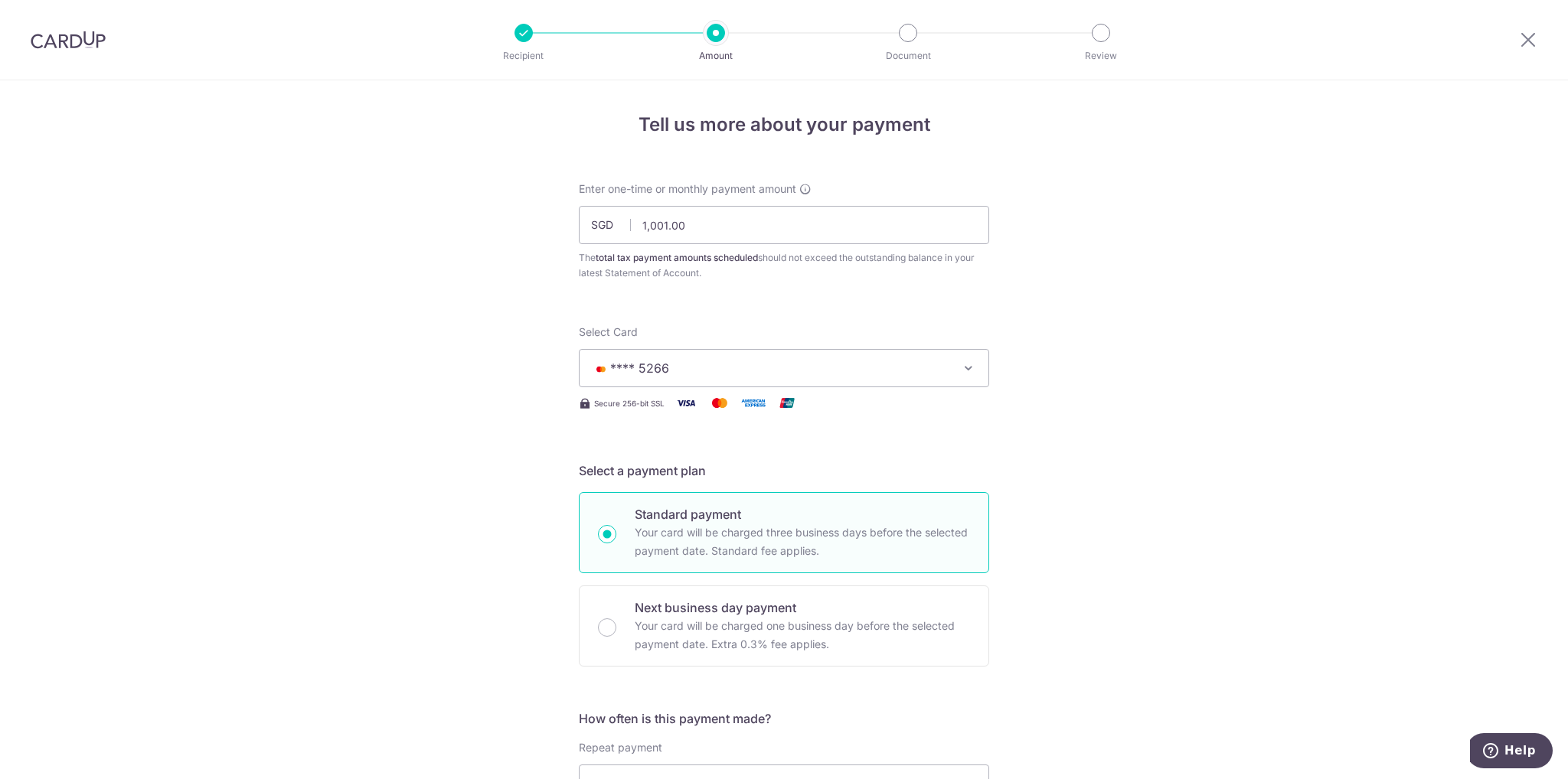
scroll to position [230, 0]
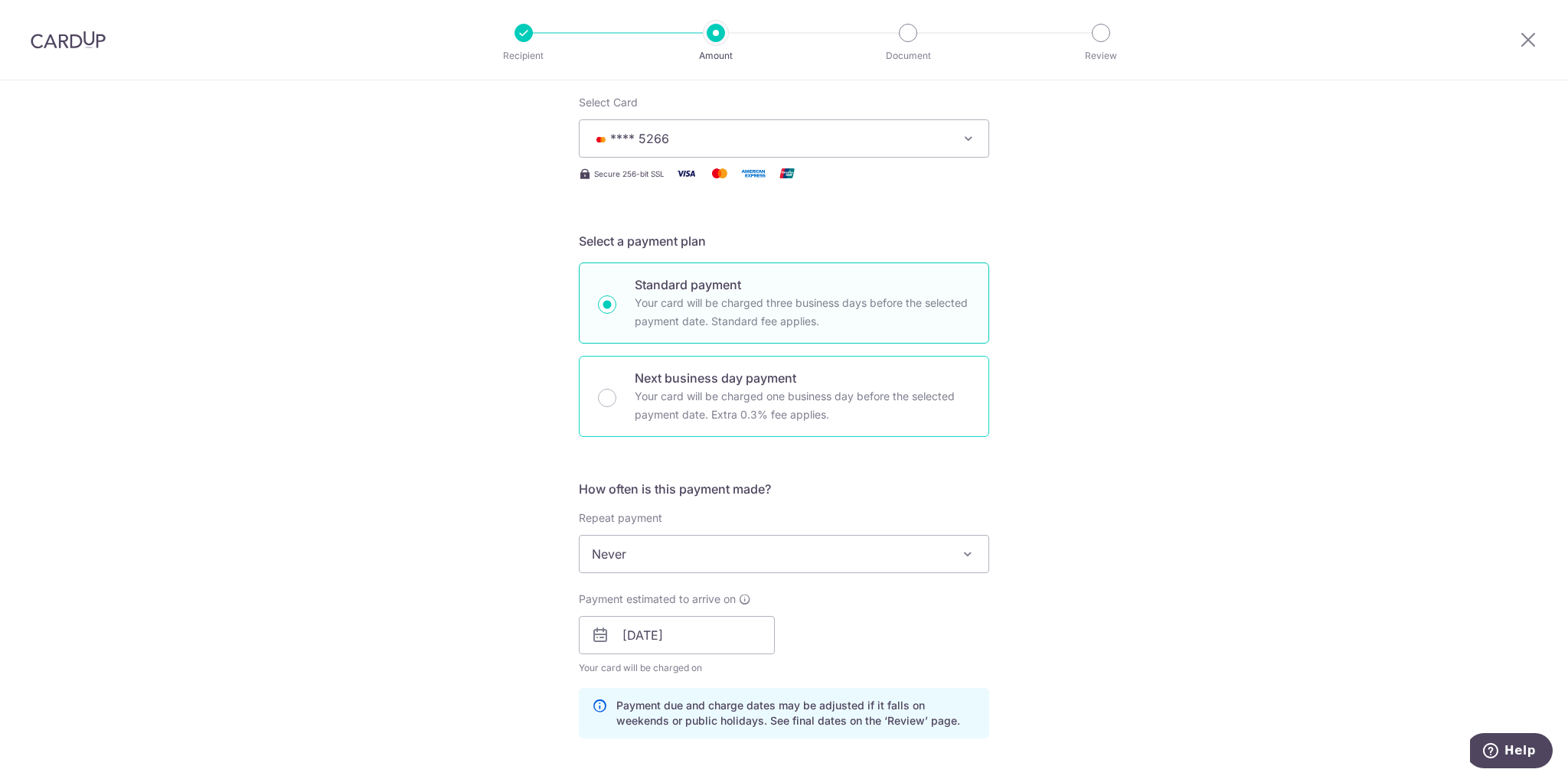
click at [611, 401] on div "Next business day payment Your card will be charged one business day before the…" at bounding box center [784, 397] width 411 height 81
radio input "false"
radio input "true"
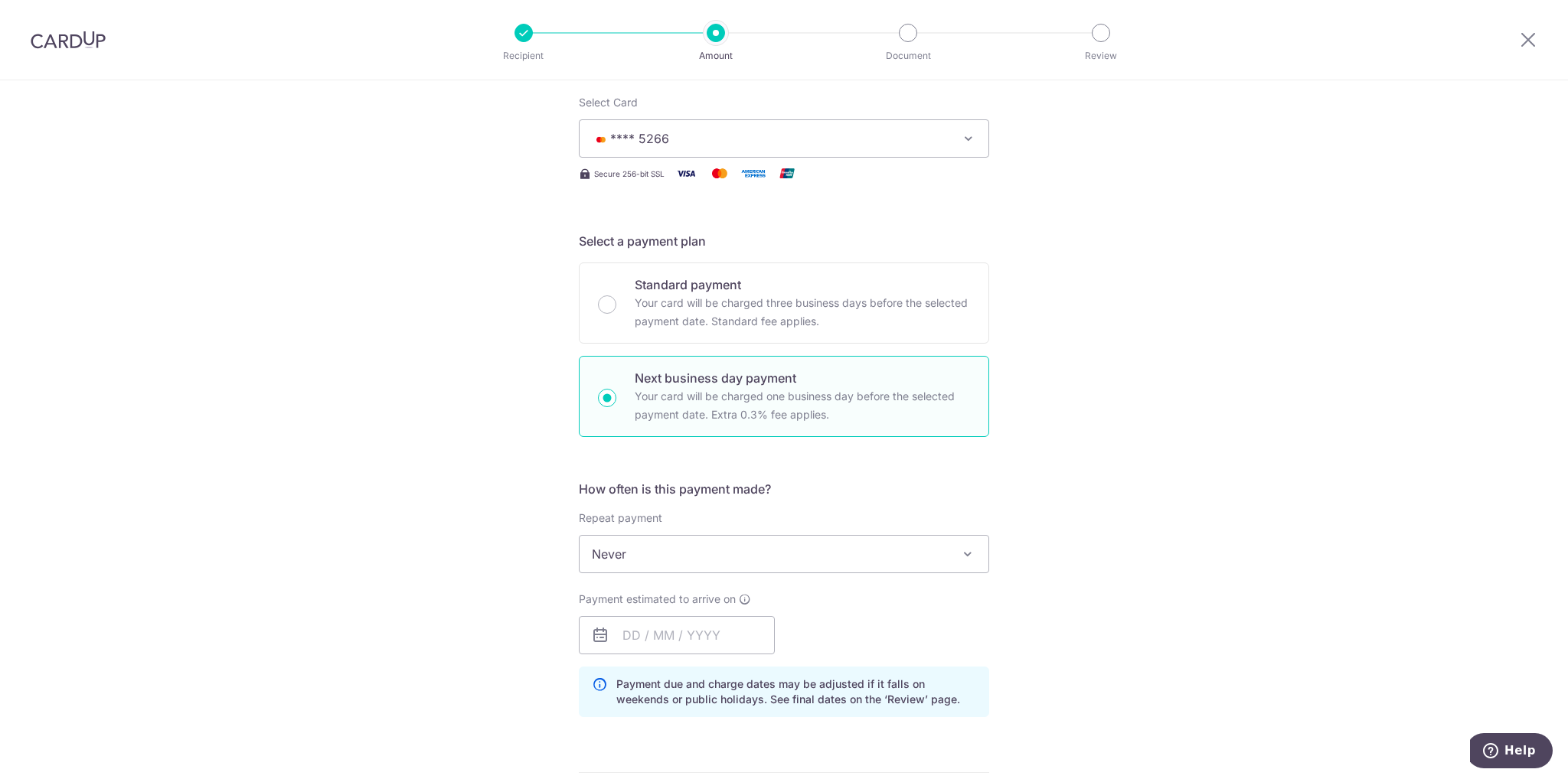
click at [959, 556] on span at bounding box center [967, 554] width 18 height 18
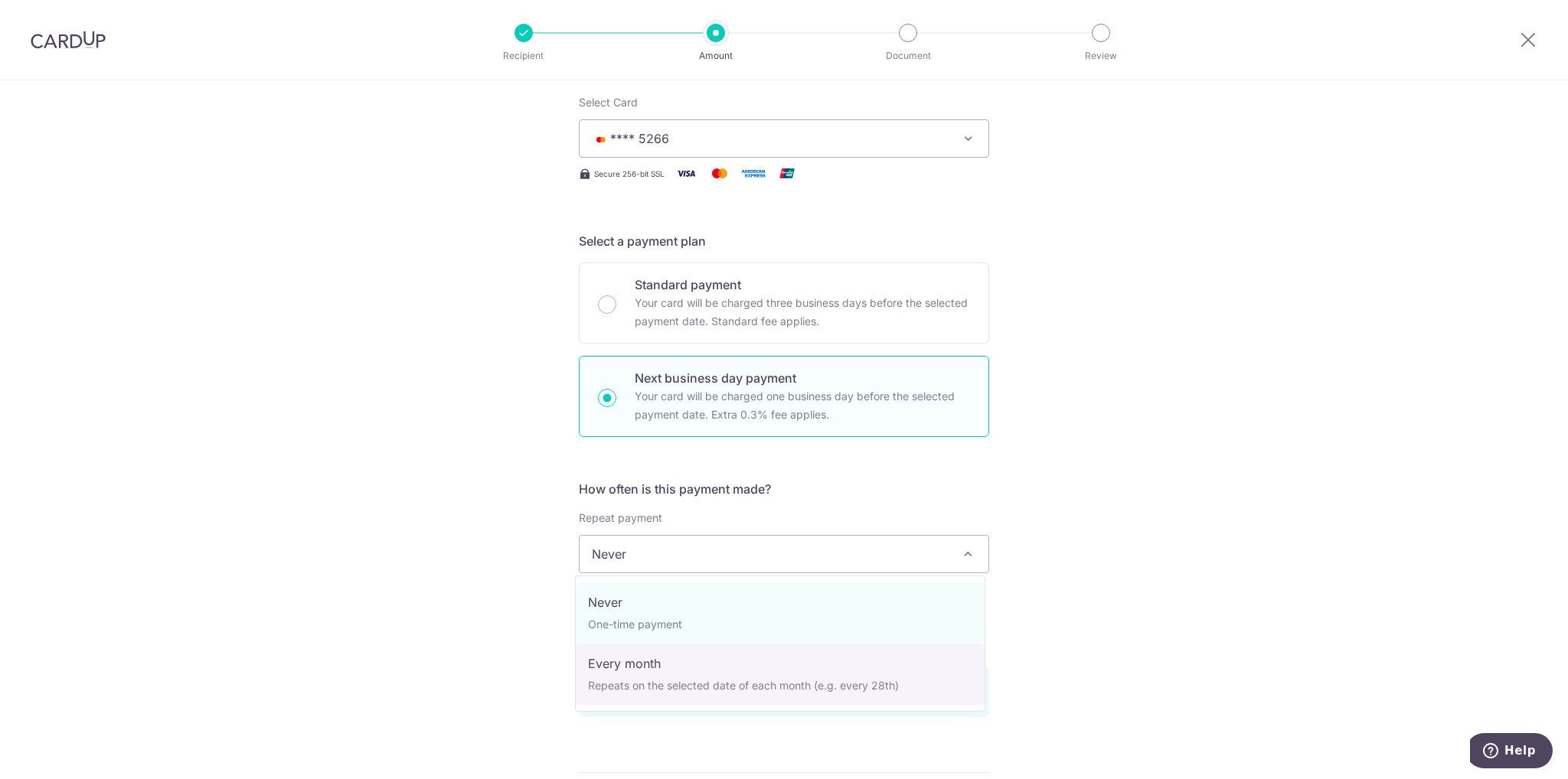
select select "3"
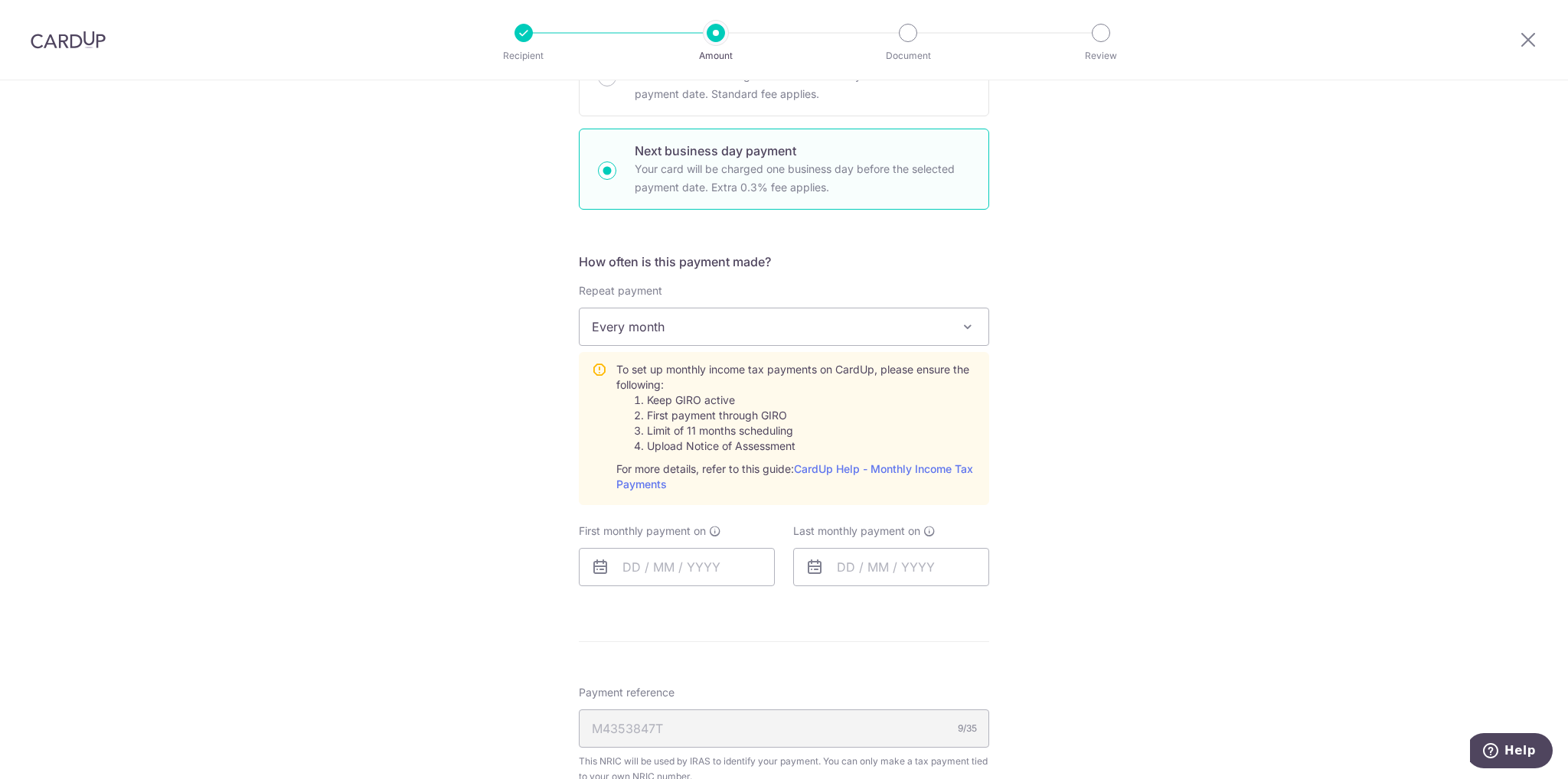
scroll to position [459, 0]
click at [671, 556] on input "text" at bounding box center [677, 565] width 196 height 38
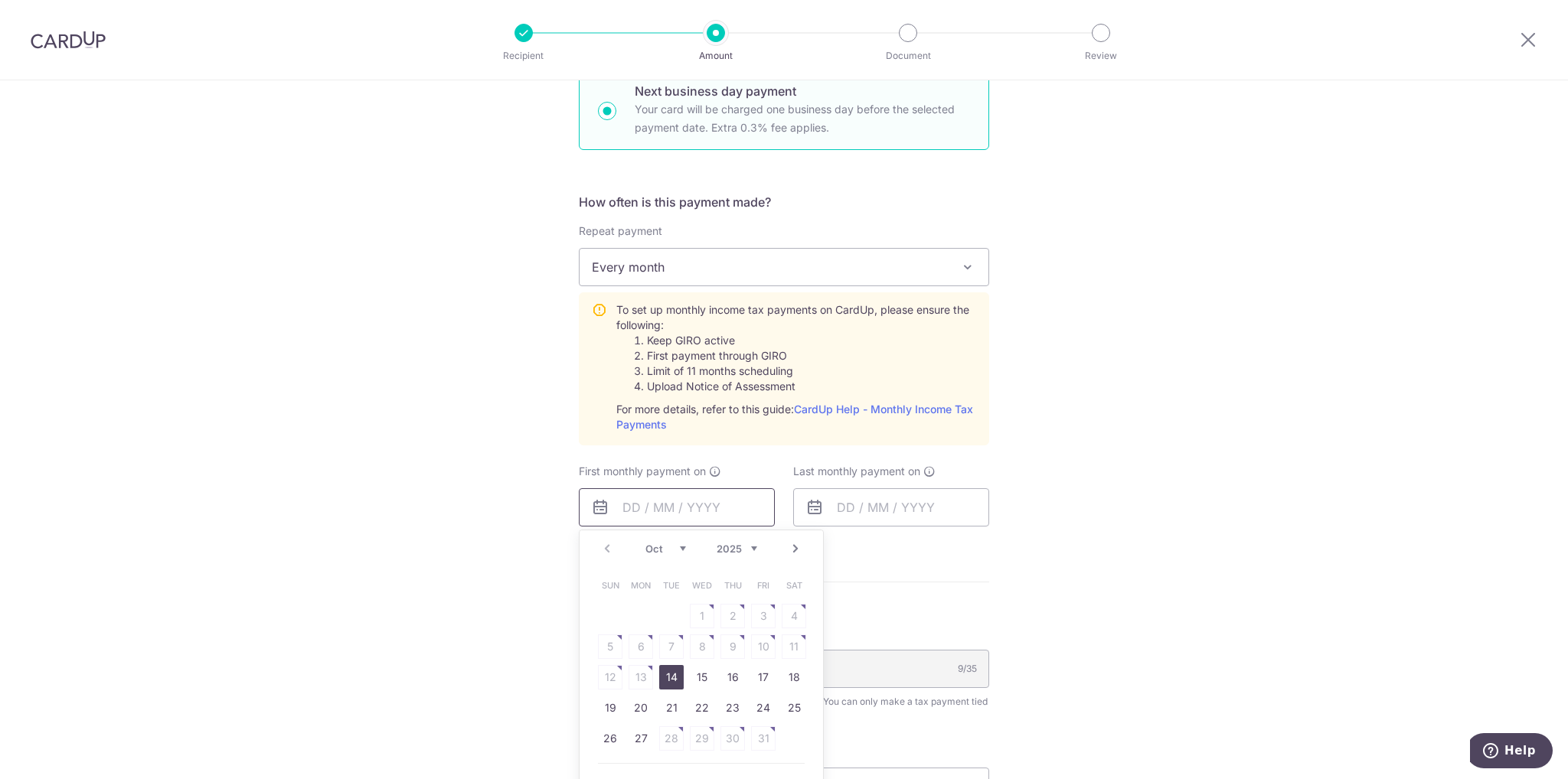
scroll to position [612, 0]
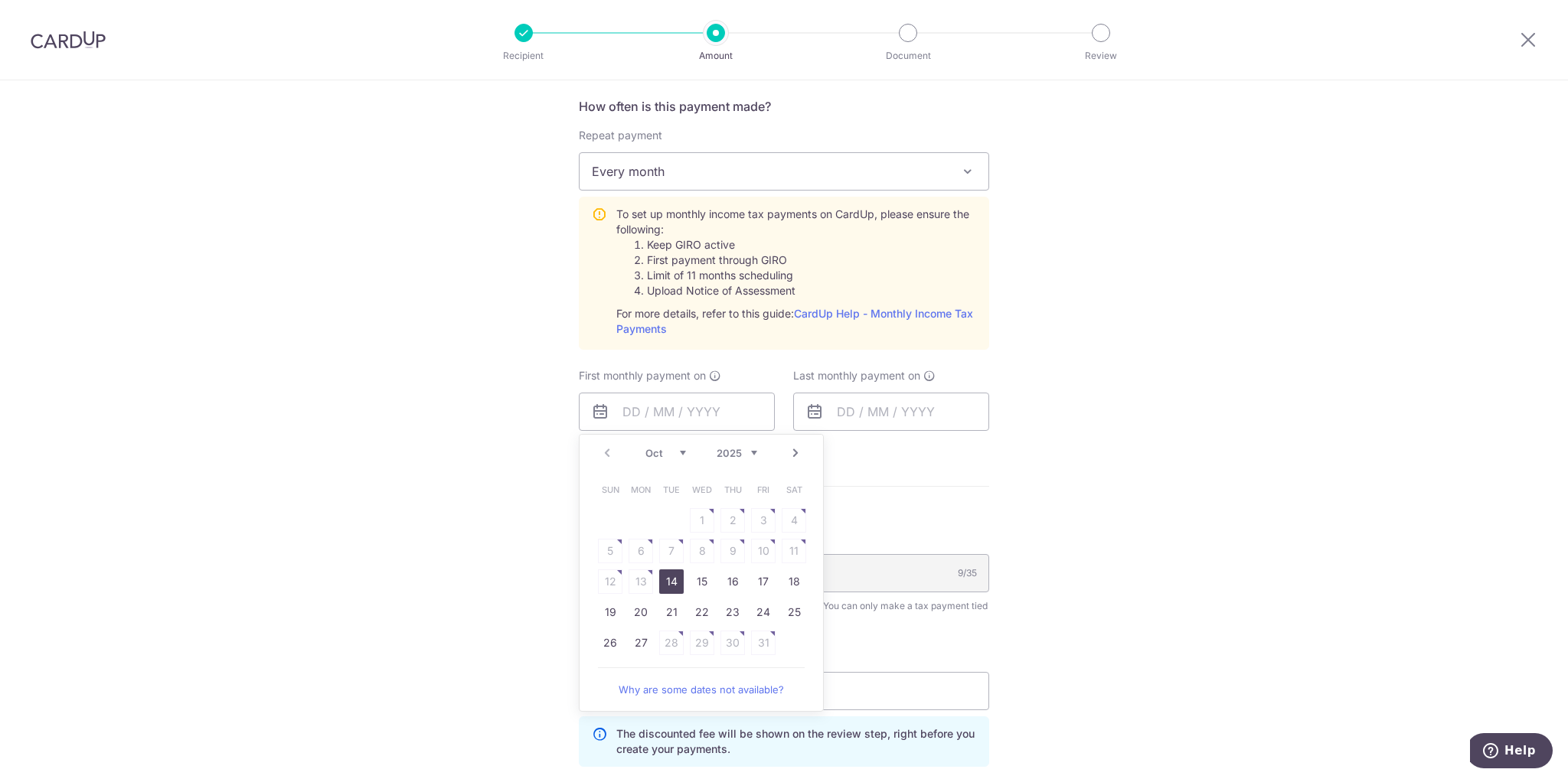
click at [665, 577] on link "14" at bounding box center [672, 582] width 25 height 25
type input "[DATE]"
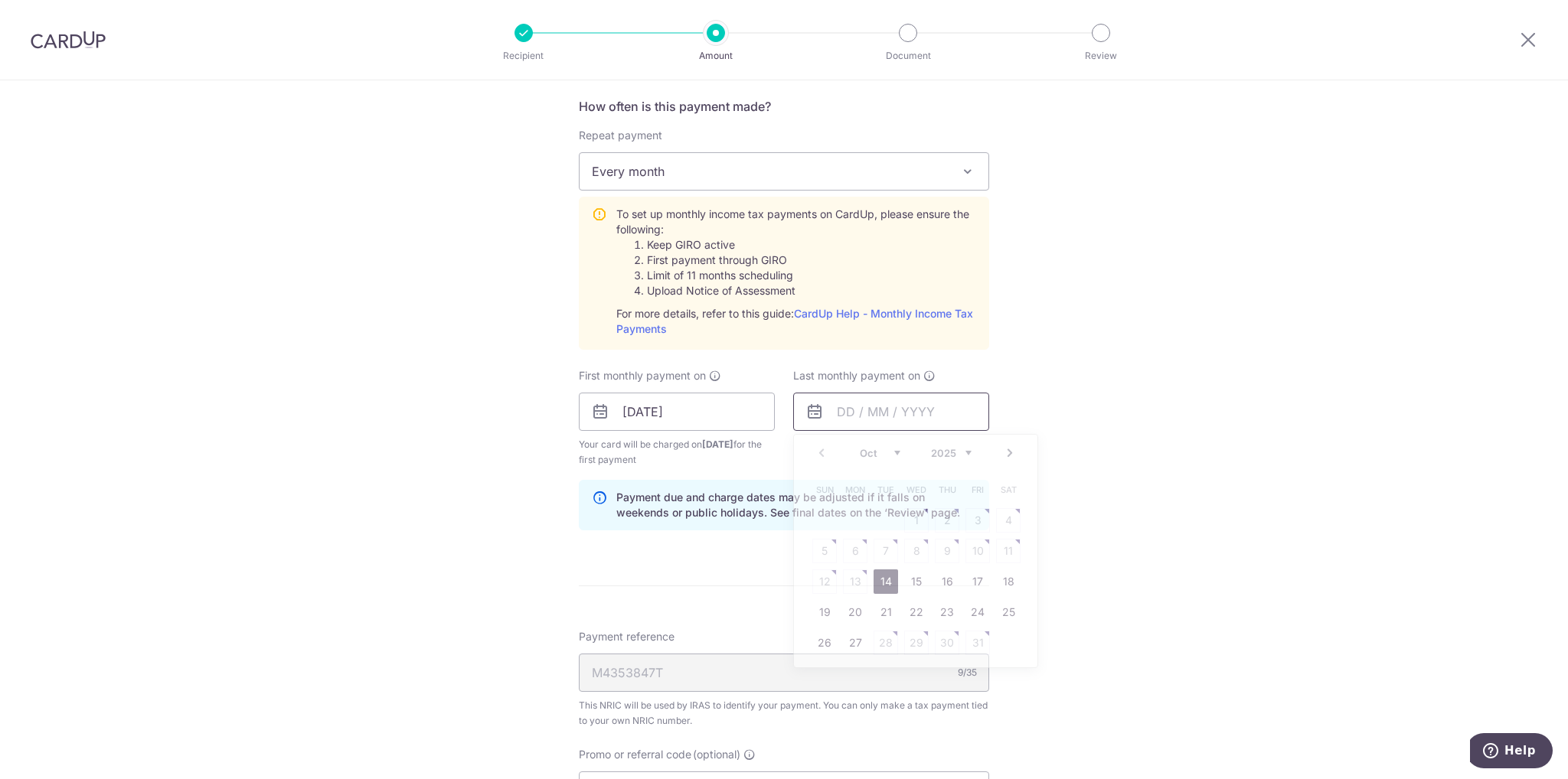
click at [841, 405] on input "text" at bounding box center [891, 411] width 196 height 38
click at [961, 451] on select "2025 2026" at bounding box center [951, 453] width 40 height 12
click at [882, 453] on select "Jan Feb Mar Apr May Jun [DATE] Aug Sep Oct Nov" at bounding box center [880, 453] width 40 height 12
click at [879, 454] on select "Jan Feb Mar Apr May Jun [DATE] Aug Sep Oct Nov" at bounding box center [880, 453] width 40 height 12
click at [852, 548] on link "9" at bounding box center [855, 551] width 25 height 25
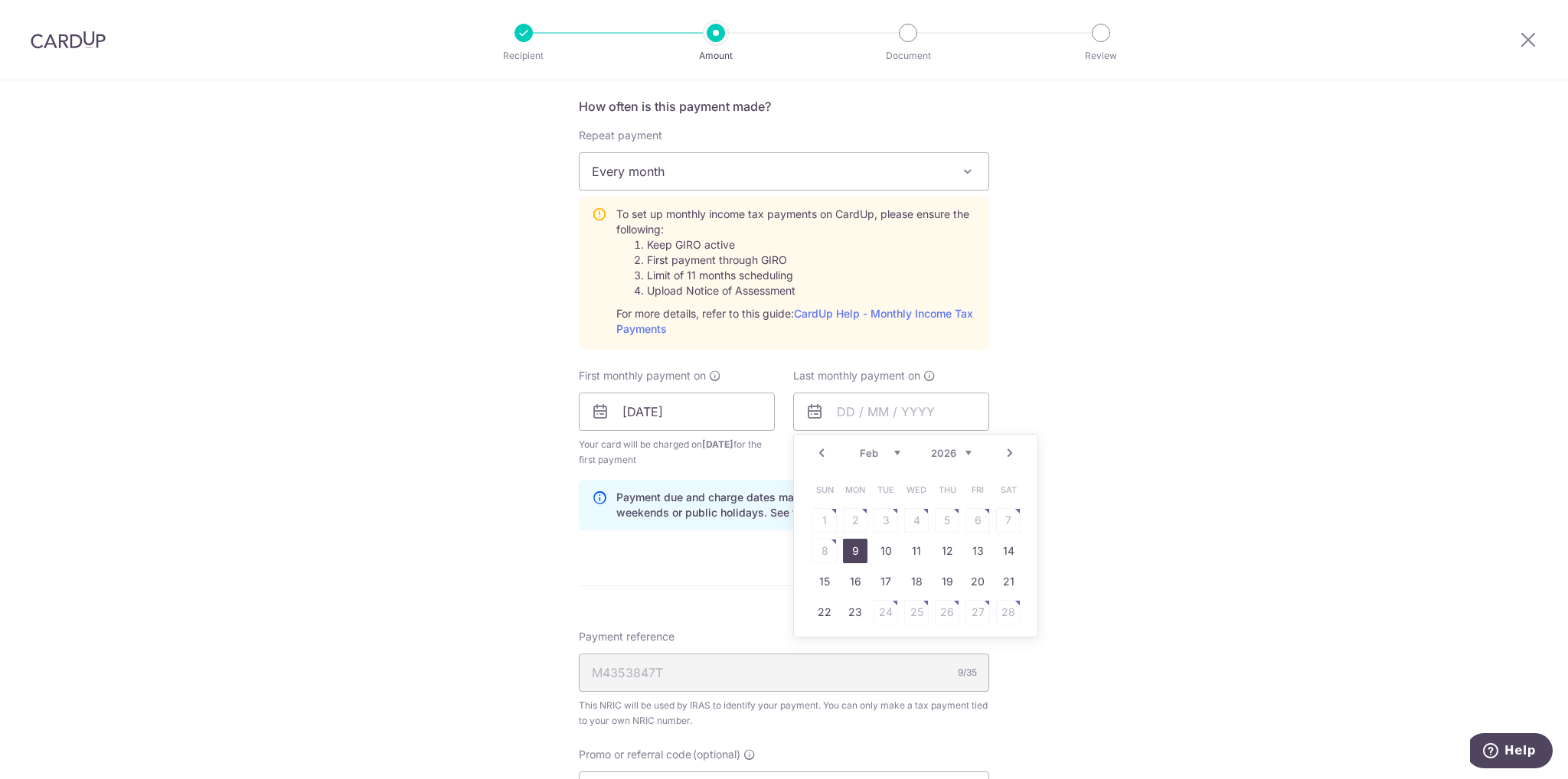
type input "[DATE]"
click at [1070, 500] on div "Tell us more about your payment Enter one-time or monthly payment amount SGD 1,…" at bounding box center [784, 368] width 1568 height 1802
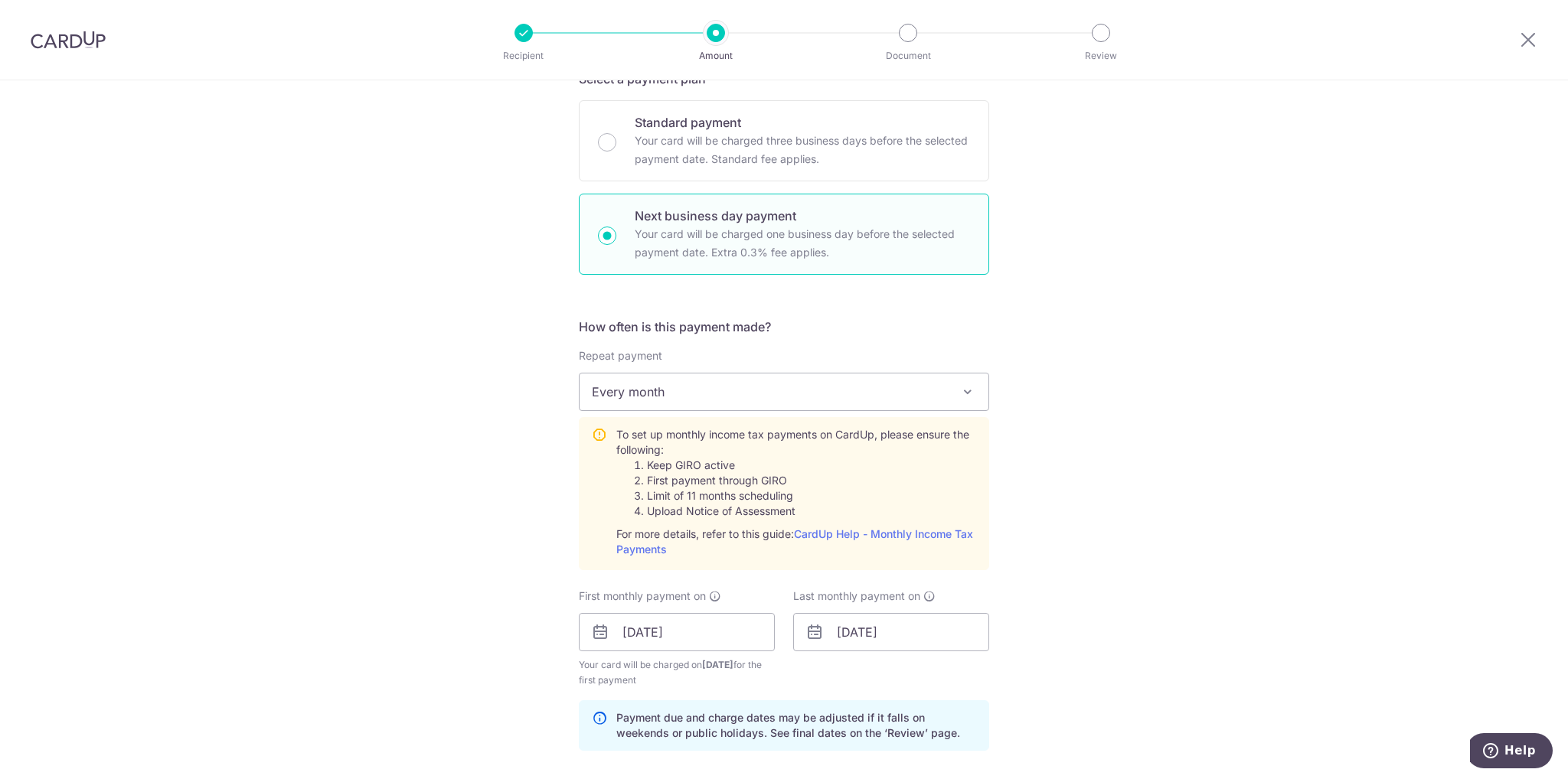
scroll to position [382, 0]
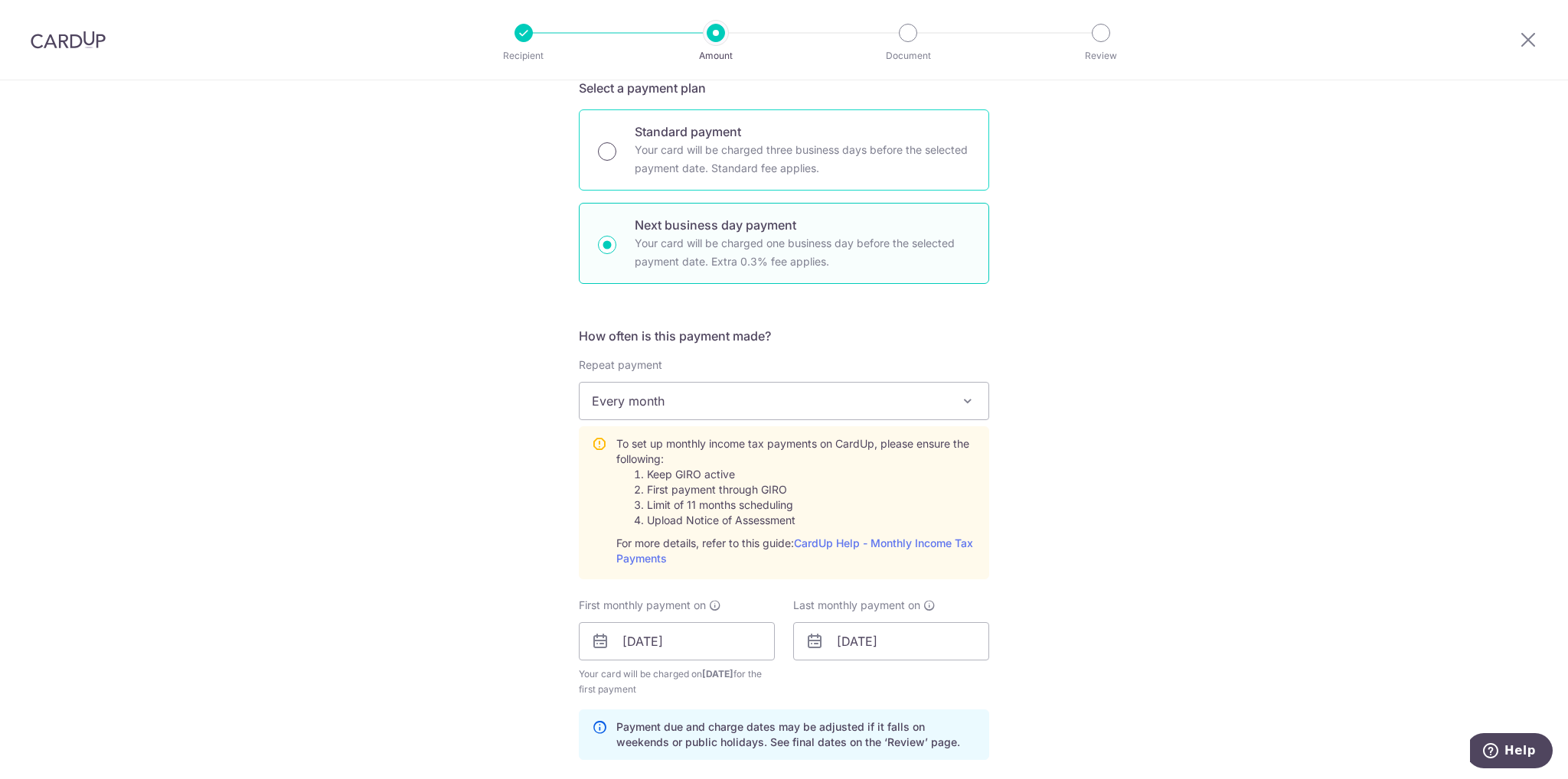
click at [602, 146] on input "Standard payment Your card will be charged three business days before the selec…" at bounding box center [607, 151] width 18 height 18
radio input "true"
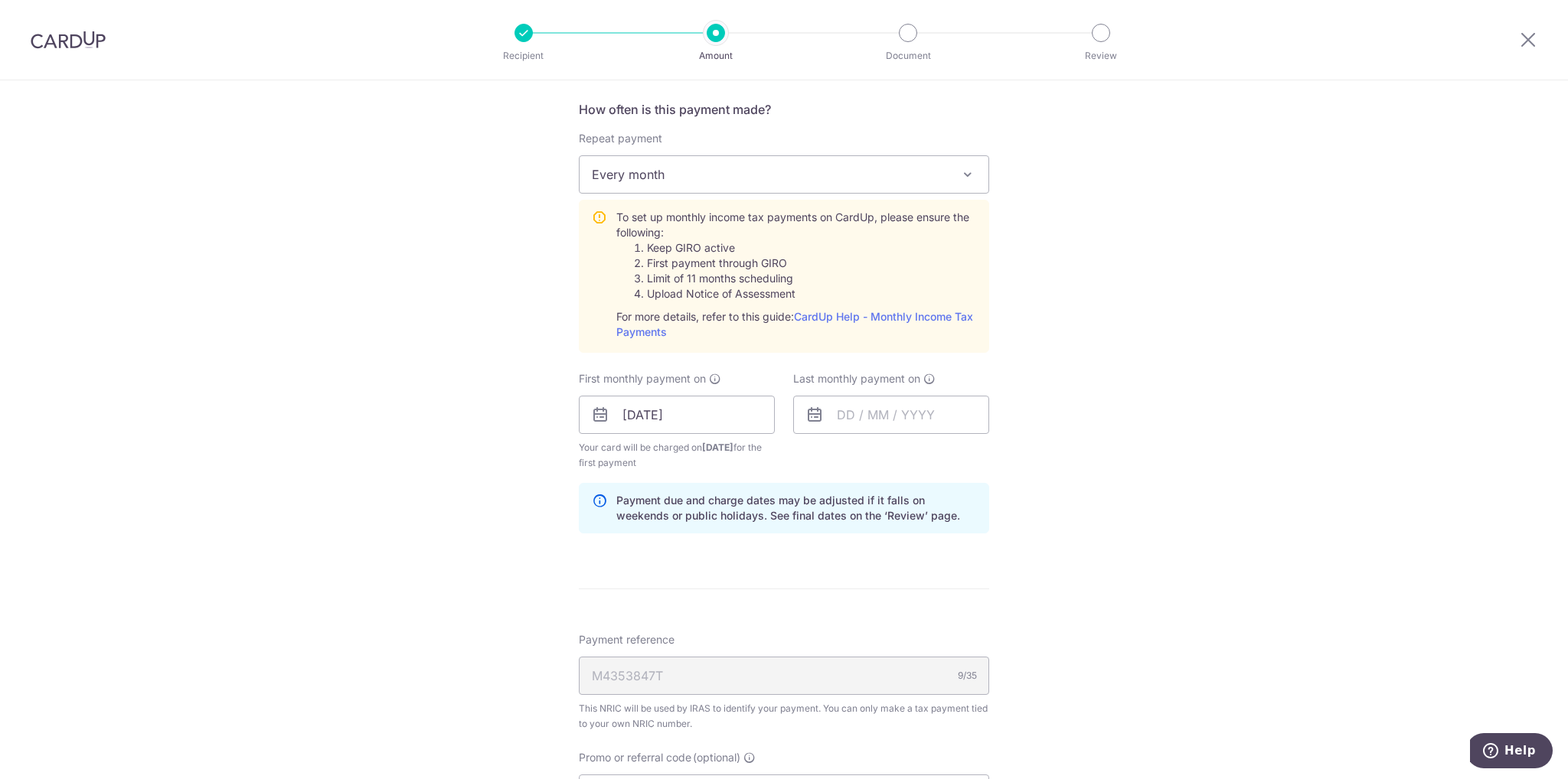
scroll to position [612, 0]
click at [842, 407] on input "text" at bounding box center [891, 411] width 196 height 38
click at [963, 449] on select "2025 2026" at bounding box center [951, 453] width 40 height 12
click at [887, 454] on select "Jan Feb Mar Apr May Jun Jul Aug Sep Oct Nov" at bounding box center [880, 453] width 40 height 12
click at [847, 548] on link "9" at bounding box center [855, 551] width 25 height 25
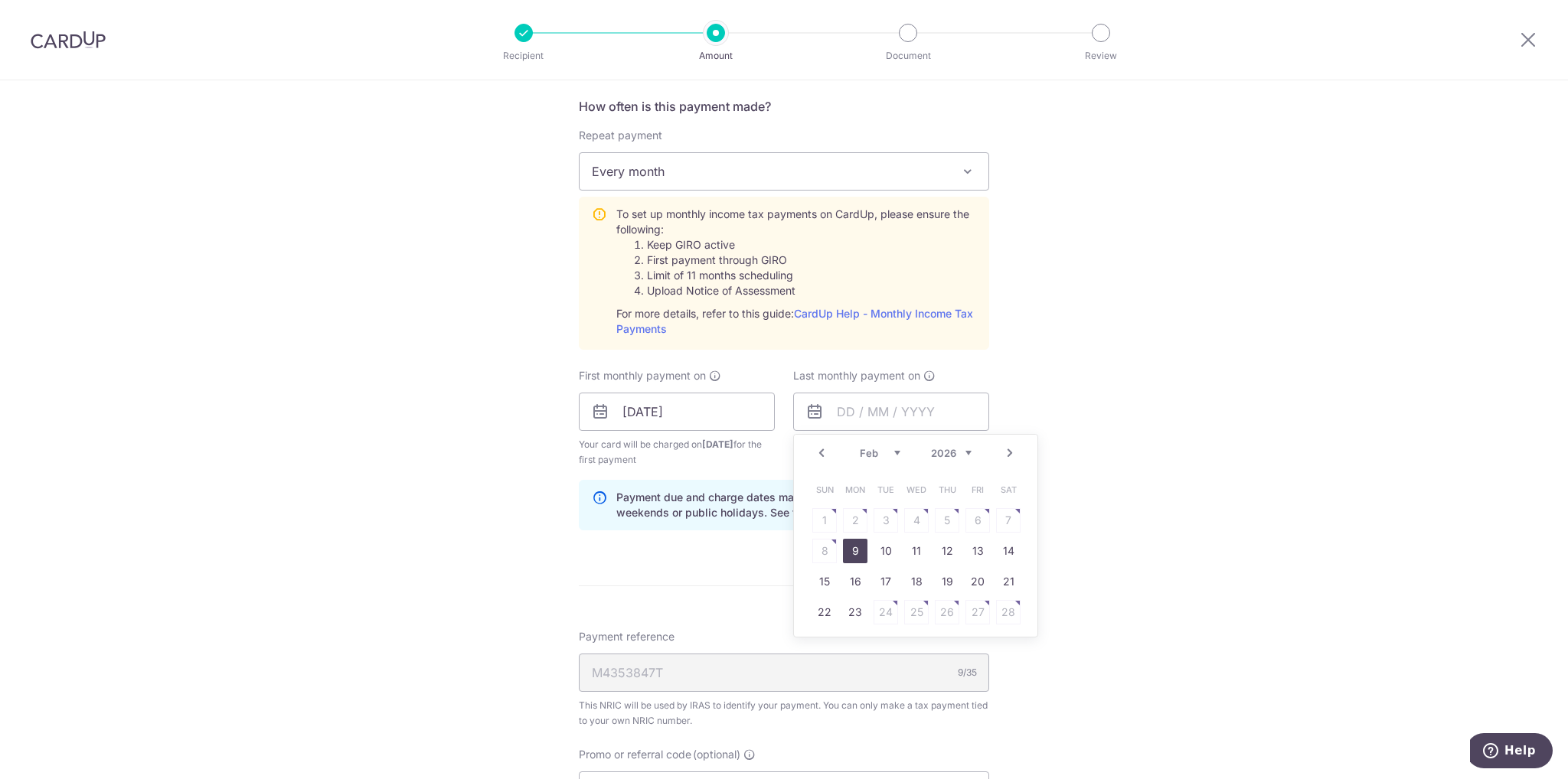
type input "[DATE]"
click at [1059, 417] on div "Tell us more about your payment Enter one-time or monthly payment amount SGD 1,…" at bounding box center [784, 331] width 1568 height 1727
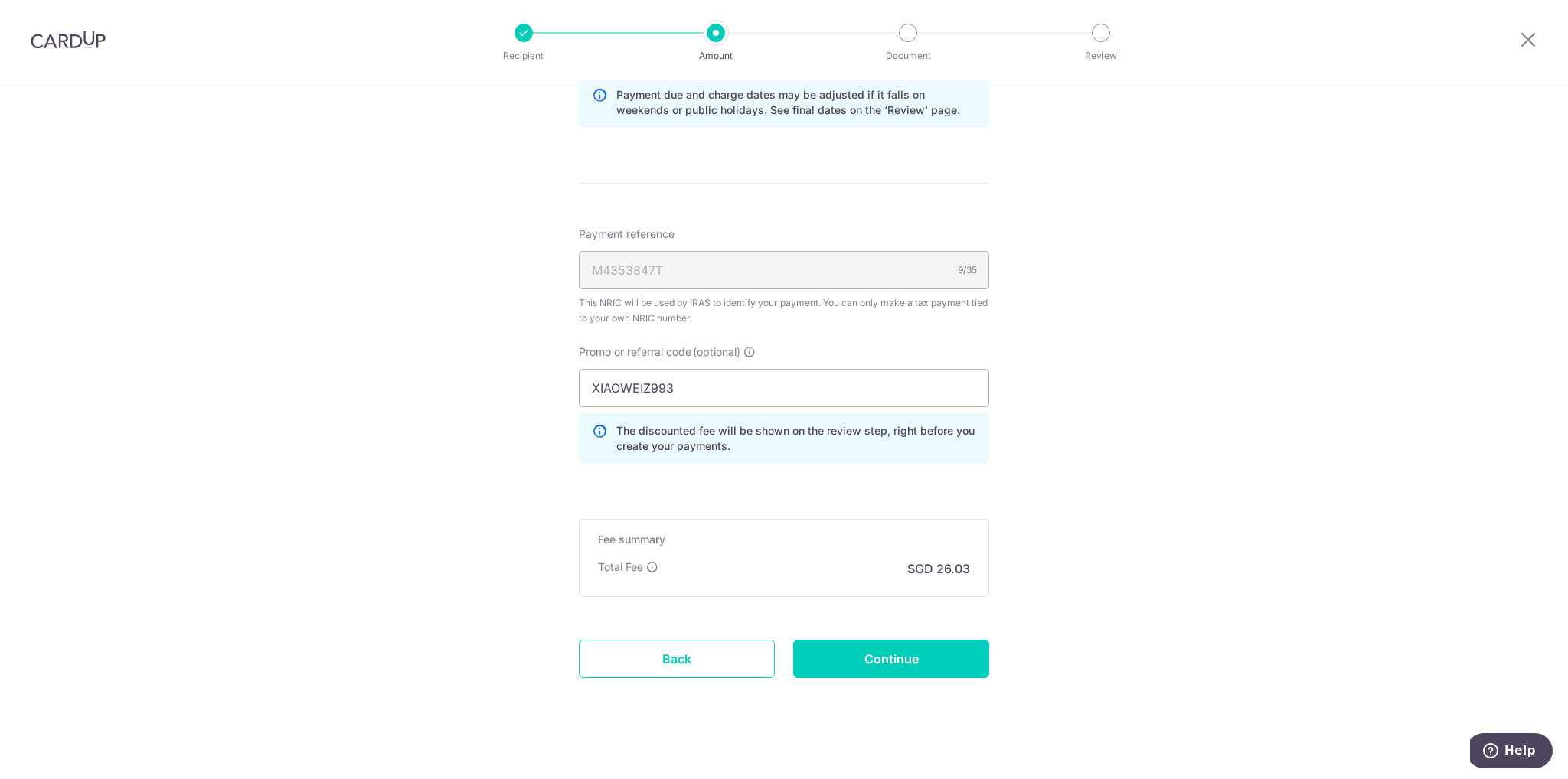
scroll to position [1026, 0]
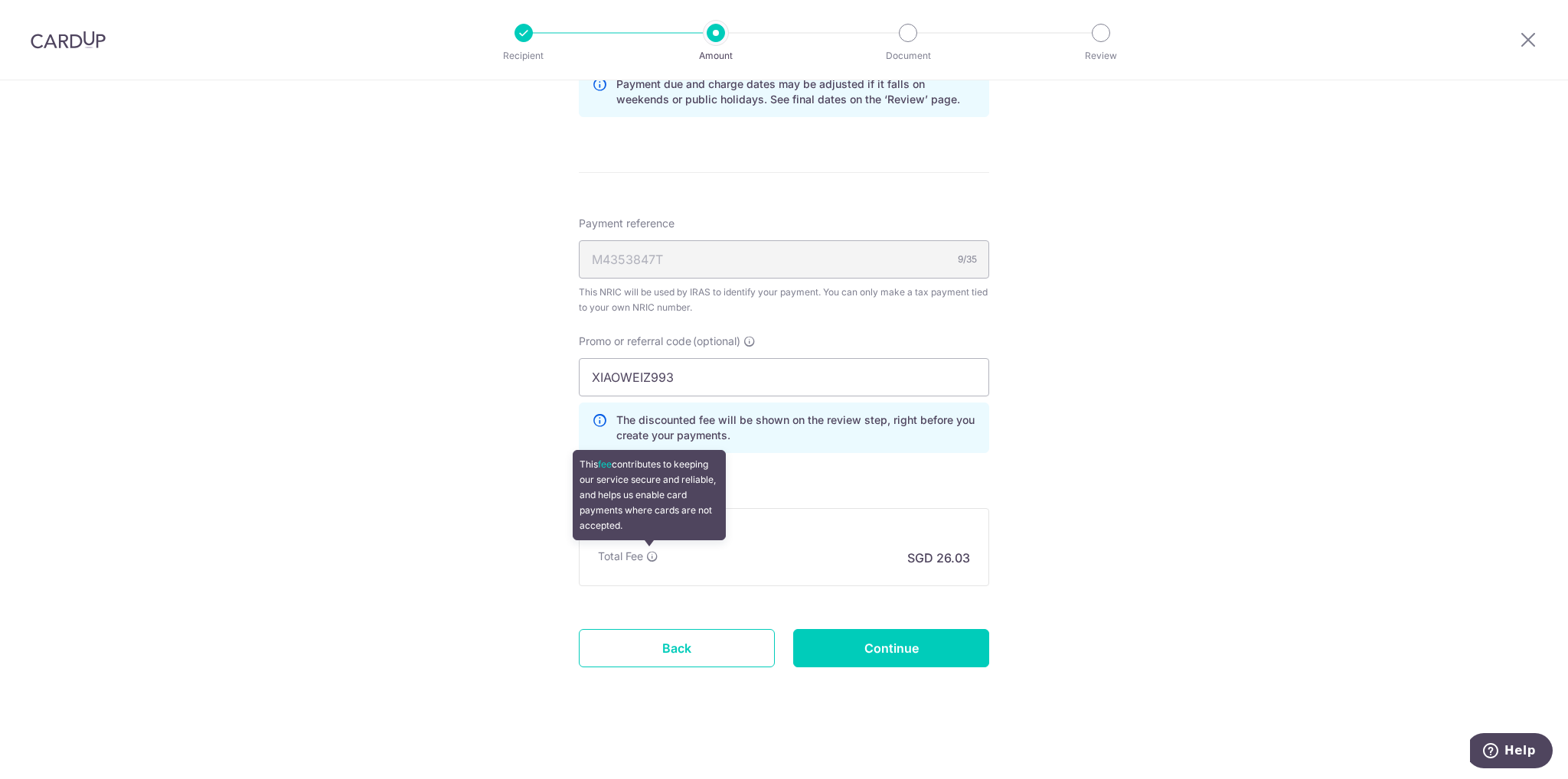
click at [649, 550] on icon at bounding box center [652, 556] width 12 height 12
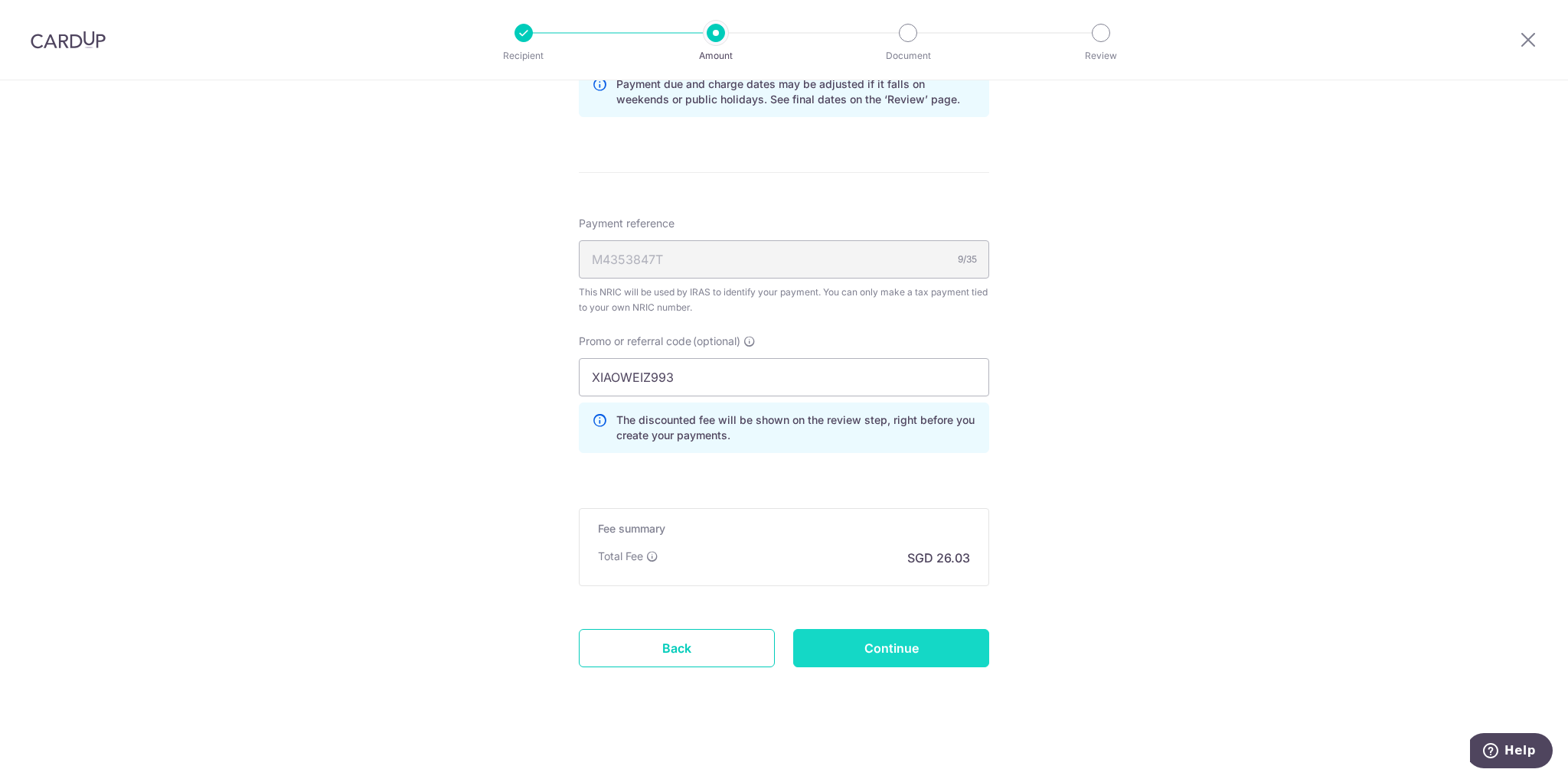
click at [906, 642] on input "Continue" at bounding box center [891, 648] width 196 height 38
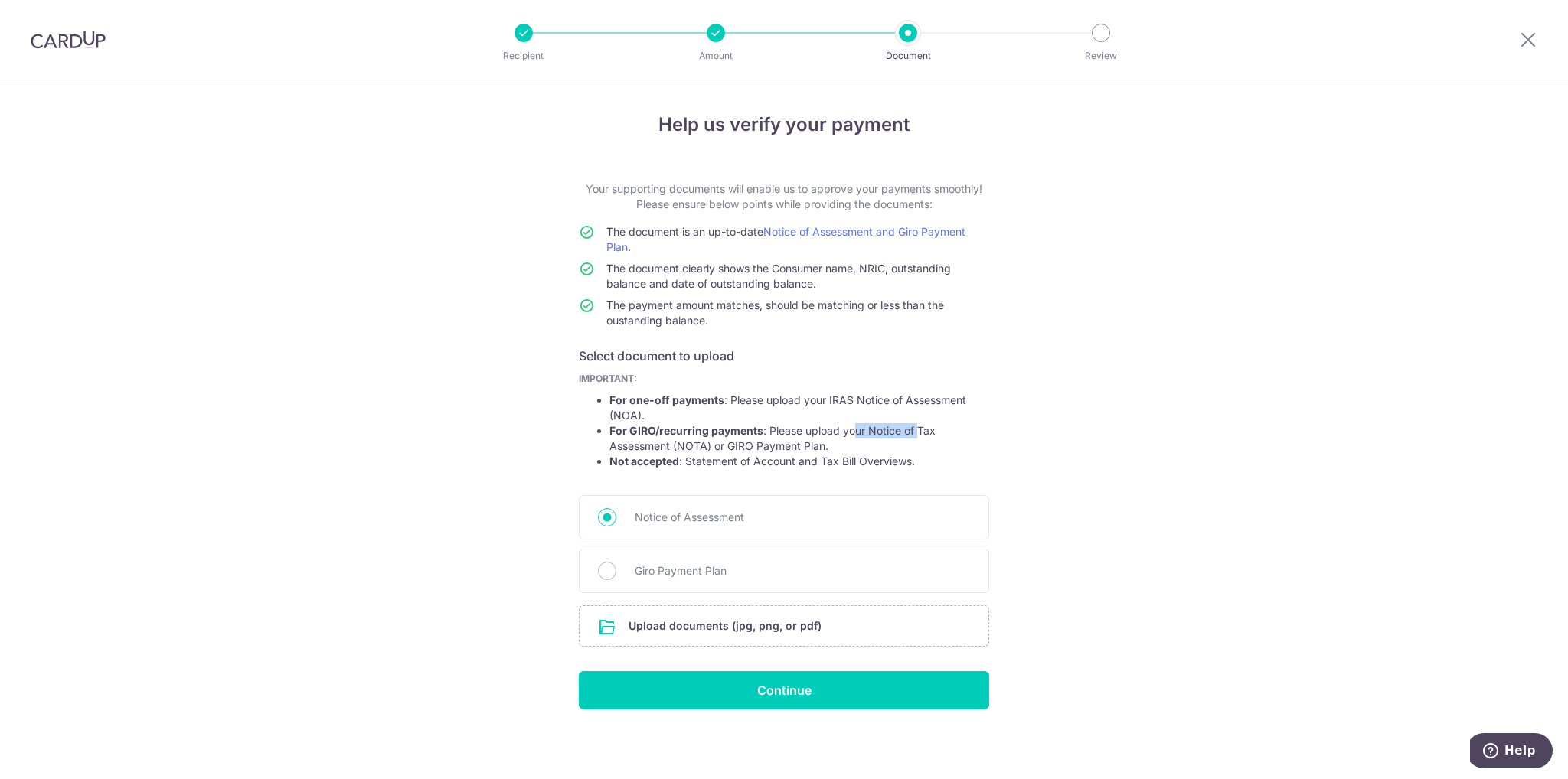
drag, startPoint x: 851, startPoint y: 432, endPoint x: 913, endPoint y: 436, distance: 62.1
click at [913, 436] on li "For GIRO/recurring payments : Please upload your Notice of Tax Assessment (NOTA…" at bounding box center [800, 438] width 380 height 31
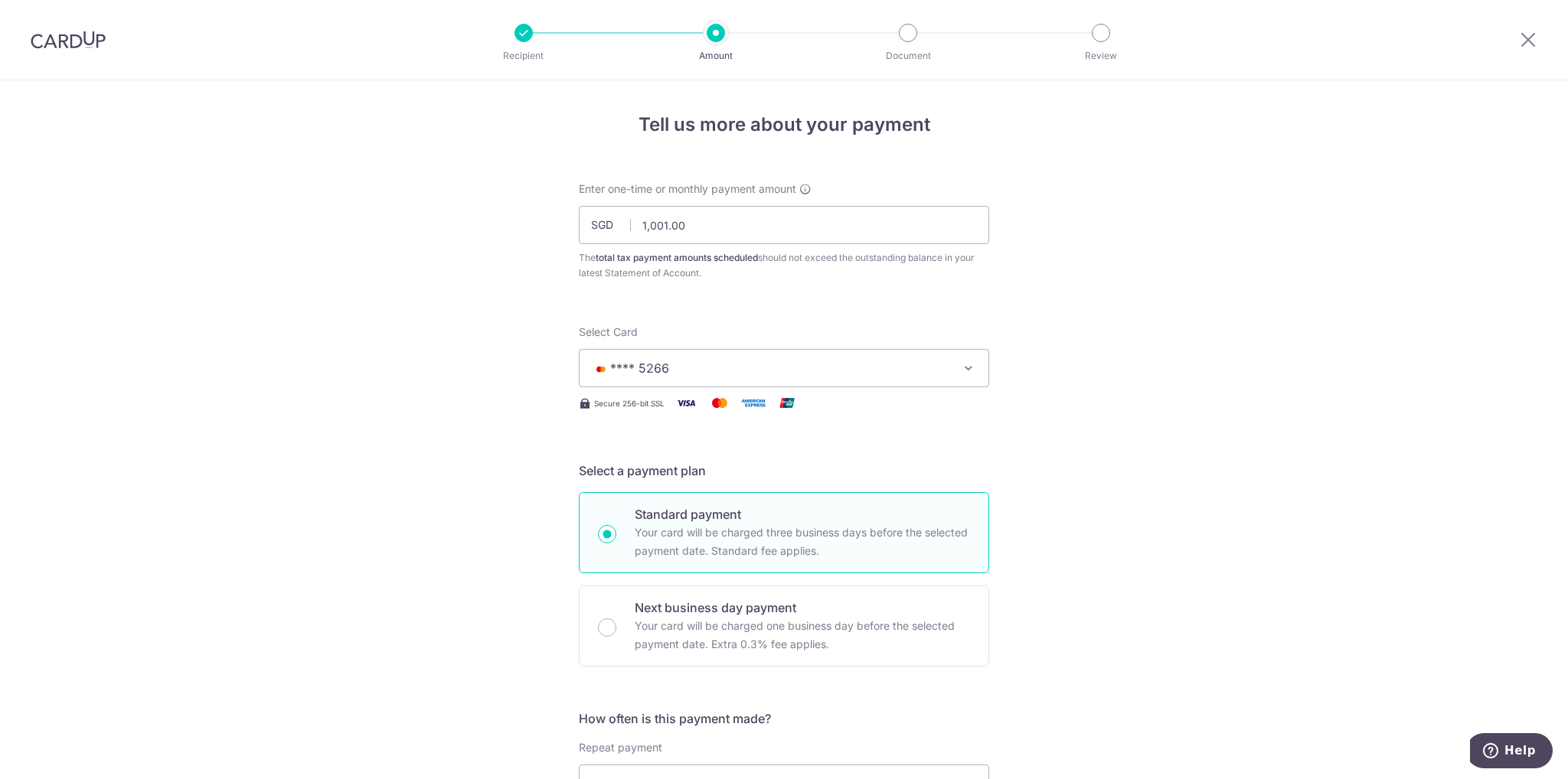
scroll to position [230, 0]
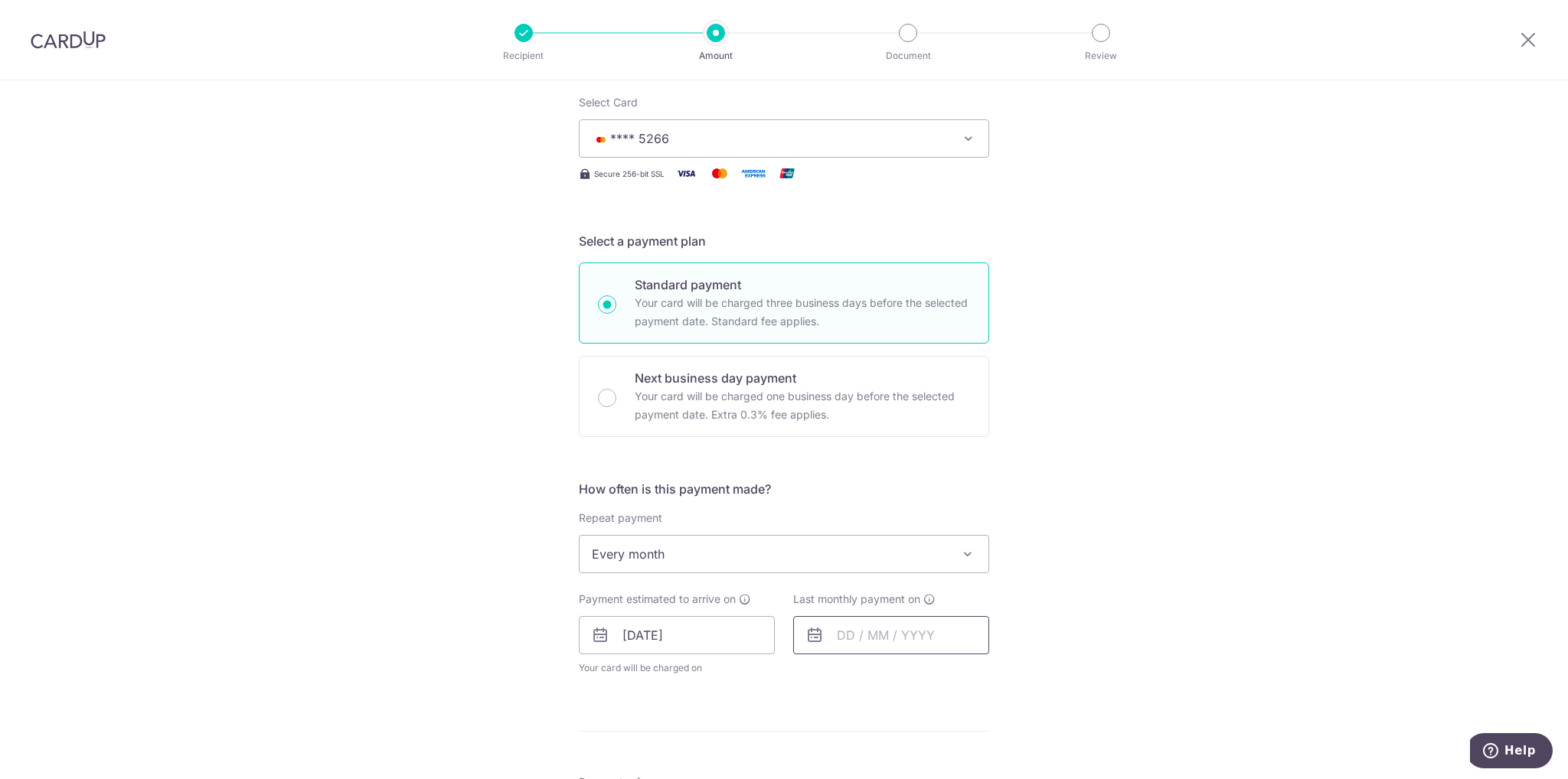
click at [869, 643] on input "text" at bounding box center [891, 635] width 196 height 38
click at [992, 678] on div "Prev Next Oct Nov Dec 2025 2026" at bounding box center [915, 677] width 244 height 36
click at [959, 673] on select "2025 2026" at bounding box center [951, 677] width 40 height 12
click at [888, 676] on select "Jan Feb Mar Apr May Jun Jul Aug Sep Oct Nov" at bounding box center [880, 677] width 40 height 12
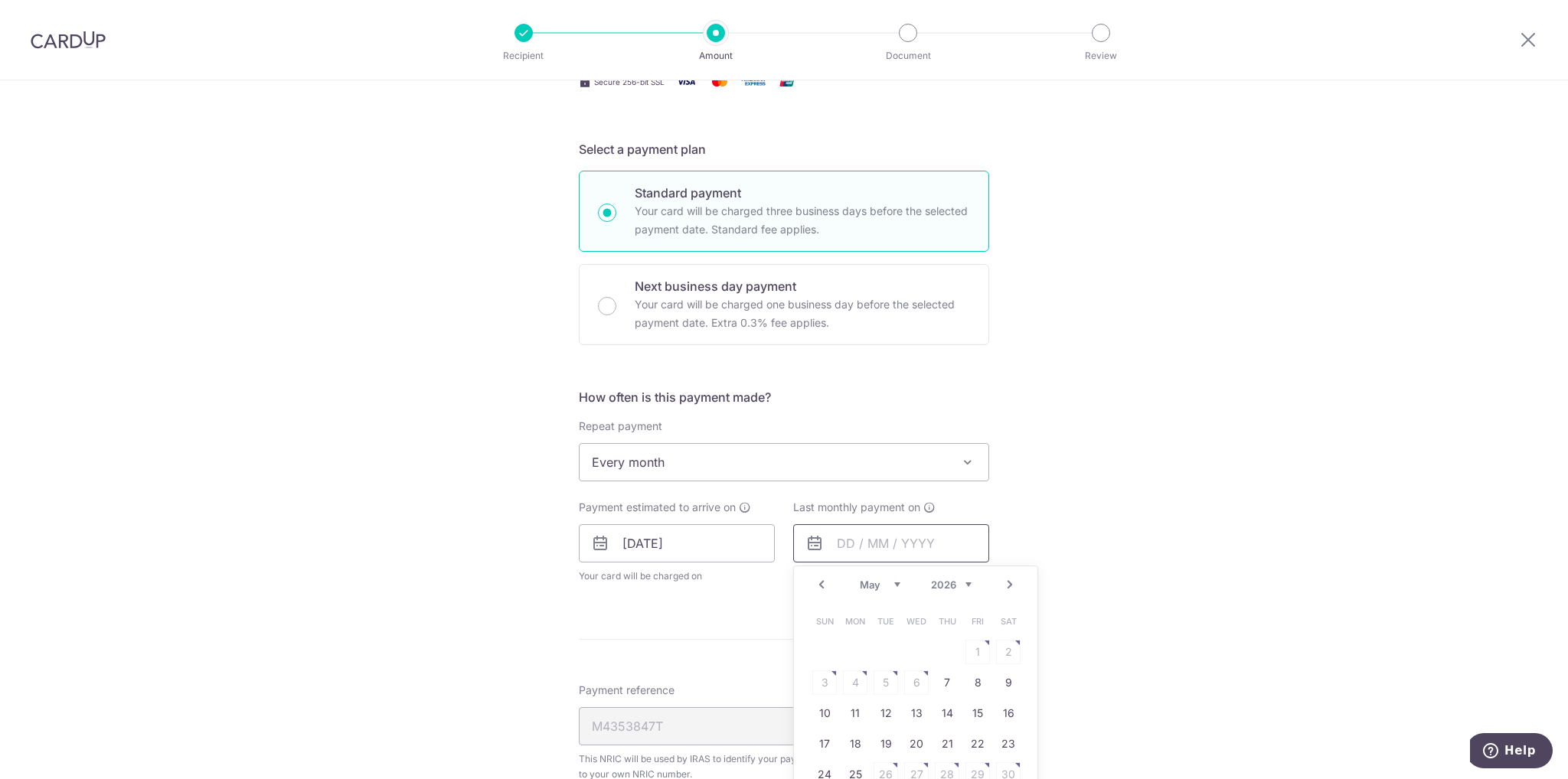
scroll to position [382, 0]
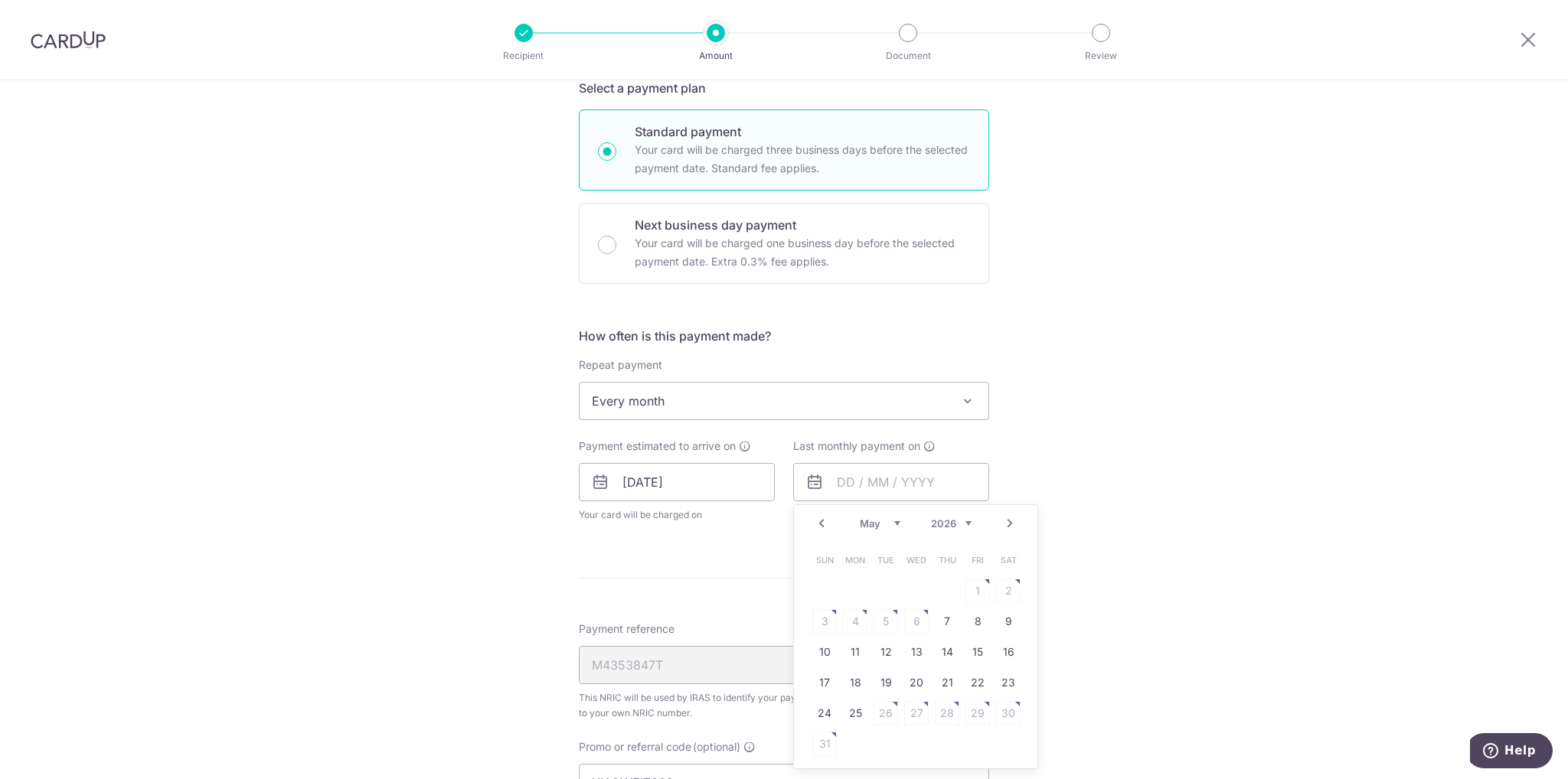
click at [876, 519] on select "Jan Feb Mar Apr May Jun Jul Aug Sep Oct Nov" at bounding box center [880, 523] width 40 height 12
click at [851, 621] on link "9" at bounding box center [855, 622] width 25 height 25
type input "09/02/2026"
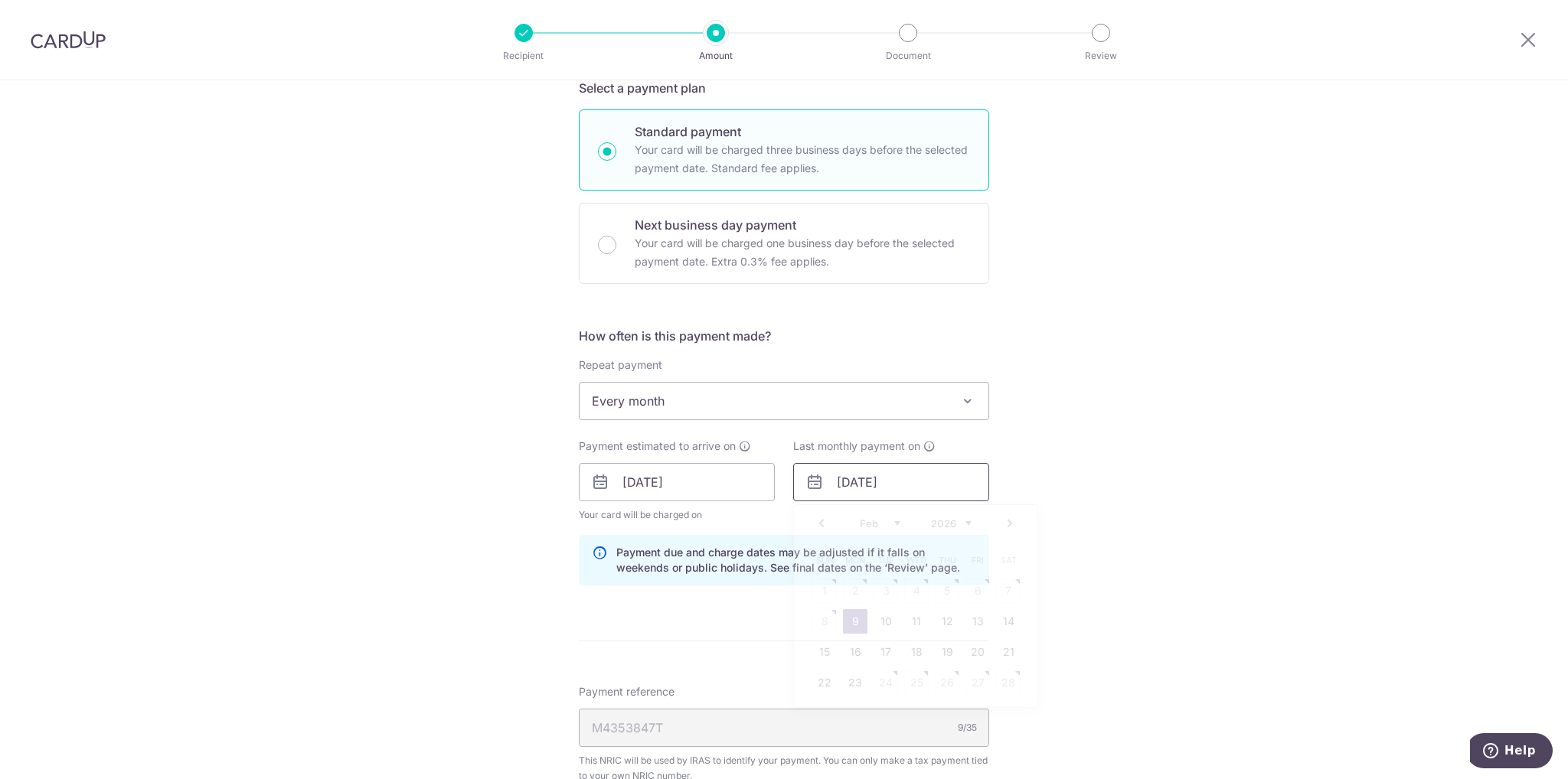
click at [897, 482] on input "09/02/2026" at bounding box center [891, 482] width 196 height 38
click at [1128, 495] on div "Tell us more about your payment Enter one-time or monthly payment amount SGD 1,…" at bounding box center [784, 474] width 1568 height 1553
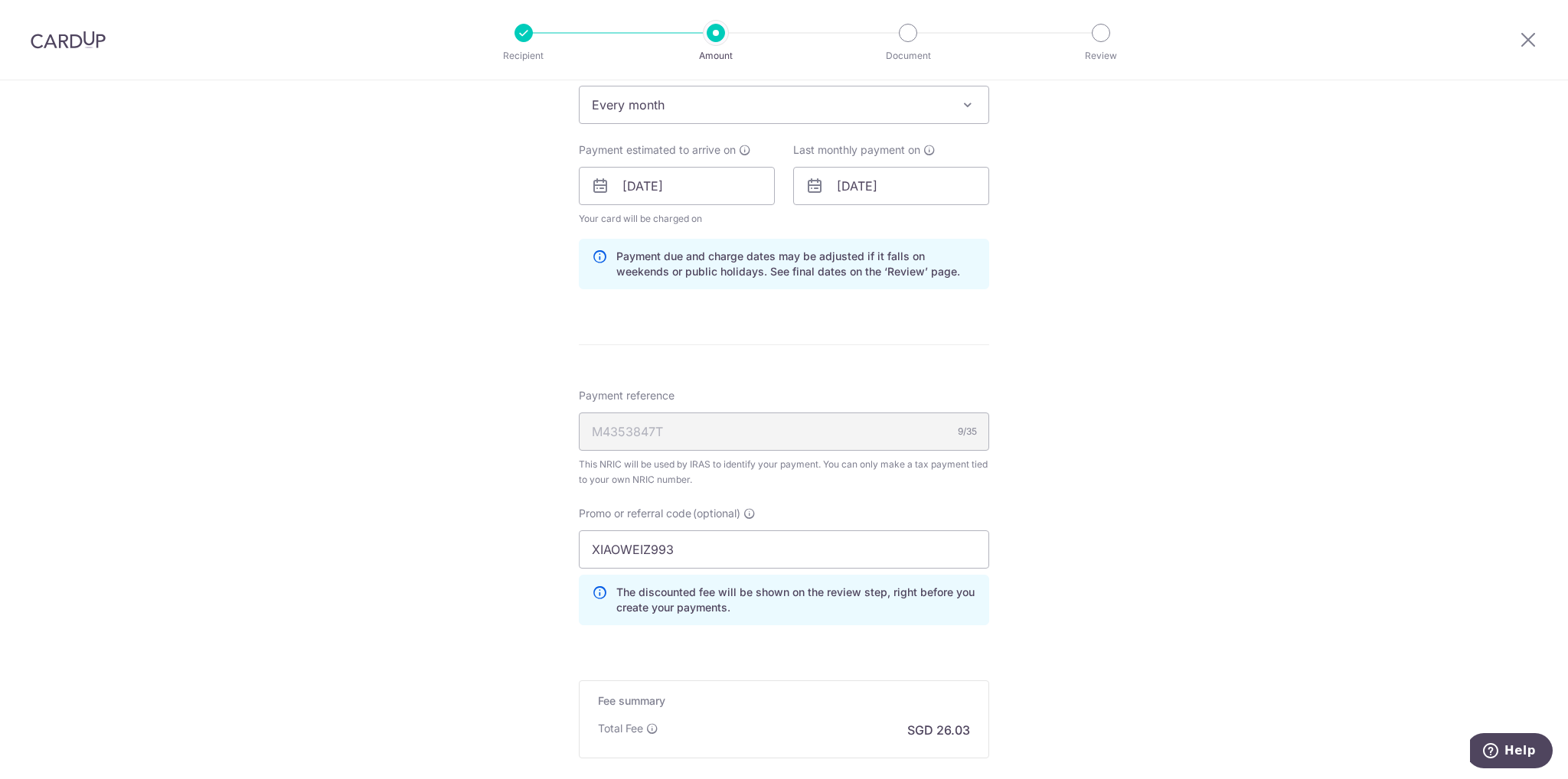
scroll to position [766, 0]
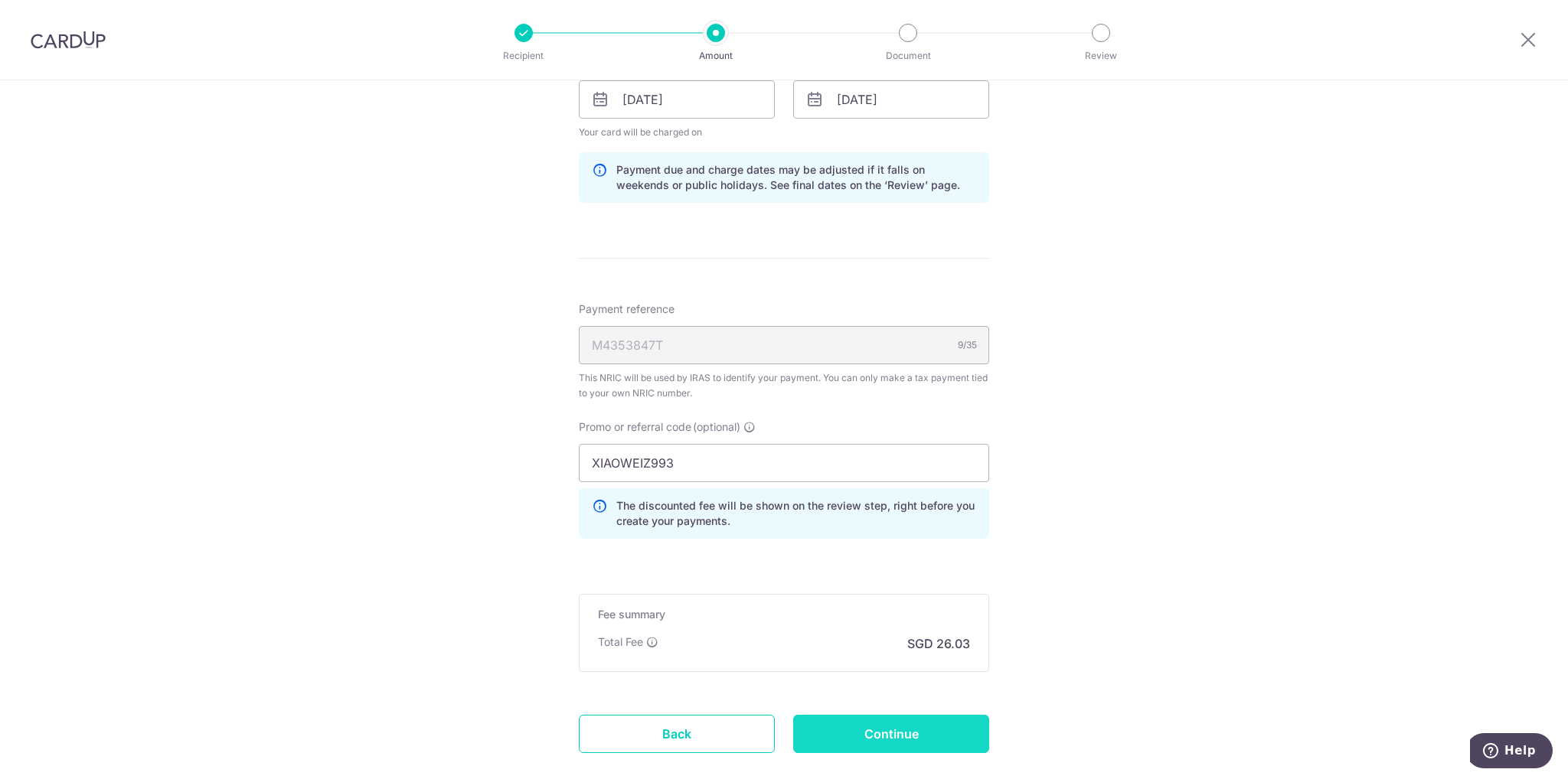
click at [905, 725] on input "Continue" at bounding box center [891, 734] width 196 height 38
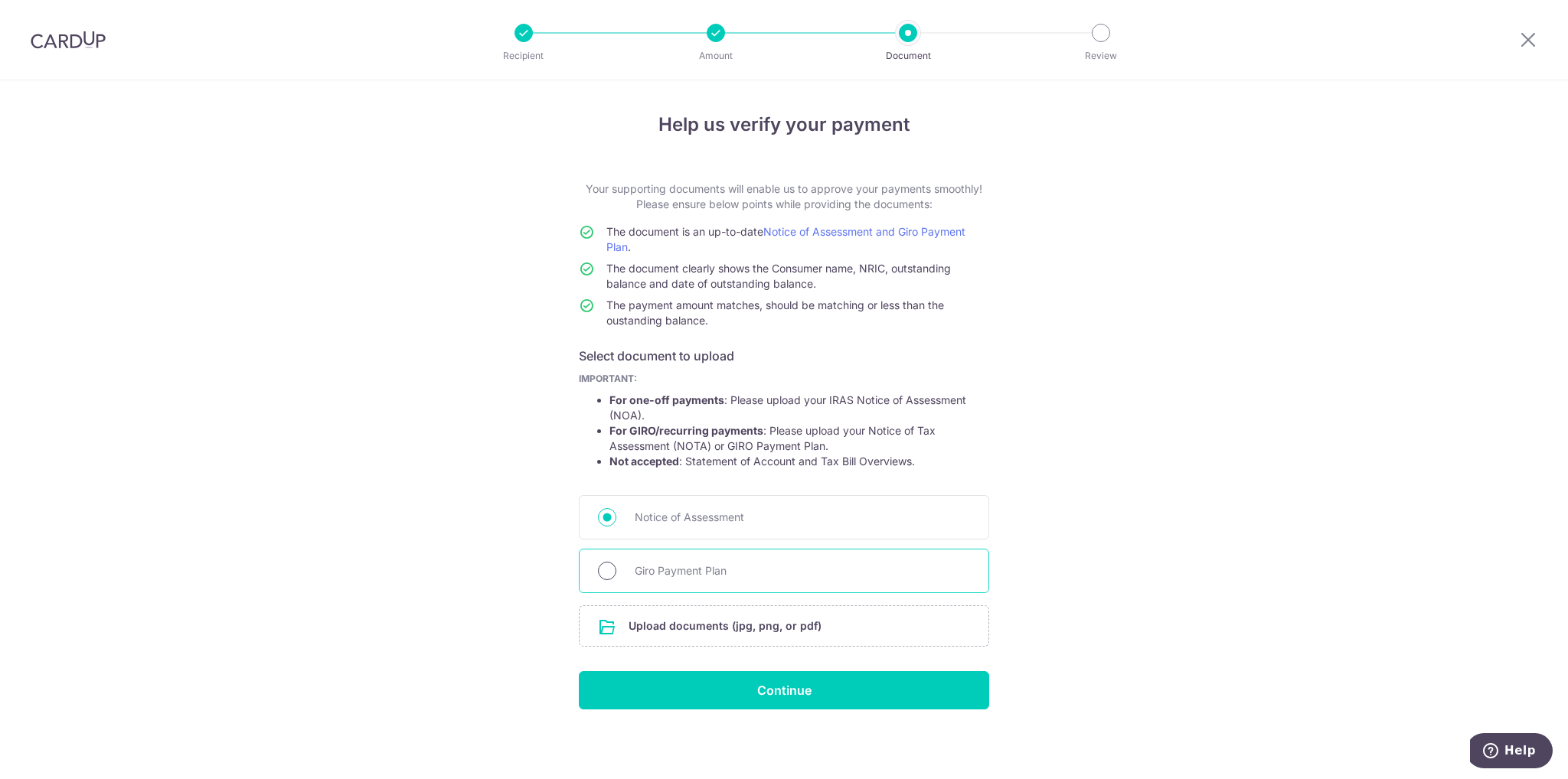
click at [605, 568] on input "Giro Payment Plan" at bounding box center [607, 571] width 18 height 18
radio input "true"
click at [750, 629] on input "file" at bounding box center [783, 626] width 409 height 40
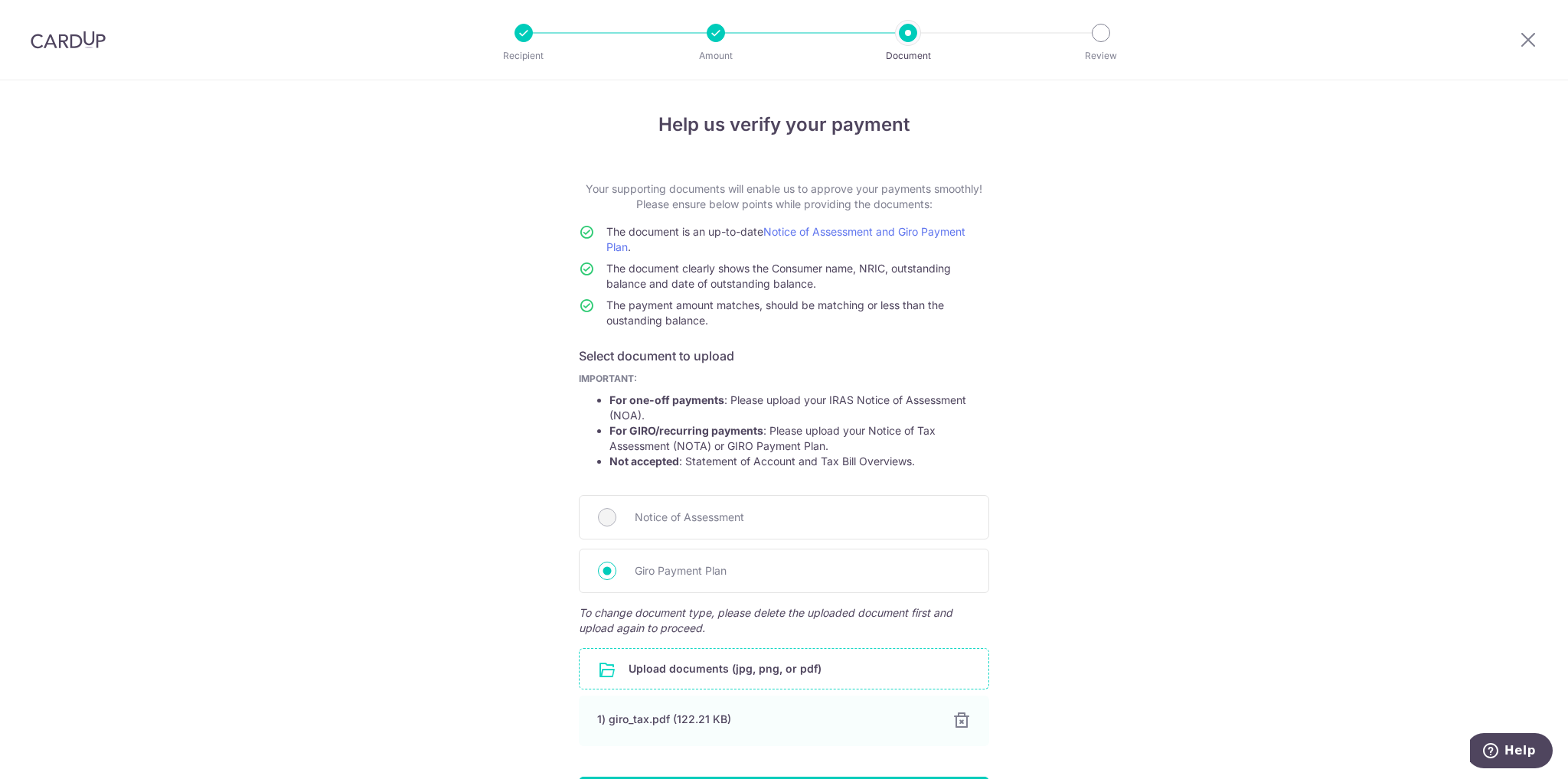
scroll to position [107, 0]
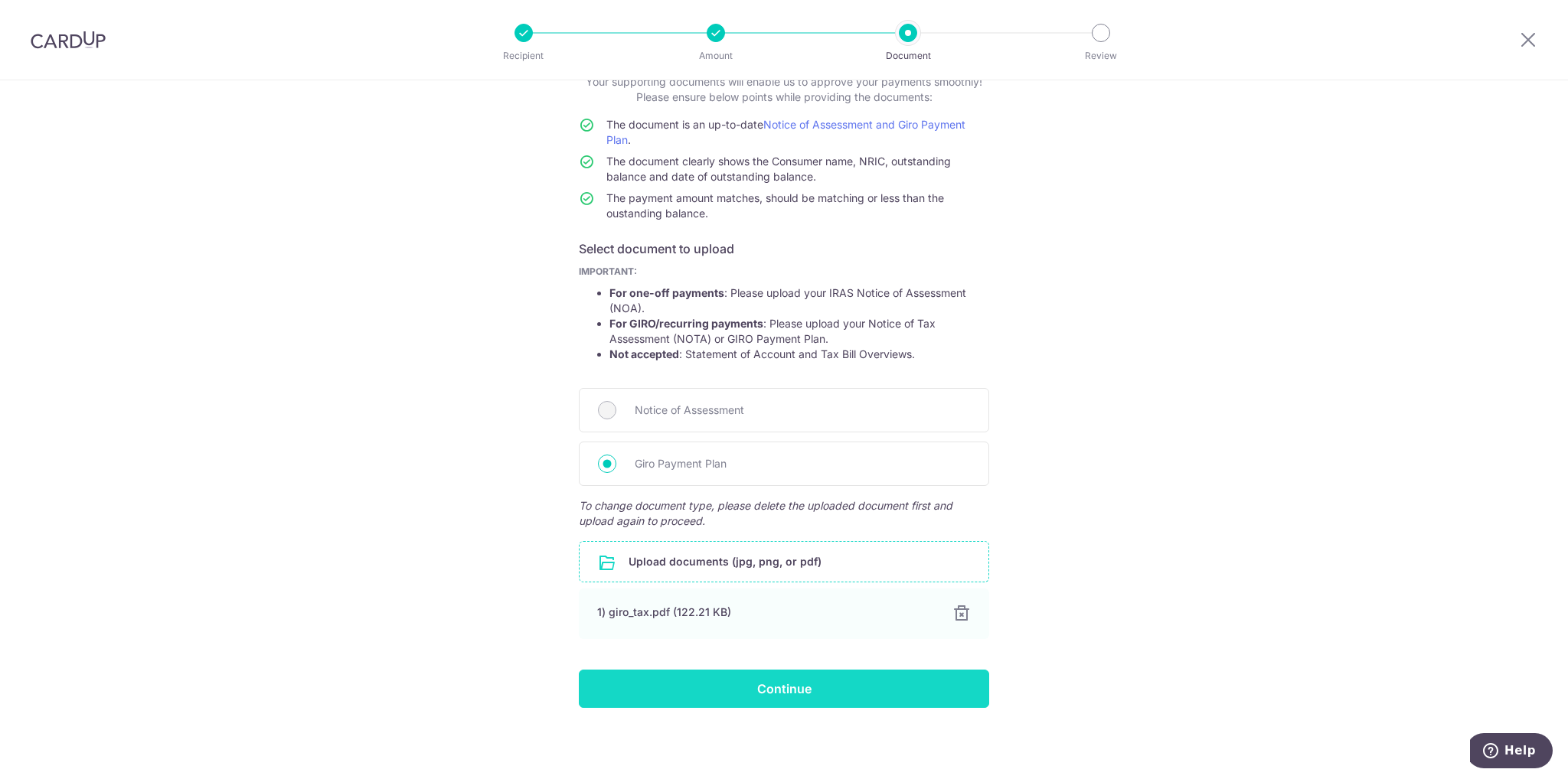
click at [788, 683] on input "Continue" at bounding box center [784, 689] width 411 height 38
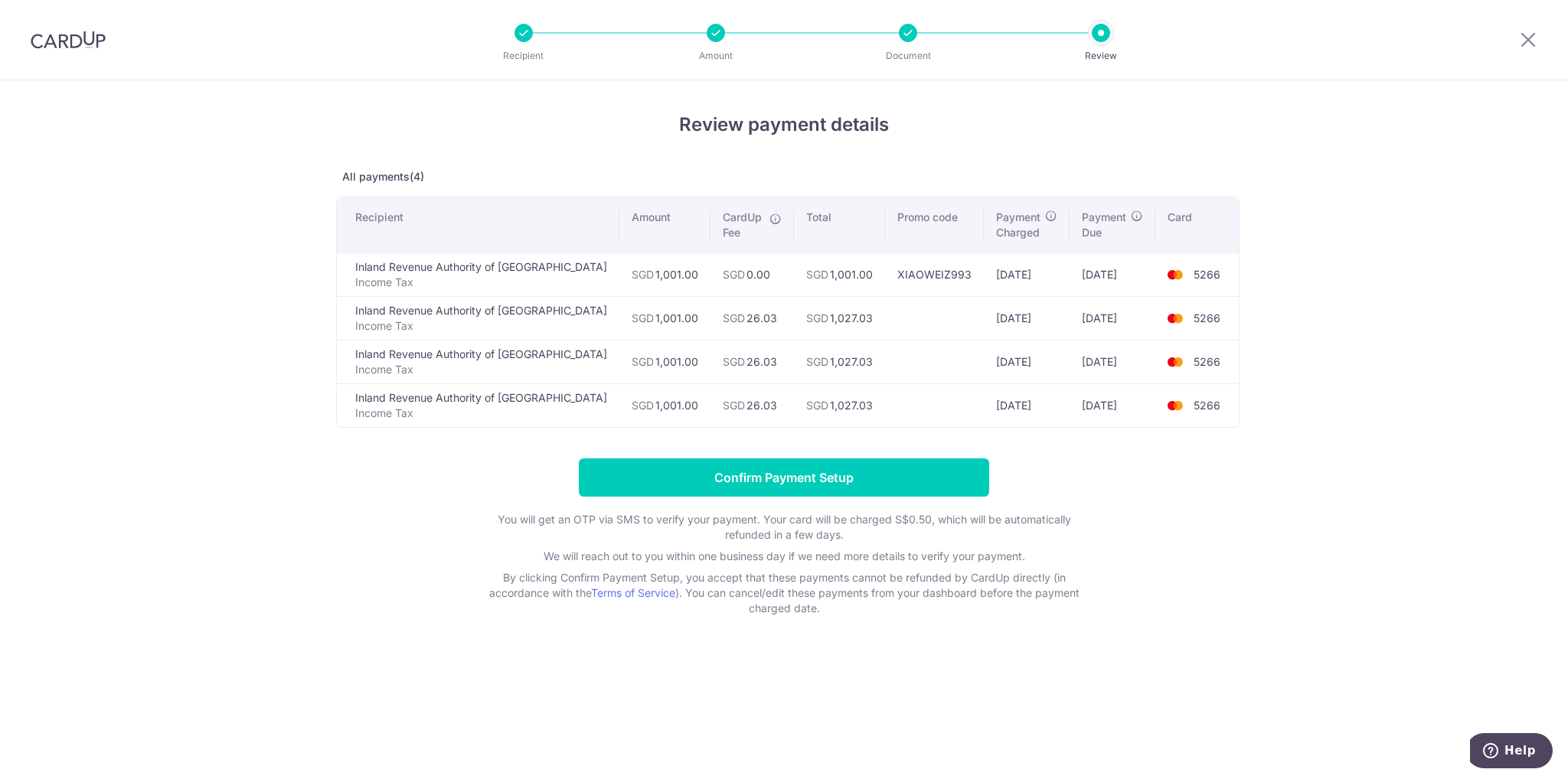
click at [657, 140] on div "Review payment details All payments(4) Recipient Amount CardUp Fee Total Promo …" at bounding box center [784, 363] width 896 height 506
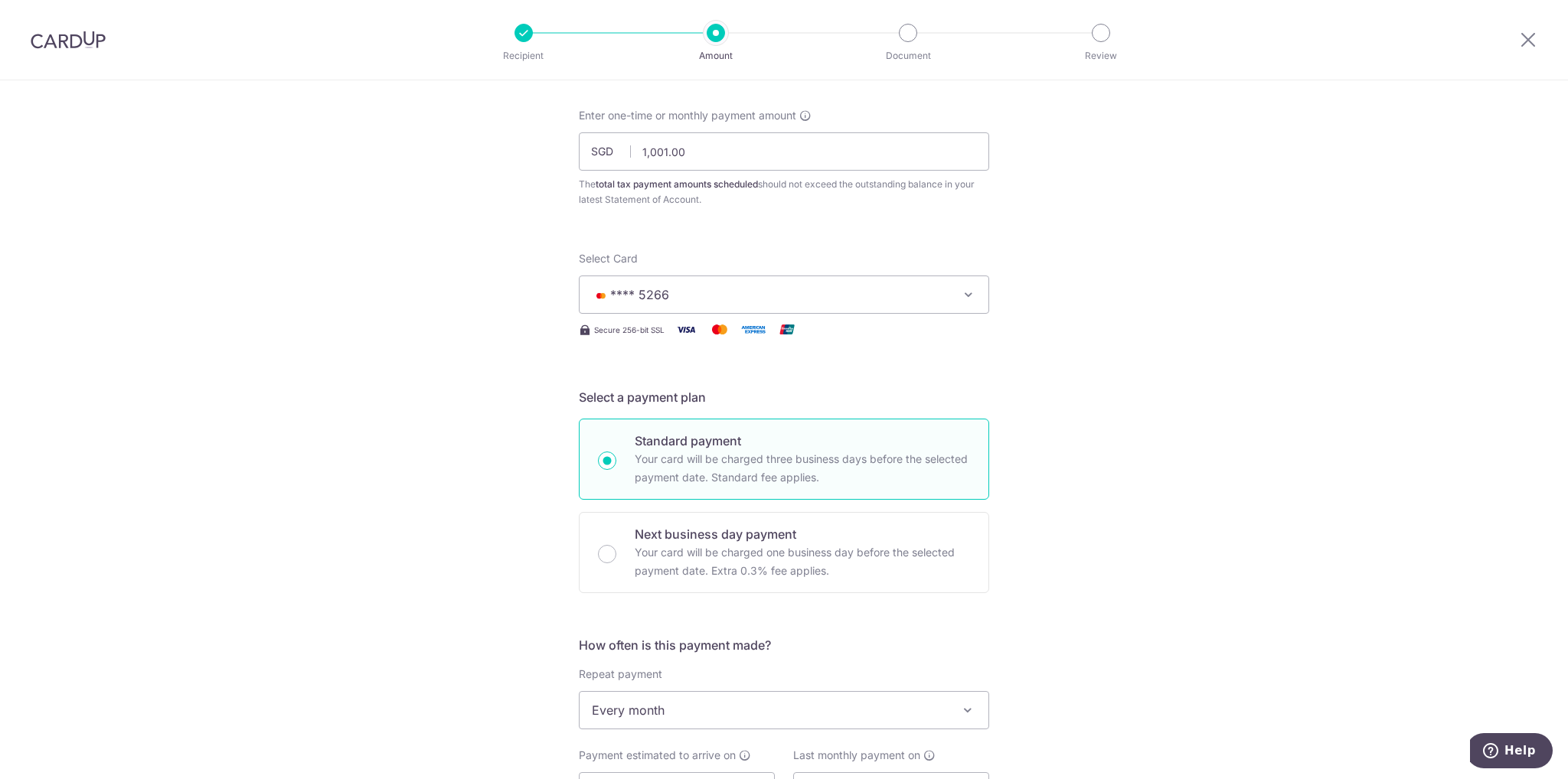
scroll to position [230, 0]
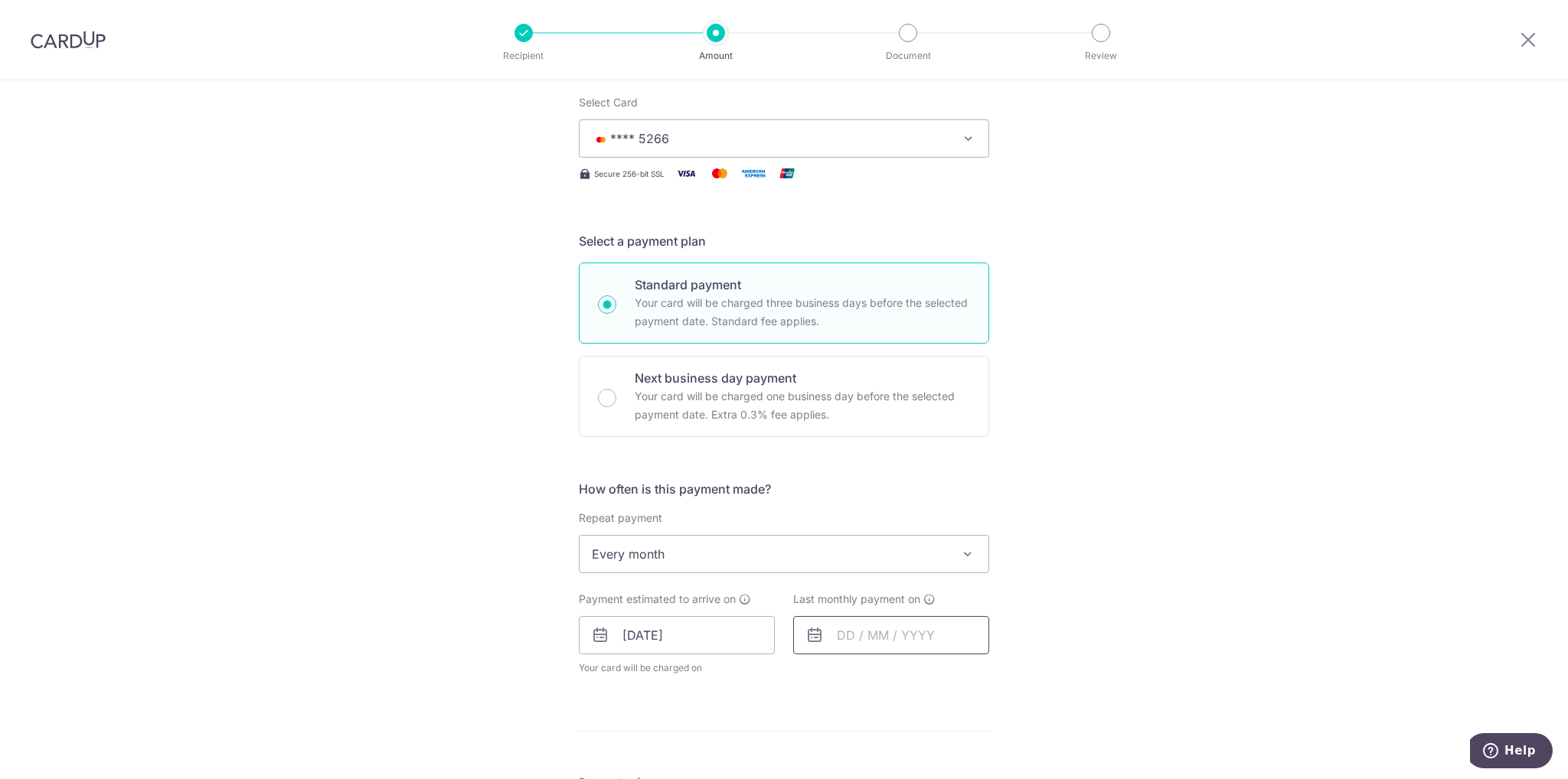
click at [847, 634] on input "text" at bounding box center [891, 635] width 196 height 38
click at [960, 675] on select "2025 2026" at bounding box center [951, 677] width 40 height 12
click at [891, 680] on select "Jan Feb Mar Apr May Jun Jul Aug Sep Oct Nov" at bounding box center [880, 677] width 40 height 12
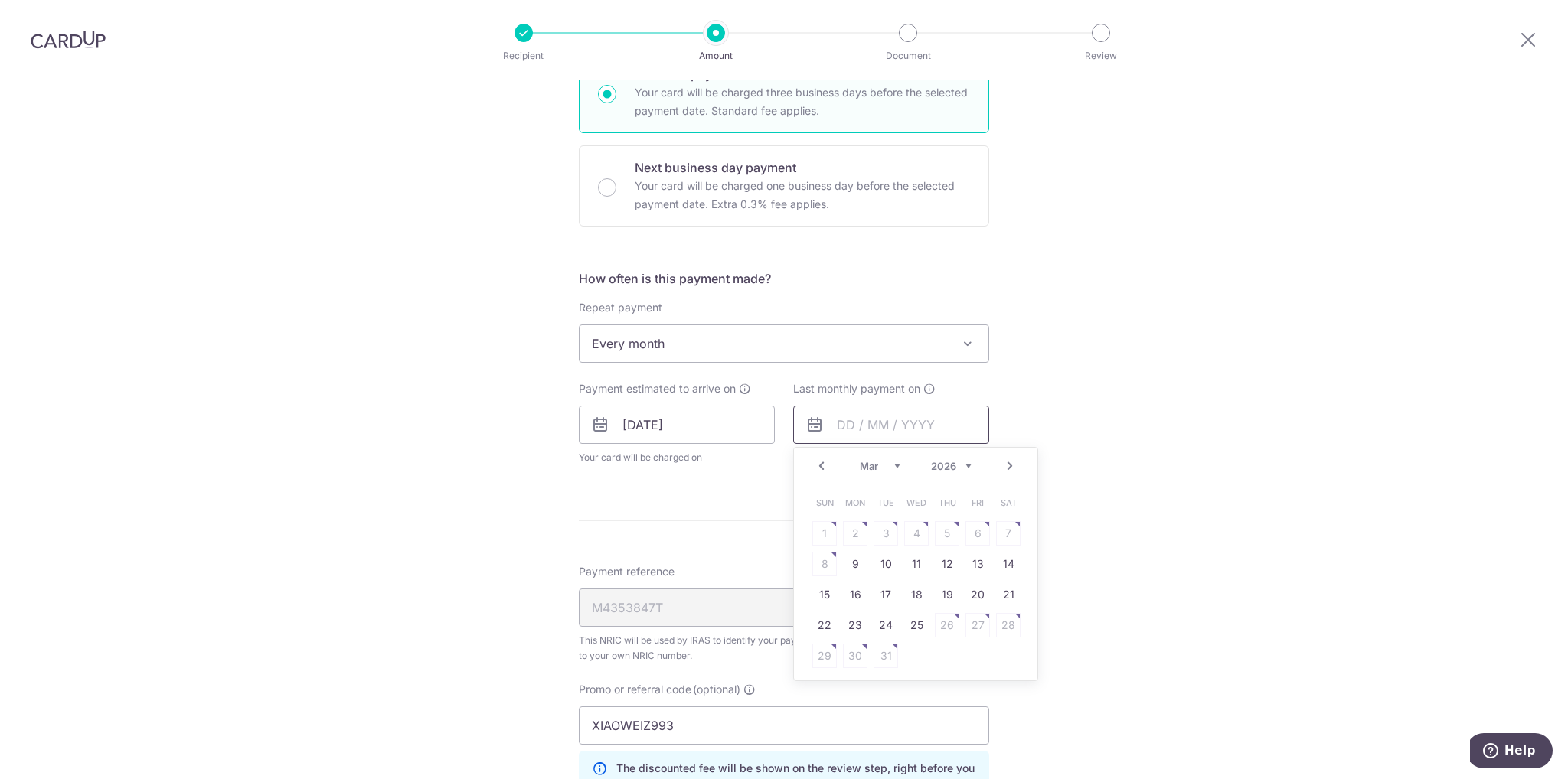
scroll to position [459, 0]
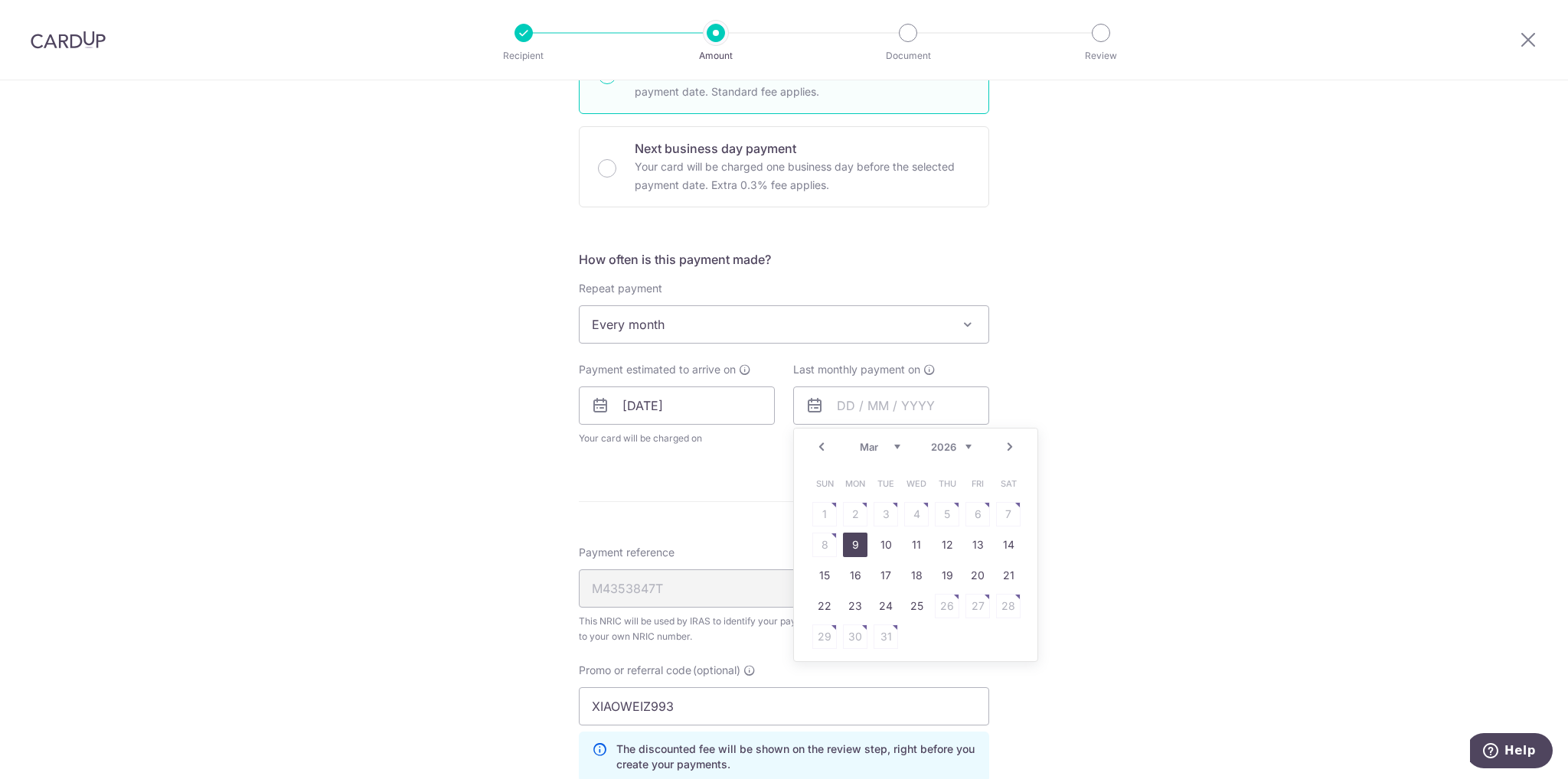
click at [848, 543] on link "9" at bounding box center [855, 545] width 25 height 25
type input "09/03/2026"
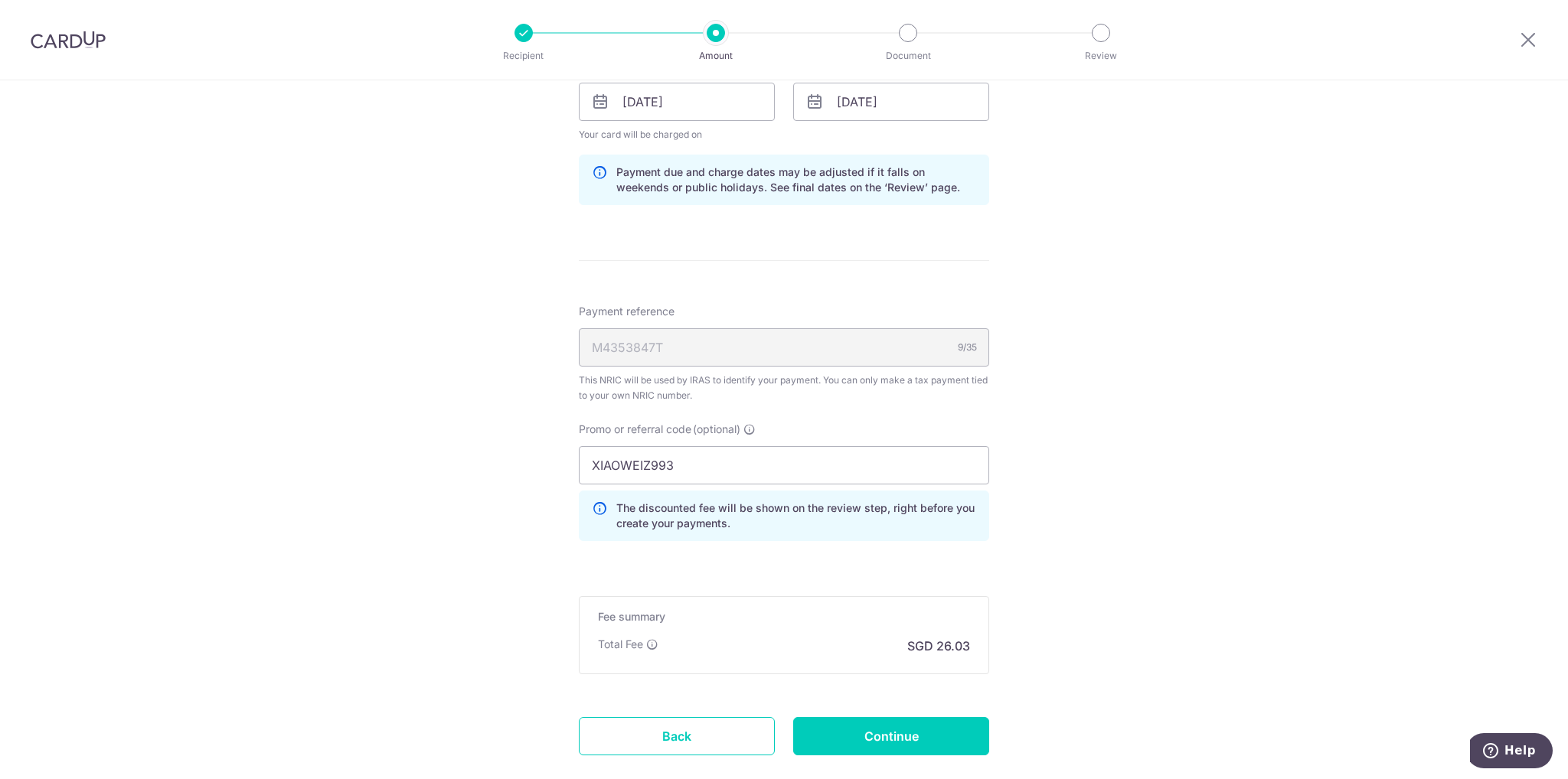
scroll to position [842, 0]
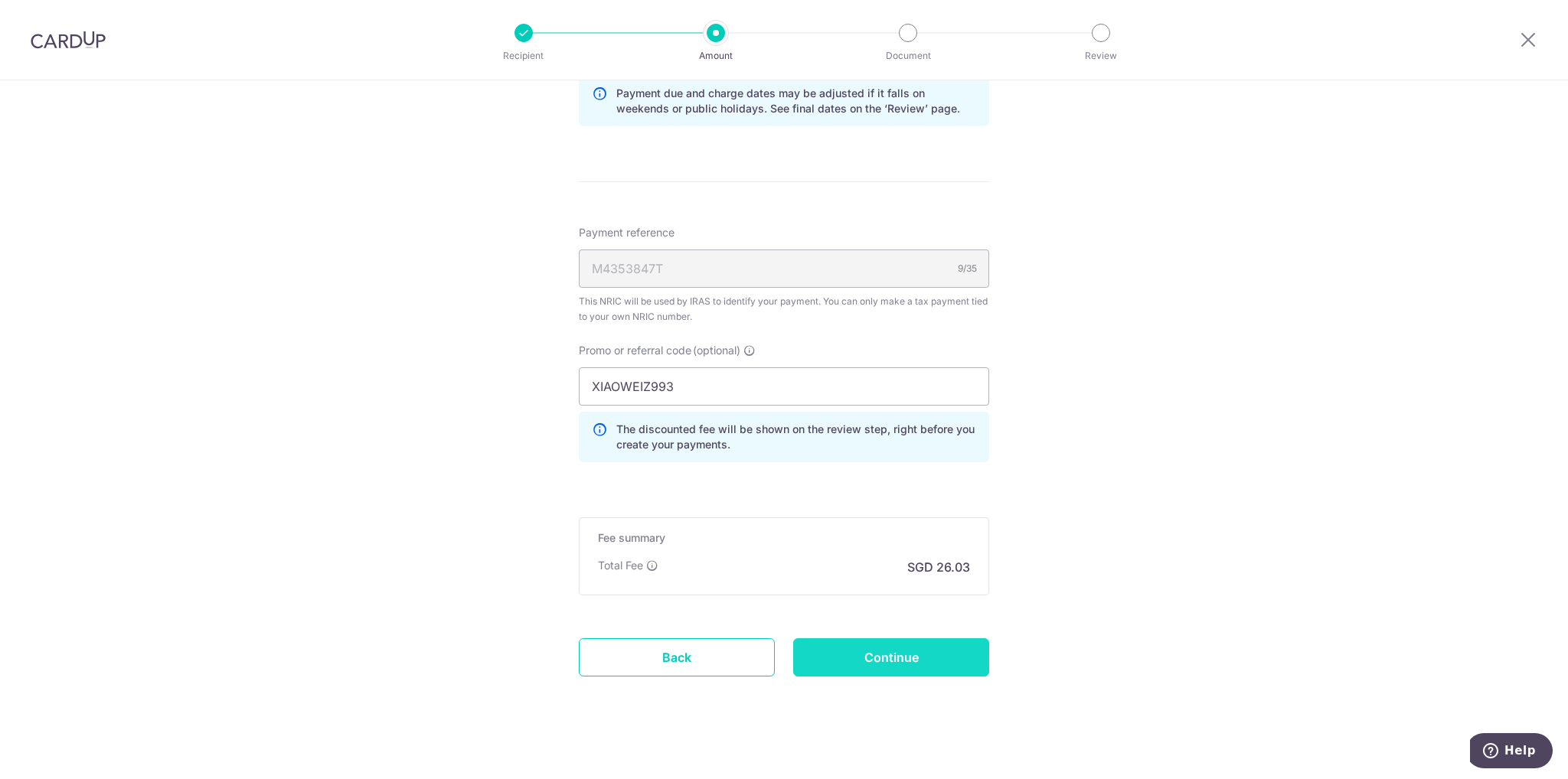
click at [914, 654] on input "Continue" at bounding box center [891, 658] width 196 height 38
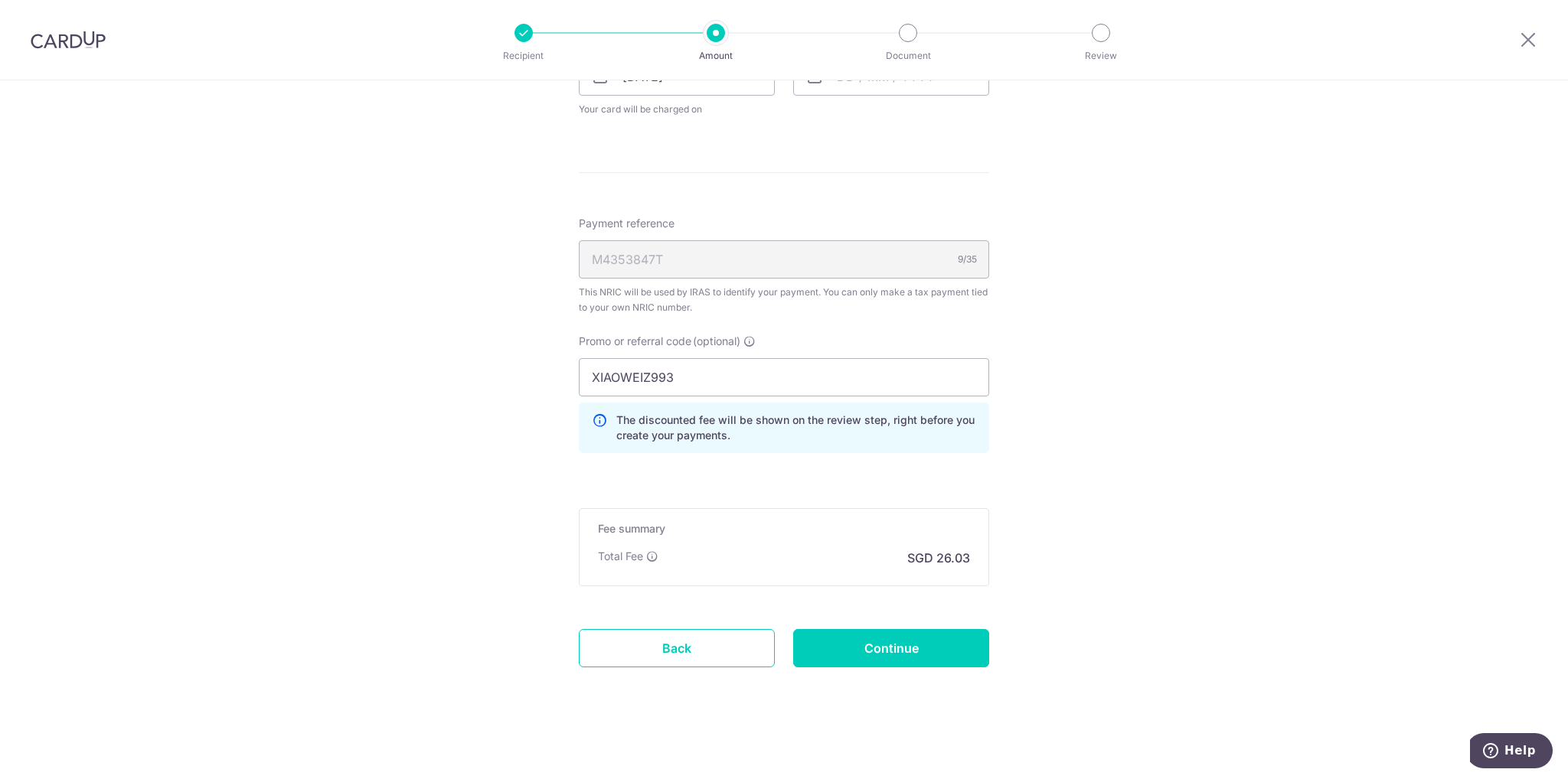
scroll to position [790, 0]
click at [906, 639] on input "Continue" at bounding box center [891, 647] width 196 height 38
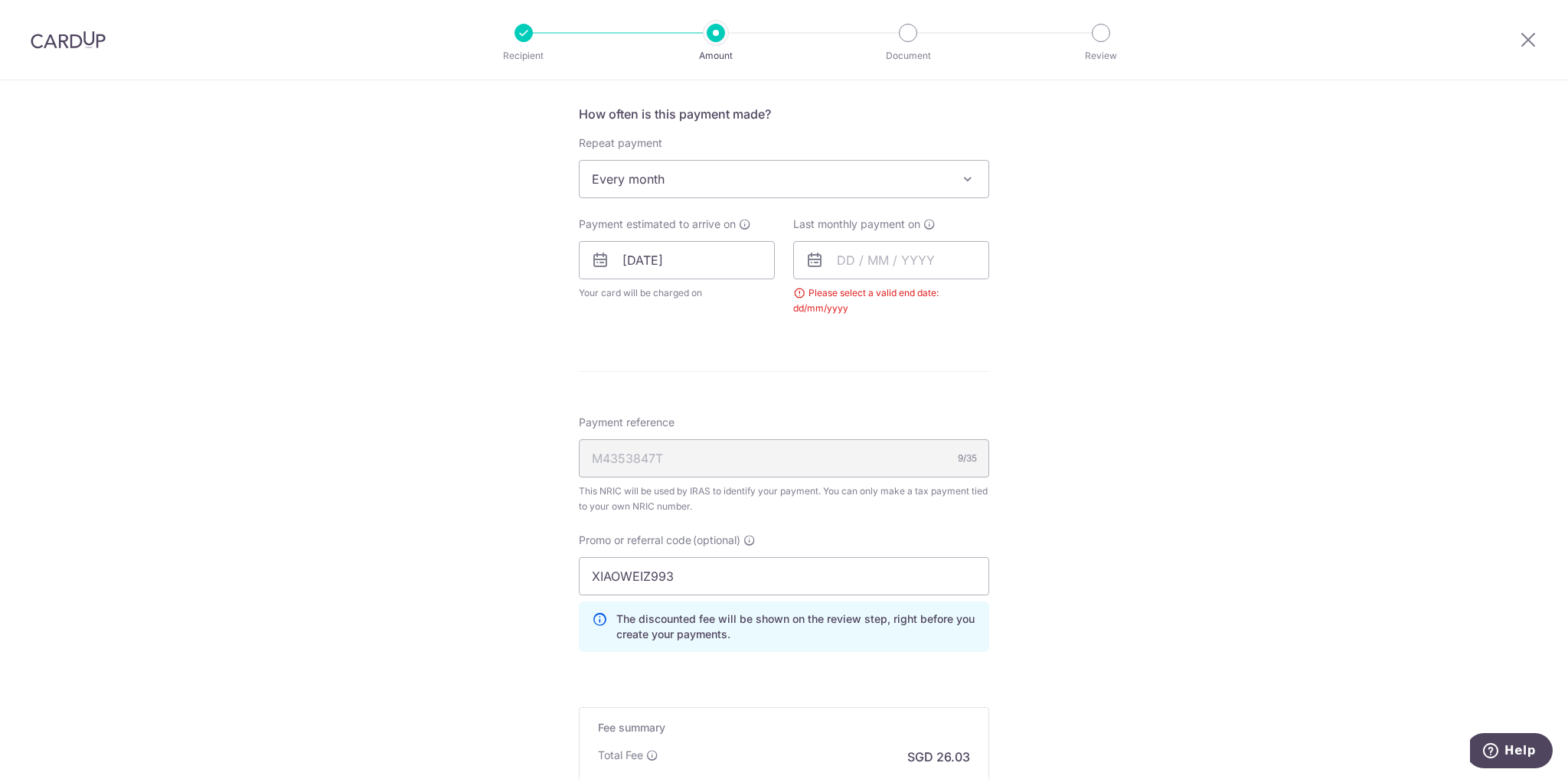
scroll to position [576, 0]
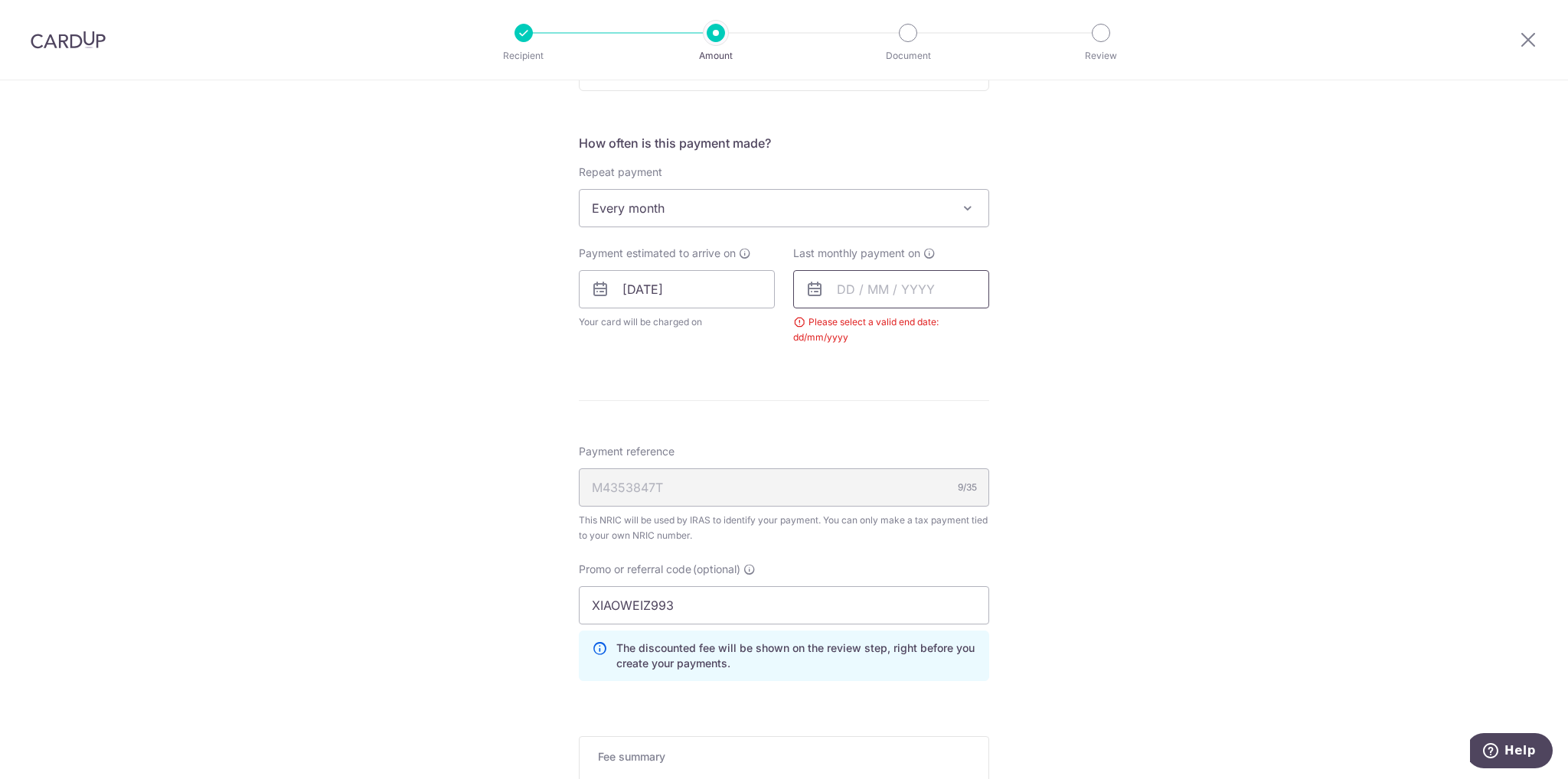
click at [865, 288] on input "text" at bounding box center [891, 289] width 196 height 38
click at [962, 331] on select "2025 2026" at bounding box center [951, 330] width 40 height 12
click at [888, 330] on select "Jan Feb Mar Apr May Jun [DATE] Aug Sep Oct Nov" at bounding box center [880, 330] width 40 height 12
click at [845, 423] on link "9" at bounding box center [855, 429] width 25 height 25
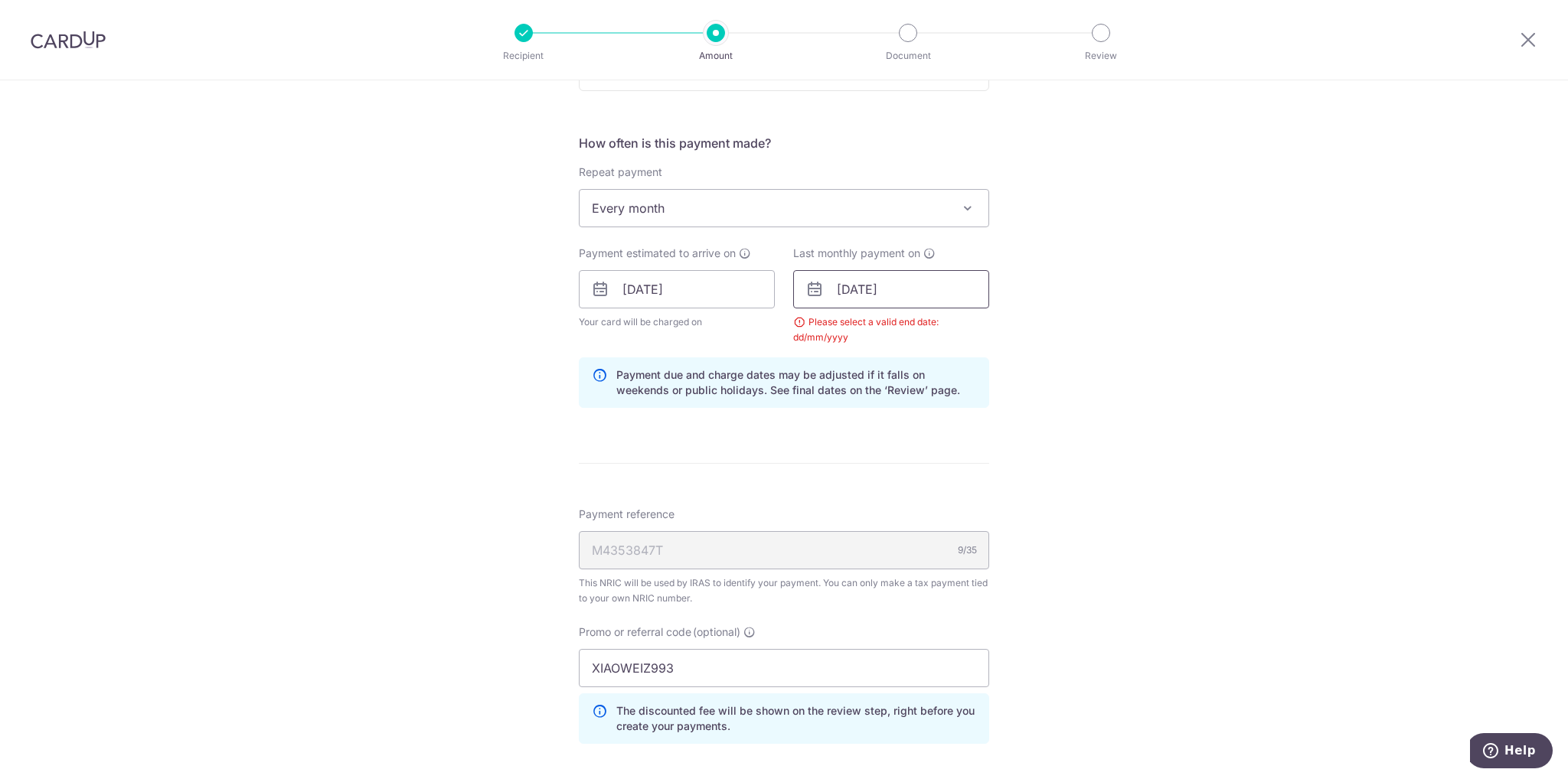
click at [886, 288] on input "[DATE]" at bounding box center [891, 289] width 196 height 38
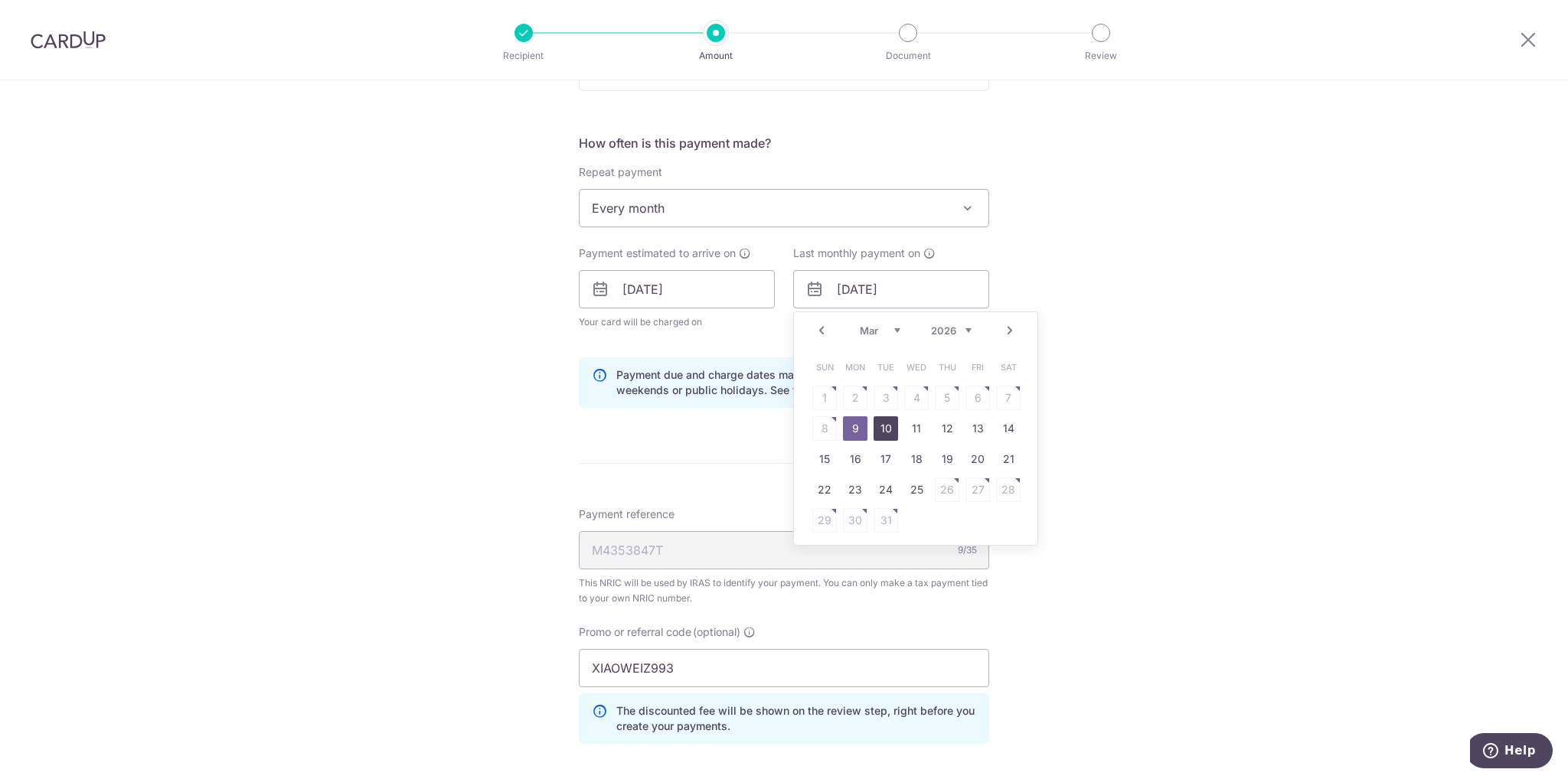
click at [884, 425] on link "10" at bounding box center [886, 429] width 25 height 25
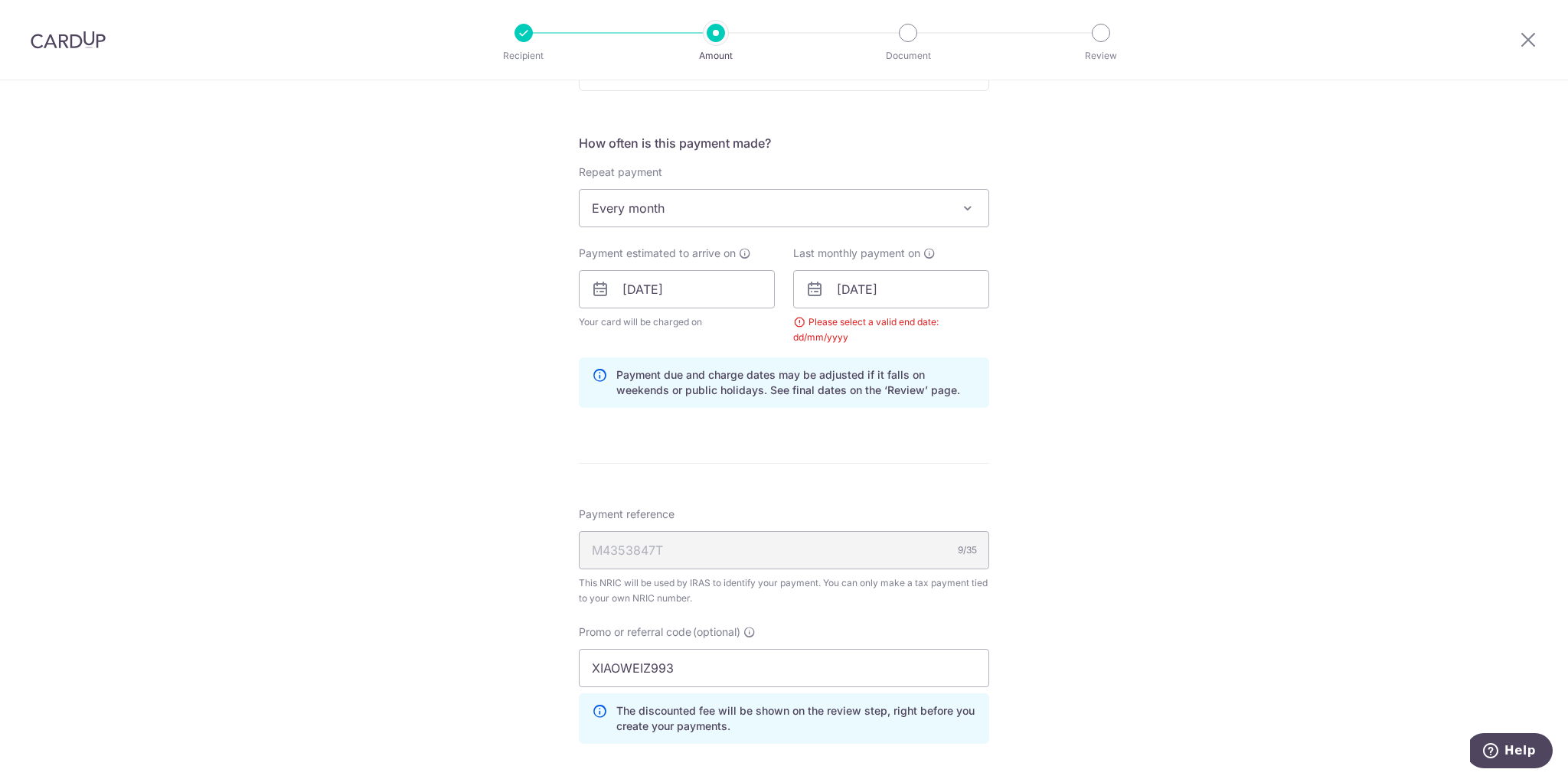
click at [1098, 321] on div "Tell us more about your payment Enter one-time or monthly payment amount SGD 1,…" at bounding box center [784, 288] width 1568 height 1569
click at [861, 287] on input "10/03/2026" at bounding box center [891, 289] width 196 height 38
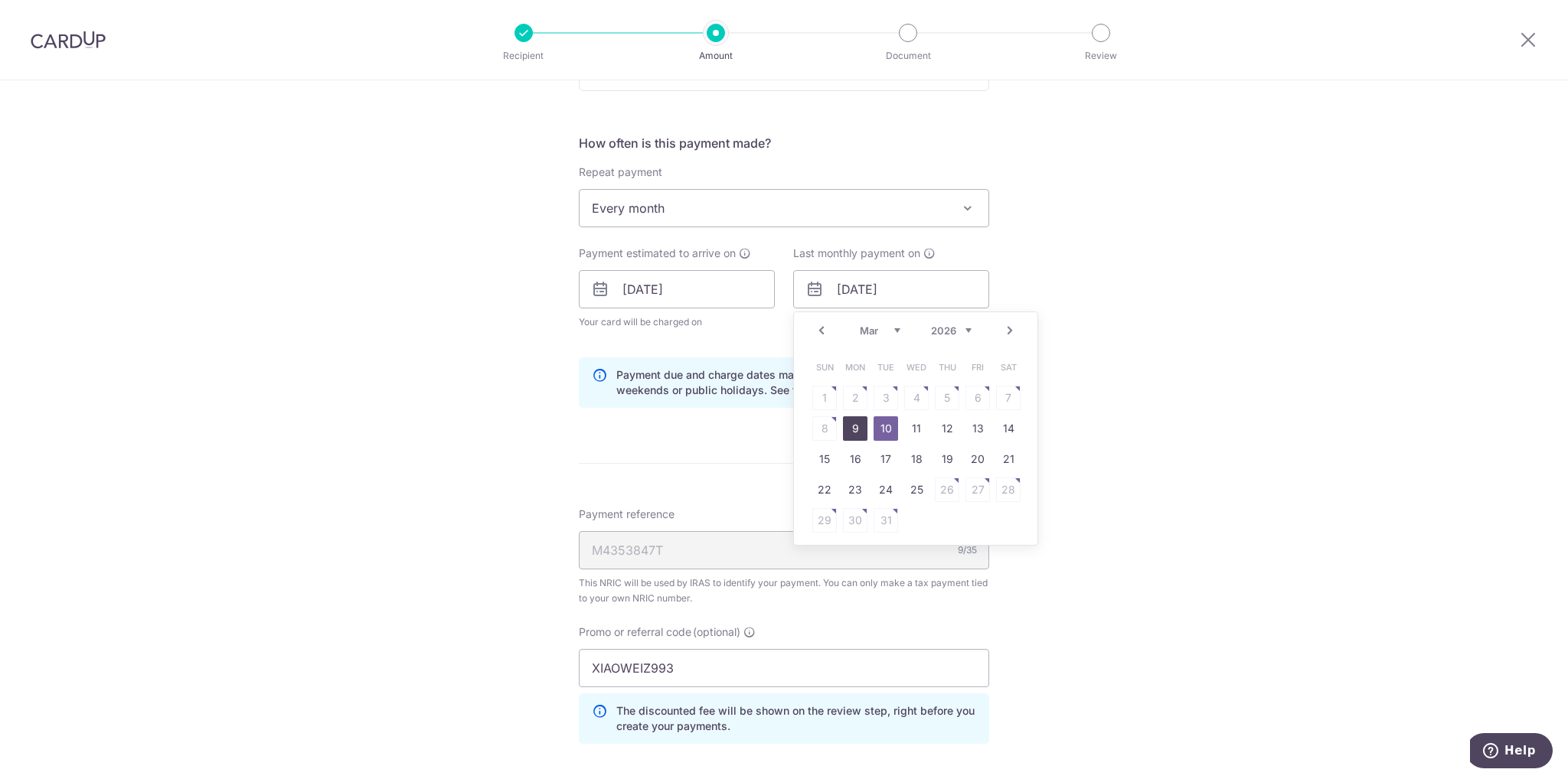
click at [851, 422] on link "9" at bounding box center [855, 429] width 25 height 25
type input "[DATE]"
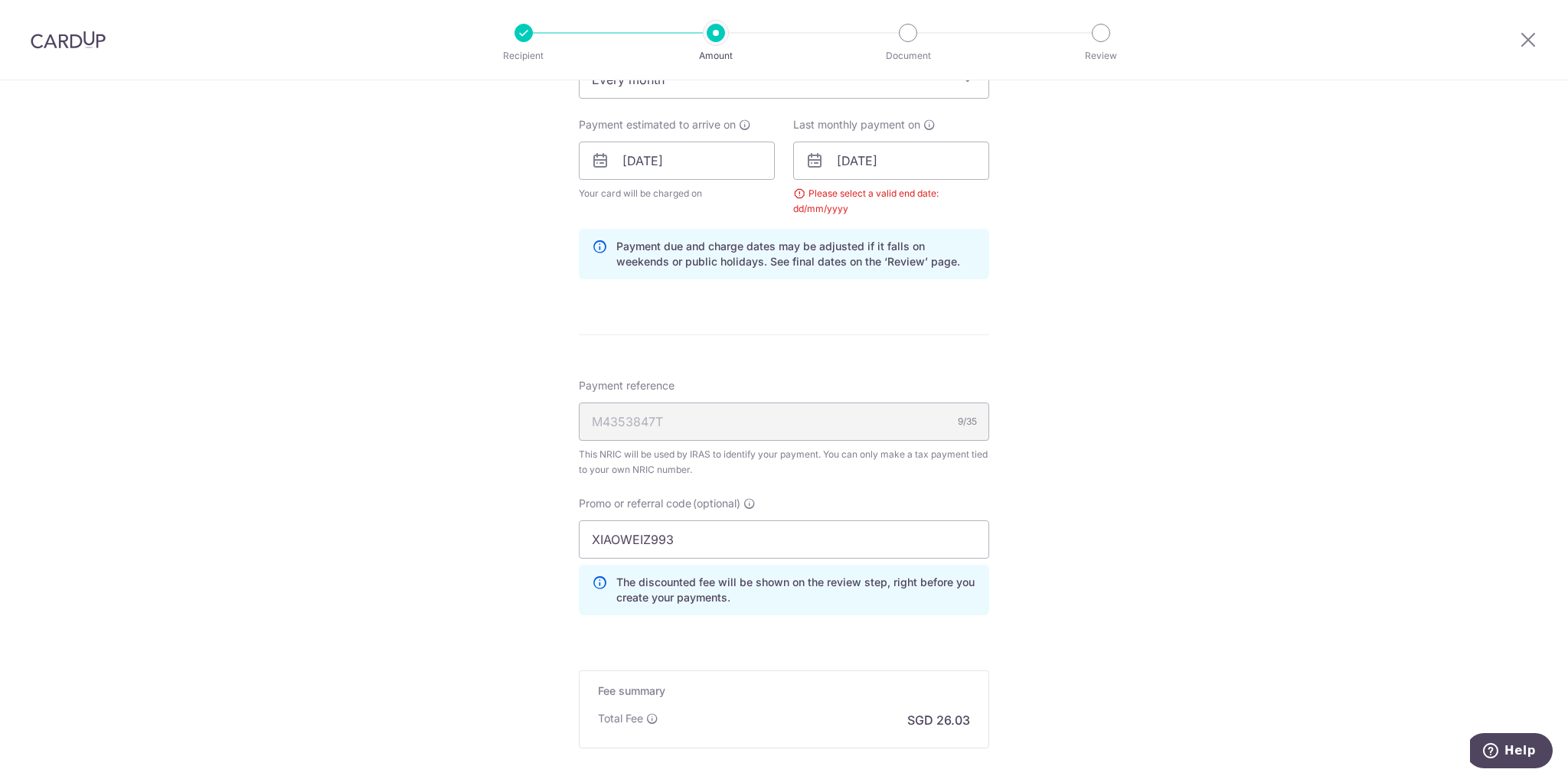
scroll to position [867, 0]
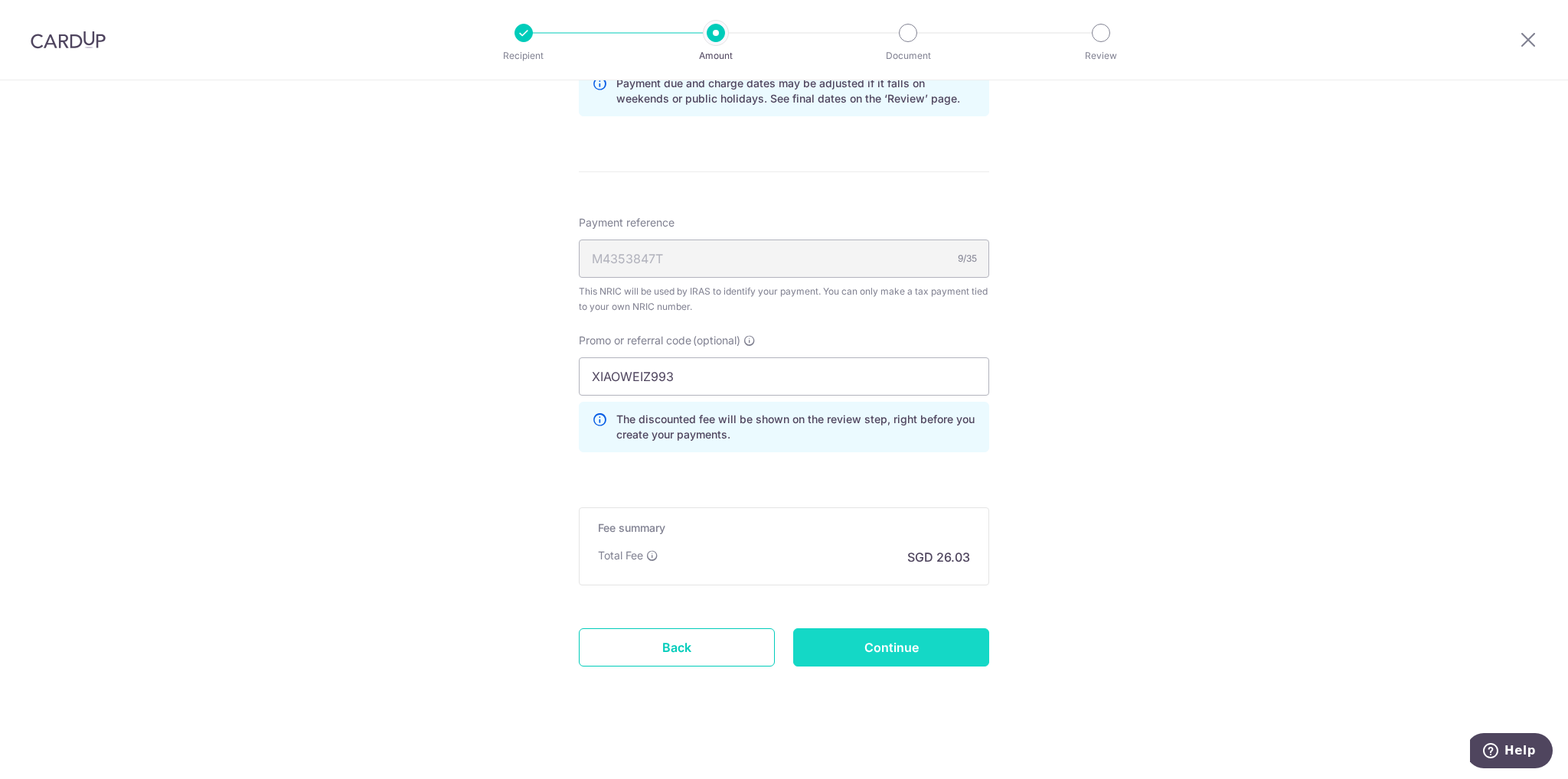
click at [876, 634] on input "Continue" at bounding box center [891, 648] width 196 height 38
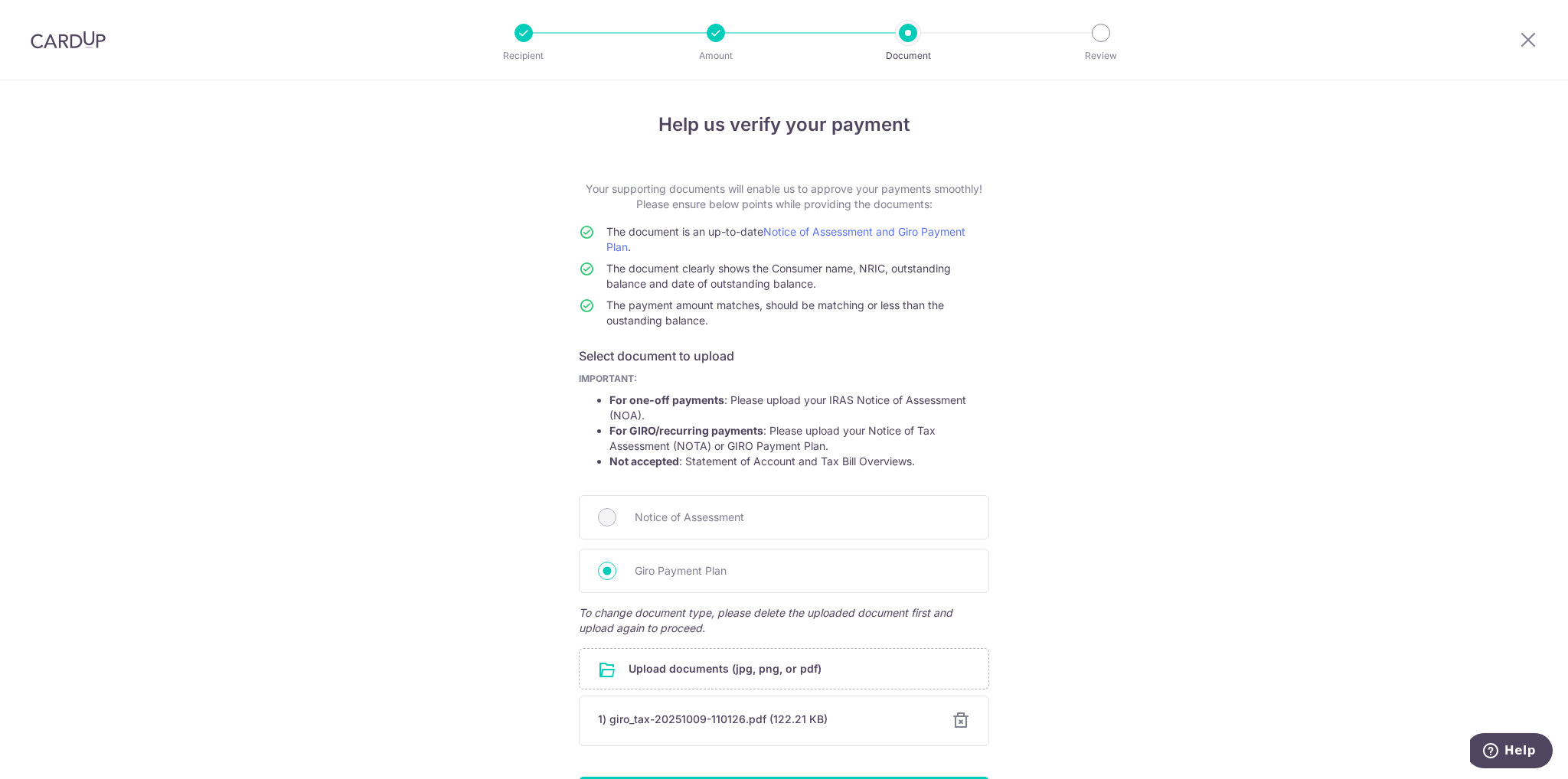
scroll to position [107, 0]
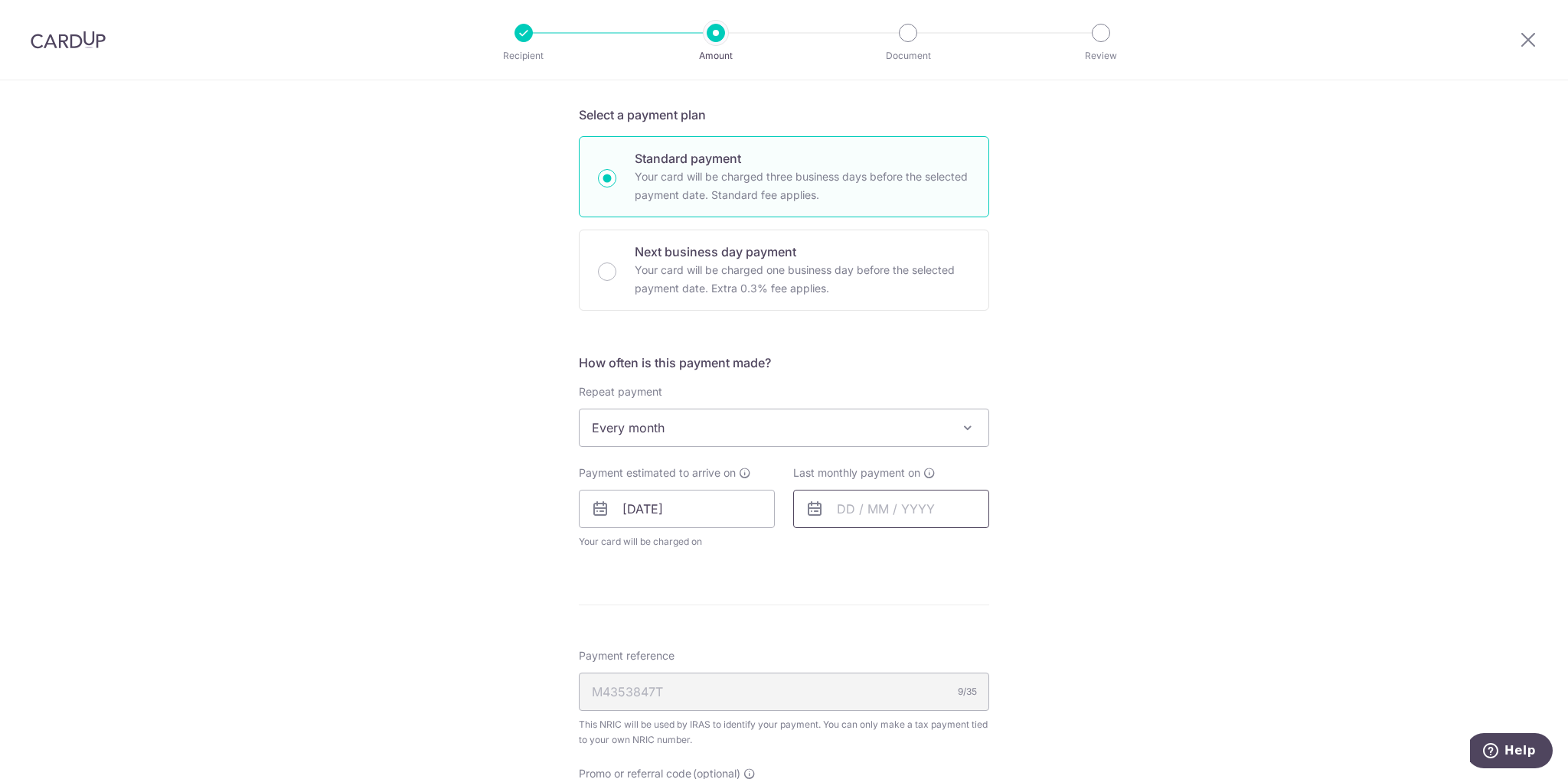
scroll to position [382, 0]
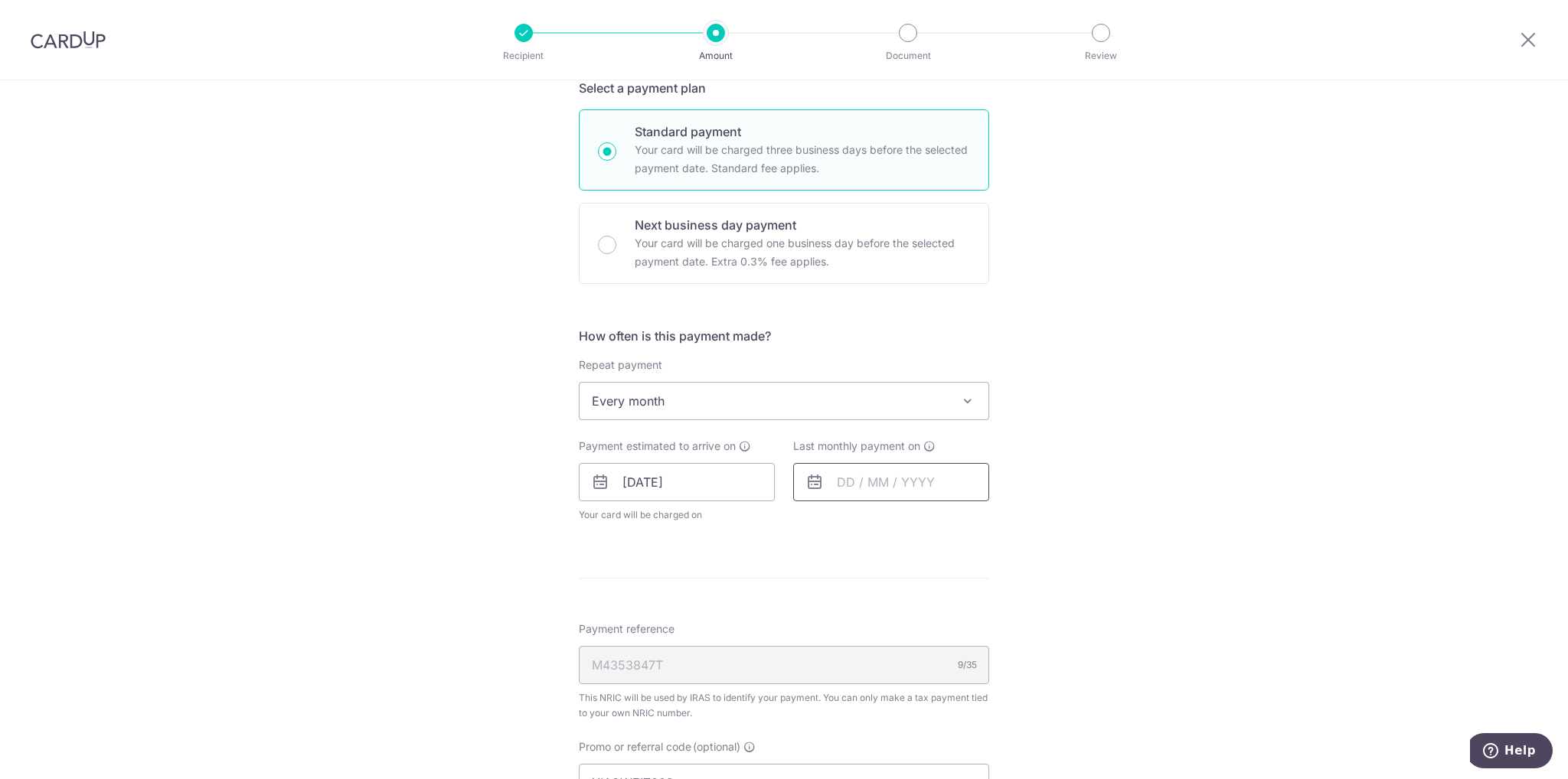
click at [839, 470] on input "text" at bounding box center [891, 482] width 196 height 38
click at [960, 521] on select "2025 2026" at bounding box center [951, 523] width 40 height 12
click at [890, 522] on select "Jan Feb Mar Apr May Jun [DATE] Aug Sep Oct Nov" at bounding box center [880, 523] width 40 height 12
click at [851, 622] on link "9" at bounding box center [855, 622] width 25 height 25
type input "[DATE]"
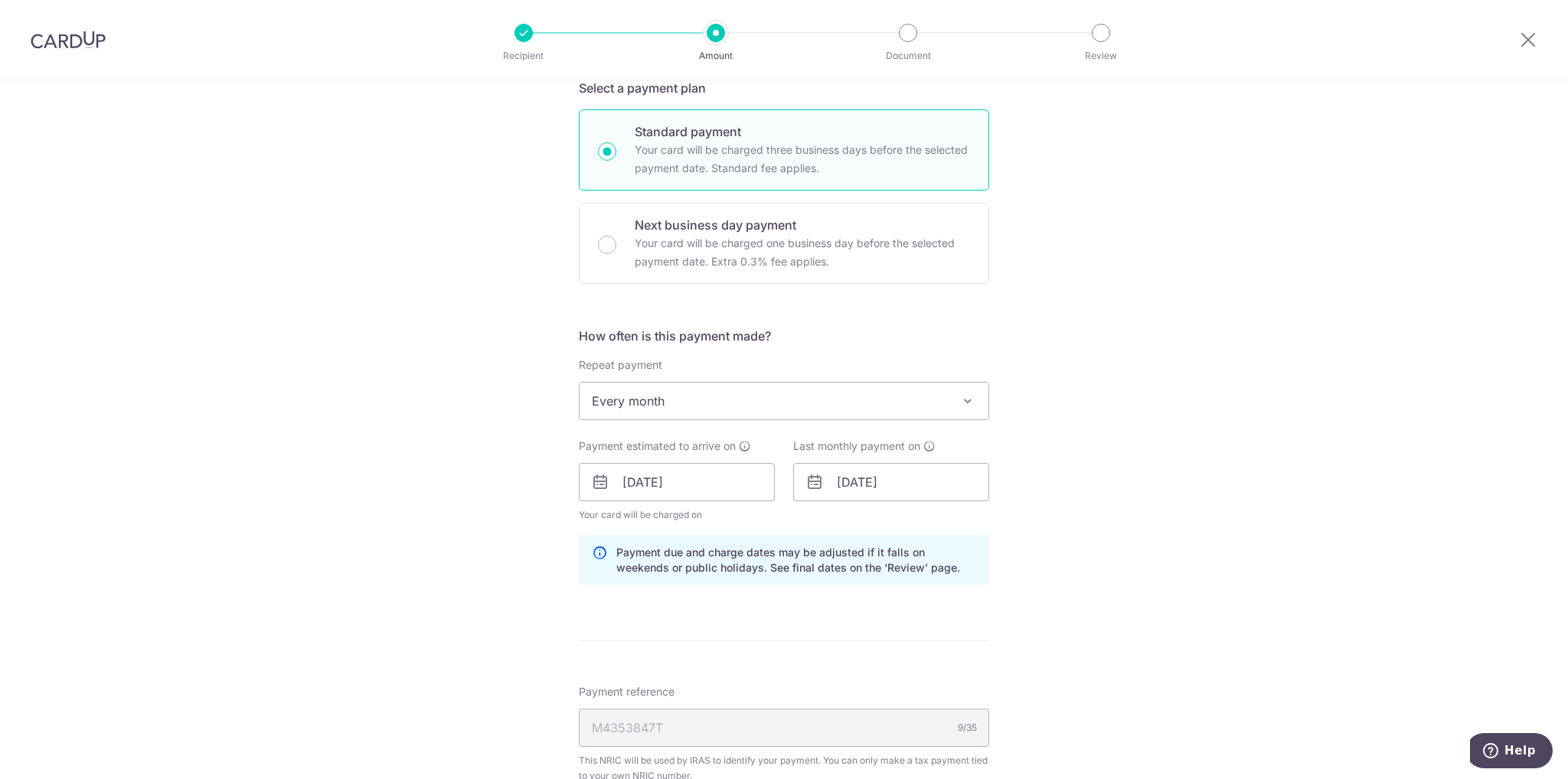
click at [1111, 433] on div "Tell us more about your payment Enter one-time or monthly payment amount SGD 1,…" at bounding box center [784, 474] width 1568 height 1553
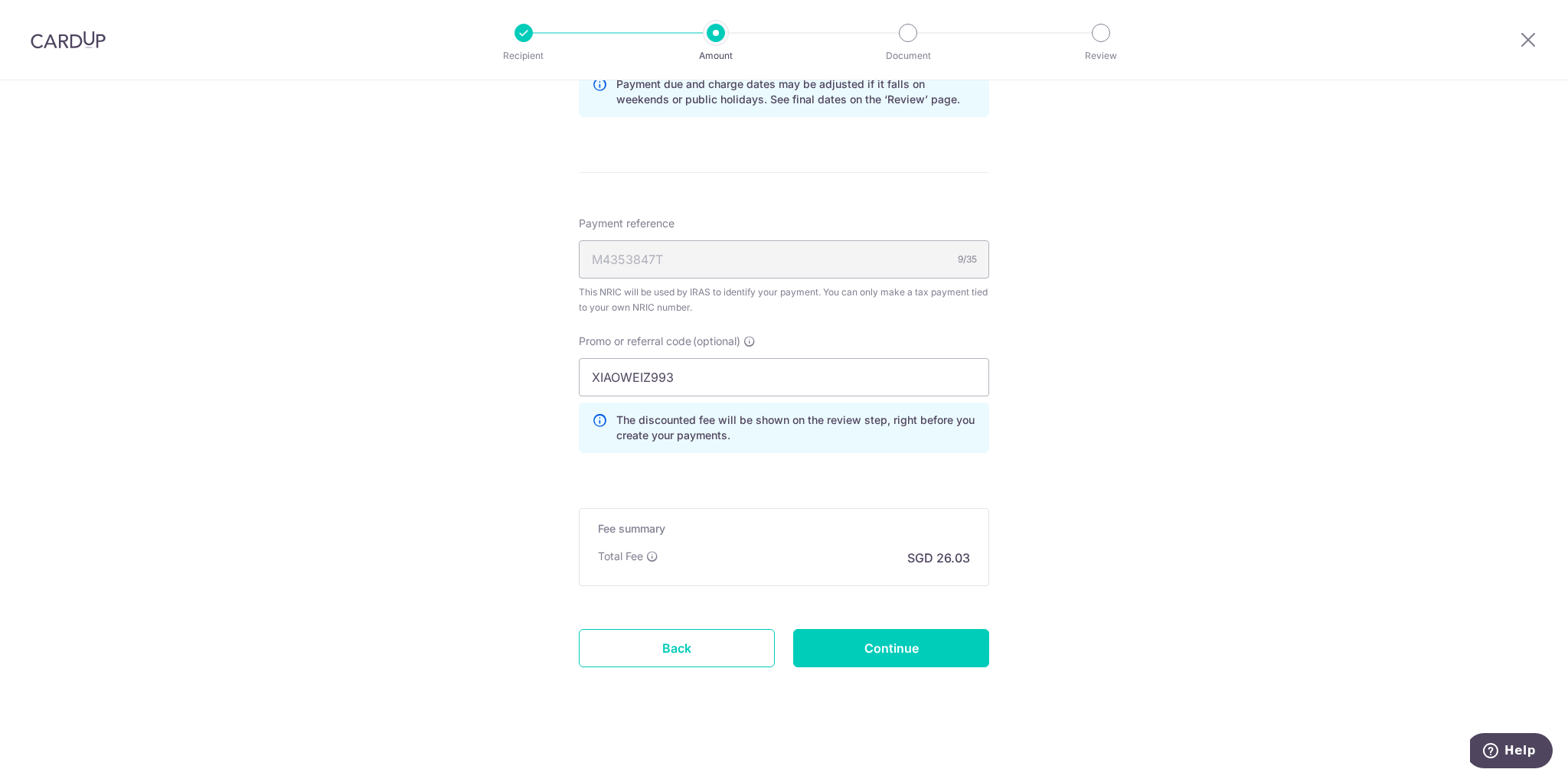
scroll to position [852, 0]
click at [885, 646] on input "Continue" at bounding box center [891, 648] width 196 height 38
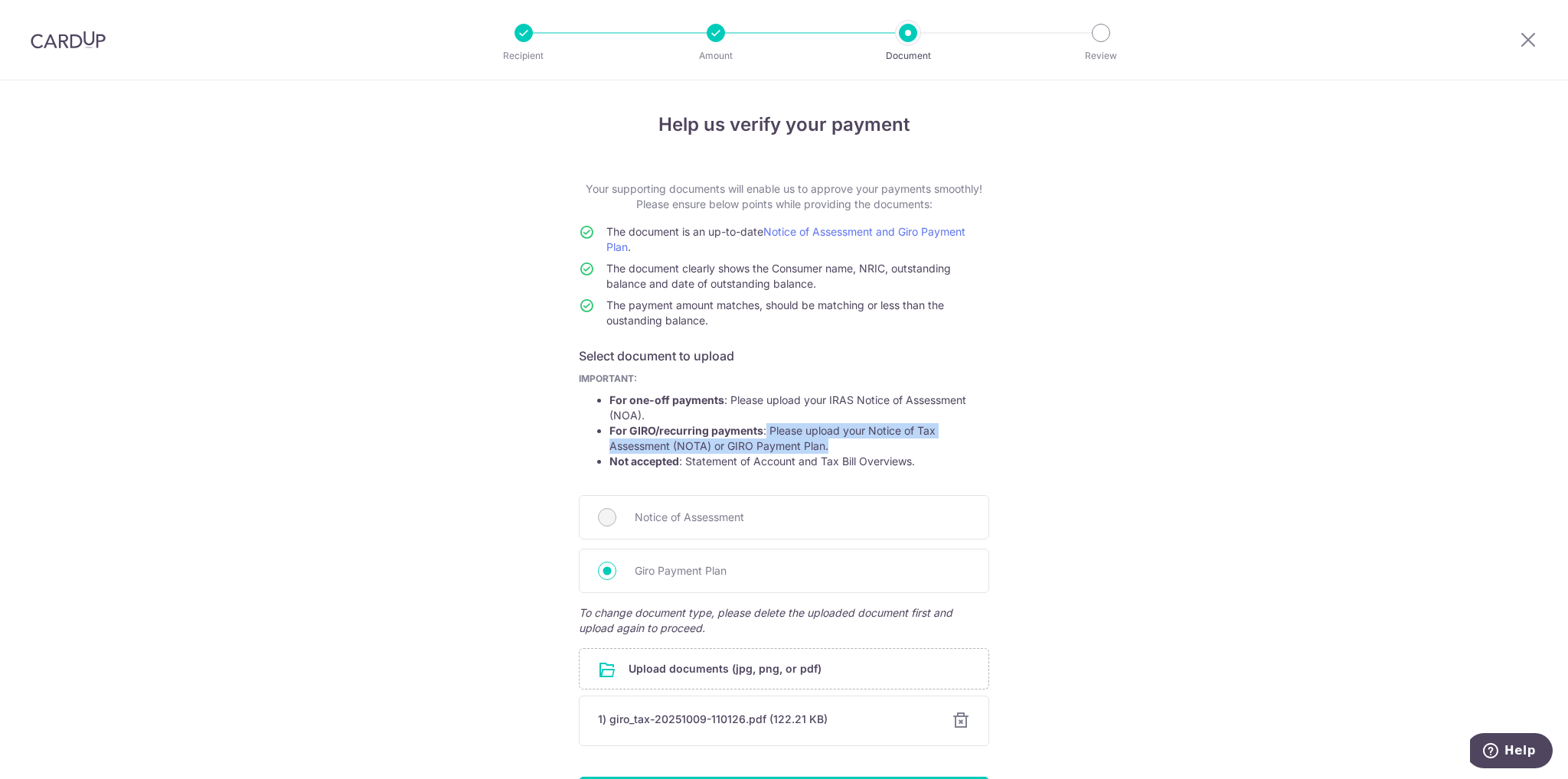
drag, startPoint x: 760, startPoint y: 423, endPoint x: 863, endPoint y: 451, distance: 106.7
click at [863, 451] on li "For GIRO/recurring payments : Please upload your Notice of Tax Assessment (NOTA…" at bounding box center [800, 438] width 380 height 31
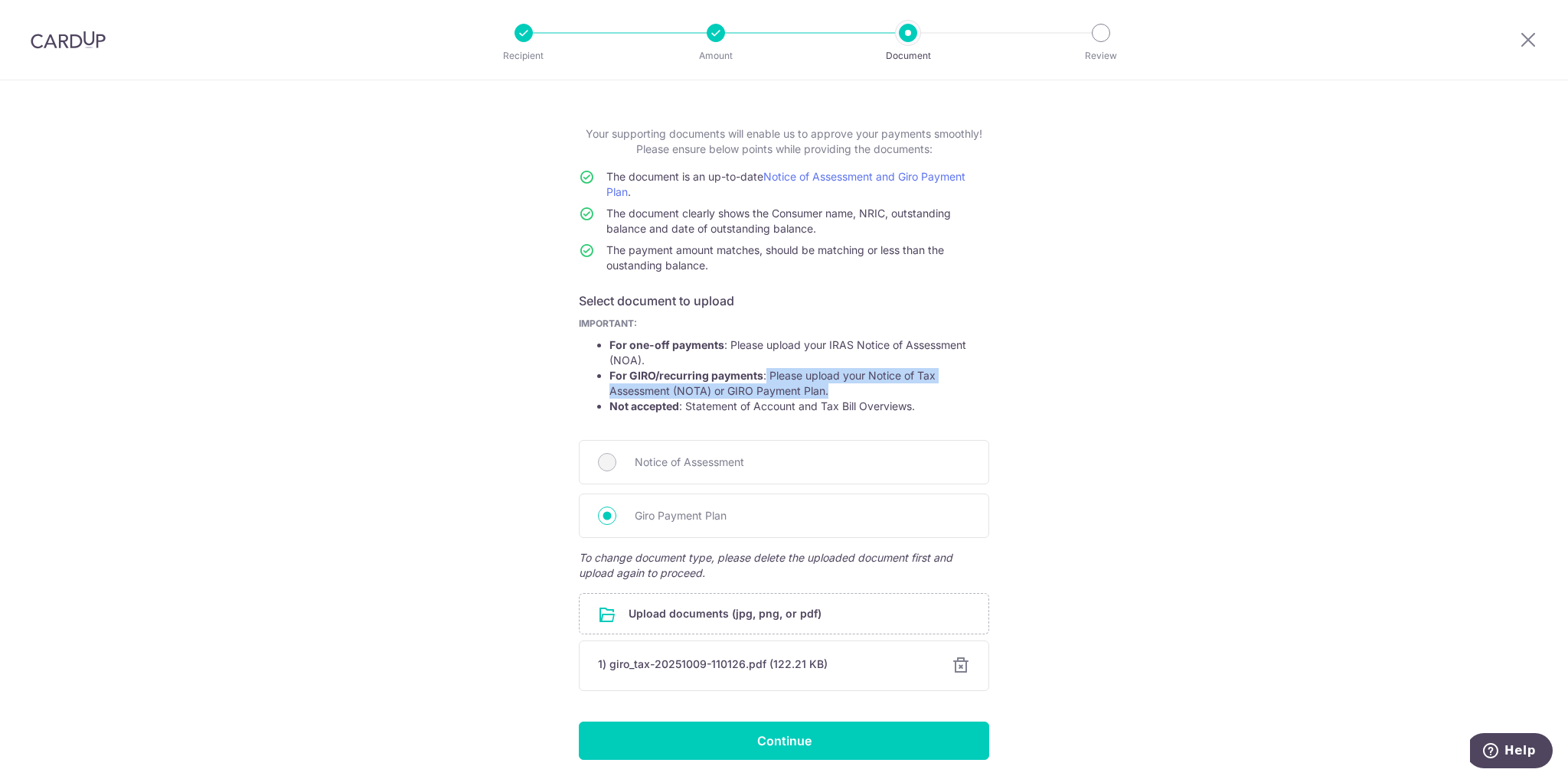
scroll to position [107, 0]
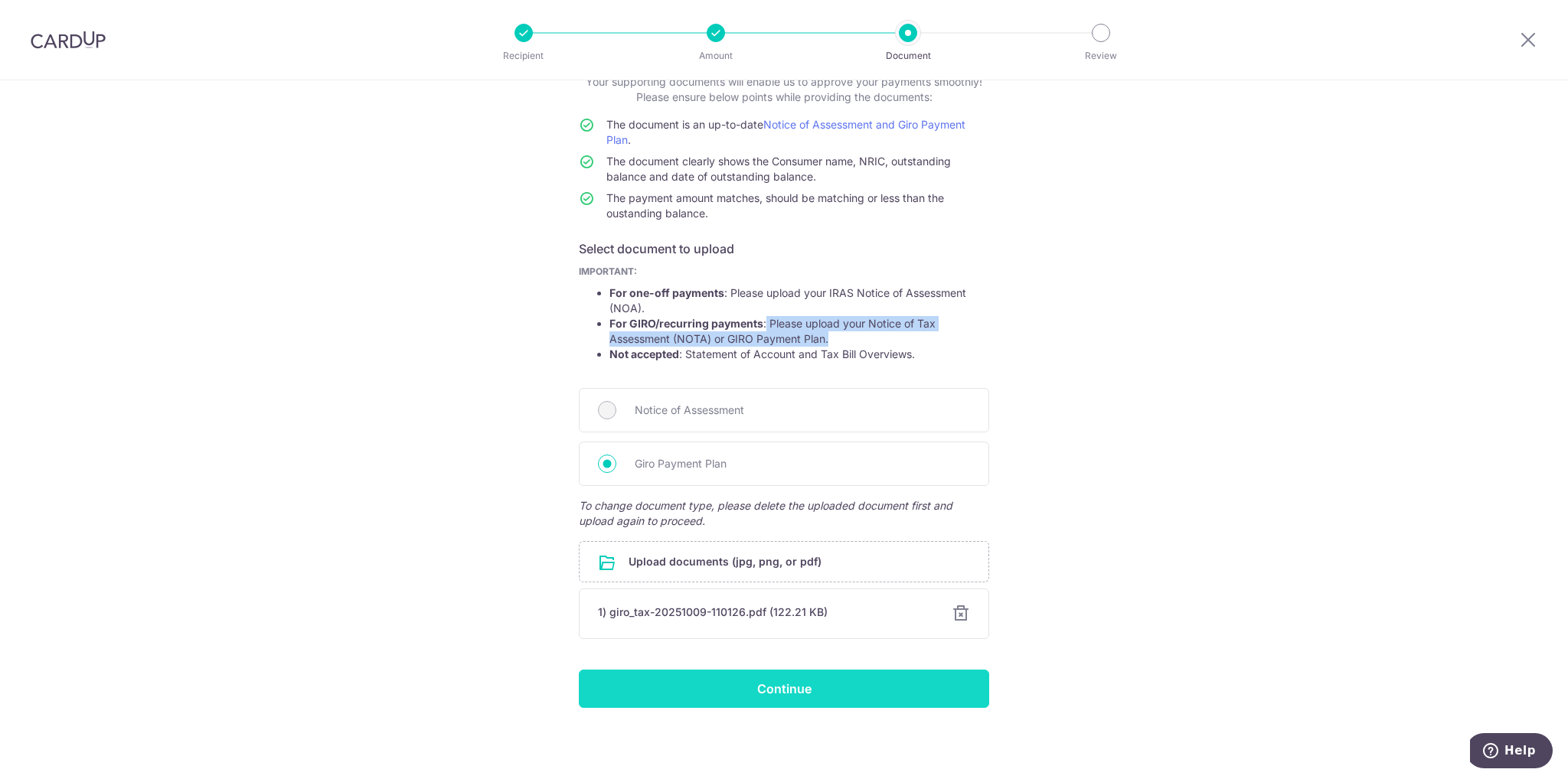
click at [831, 683] on input "Continue" at bounding box center [784, 689] width 411 height 38
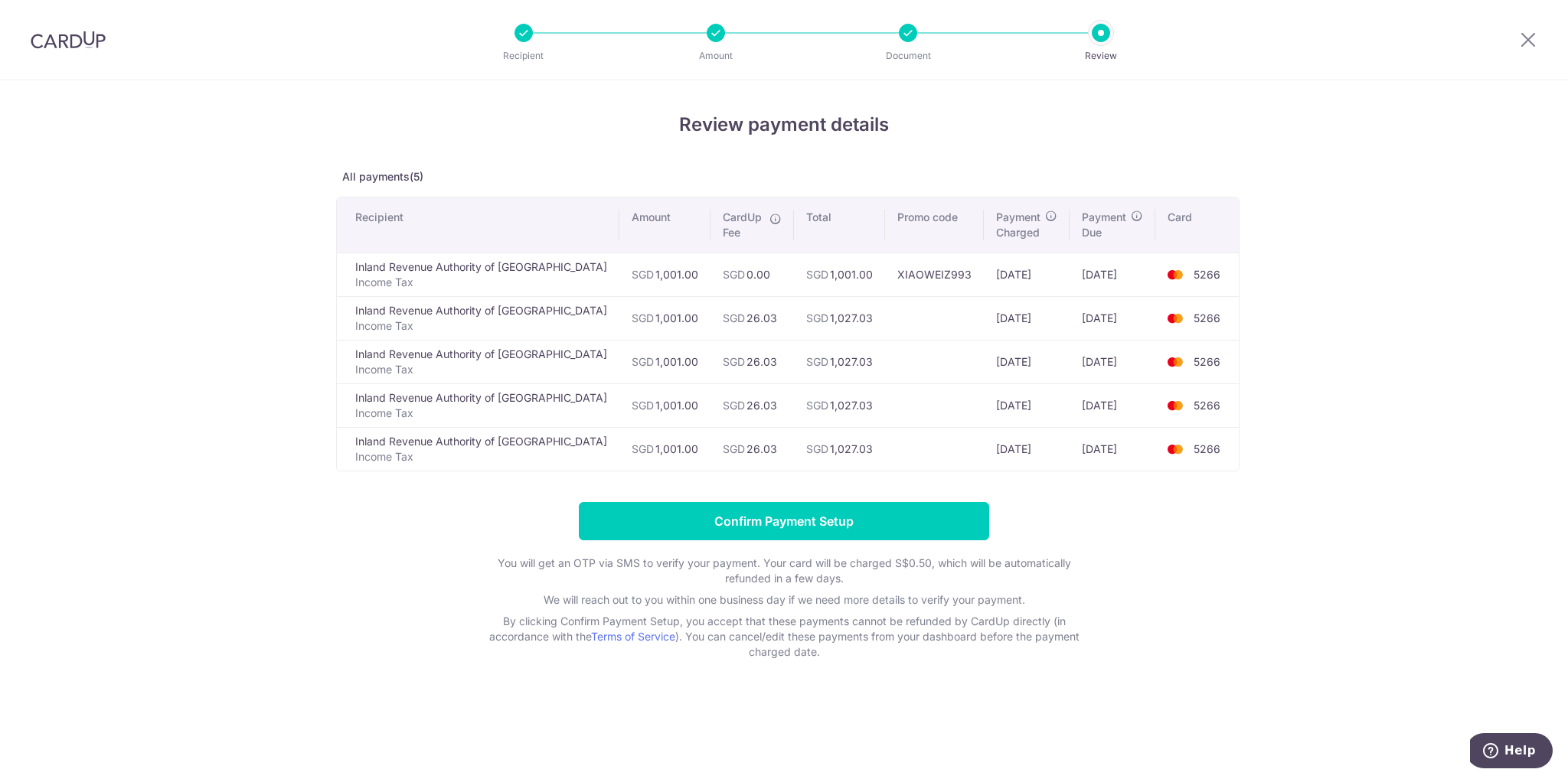
click at [1207, 531] on form "Confirm Payment Setup You will get an OTP via SMS to verify your payment. Your …" at bounding box center [784, 581] width 896 height 158
drag, startPoint x: 601, startPoint y: 270, endPoint x: 640, endPoint y: 444, distance: 178.3
click at [640, 444] on tbody "Inland Revenue Authority of Singapore Income Tax SGD 1,001.00 SGD 0.00 SGD 1,00…" at bounding box center [788, 362] width 902 height 218
click at [641, 444] on td "SGD 1,001.00" at bounding box center [665, 449] width 91 height 44
click at [888, 520] on input "Confirm Payment Setup" at bounding box center [784, 521] width 411 height 38
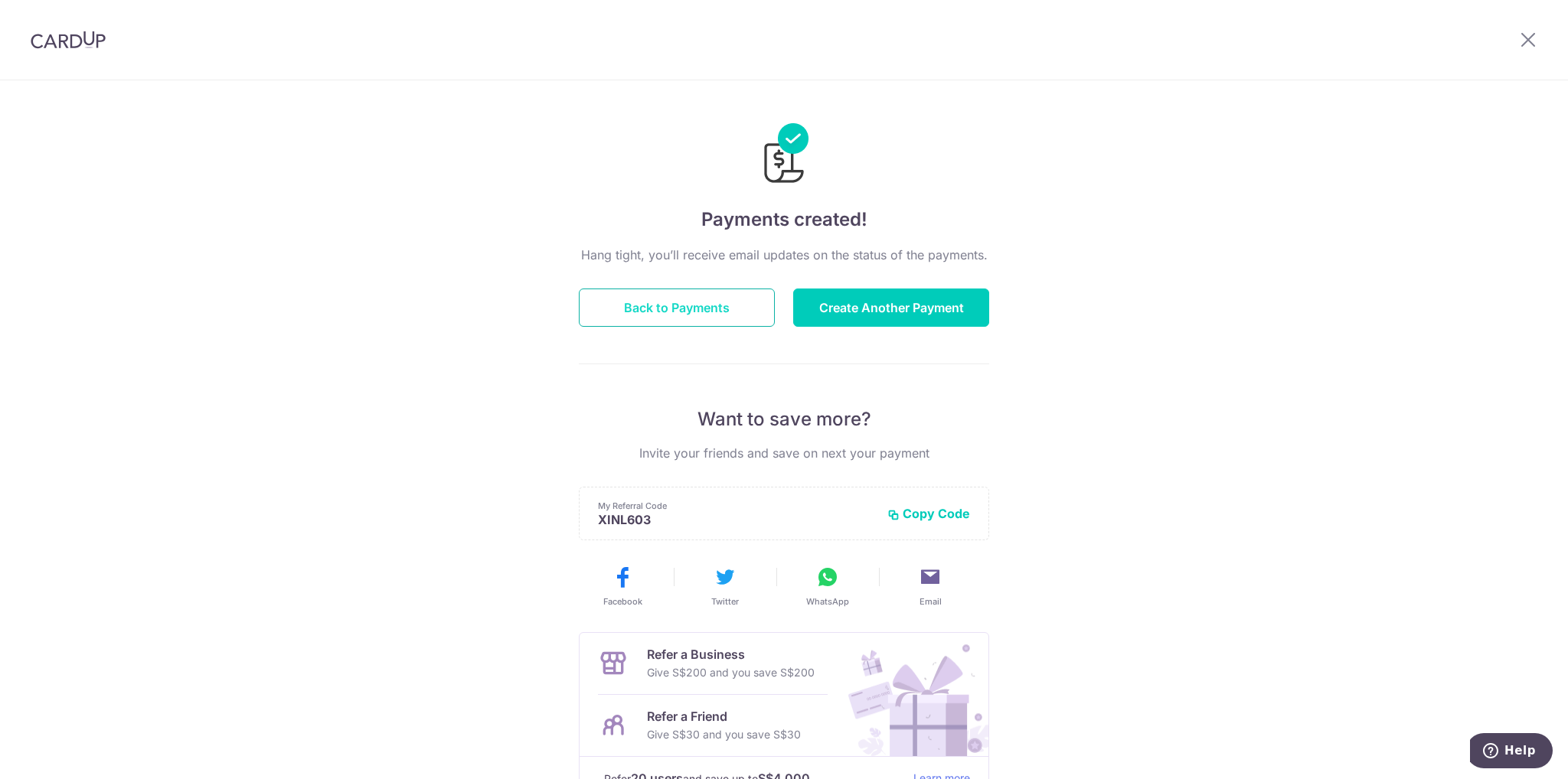
click at [655, 304] on button "Back to Payments" at bounding box center [677, 307] width 196 height 38
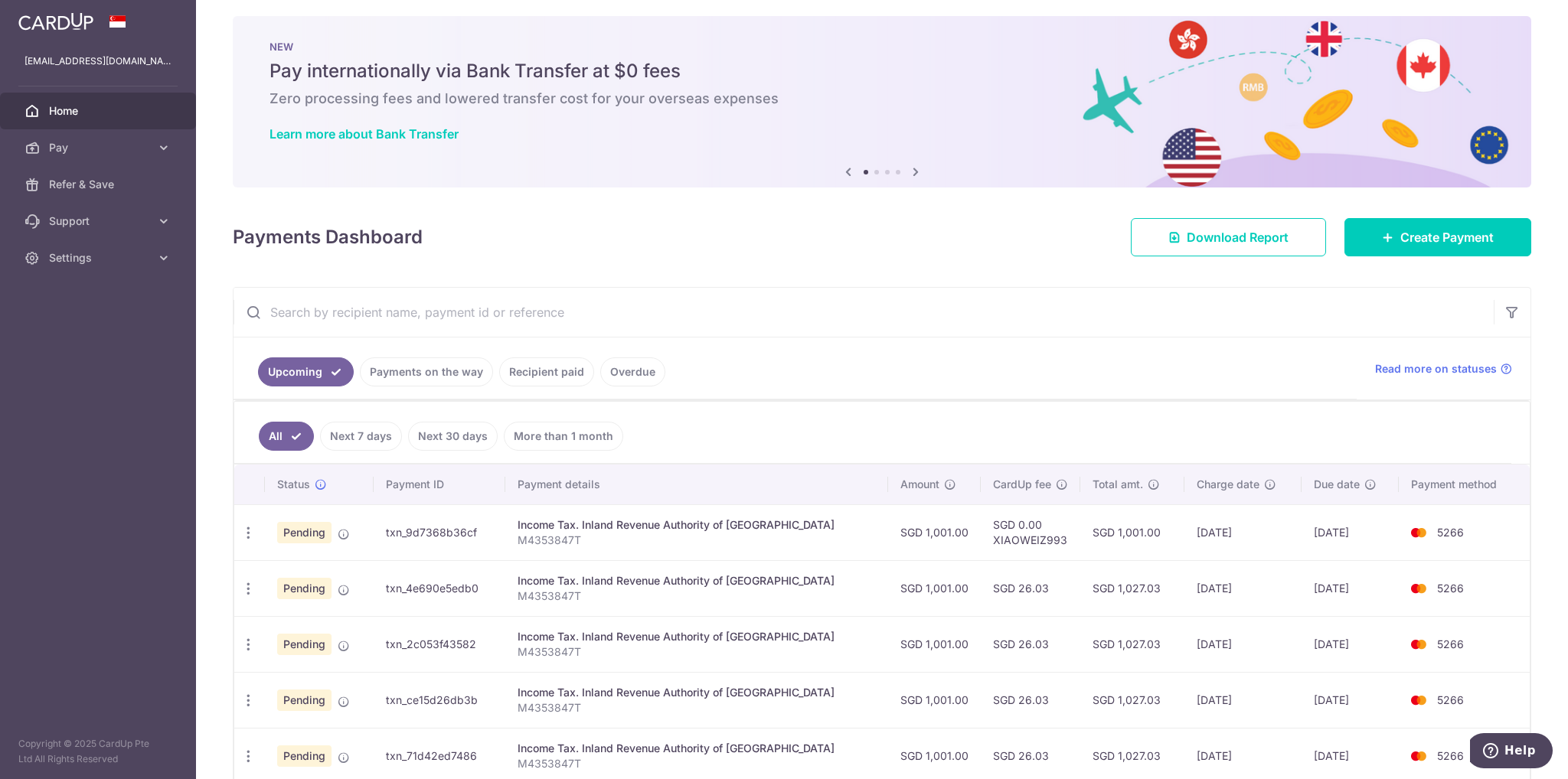
scroll to position [85, 0]
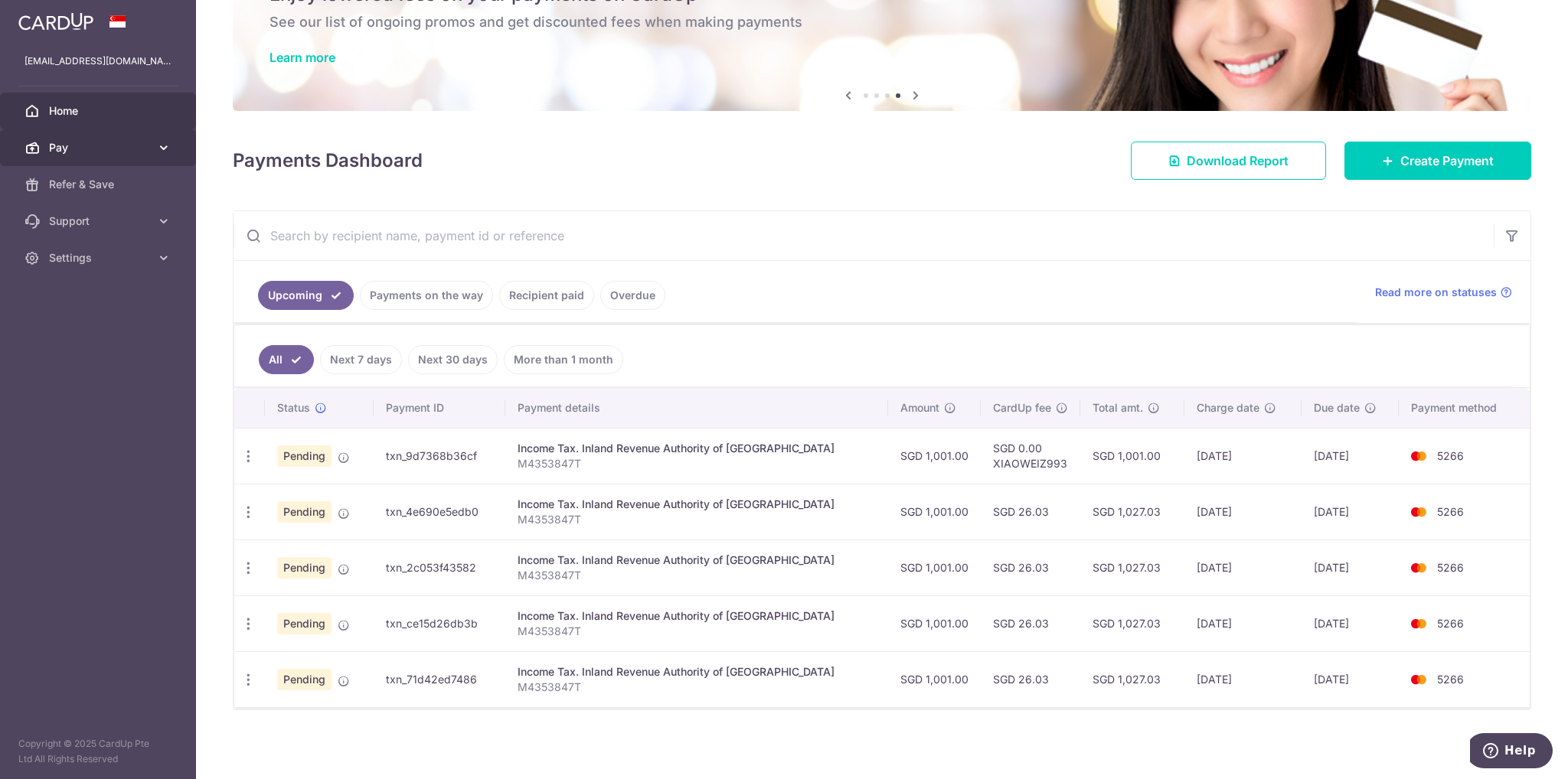
click at [83, 156] on link "Pay" at bounding box center [97, 148] width 196 height 36
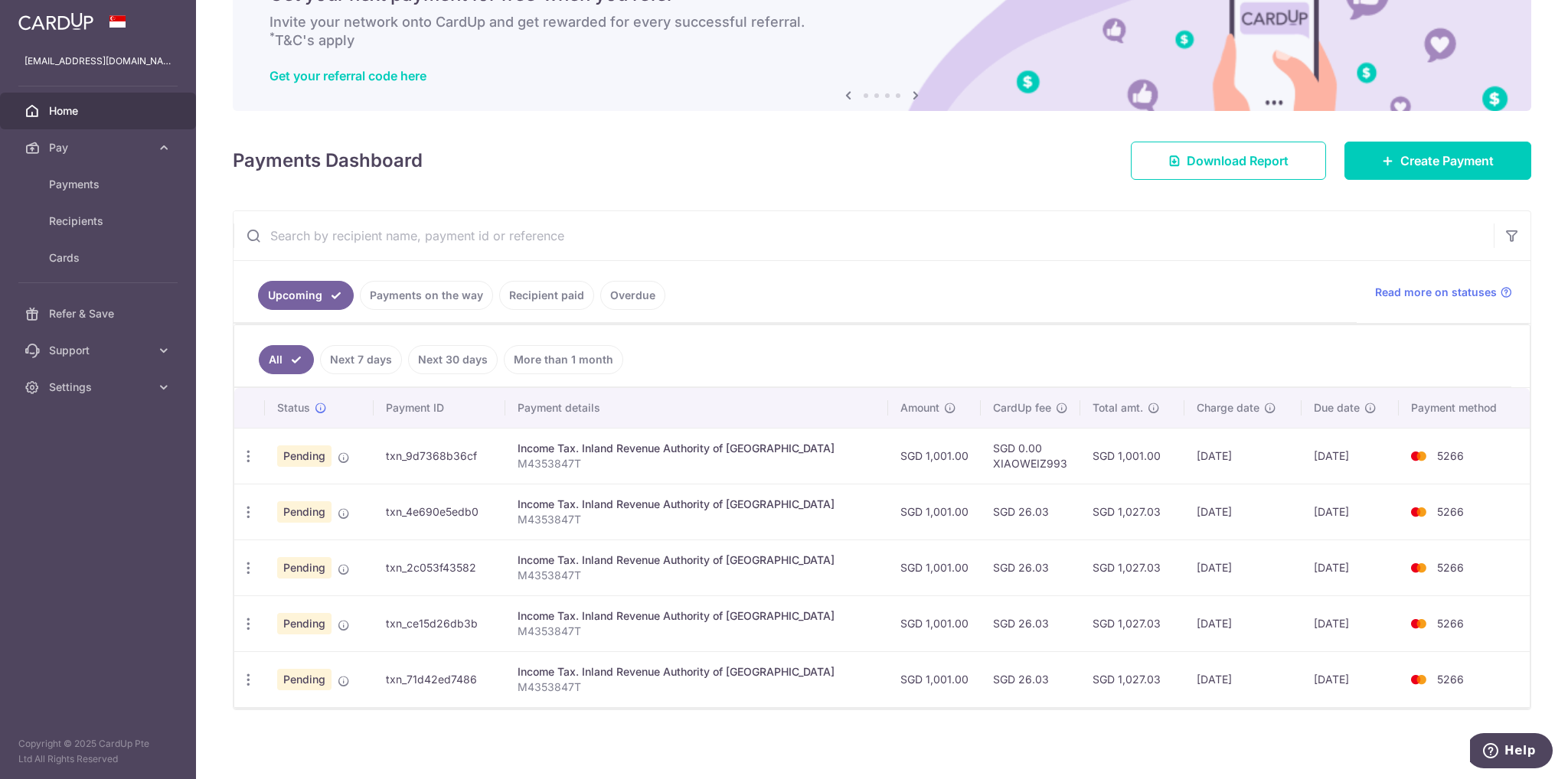
scroll to position [0, 0]
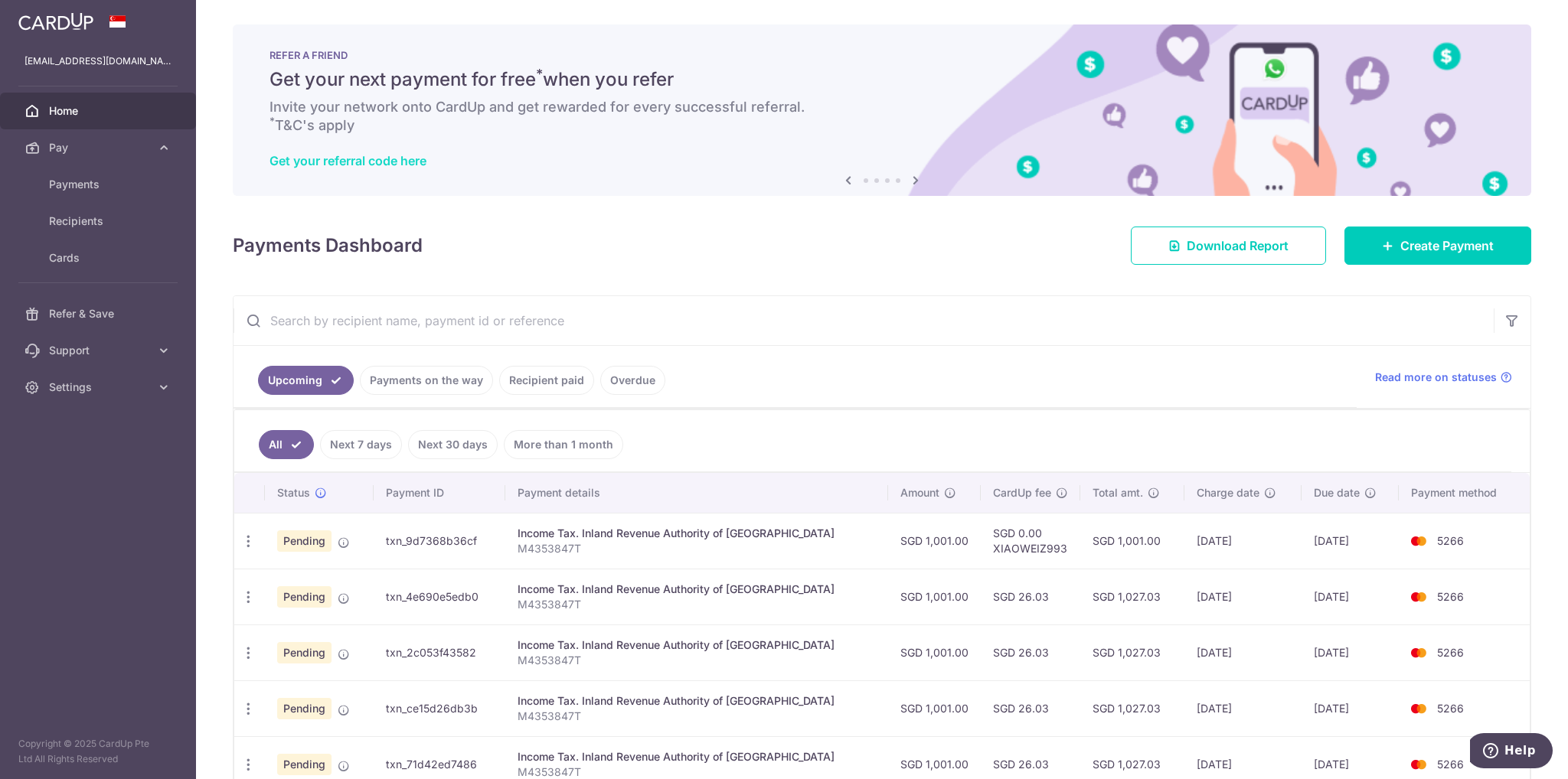
click at [376, 156] on link "Get your referral code here" at bounding box center [348, 160] width 157 height 16
